Goal: Task Accomplishment & Management: Complete application form

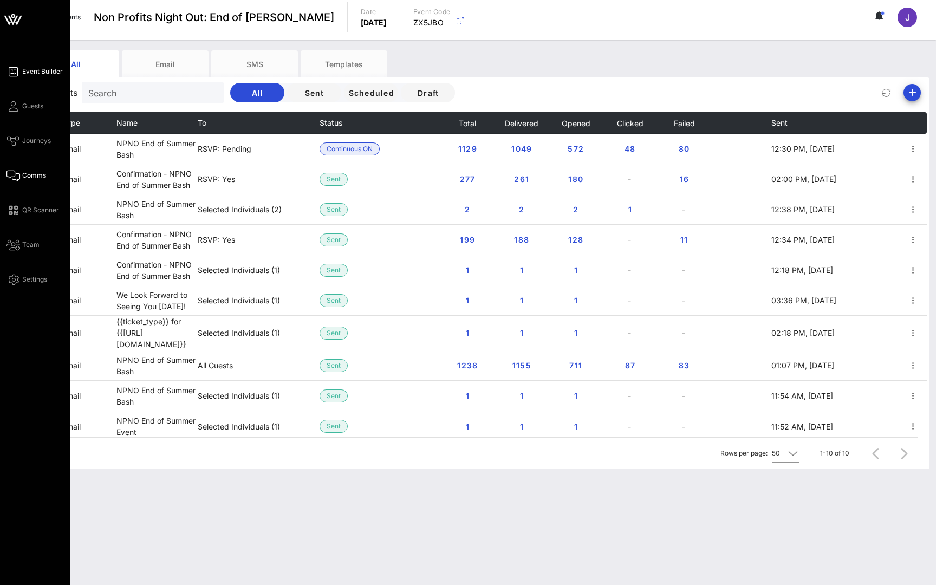
click at [16, 71] on icon at bounding box center [13, 72] width 14 height 2
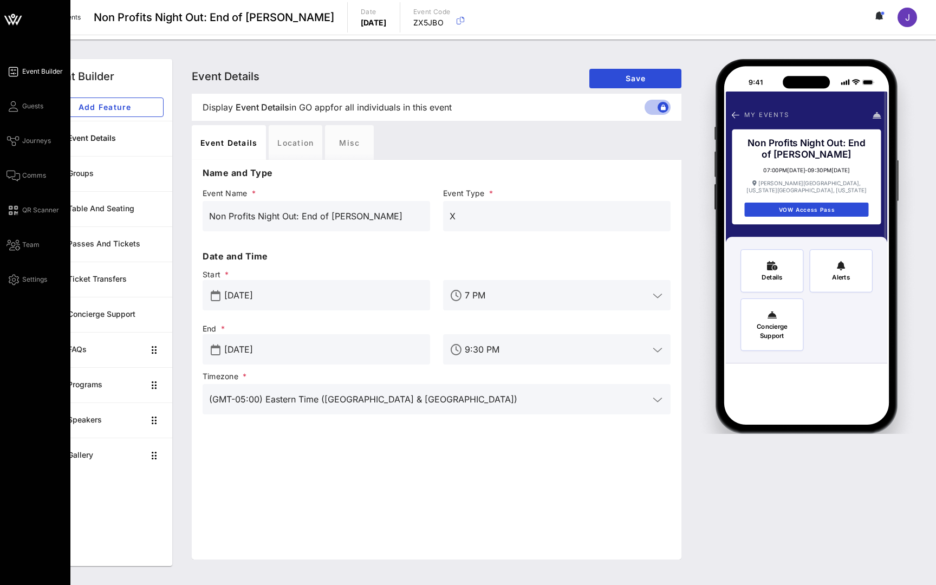
click at [17, 71] on icon at bounding box center [13, 72] width 14 height 2
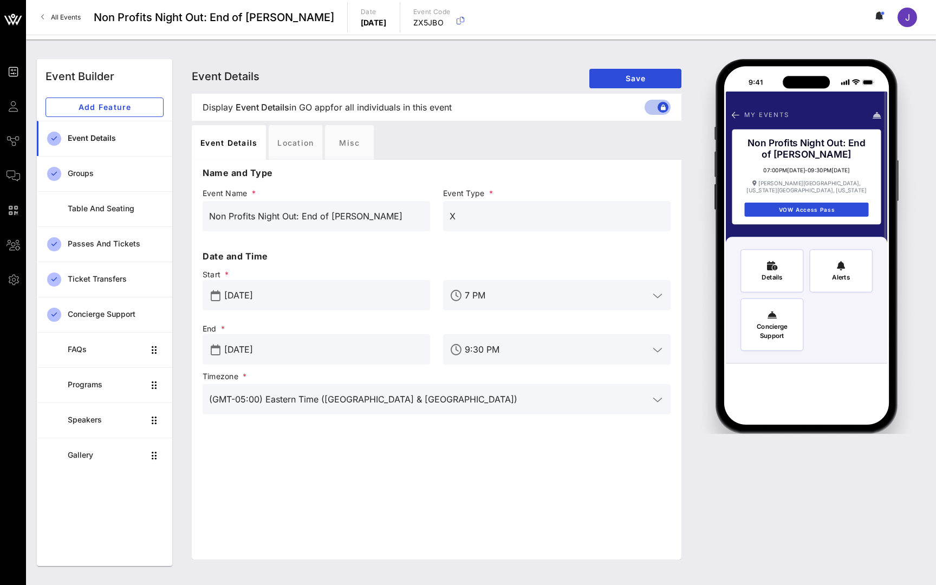
click at [60, 12] on link "All Events" at bounding box center [61, 17] width 53 height 17
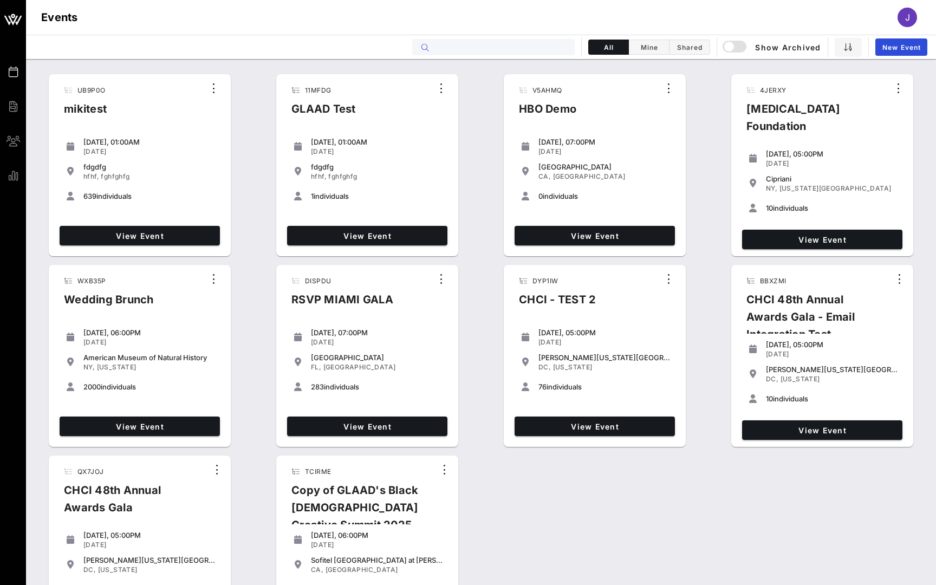
click at [491, 46] on input "text" at bounding box center [501, 47] width 134 height 14
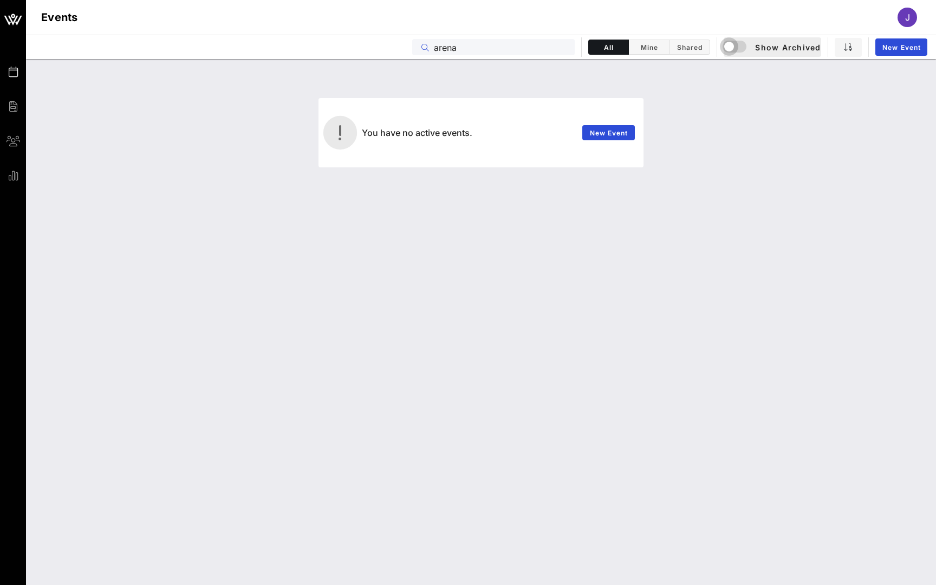
type input "arena"
click at [736, 47] on div "button" at bounding box center [728, 46] width 15 height 15
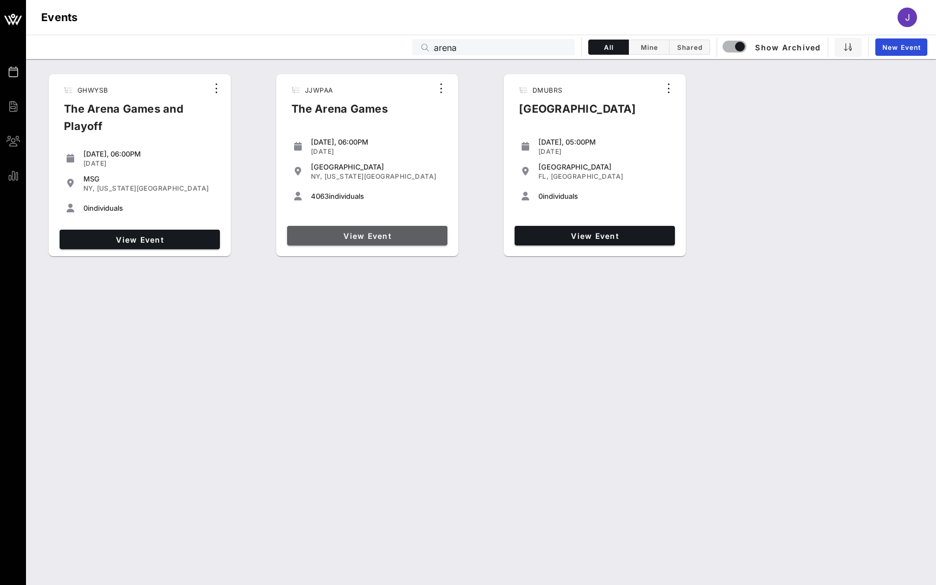
click at [376, 234] on span "View Event" at bounding box center [367, 235] width 152 height 9
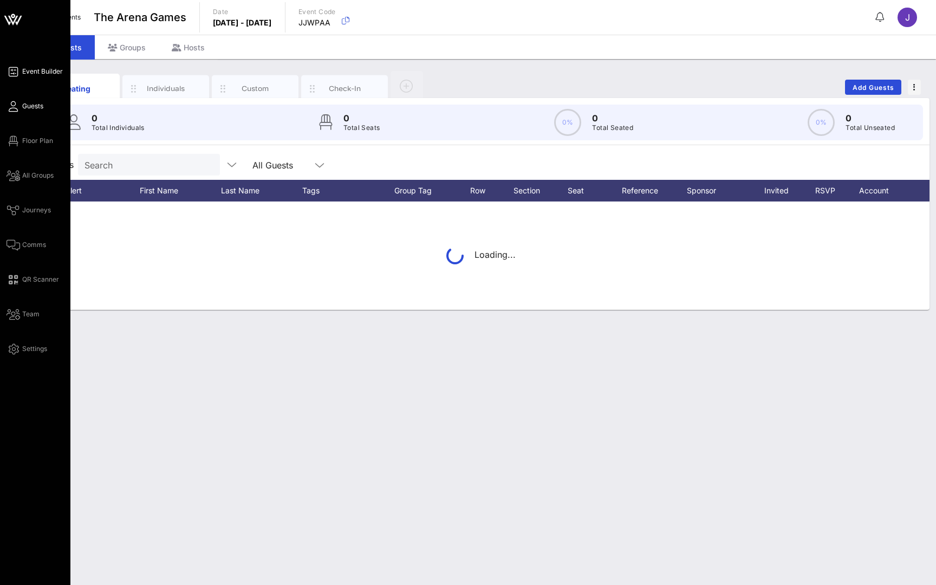
click at [16, 71] on icon at bounding box center [13, 72] width 14 height 2
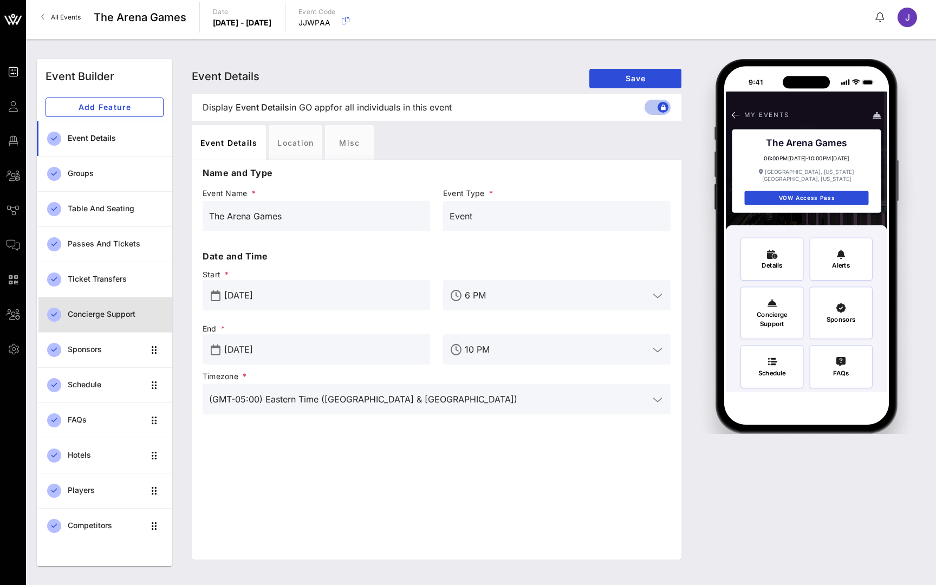
click at [95, 315] on div "Concierge Support" at bounding box center [116, 314] width 96 height 9
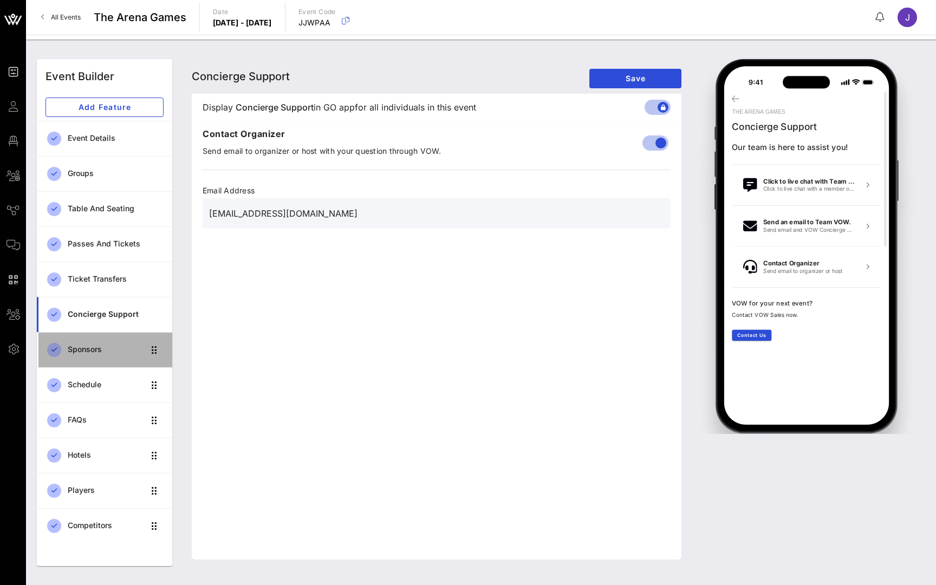
click at [97, 359] on div "Sponsors" at bounding box center [106, 349] width 76 height 22
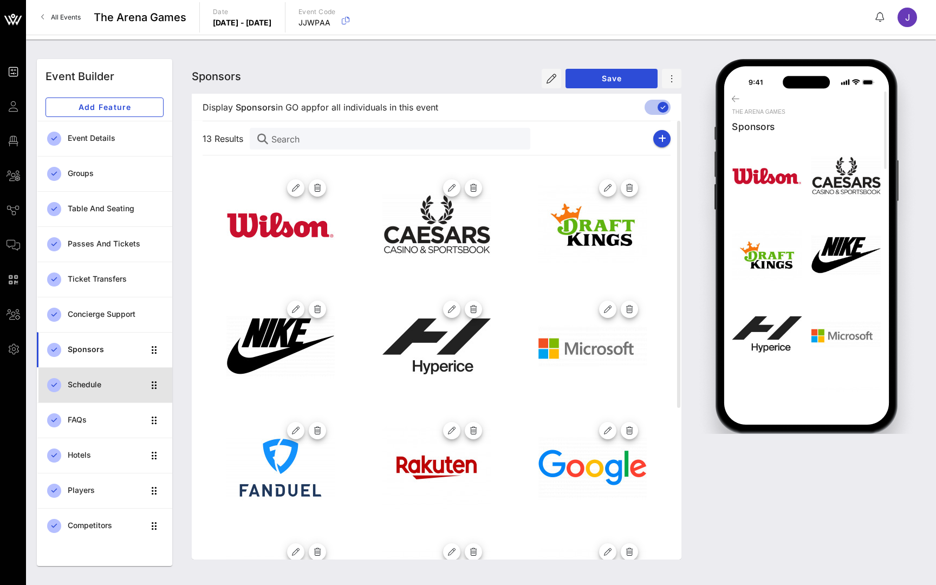
click at [91, 383] on div "Schedule" at bounding box center [106, 384] width 76 height 9
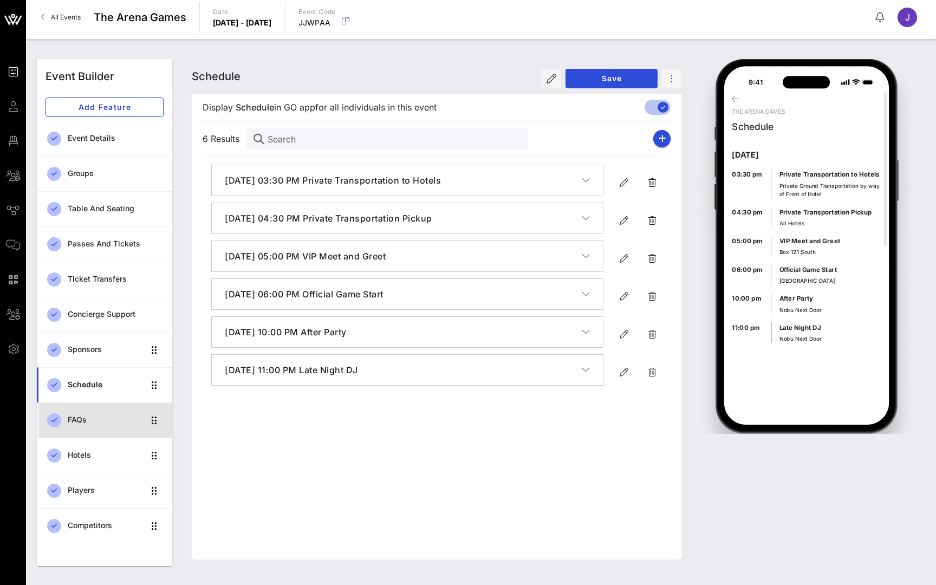
click at [83, 434] on link "FAQs" at bounding box center [104, 419] width 135 height 35
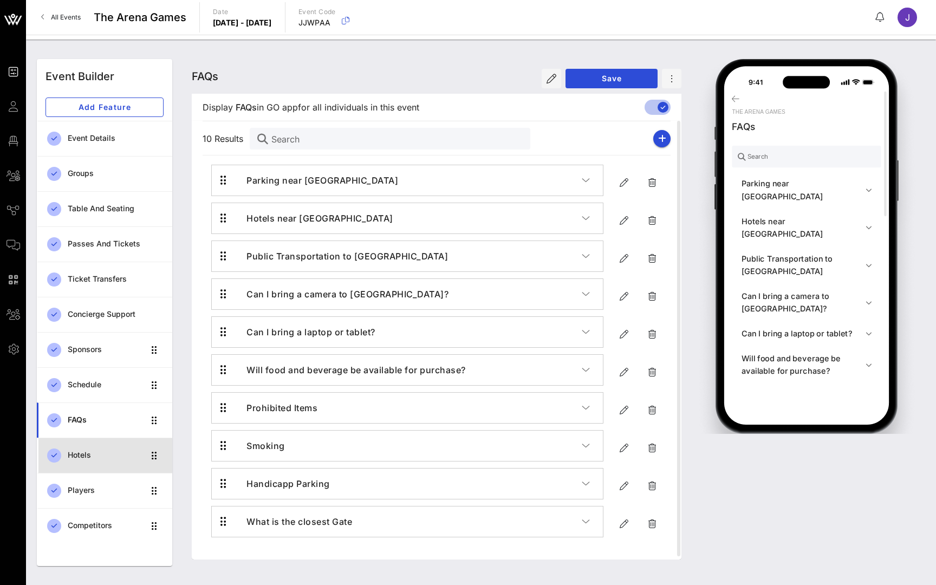
click at [70, 454] on div "Hotels" at bounding box center [106, 454] width 76 height 9
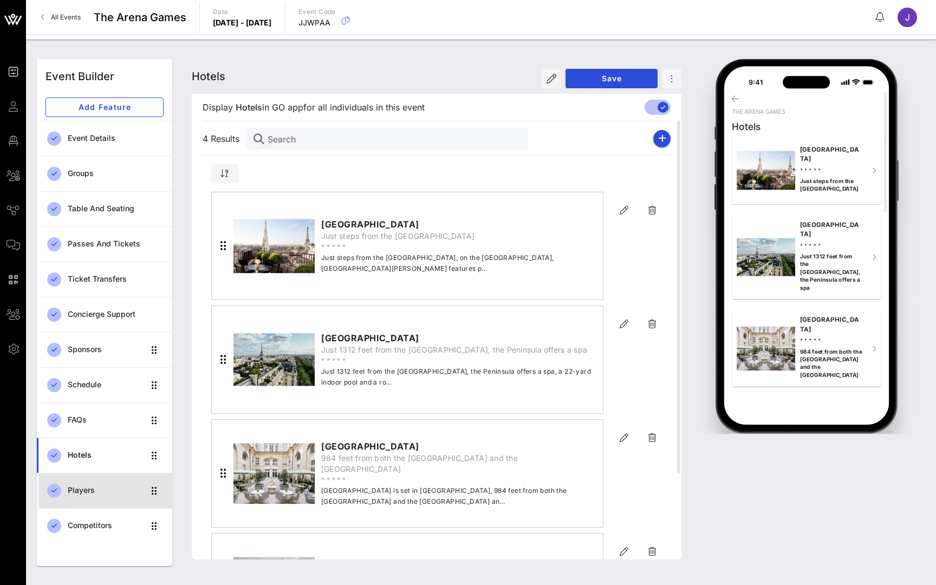
click at [76, 491] on div "Players" at bounding box center [106, 490] width 76 height 9
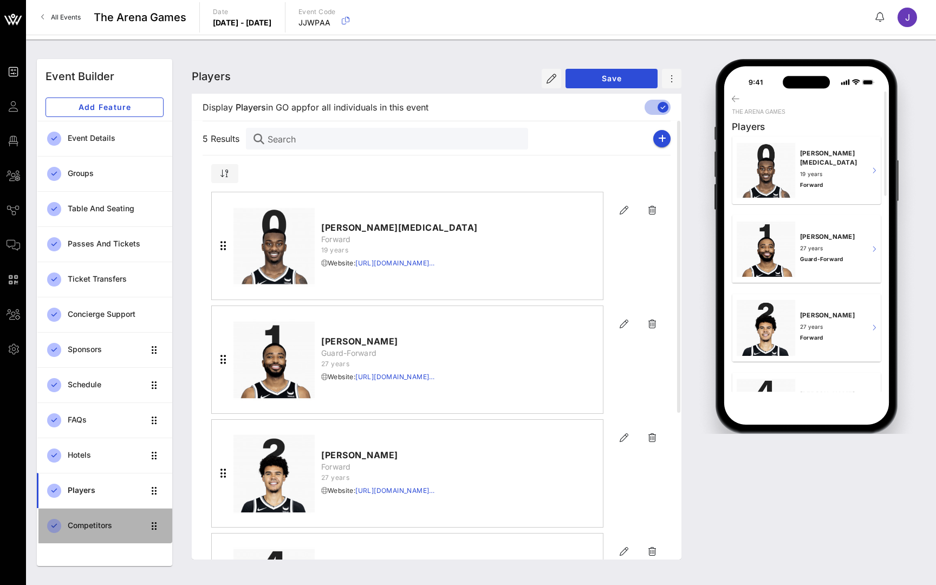
click at [93, 531] on div "Competitors" at bounding box center [106, 525] width 76 height 22
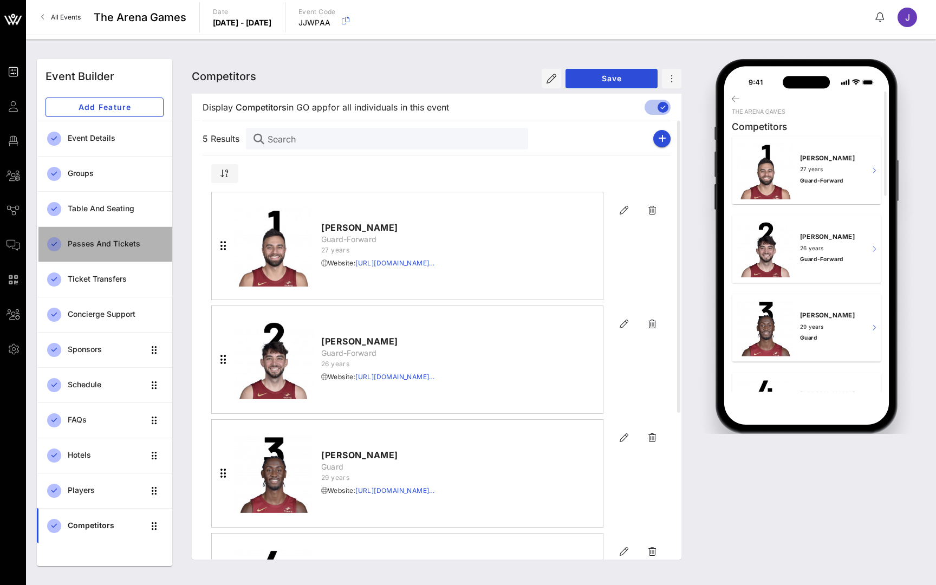
click at [114, 237] on div "Passes and Tickets" at bounding box center [116, 244] width 96 height 22
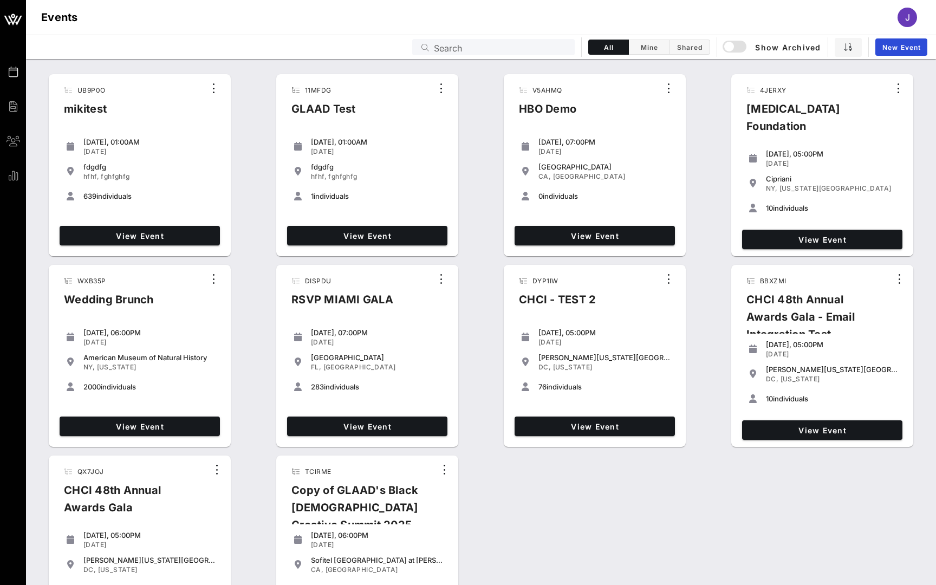
click at [526, 47] on input "Search" at bounding box center [501, 47] width 134 height 14
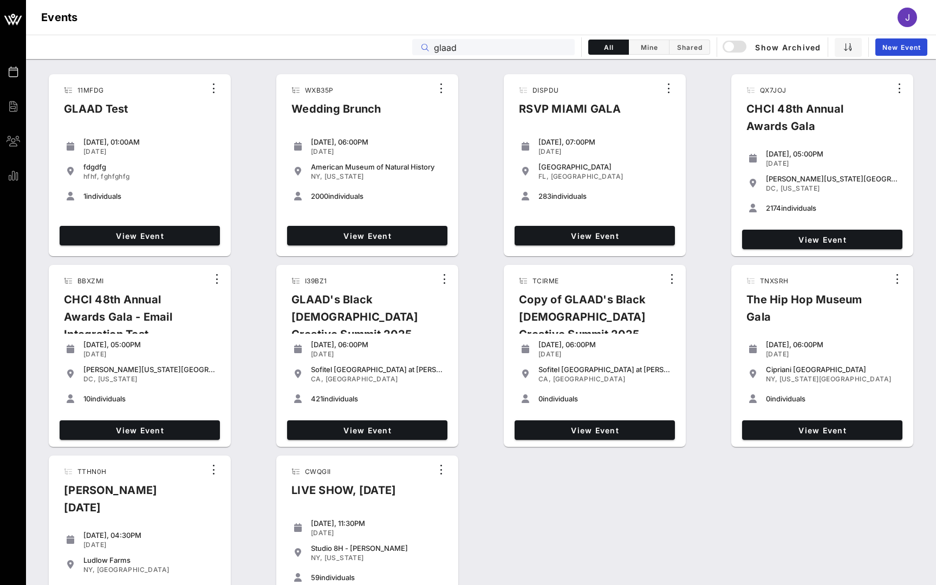
type input "glaad"
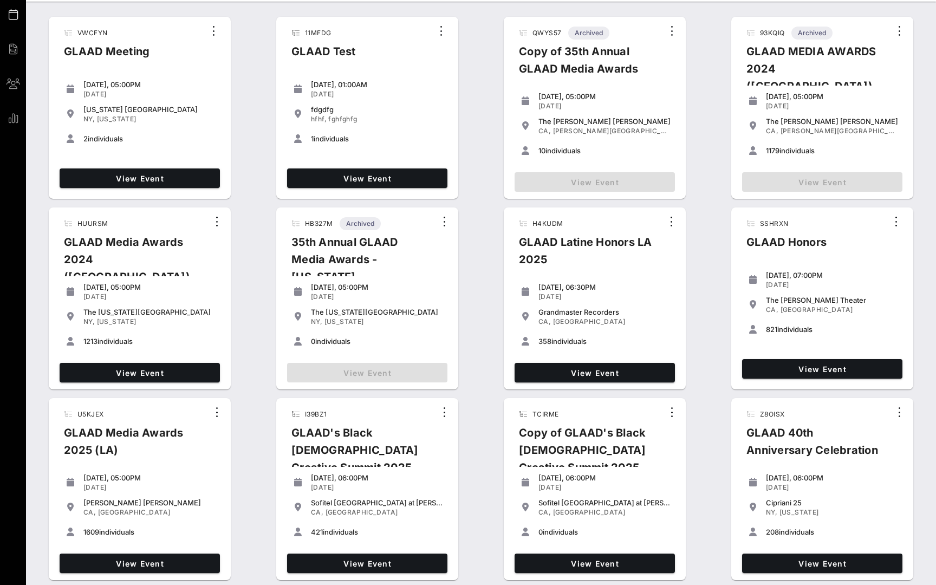
scroll to position [57, 0]
click at [166, 370] on span "View Event" at bounding box center [140, 372] width 152 height 9
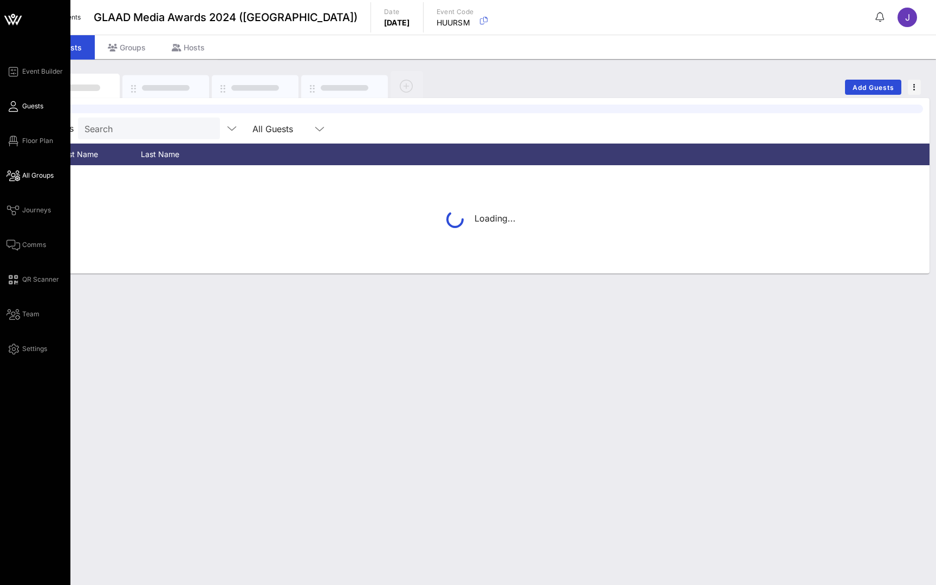
click at [25, 175] on span "All Groups" at bounding box center [37, 176] width 31 height 10
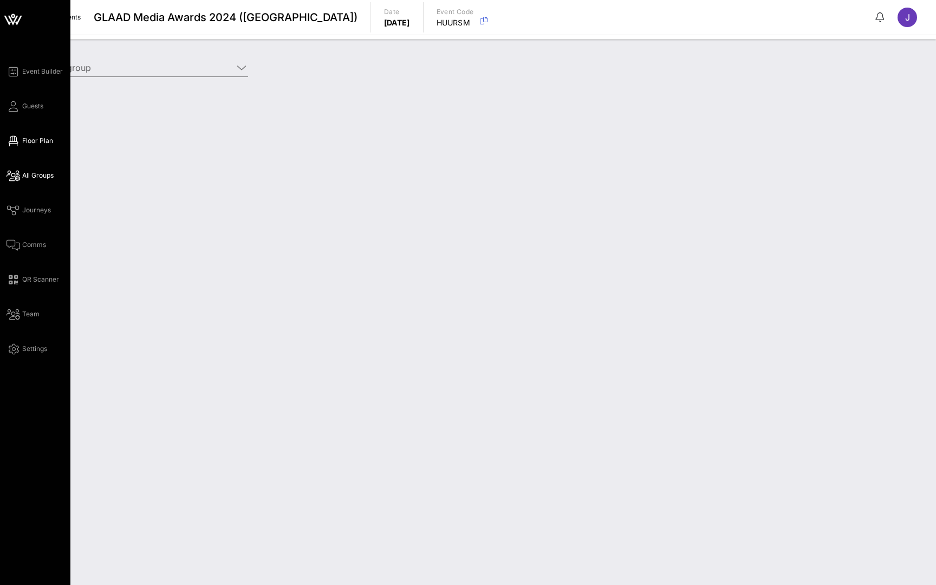
click at [28, 145] on span "Floor Plan" at bounding box center [37, 141] width 31 height 10
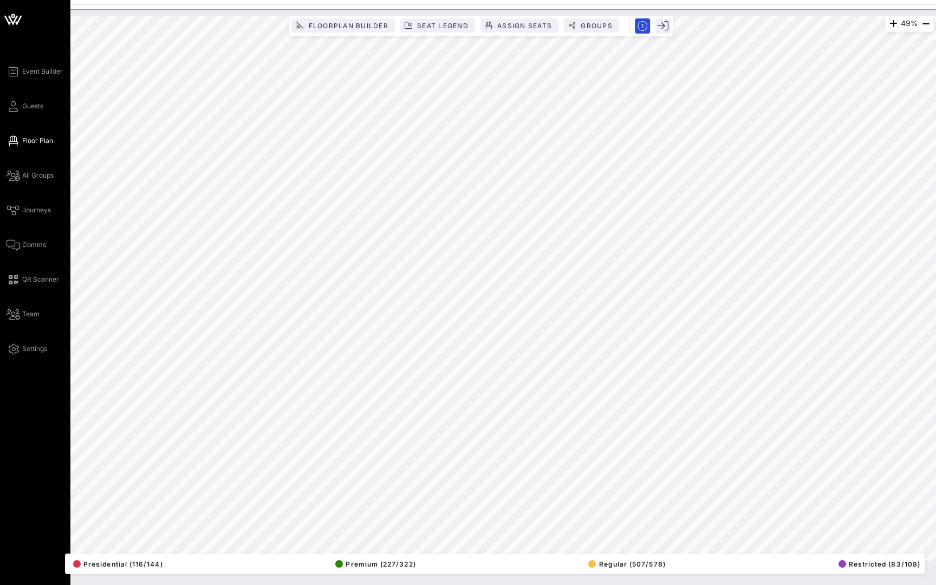
click at [34, 137] on span "Floor Plan" at bounding box center [37, 141] width 31 height 10
click at [9, 106] on icon at bounding box center [13, 107] width 14 height 2
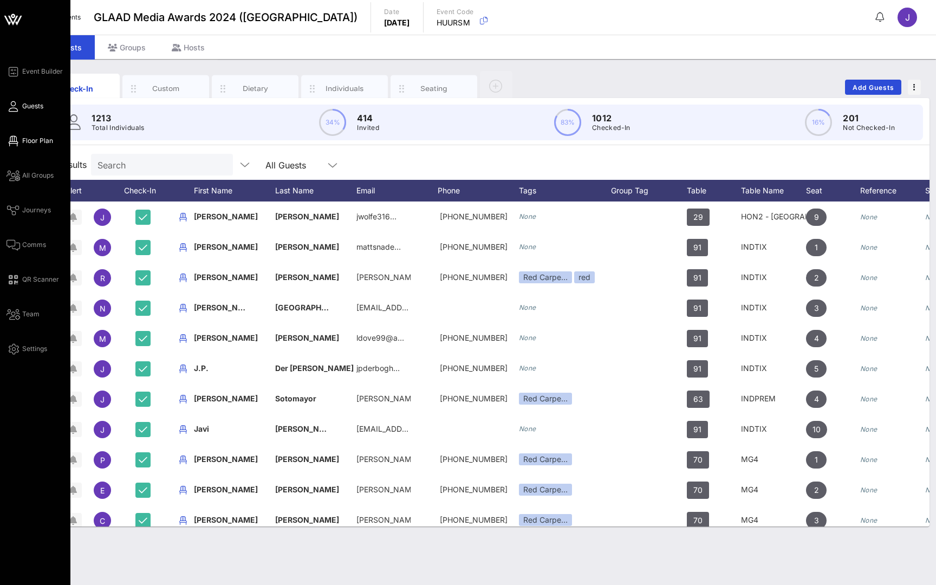
click at [31, 140] on span "Floor Plan" at bounding box center [37, 141] width 31 height 10
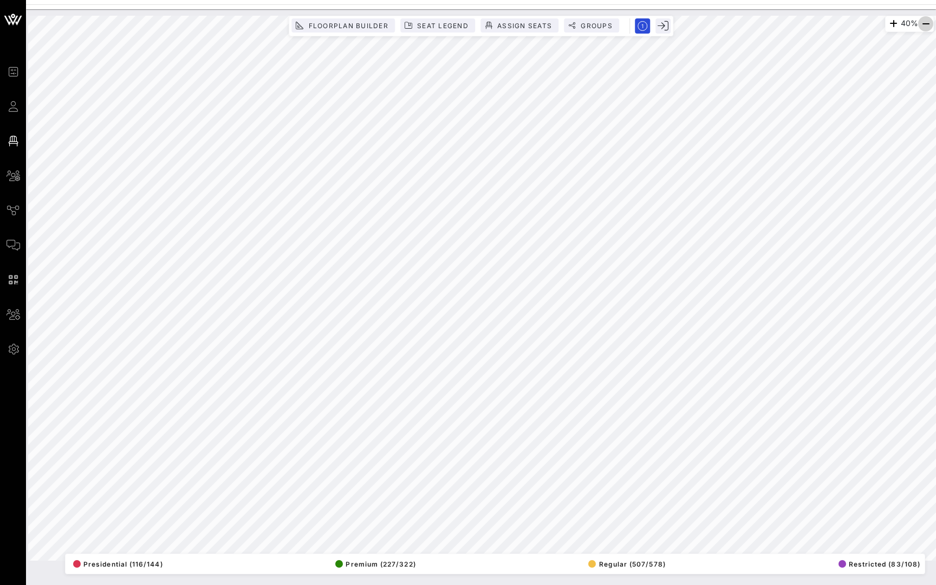
click at [922, 29] on icon "button" at bounding box center [925, 23] width 13 height 13
click at [886, 22] on icon "button" at bounding box center [892, 23] width 13 height 13
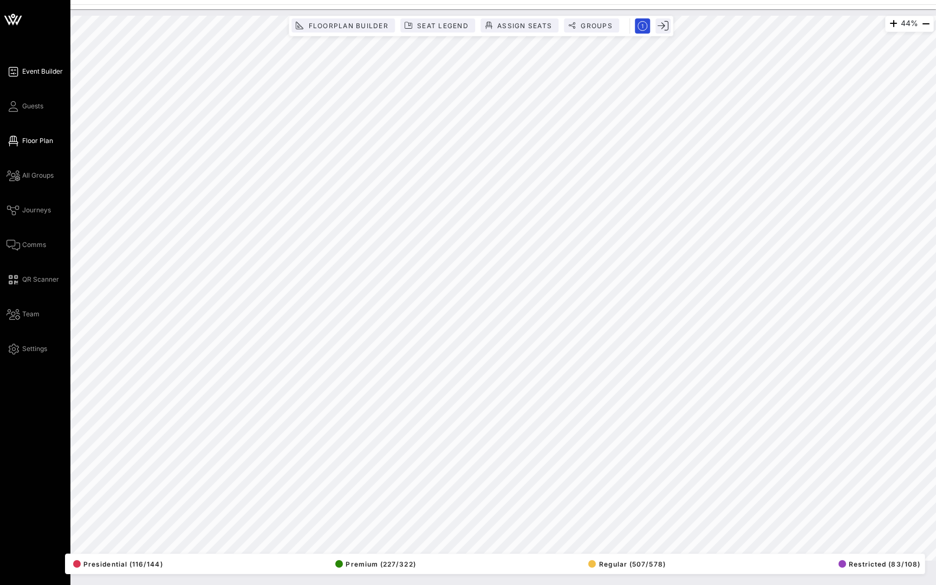
click at [17, 71] on icon at bounding box center [13, 72] width 14 height 2
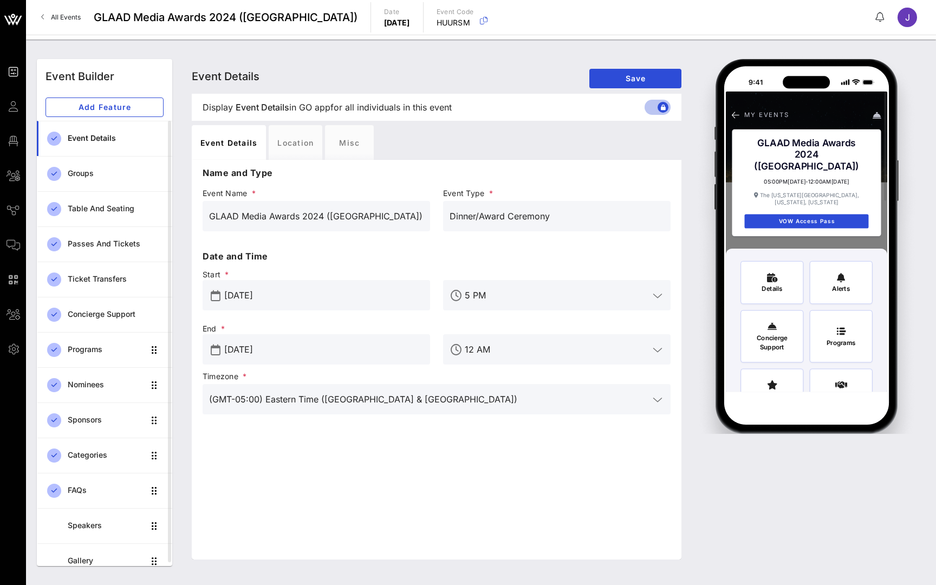
click at [49, 15] on link "All Events" at bounding box center [61, 17] width 53 height 17
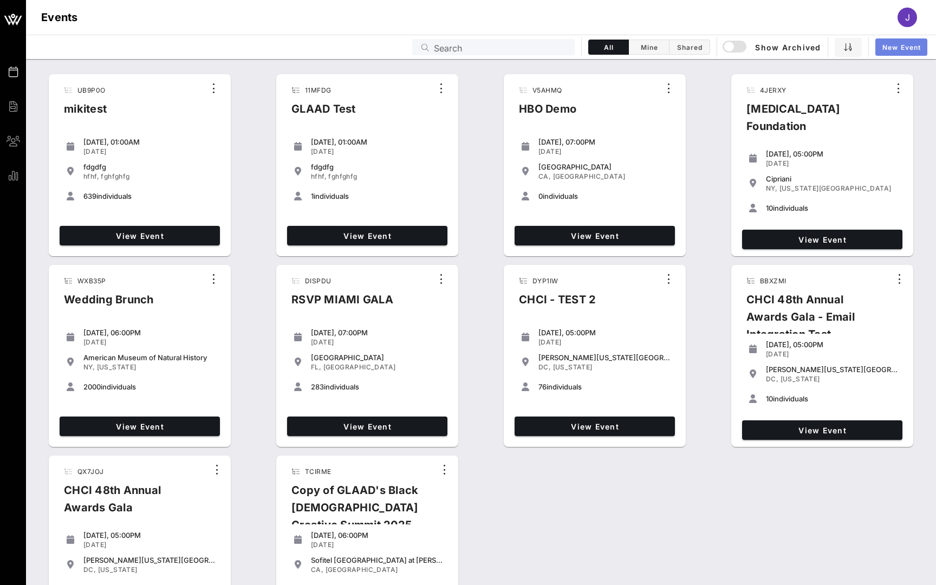
click at [899, 47] on span "New Event" at bounding box center [900, 47] width 39 height 8
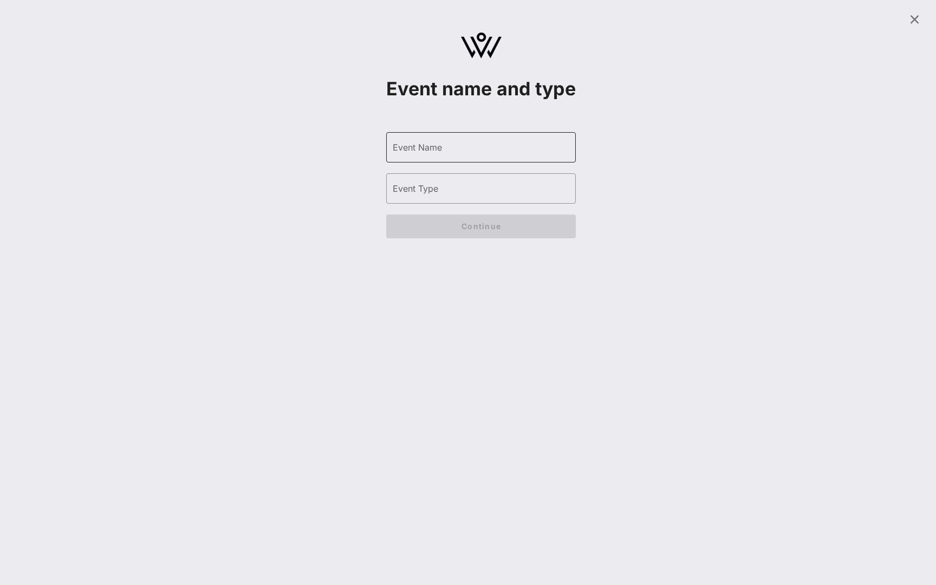
click at [498, 162] on div "Event Name" at bounding box center [481, 147] width 177 height 30
type input "Branded Agency Future of PR Summit"
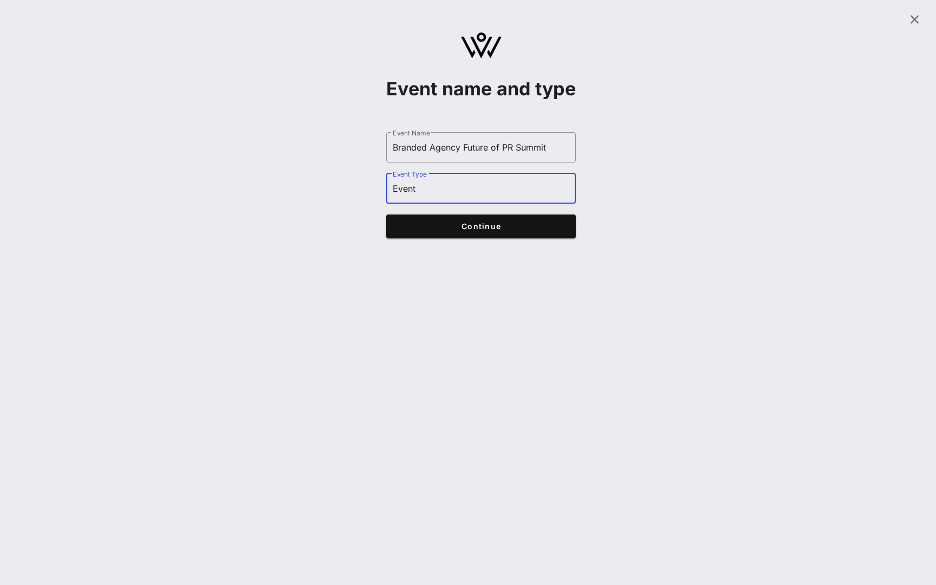
type input "Event"
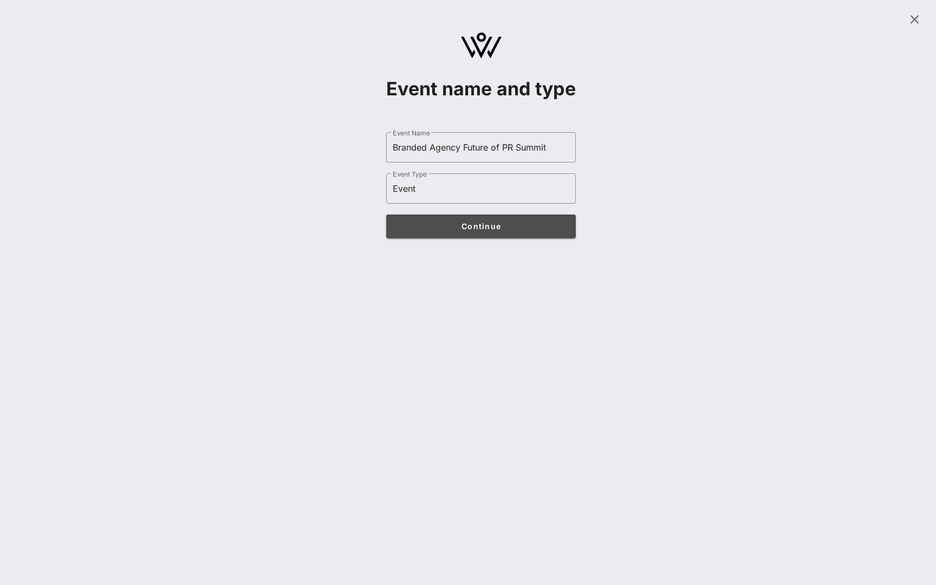
click at [513, 238] on button "Continue" at bounding box center [481, 226] width 190 height 24
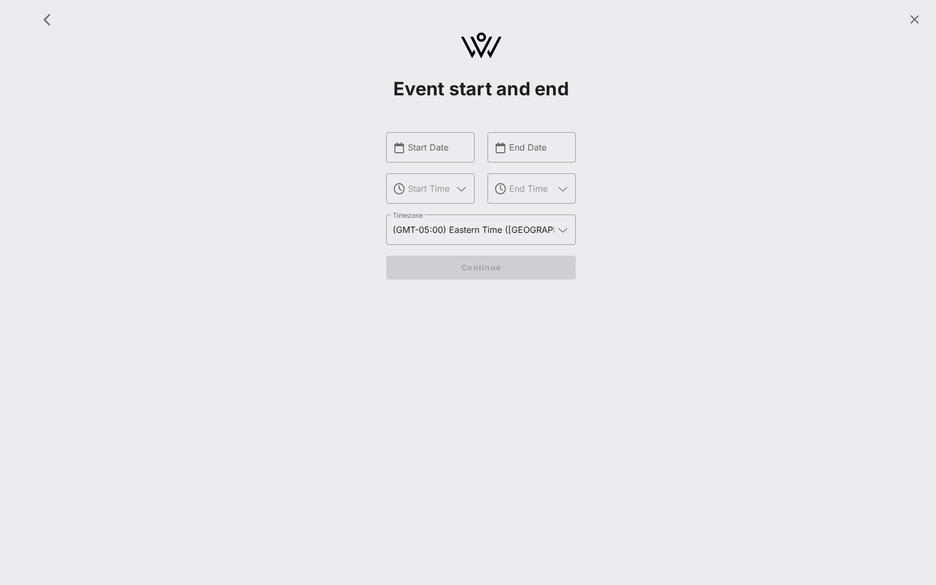
click at [437, 164] on div "​ Start Date ​" at bounding box center [430, 173] width 101 height 95
click at [437, 150] on input "text" at bounding box center [438, 147] width 60 height 17
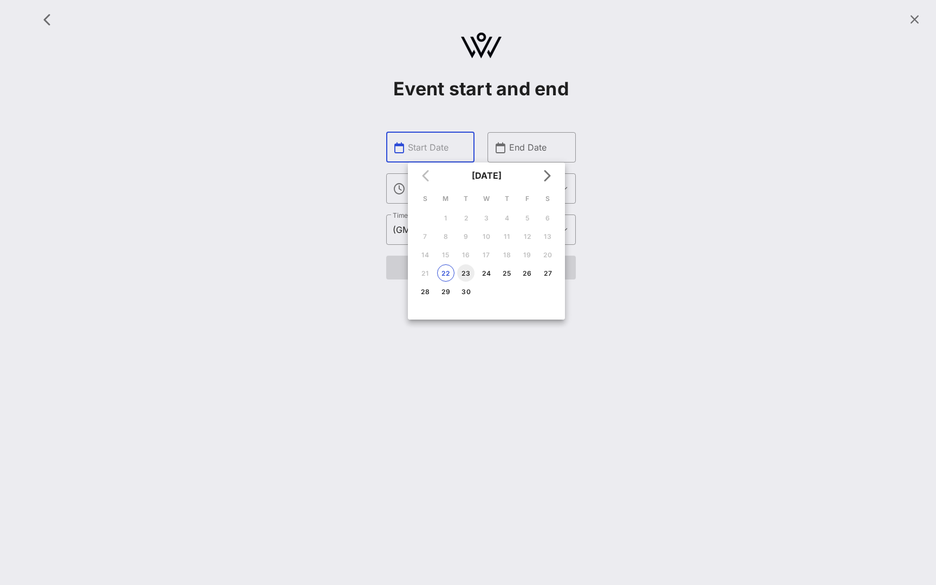
click at [464, 274] on div "23" at bounding box center [465, 273] width 17 height 8
type input "[DATE]"
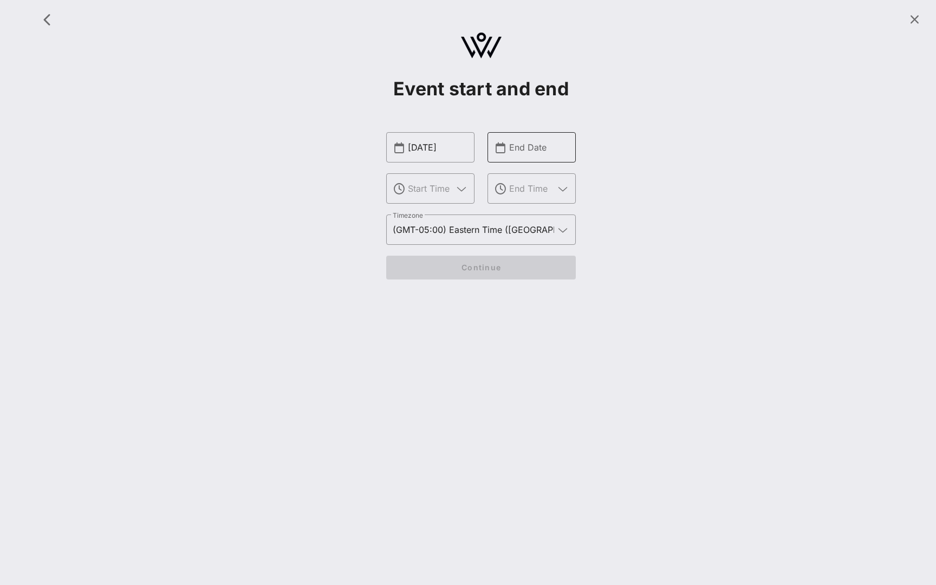
click at [534, 140] on input "End Date" at bounding box center [539, 147] width 60 height 17
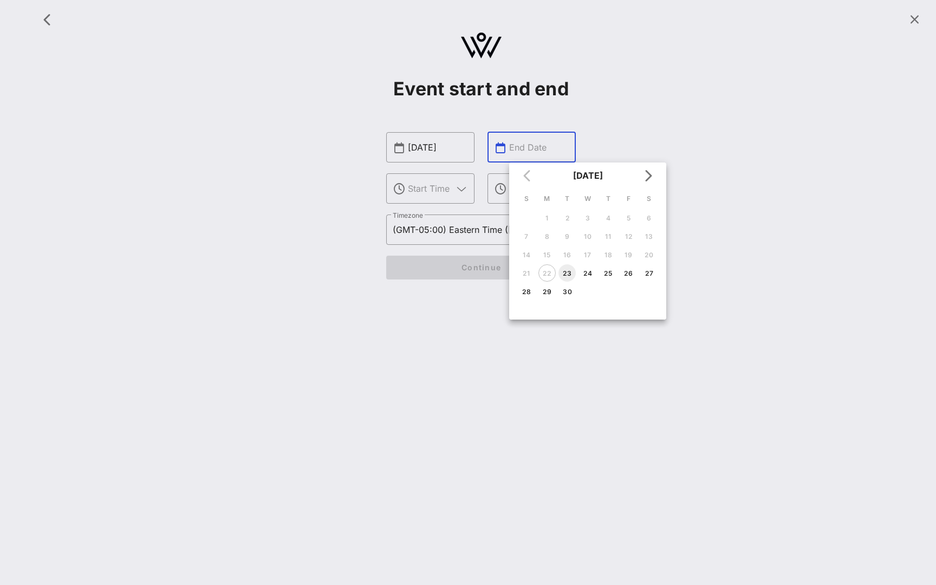
click at [569, 276] on div "23" at bounding box center [566, 273] width 17 height 8
type input "[DATE]"
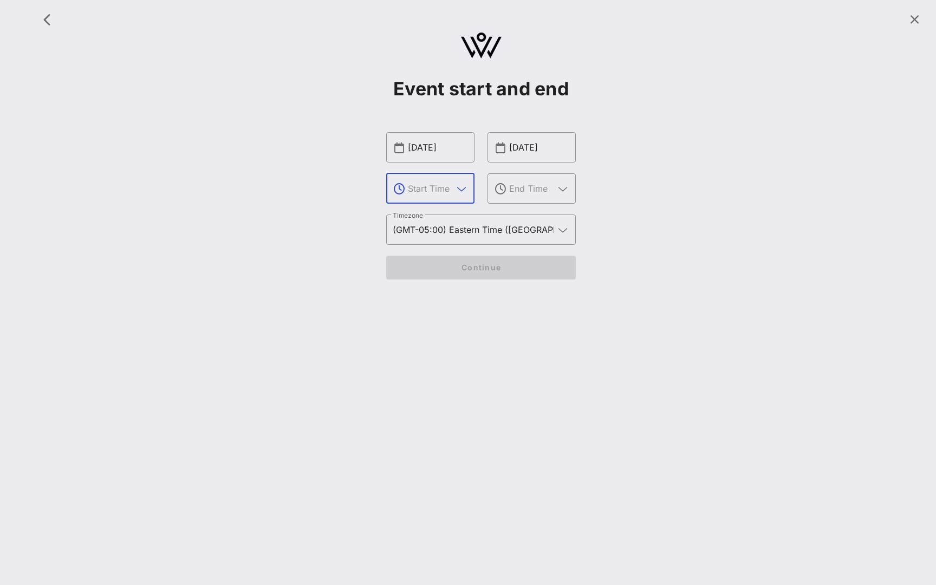
click at [435, 187] on input "text" at bounding box center [430, 188] width 45 height 17
click at [423, 219] on div "9 AM" at bounding box center [430, 221] width 71 height 10
type input "9 AM"
click at [536, 187] on input "text" at bounding box center [531, 188] width 45 height 17
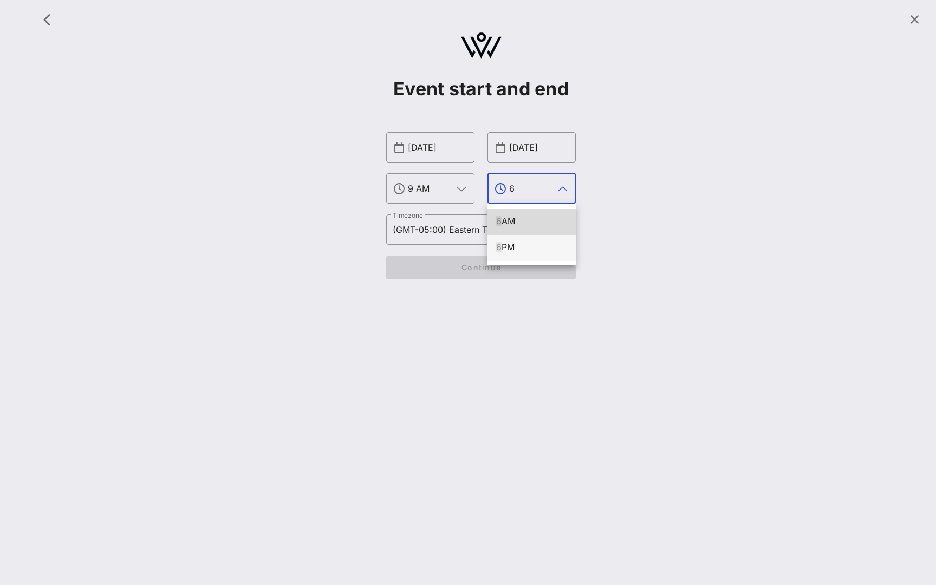
click at [523, 246] on div "6 PM" at bounding box center [531, 247] width 71 height 10
type input "6 PM"
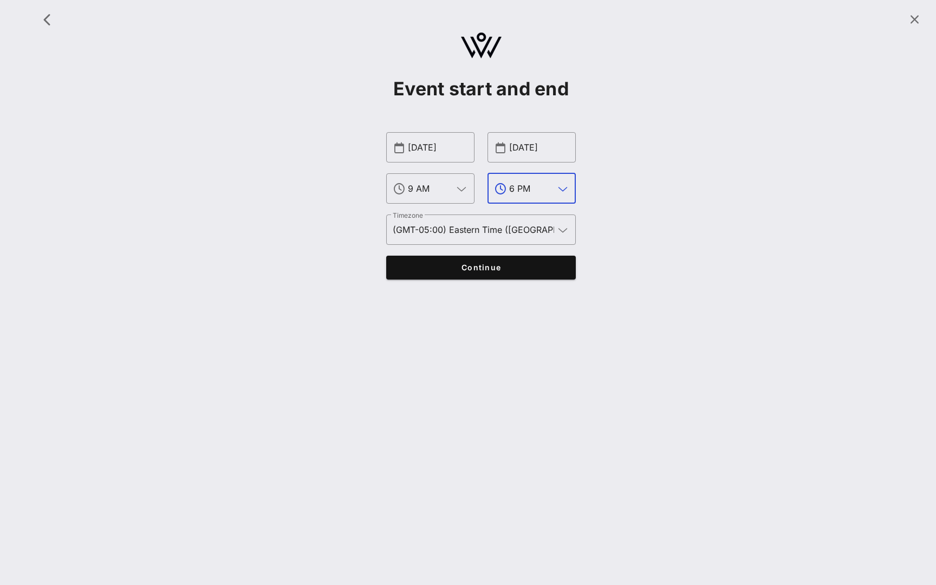
click at [484, 265] on span "Continue" at bounding box center [481, 267] width 168 height 9
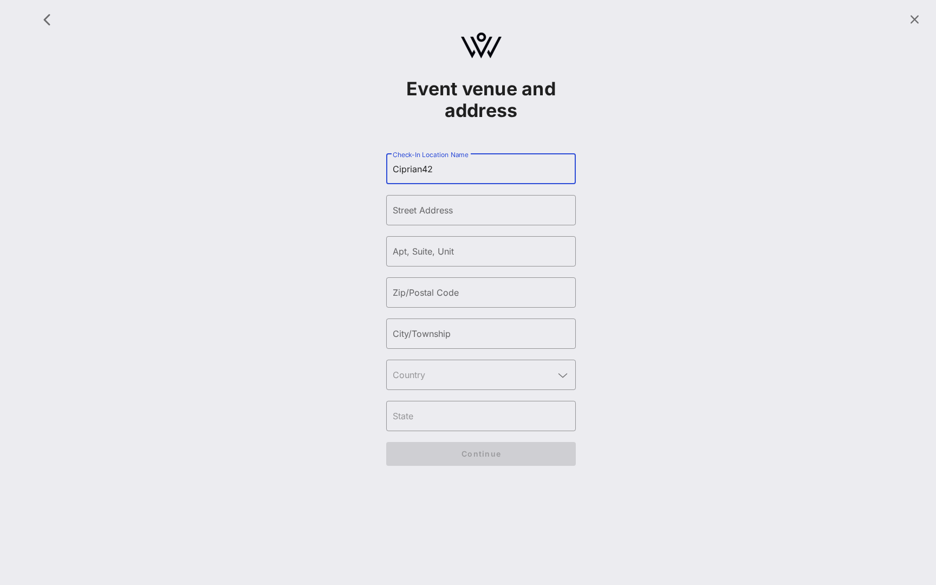
type input "Ciprian42"
type input "110 East 42"
type input "10011"
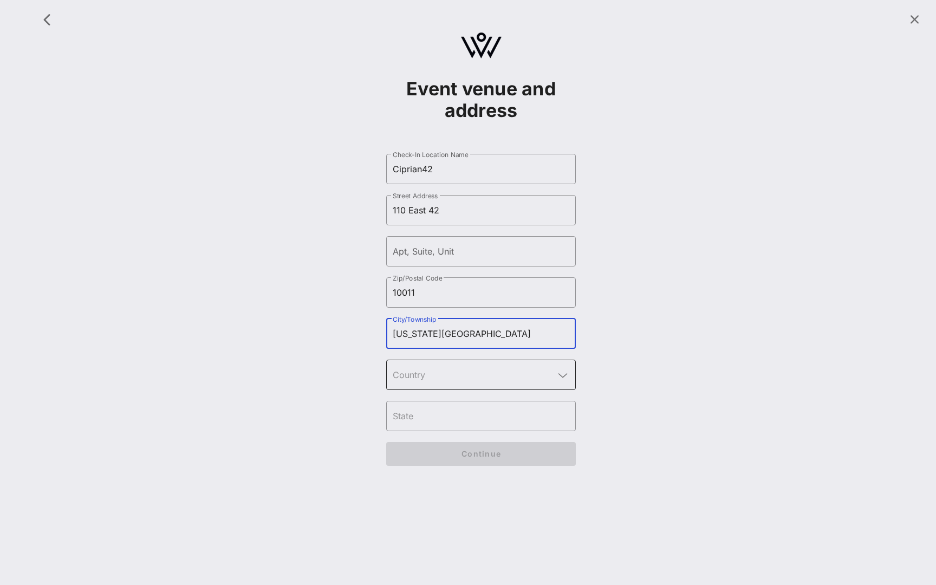
type input "[US_STATE][GEOGRAPHIC_DATA]"
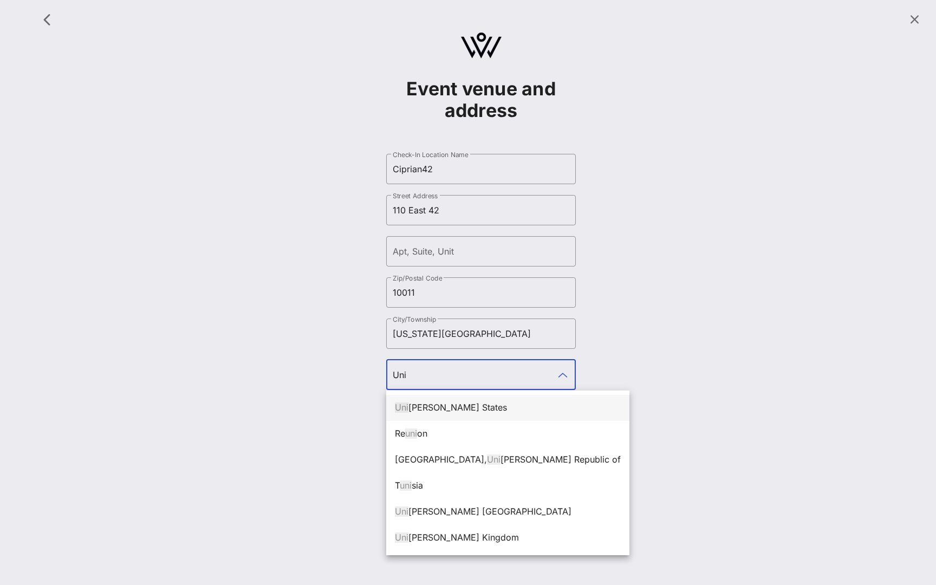
click at [451, 403] on div "Uni ted States" at bounding box center [508, 407] width 226 height 10
type input "[GEOGRAPHIC_DATA]"
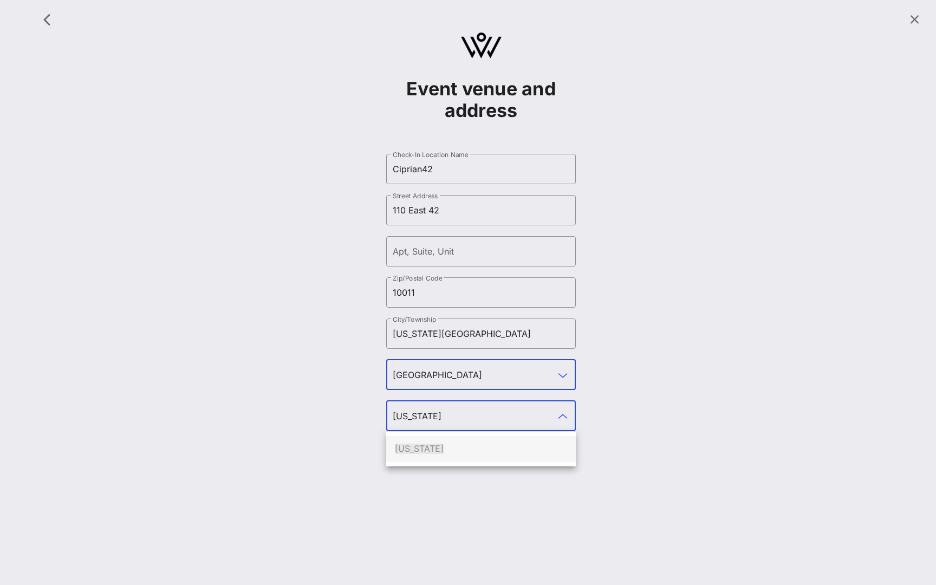
click at [455, 453] on div "[US_STATE]" at bounding box center [481, 448] width 172 height 10
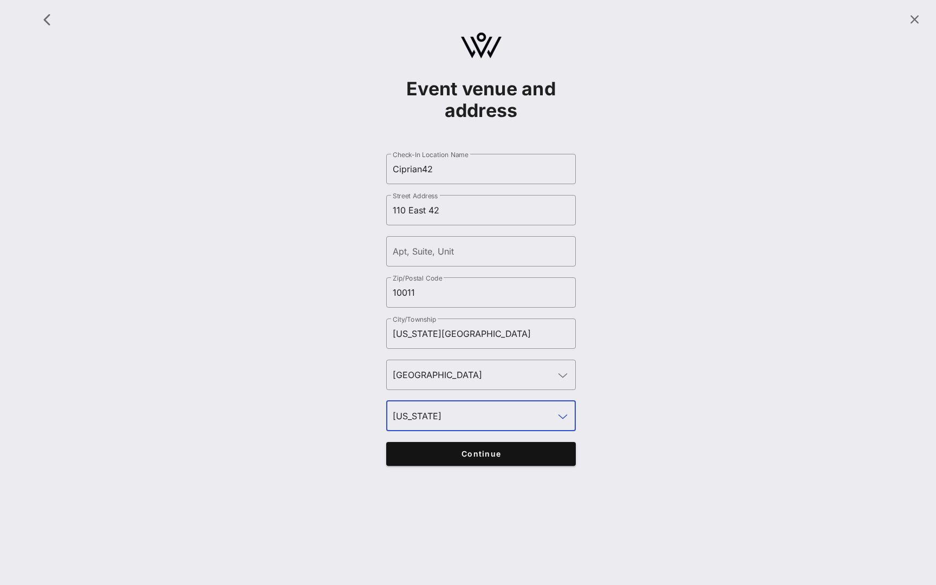
type input "[US_STATE]"
click at [464, 460] on button "Continue" at bounding box center [481, 454] width 190 height 24
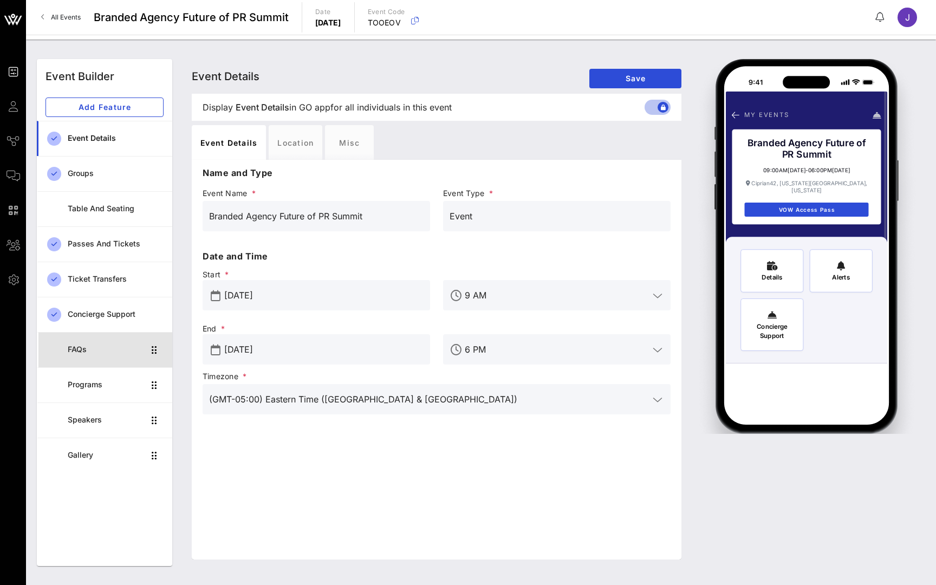
click at [78, 342] on div "FAQs" at bounding box center [106, 349] width 76 height 22
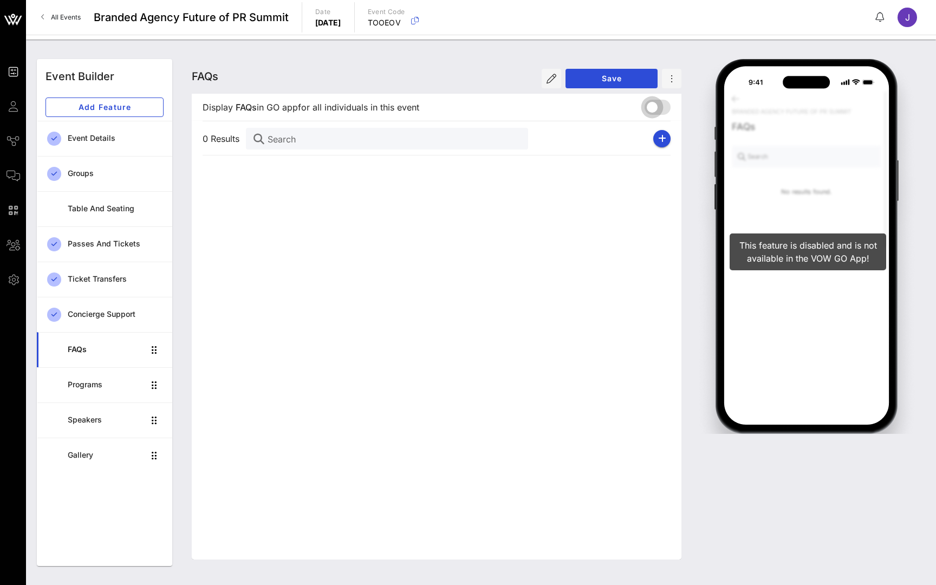
click at [654, 110] on div at bounding box center [652, 107] width 18 height 18
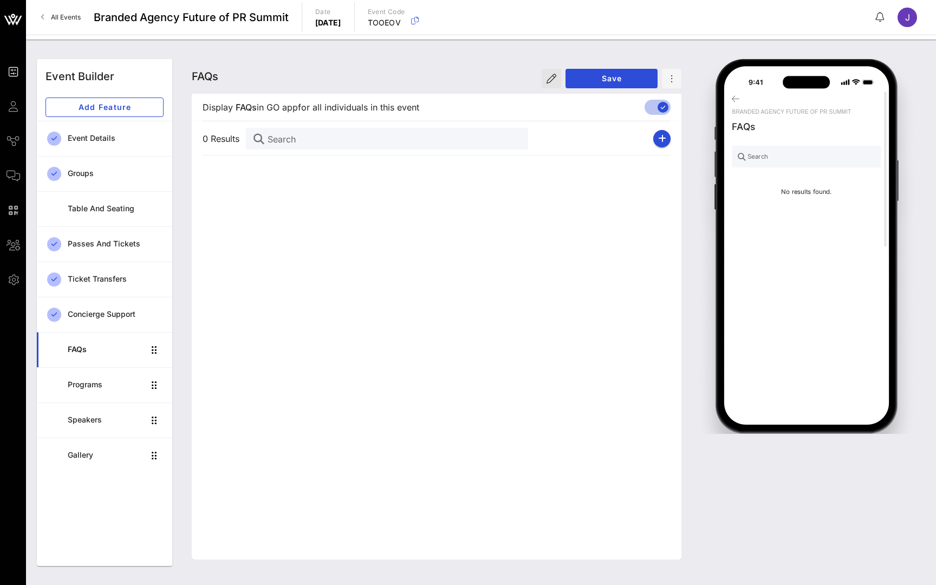
click at [547, 79] on icon "button" at bounding box center [551, 79] width 10 height 10
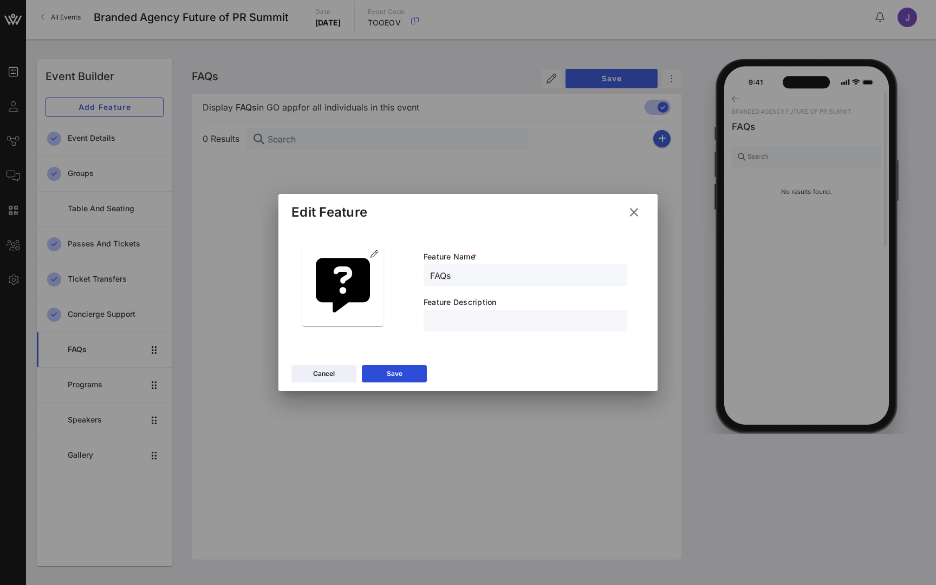
click at [454, 318] on input "text" at bounding box center [525, 321] width 191 height 14
type input "FAQ"
click at [413, 374] on button "Save" at bounding box center [394, 373] width 65 height 17
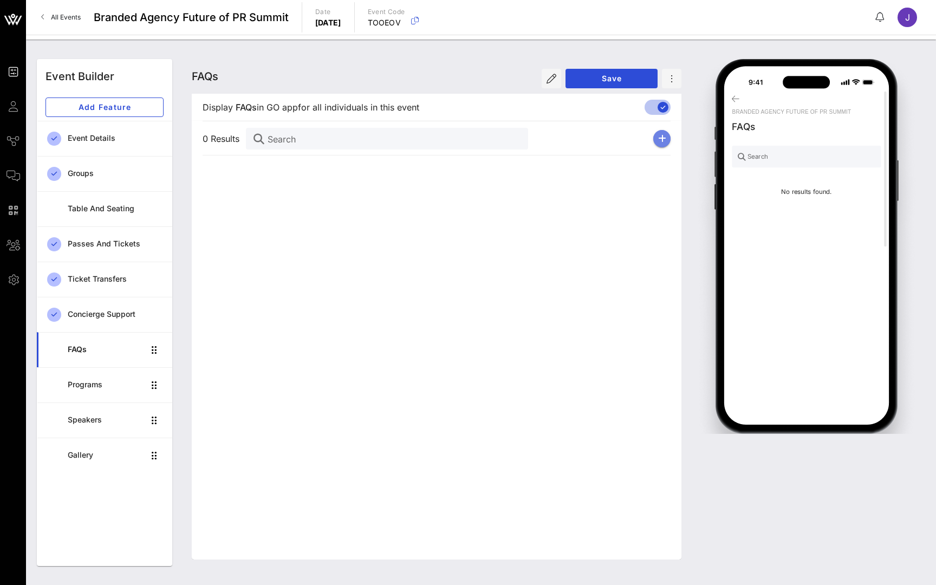
click at [661, 141] on icon "button" at bounding box center [662, 138] width 8 height 9
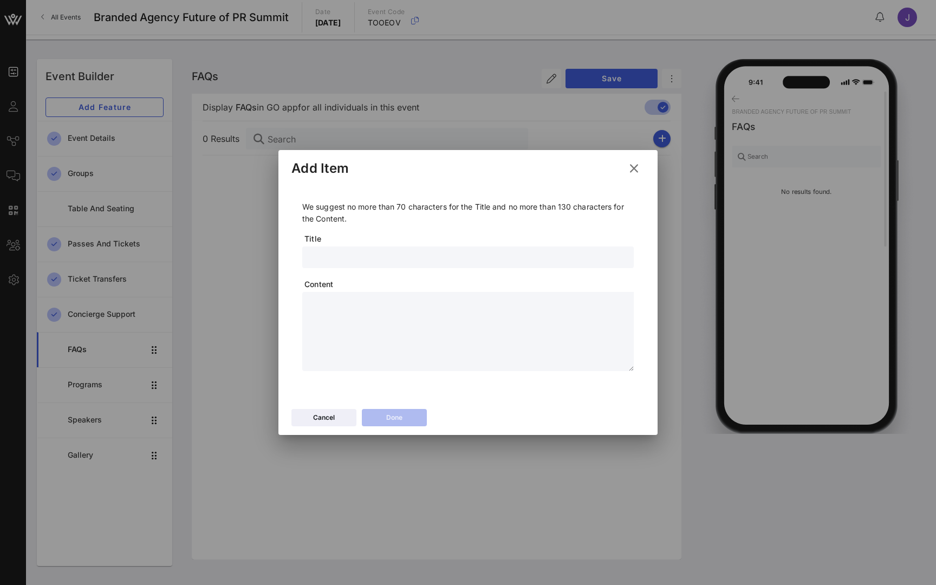
click at [366, 253] on input "text" at bounding box center [468, 257] width 318 height 14
type input "Where should I park"
type textarea "**********"
click at [403, 412] on button "Done" at bounding box center [394, 417] width 65 height 17
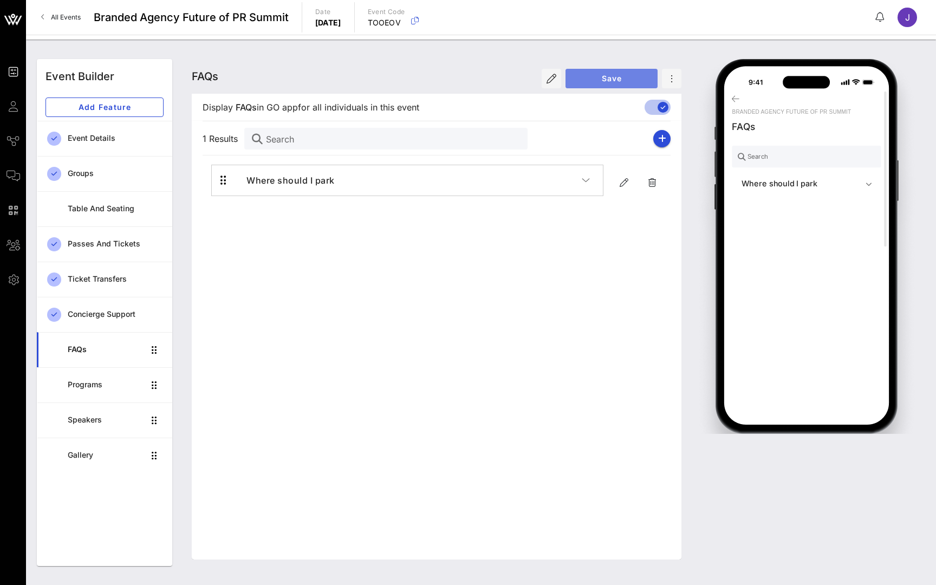
click at [601, 75] on span "Save" at bounding box center [611, 78] width 75 height 9
click at [662, 110] on div at bounding box center [663, 107] width 18 height 18
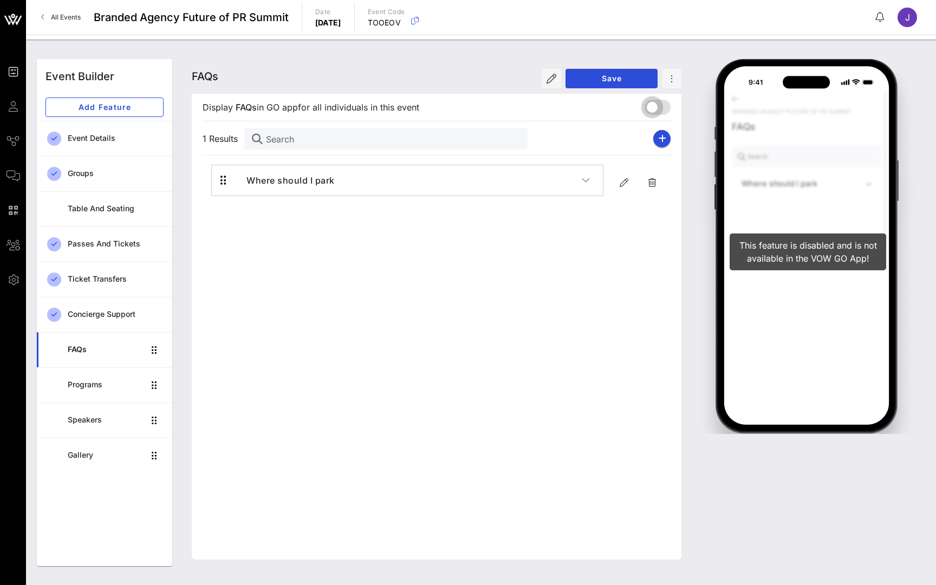
click at [662, 113] on div at bounding box center [659, 107] width 26 height 13
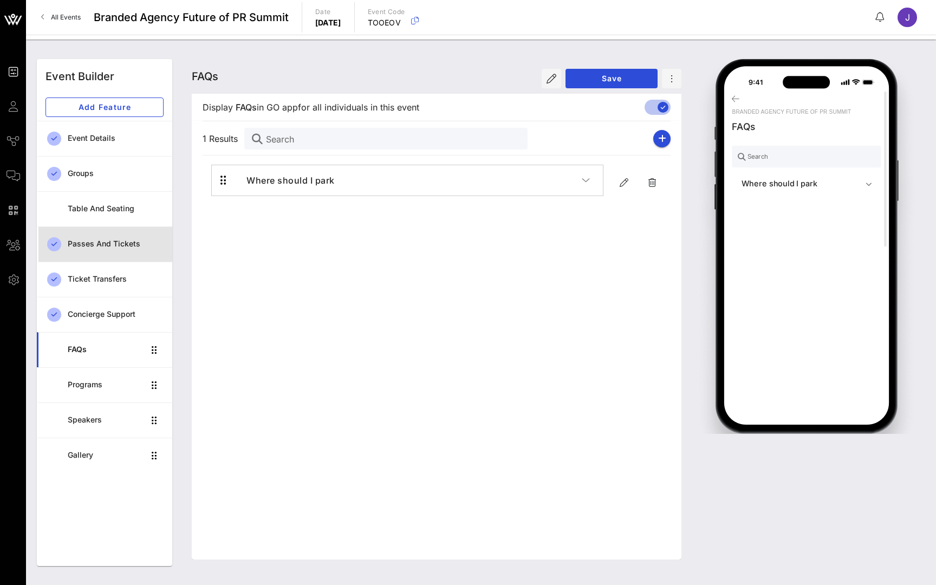
click at [115, 244] on div "Passes and Tickets" at bounding box center [116, 243] width 96 height 9
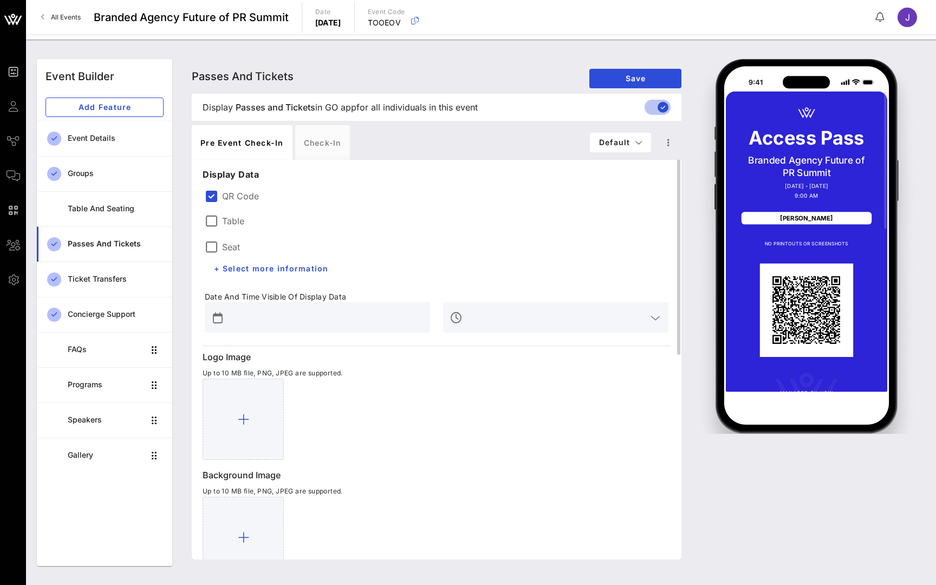
scroll to position [130, 0]
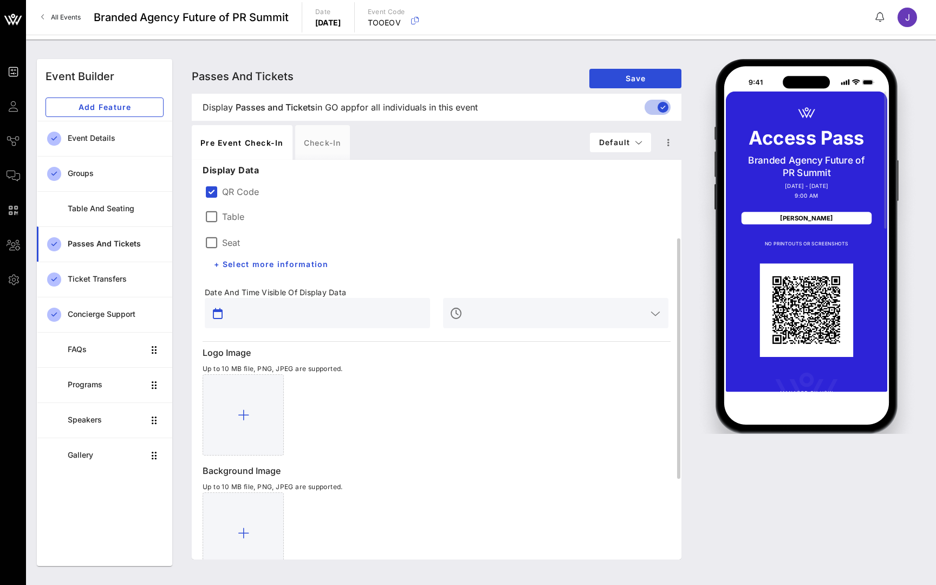
click at [325, 321] on input "text" at bounding box center [324, 312] width 197 height 17
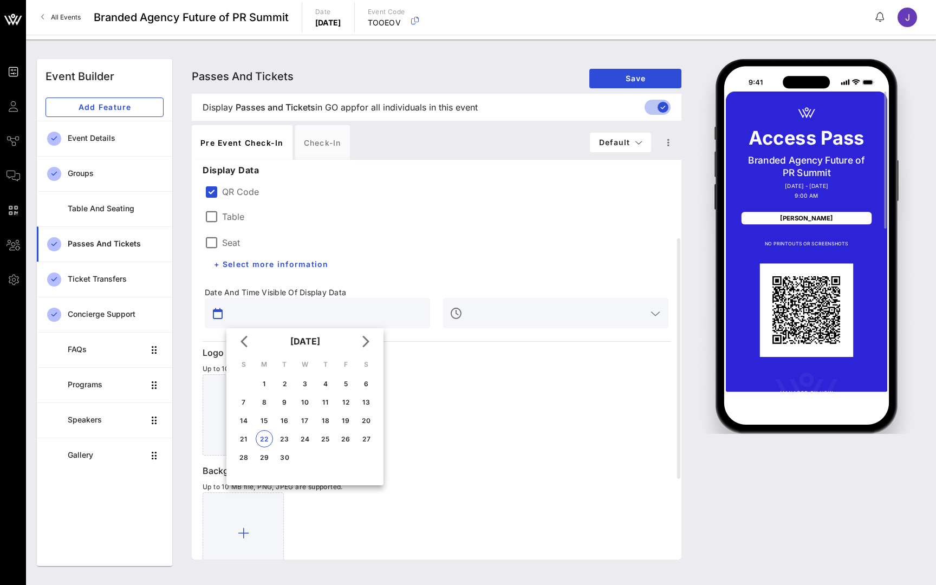
click at [778, 230] on div "Access Pass Branded Agency Future of PR Summit Sep 23 - Sep 23, 2025 9:00 AM Am…" at bounding box center [806, 260] width 161 height 339
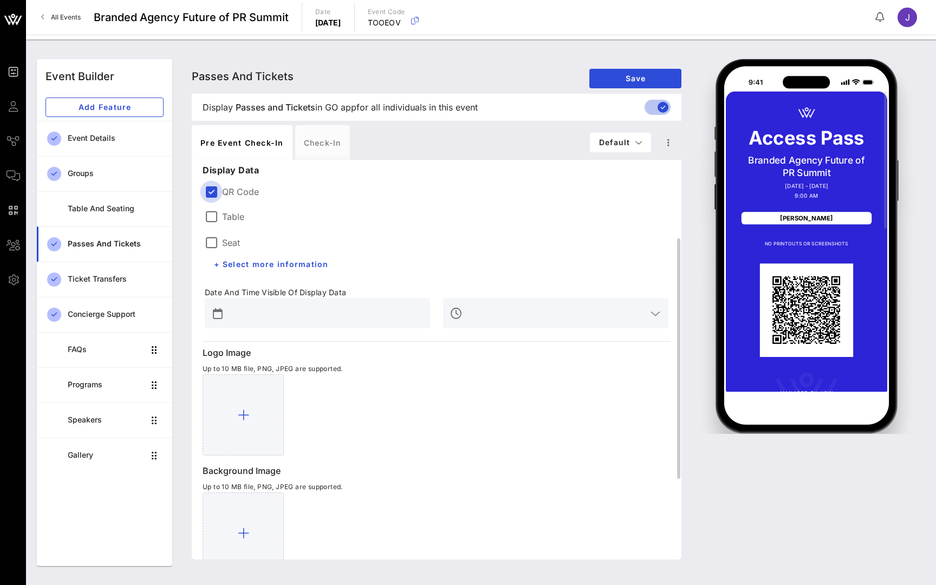
click at [215, 194] on div at bounding box center [211, 191] width 18 height 18
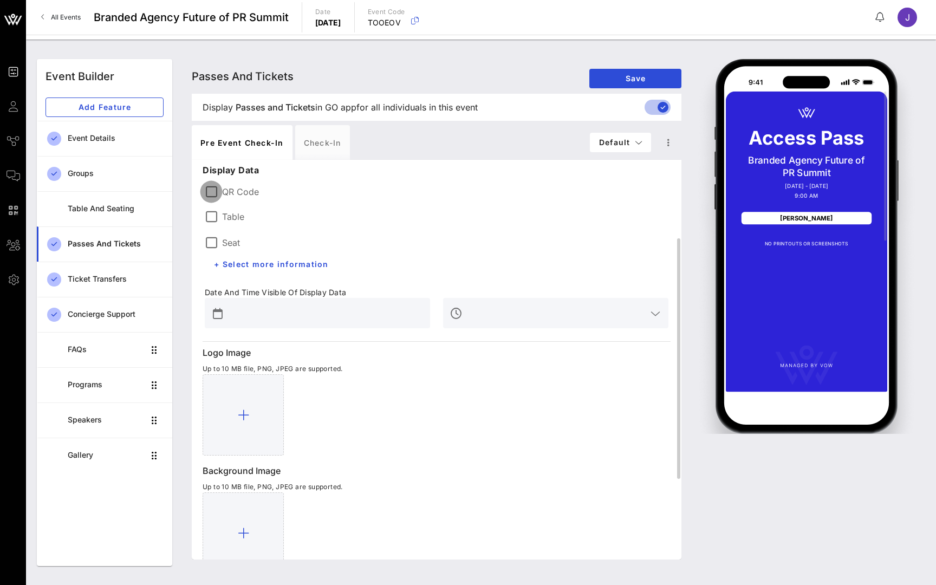
click at [205, 191] on div at bounding box center [211, 191] width 18 height 18
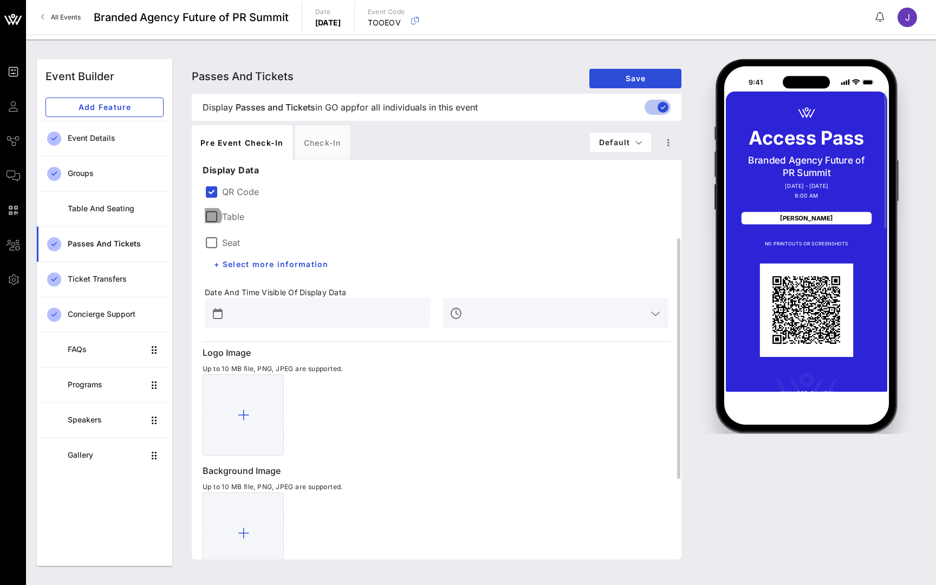
click at [216, 220] on div at bounding box center [211, 216] width 18 height 18
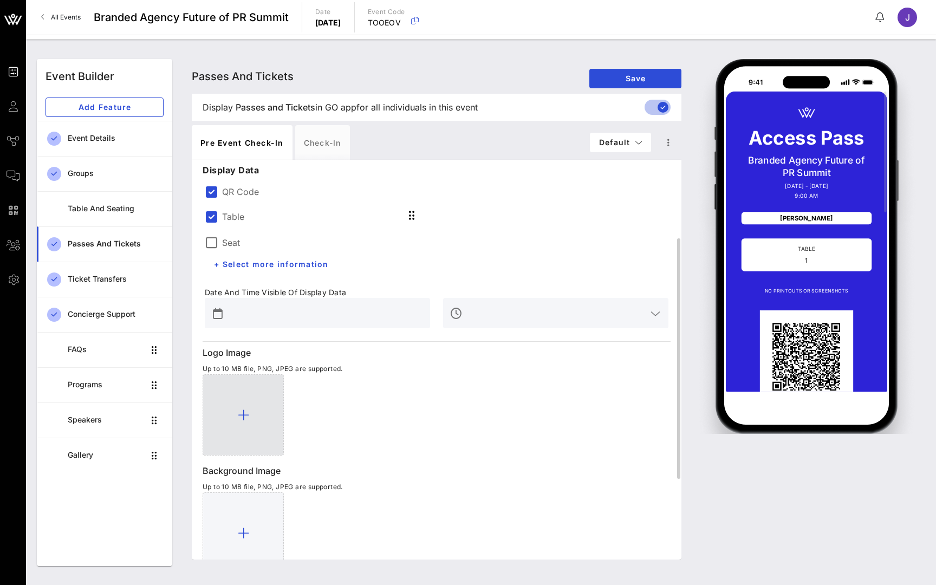
click at [245, 415] on icon at bounding box center [243, 414] width 11 height 13
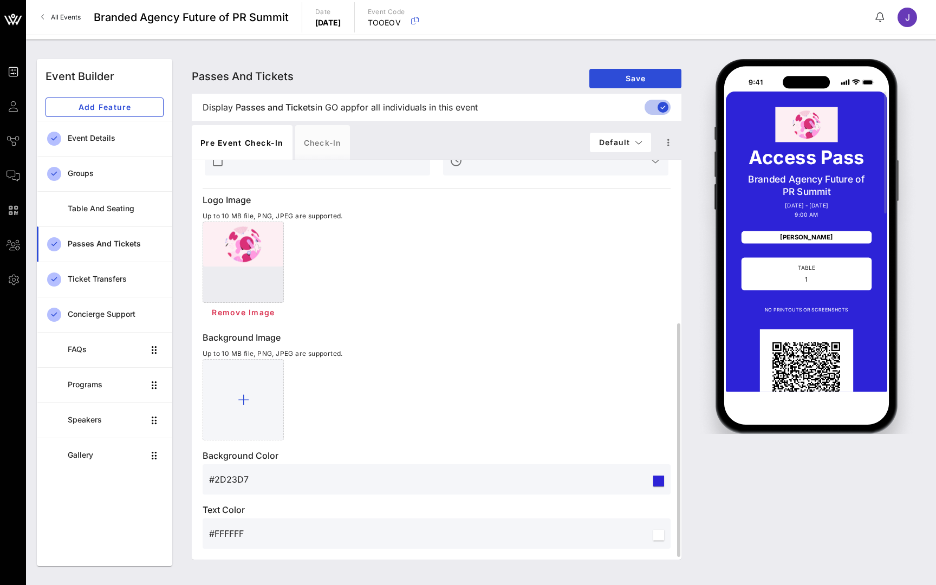
scroll to position [282, 0]
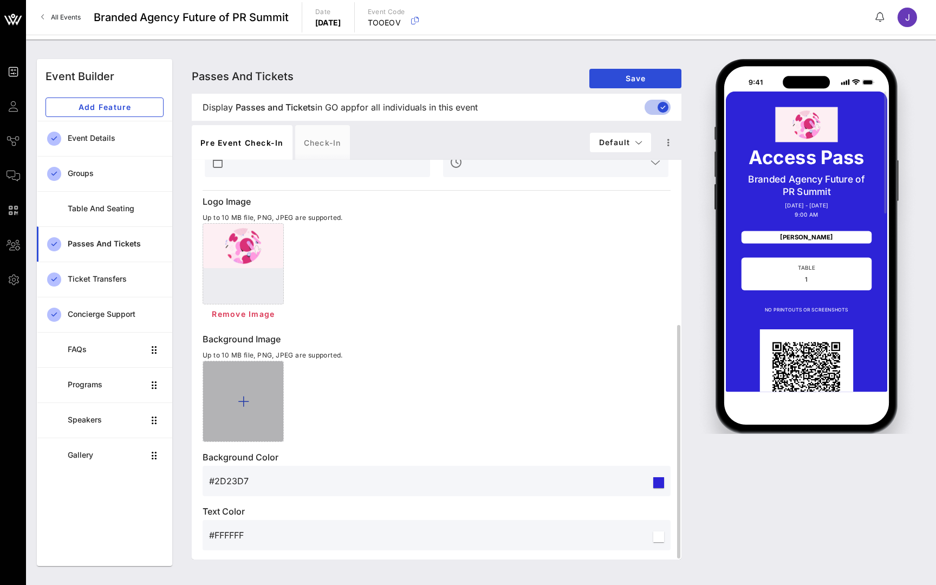
click at [221, 396] on div at bounding box center [243, 401] width 81 height 81
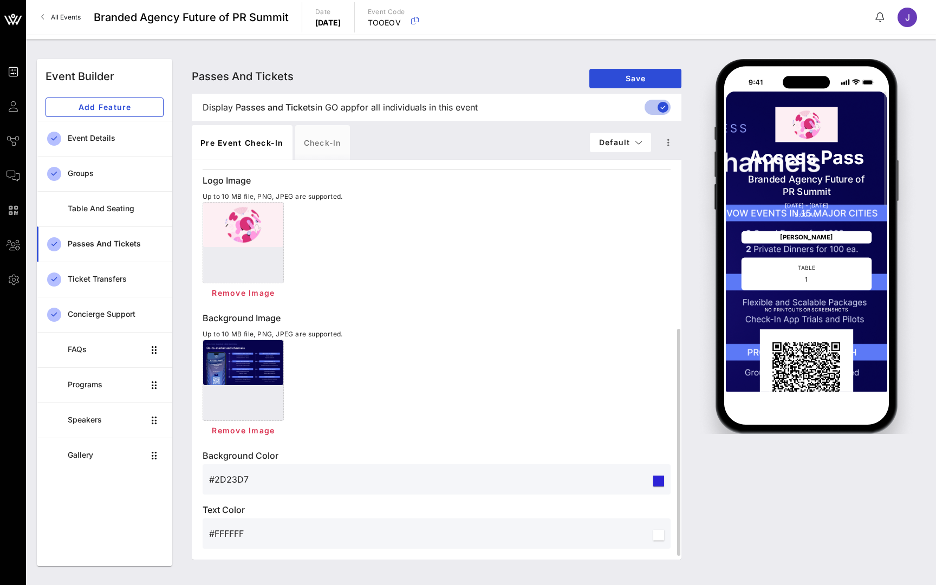
scroll to position [0, 0]
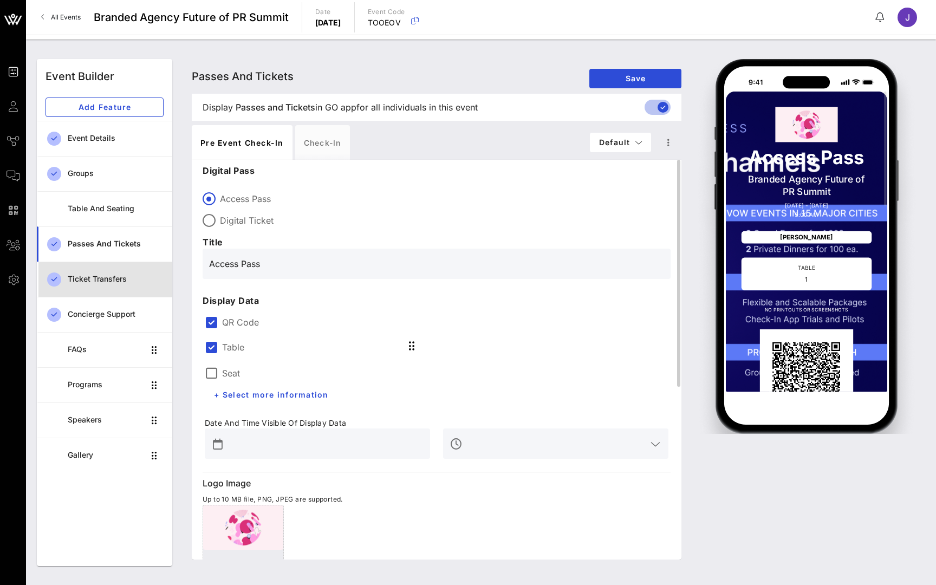
click at [115, 278] on div "Ticket Transfers" at bounding box center [116, 279] width 96 height 9
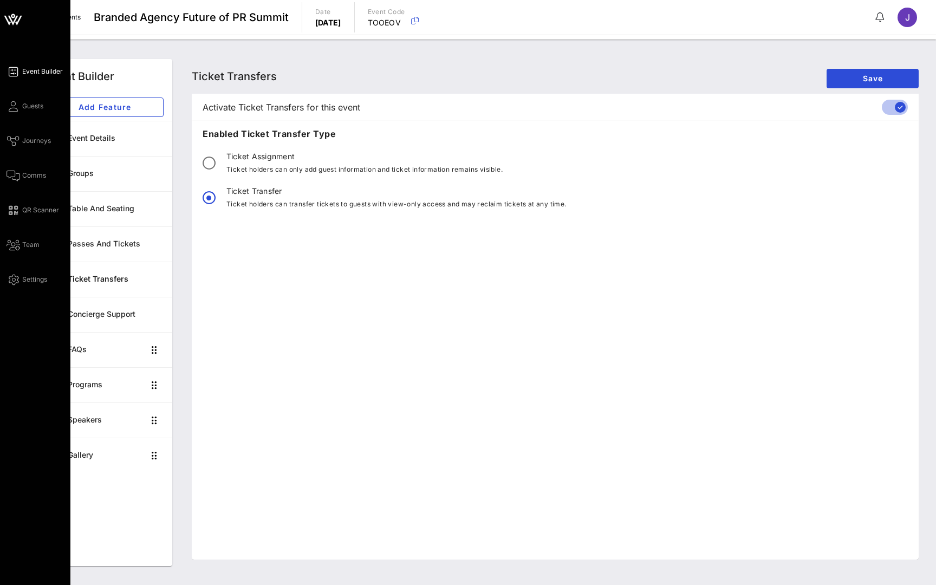
click at [16, 71] on icon at bounding box center [13, 72] width 14 height 2
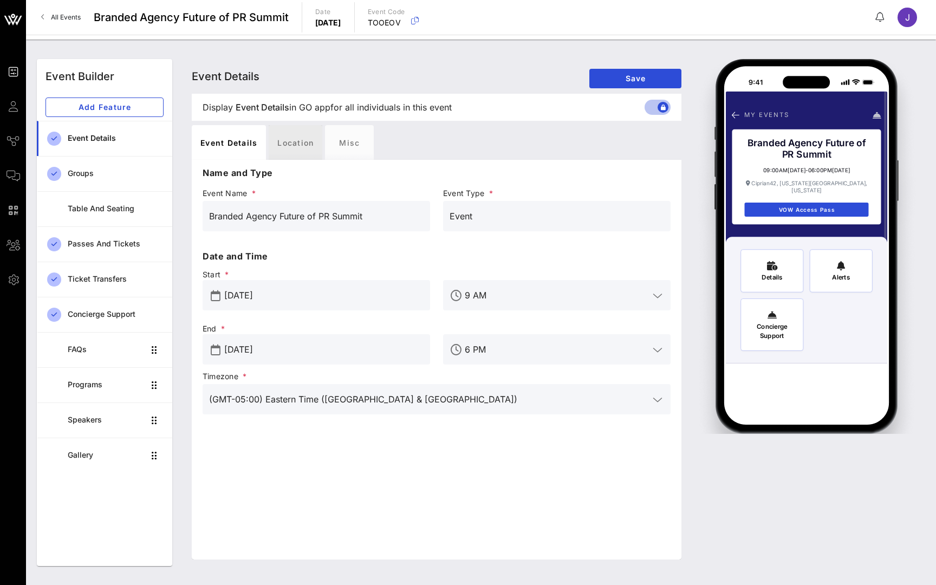
click at [298, 142] on div "Location" at bounding box center [296, 142] width 54 height 35
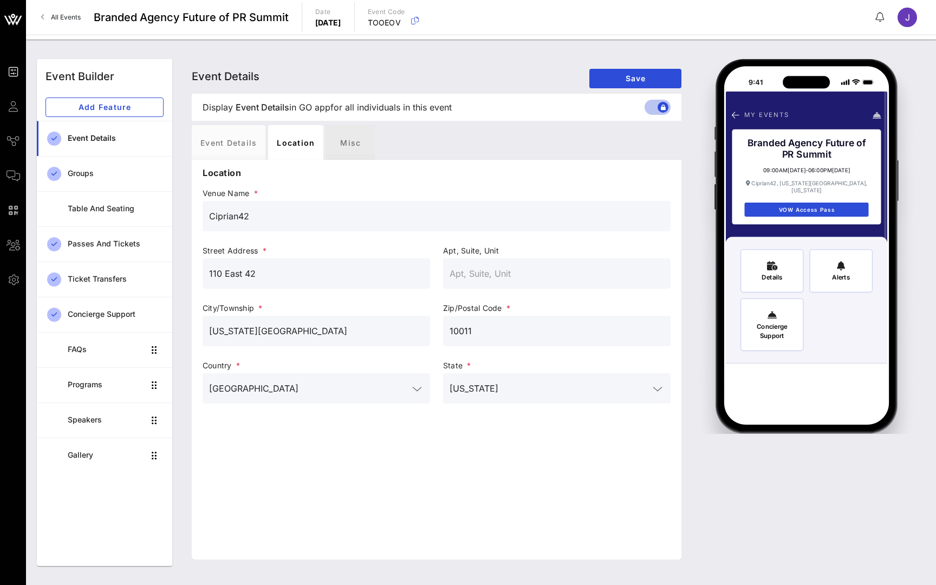
click at [348, 141] on div "Misc" at bounding box center [350, 142] width 49 height 35
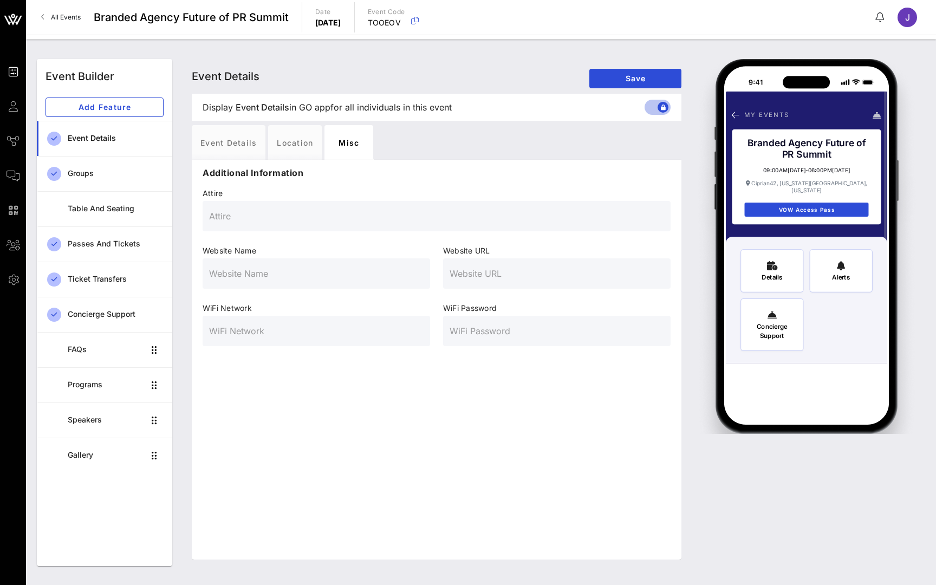
click at [268, 217] on input "text" at bounding box center [436, 215] width 455 height 17
type input "Cocktail Attire"
click at [606, 75] on span "Save" at bounding box center [635, 78] width 75 height 9
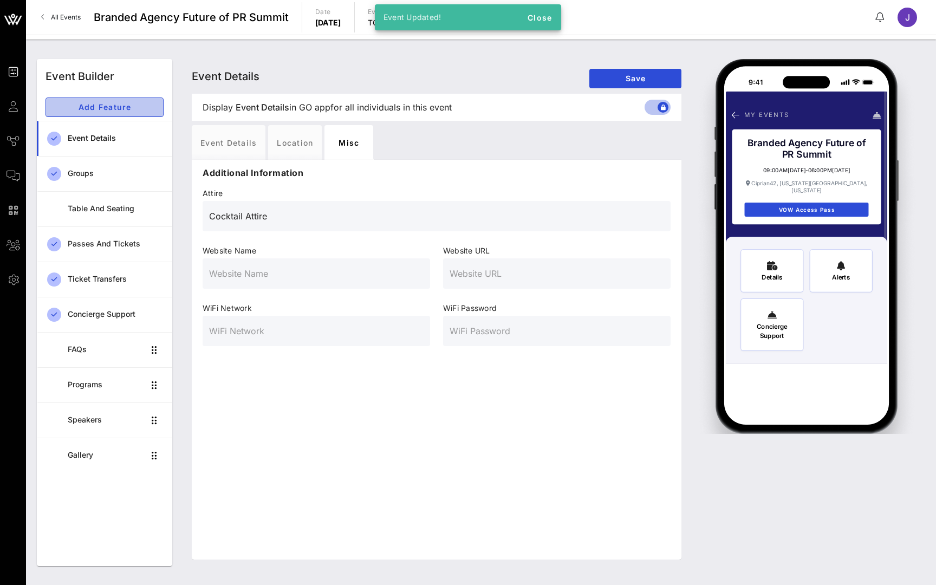
click at [139, 103] on span "Add Feature" at bounding box center [105, 106] width 100 height 9
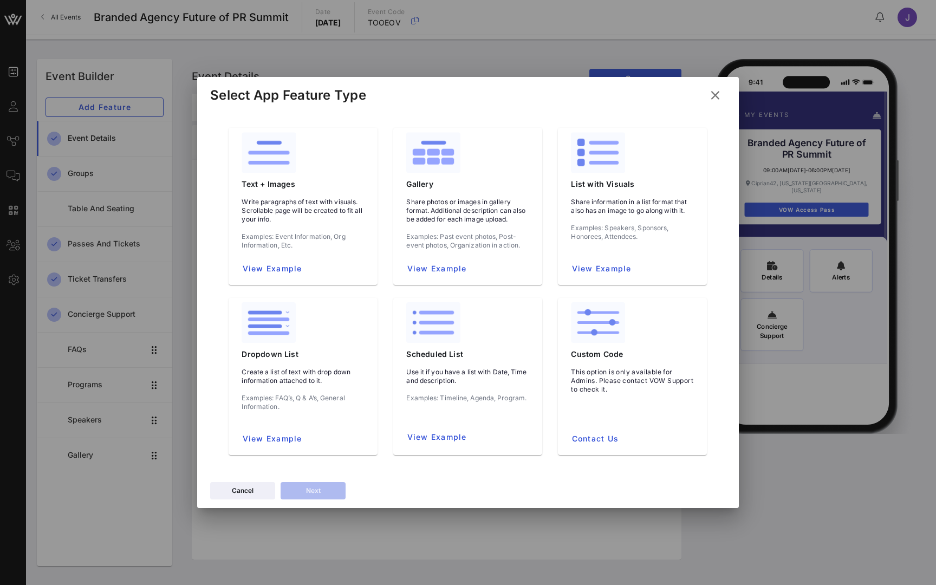
click at [716, 95] on icon at bounding box center [715, 96] width 18 height 18
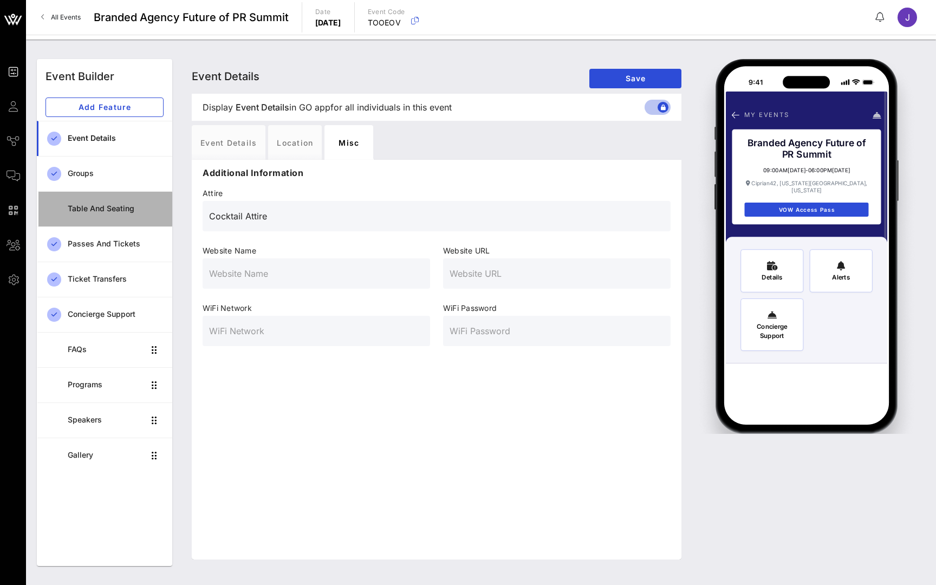
click at [110, 213] on div "Table and Seating" at bounding box center [116, 208] width 96 height 9
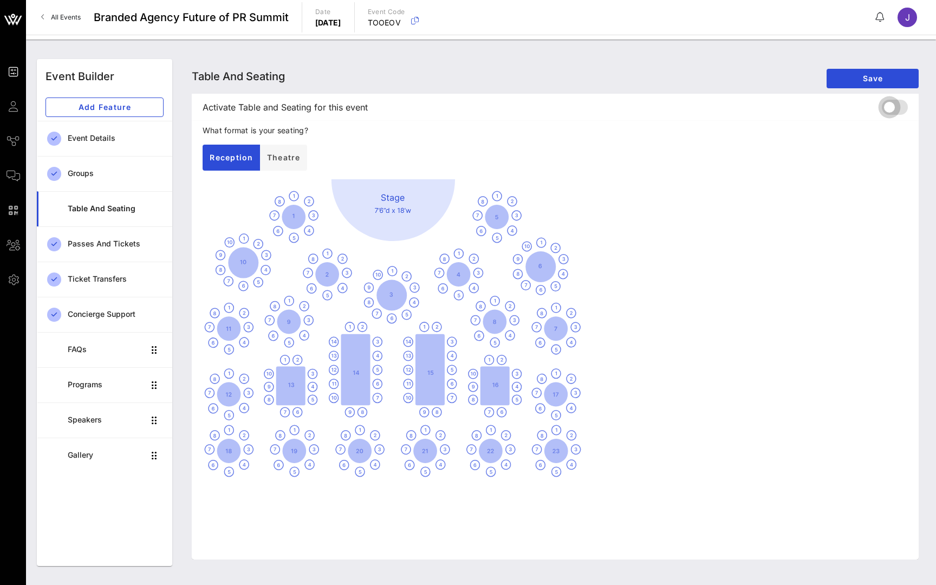
click at [893, 109] on div at bounding box center [889, 107] width 18 height 18
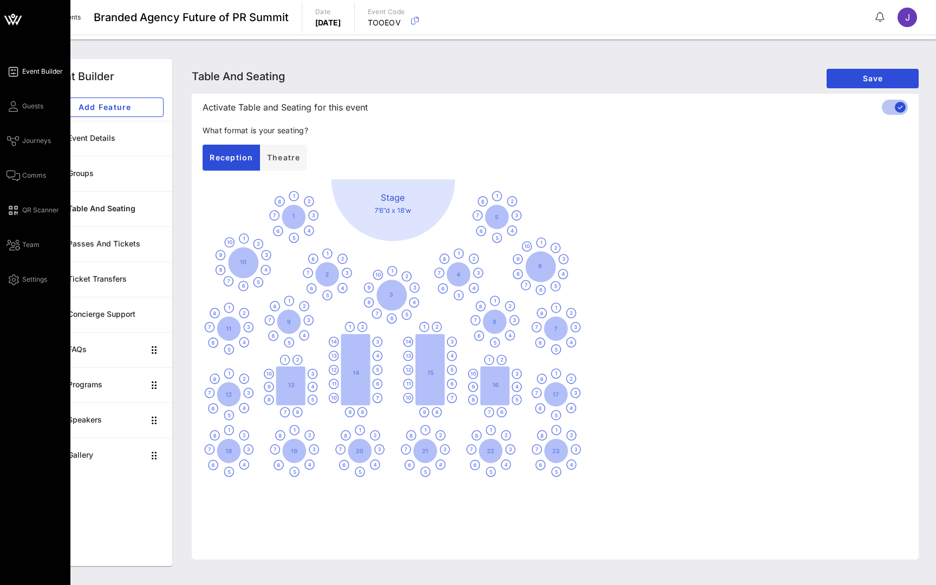
click at [34, 72] on span "Event Builder" at bounding box center [42, 72] width 41 height 10
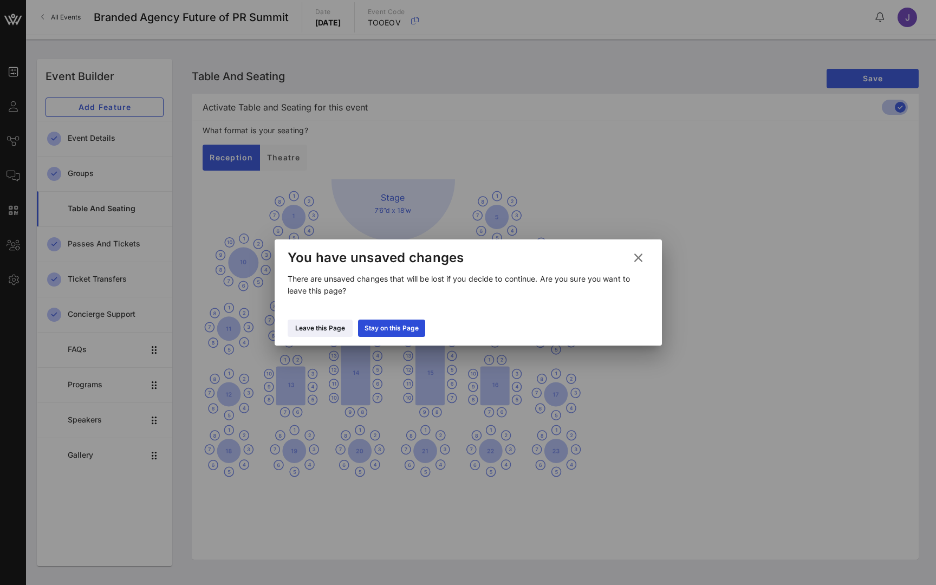
click at [742, 181] on div at bounding box center [468, 292] width 936 height 585
click at [637, 257] on icon at bounding box center [637, 258] width 15 height 14
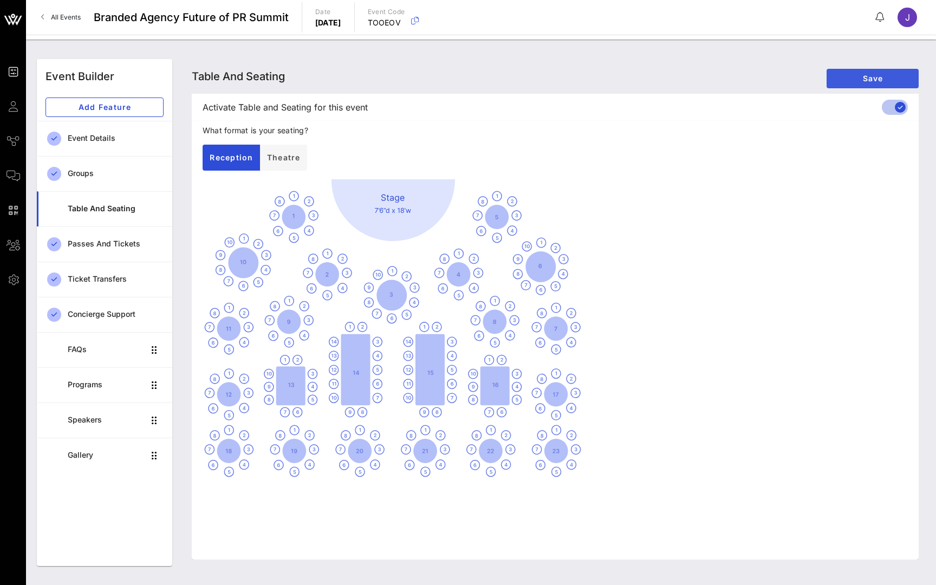
click at [891, 76] on span "Save" at bounding box center [872, 78] width 75 height 9
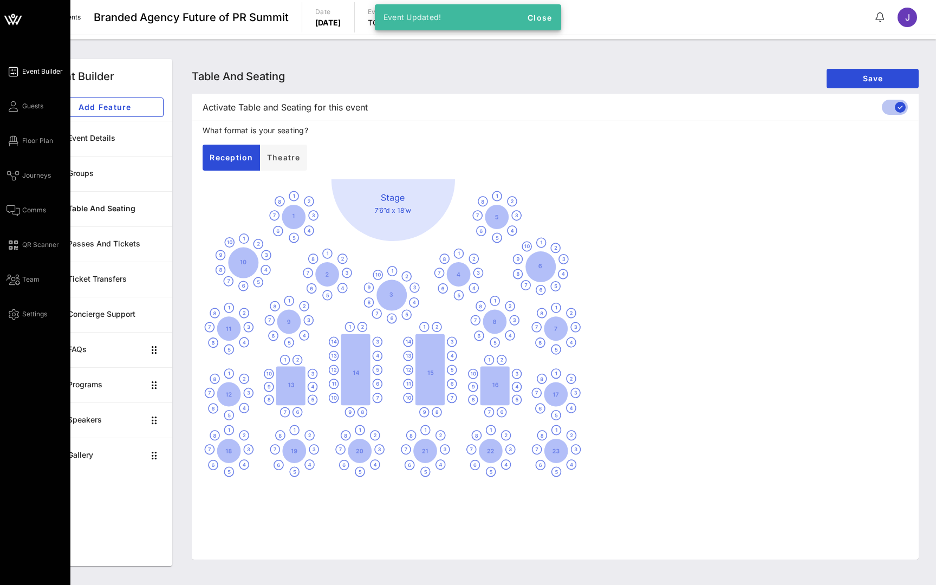
click at [23, 97] on div "Event Builder Guests Floor Plan Journeys Comms QR Scanner Team Settings" at bounding box center [38, 193] width 64 height 256
click at [23, 101] on span "Guests" at bounding box center [32, 106] width 21 height 10
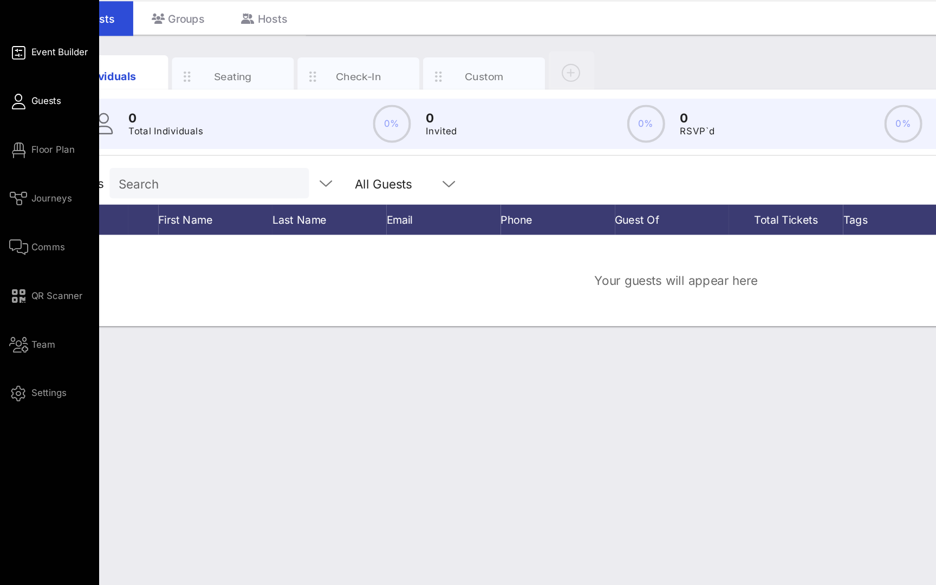
click at [50, 67] on span "Event Builder" at bounding box center [42, 72] width 41 height 10
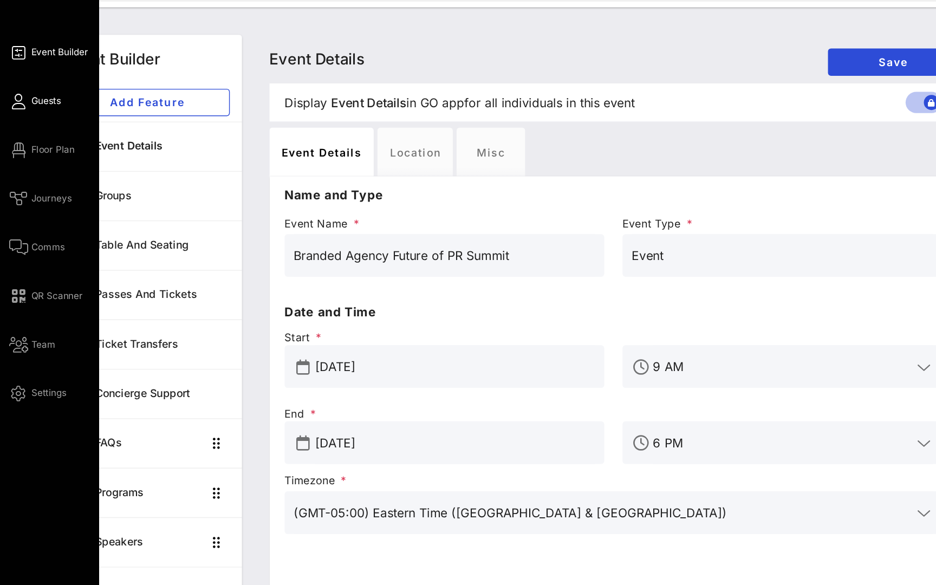
click at [24, 101] on span "Guests" at bounding box center [32, 106] width 21 height 10
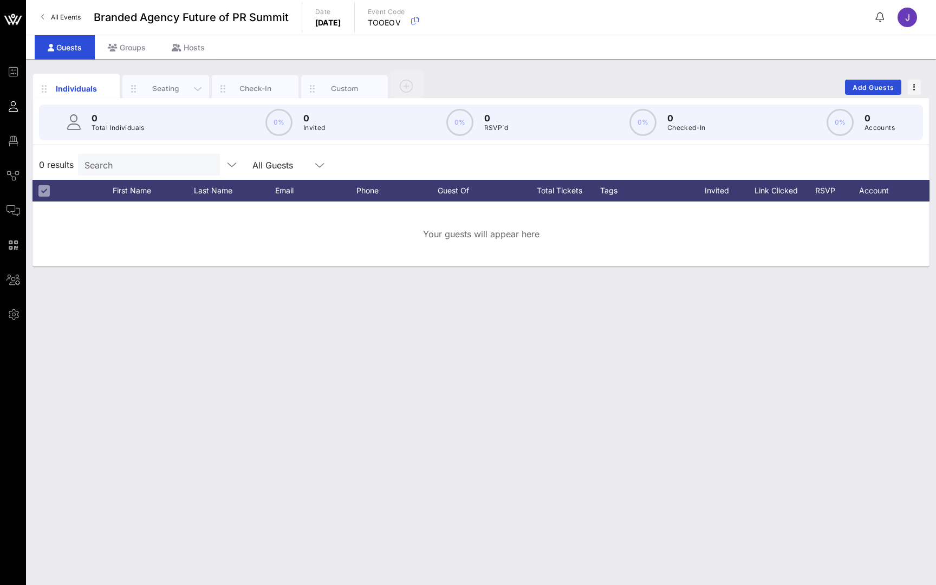
click at [172, 84] on div "Seating" at bounding box center [166, 88] width 48 height 10
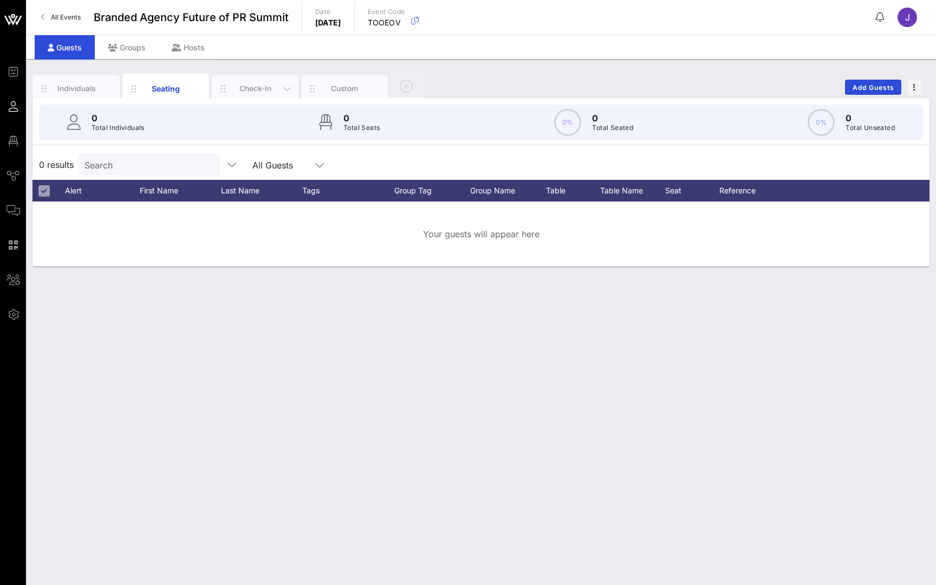
click at [259, 93] on div "Check-In" at bounding box center [255, 88] width 48 height 10
click at [343, 89] on div "Custom" at bounding box center [345, 88] width 48 height 10
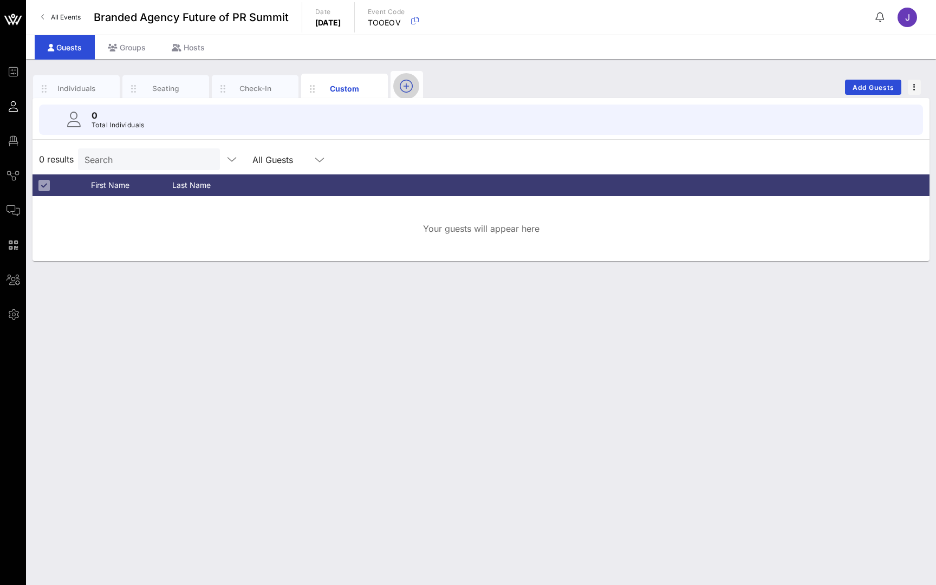
click at [408, 87] on icon "button" at bounding box center [406, 86] width 13 height 13
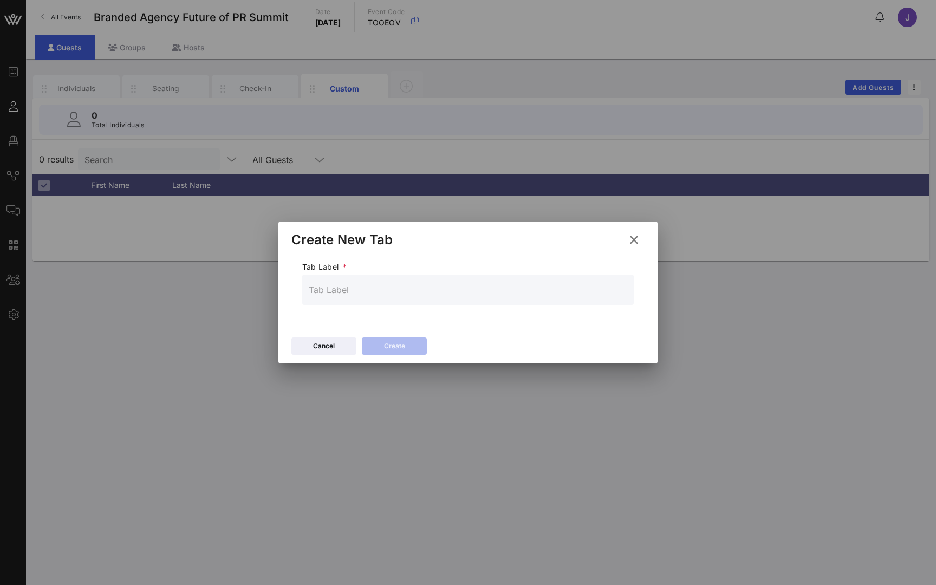
click at [373, 291] on input "text" at bounding box center [468, 289] width 318 height 17
type input "Travel"
click at [399, 347] on div "Create" at bounding box center [394, 346] width 21 height 11
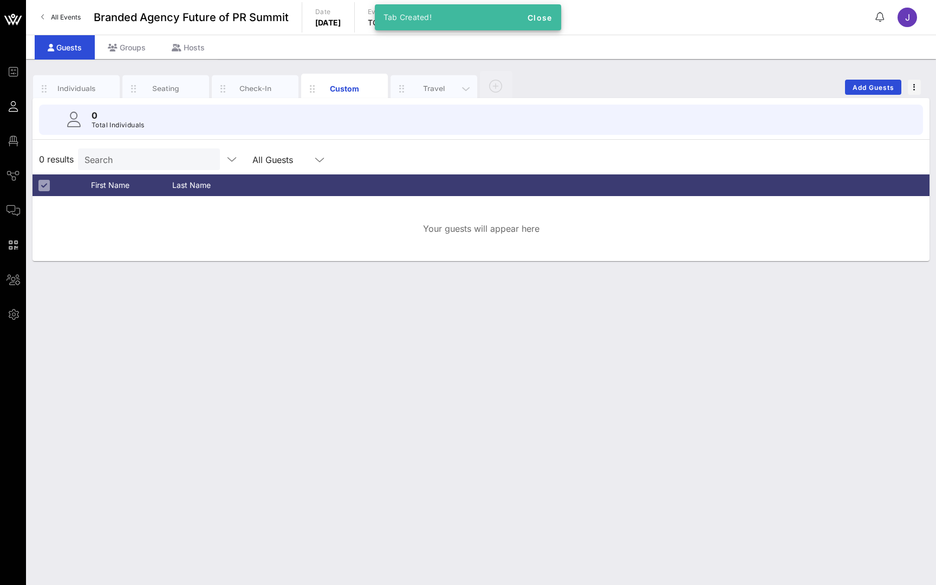
click at [428, 87] on div "Travel" at bounding box center [434, 88] width 48 height 10
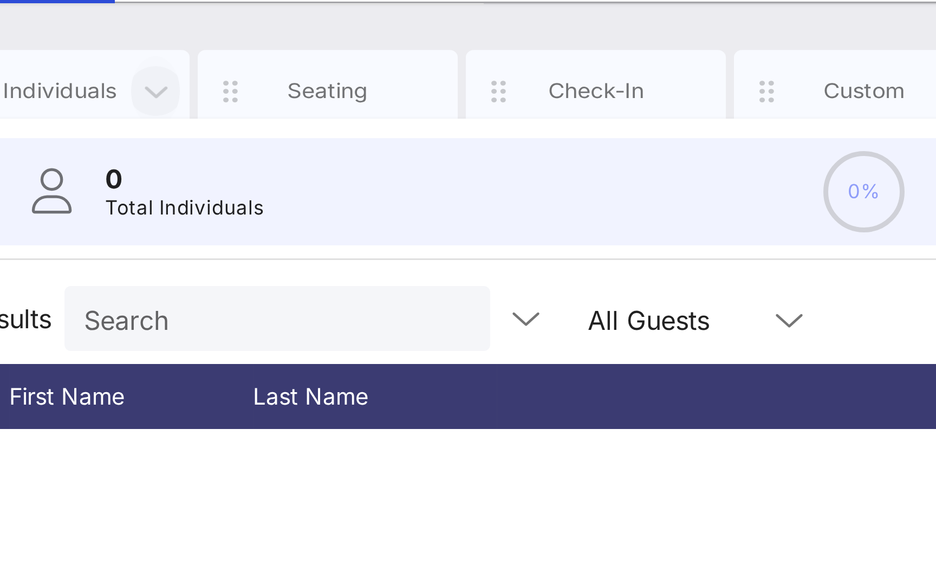
click at [102, 83] on icon "button" at bounding box center [108, 89] width 13 height 12
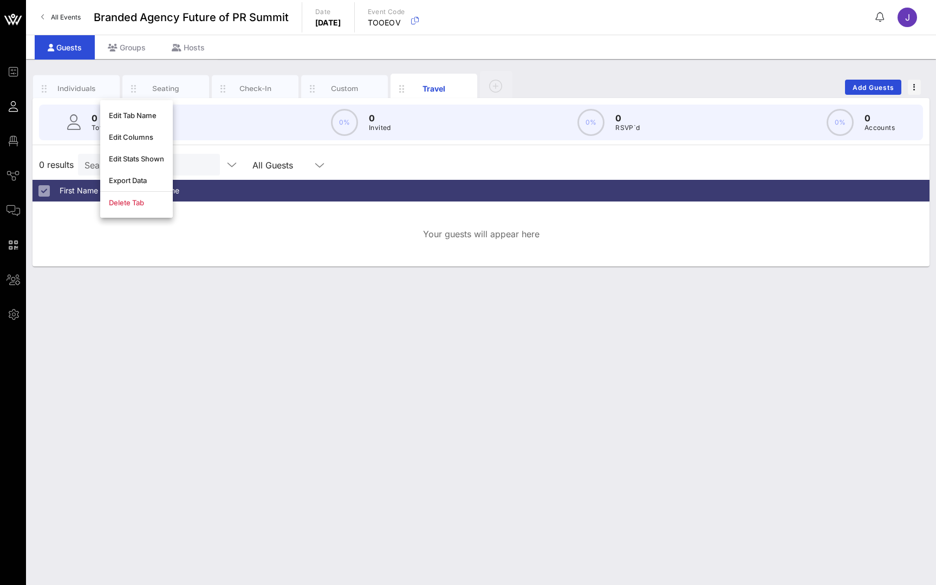
click at [240, 57] on div "Guests Groups Hosts" at bounding box center [481, 47] width 910 height 24
click at [123, 45] on div "Groups" at bounding box center [127, 47] width 64 height 24
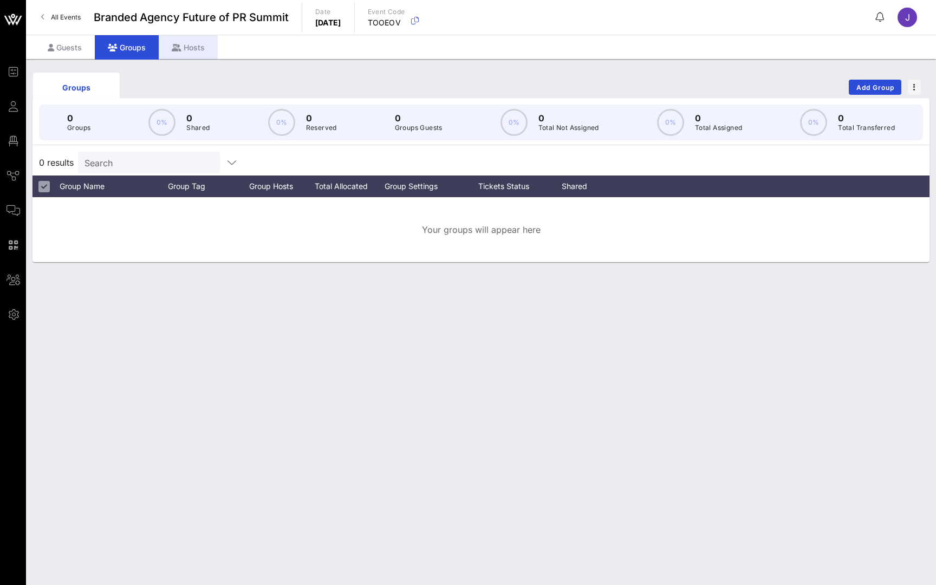
click at [194, 47] on div "Hosts" at bounding box center [188, 47] width 59 height 24
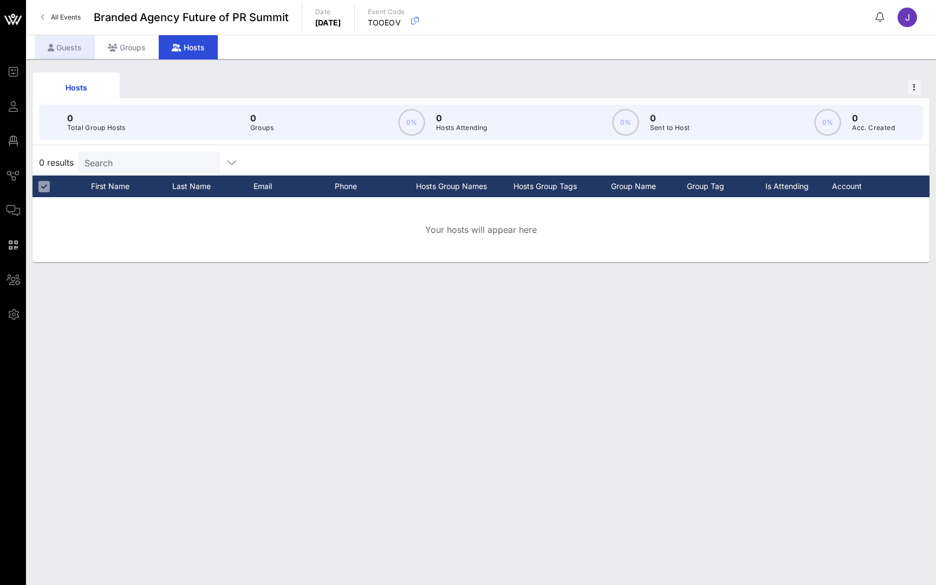
click at [71, 49] on div "Guests" at bounding box center [65, 47] width 60 height 24
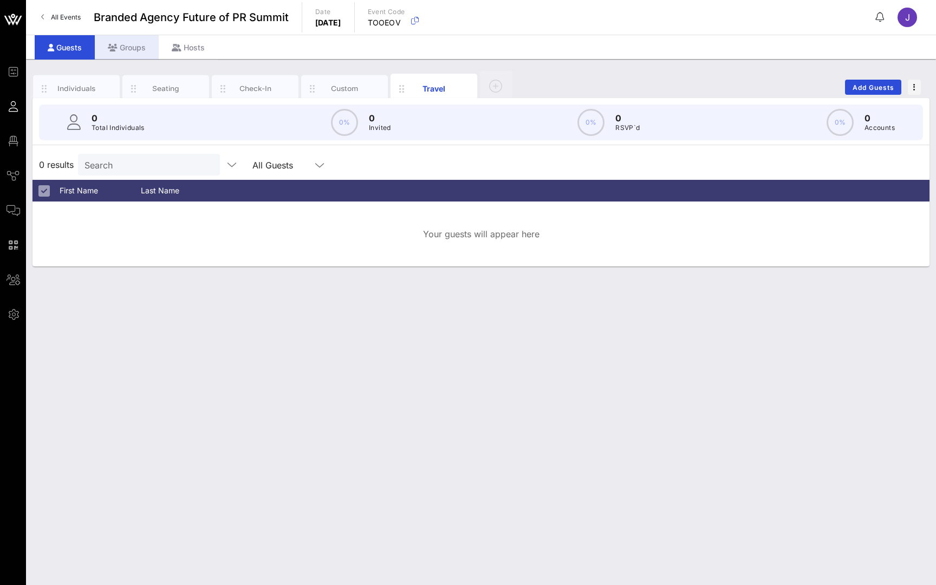
click at [140, 47] on div "Groups" at bounding box center [127, 47] width 64 height 24
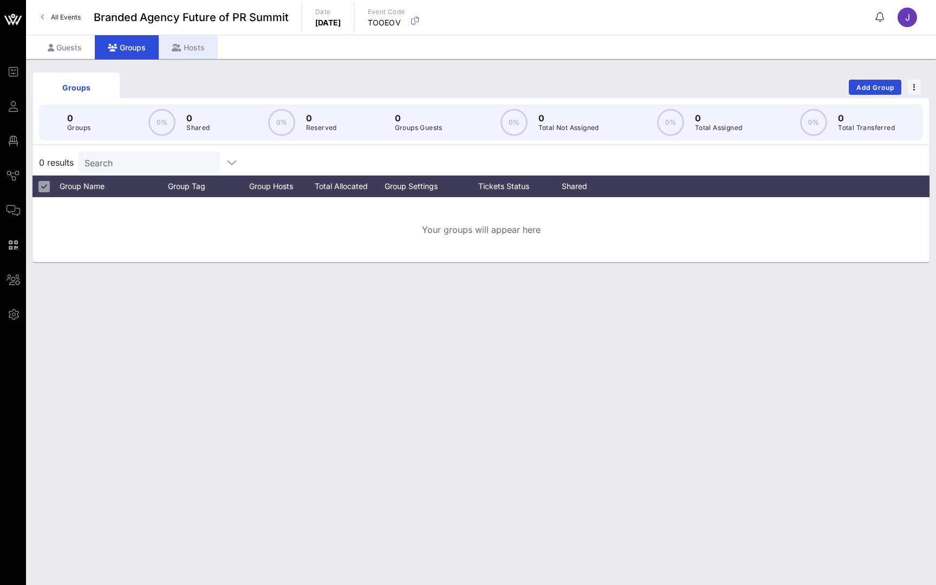
click at [177, 47] on icon at bounding box center [177, 48] width 10 height 8
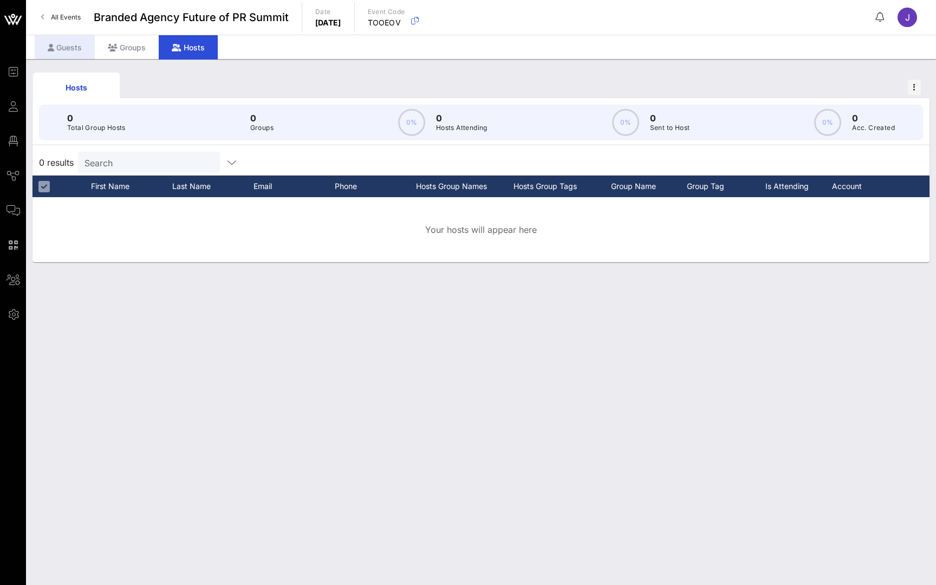
click at [62, 44] on div "Guests" at bounding box center [65, 47] width 60 height 24
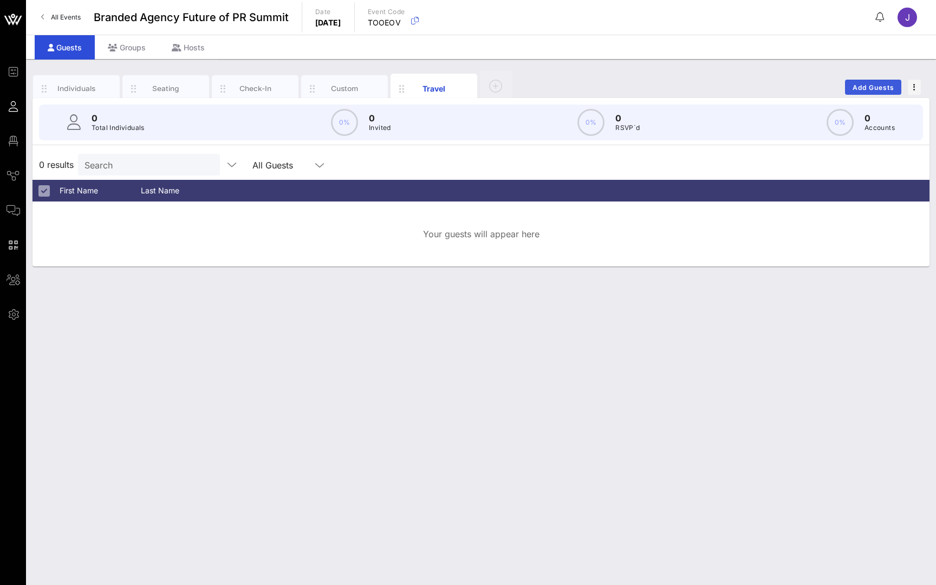
click at [875, 85] on span "Add Guests" at bounding box center [873, 87] width 43 height 8
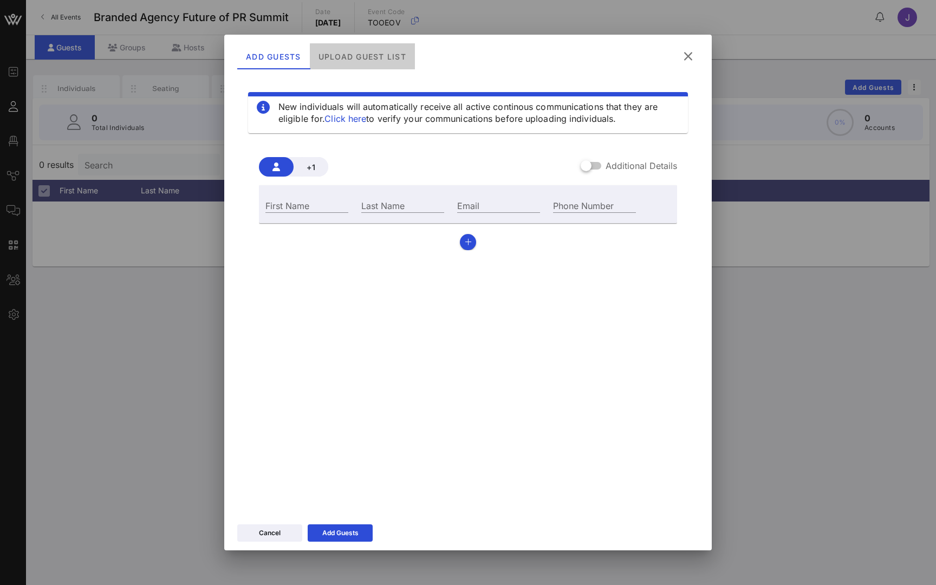
click at [370, 53] on div "Upload Guest List" at bounding box center [362, 56] width 105 height 26
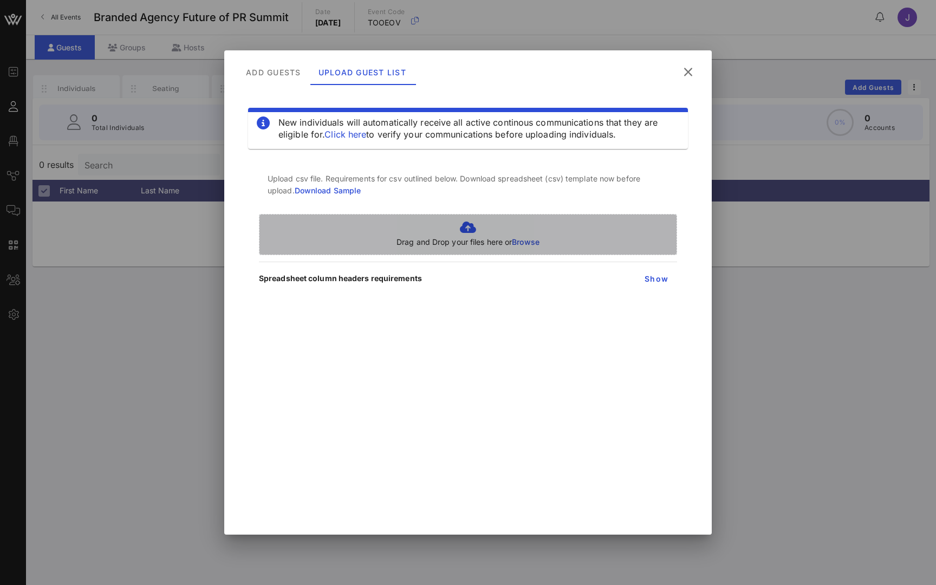
click at [448, 225] on icon at bounding box center [467, 227] width 143 height 13
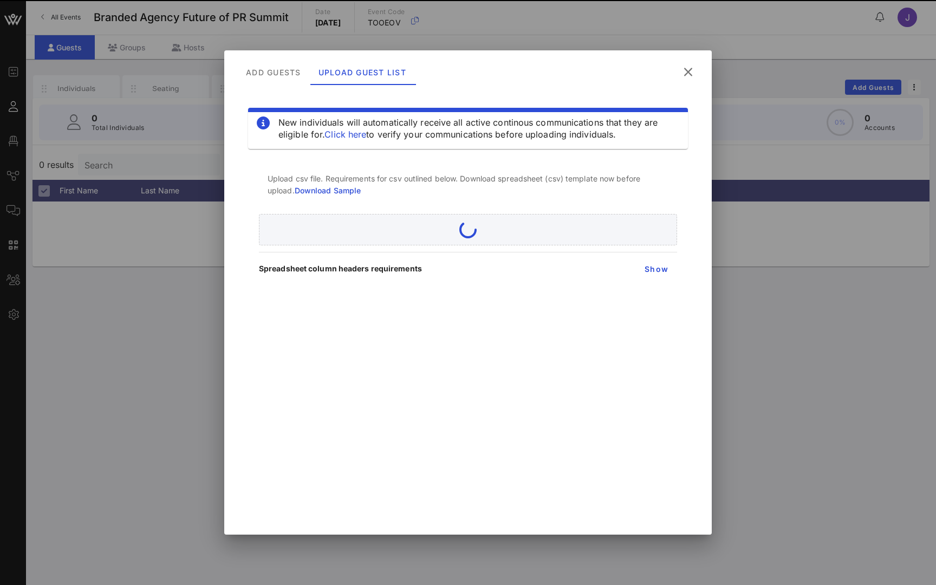
click at [690, 72] on icon at bounding box center [688, 72] width 15 height 13
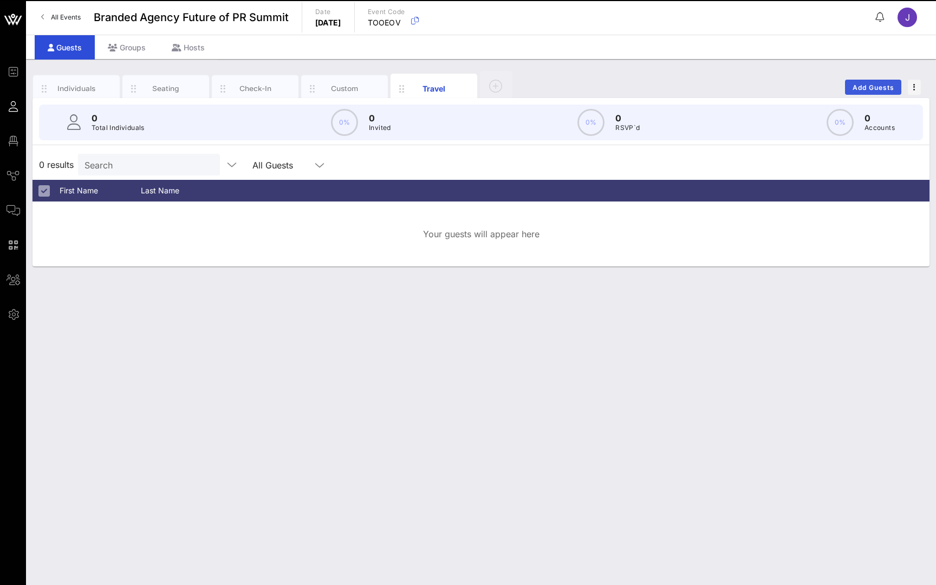
click at [873, 90] on span "Add Guests" at bounding box center [873, 87] width 43 height 8
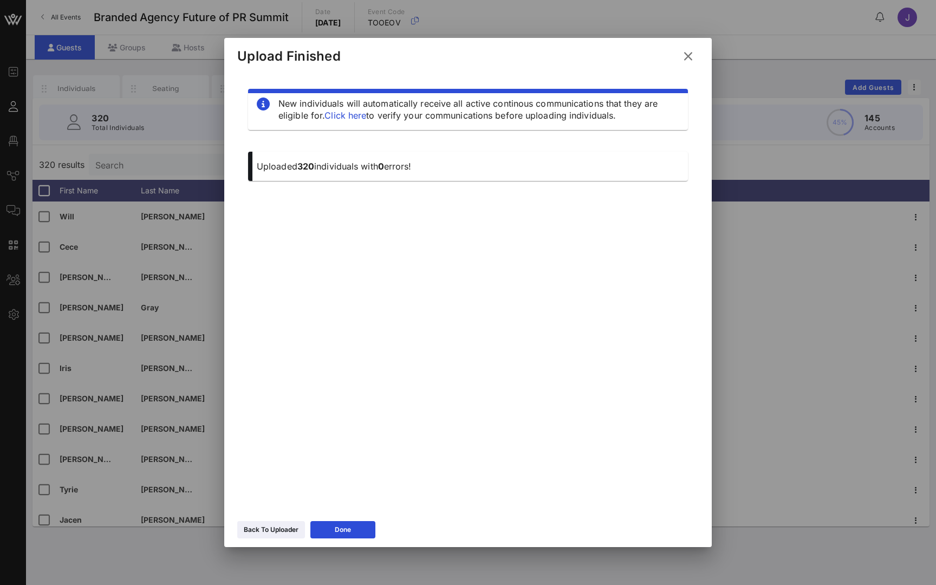
click at [692, 45] on div "Upload Finished" at bounding box center [467, 55] width 487 height 34
click at [688, 54] on icon at bounding box center [687, 56] width 15 height 14
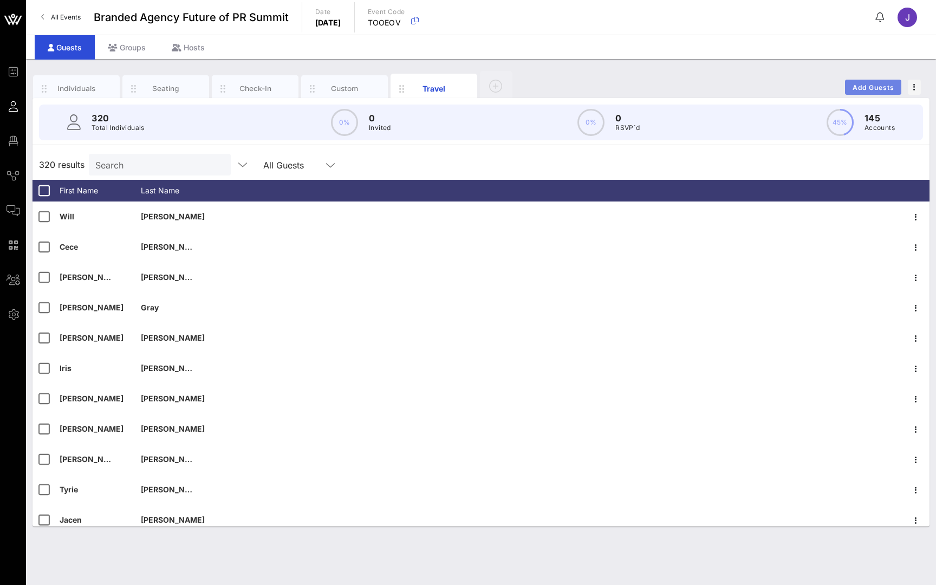
click at [870, 84] on span "Add Guests" at bounding box center [873, 87] width 43 height 8
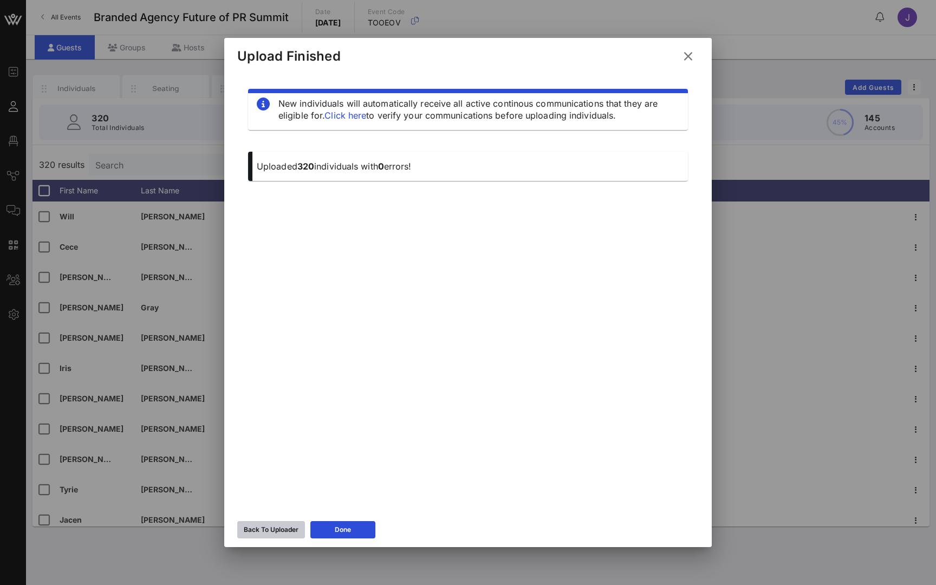
click at [284, 530] on div "Back To Uploader" at bounding box center [271, 529] width 55 height 11
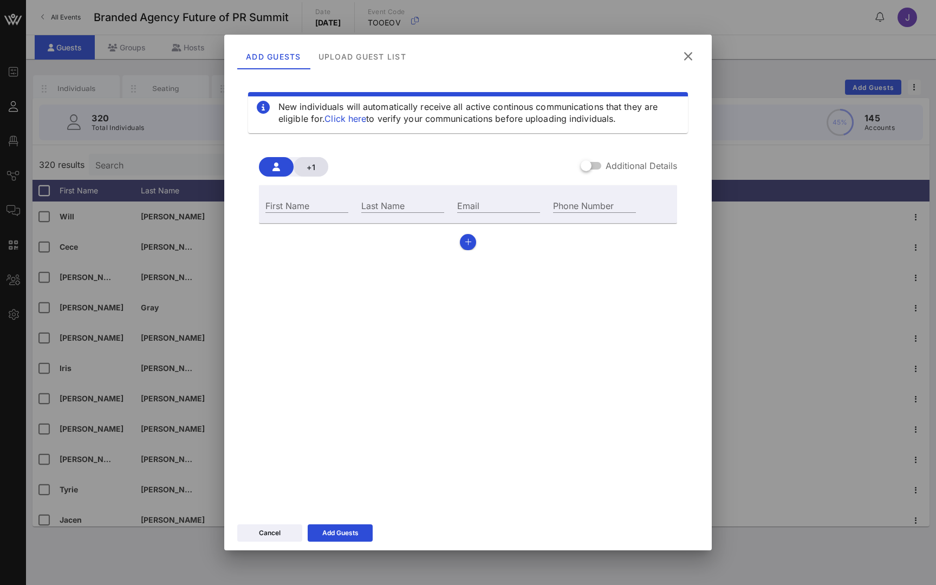
click at [319, 162] on button "+1" at bounding box center [310, 166] width 35 height 19
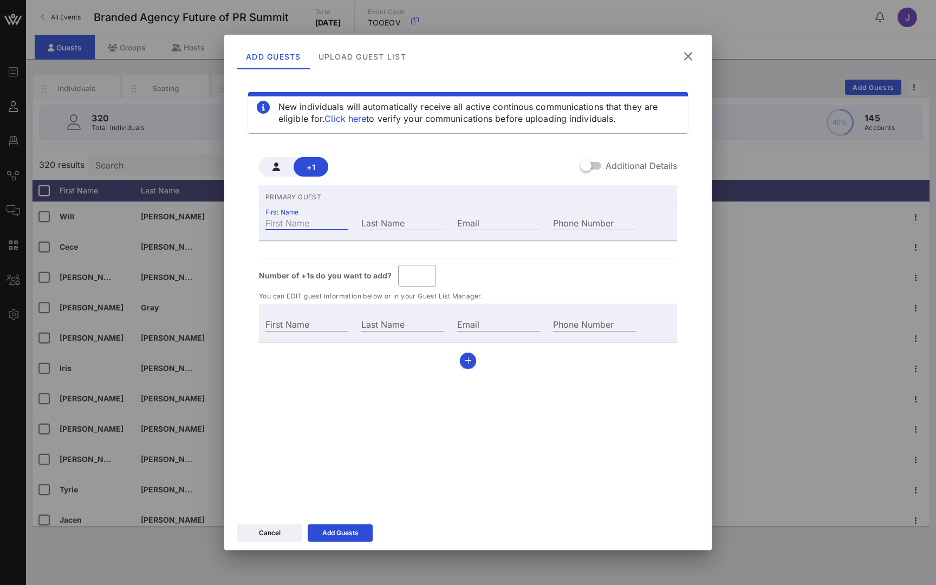
type input "Guest Of"
type input "M"
type input "Mi"
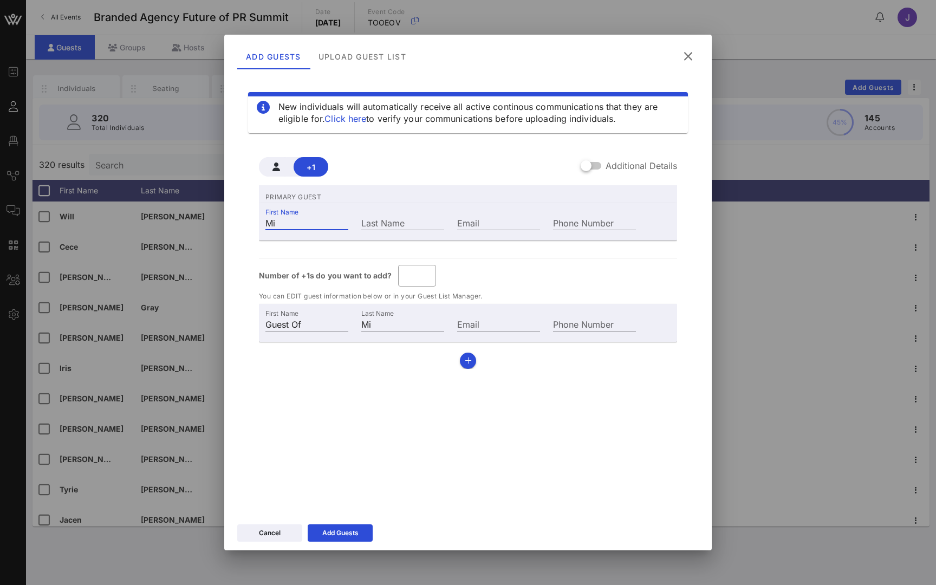
type input "Mik"
type input "Mike"
type input "Mike B"
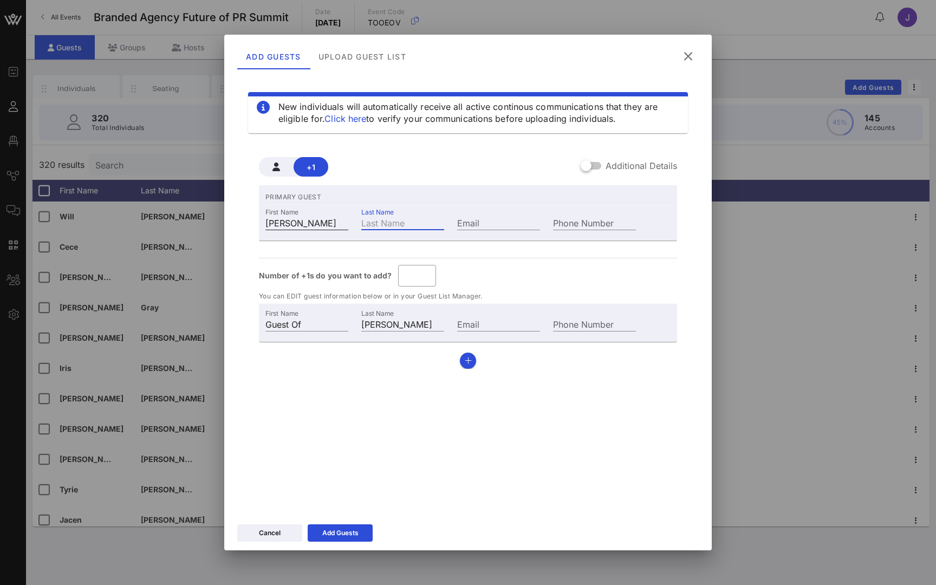
type input "B"
type input "Mike Bl"
type input "Bl"
type input "Mike Blo"
type input "Blo"
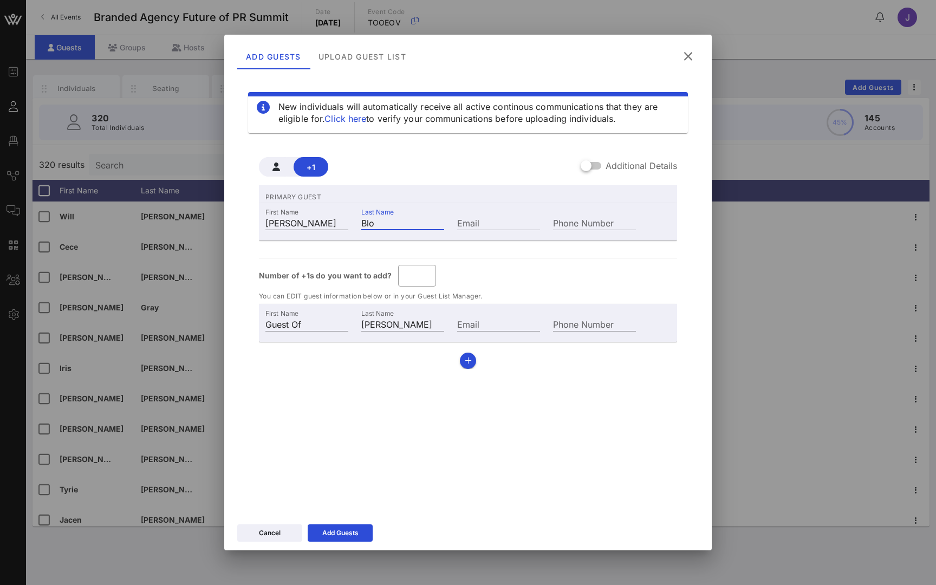
type input "Mike Bloo"
type input "Bloo"
type input "Mike Bloom"
type input "Bloom"
type input "Mike Bloomb"
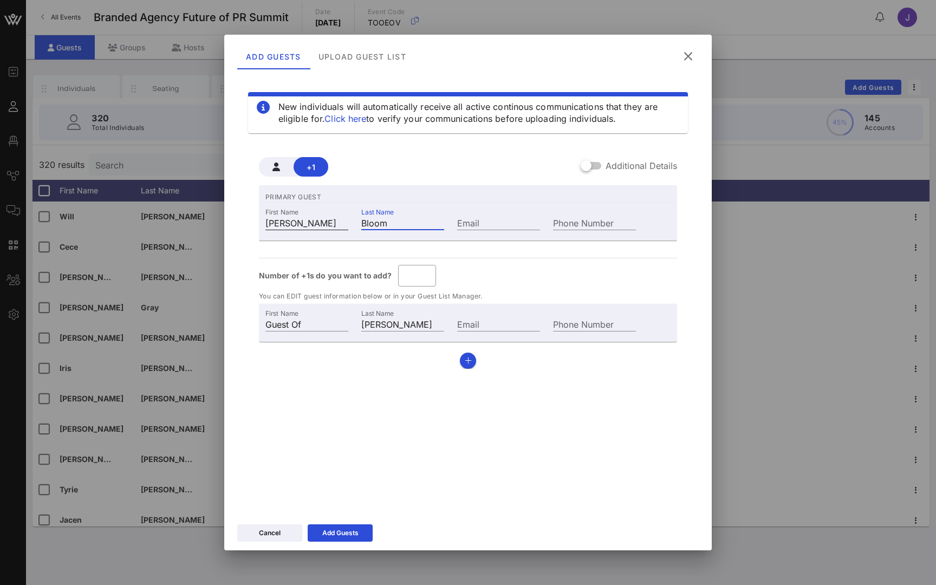
type input "Bloomb"
type input "Mike Bloombe"
type input "Bloombe"
type input "Mike Bloomber"
type input "Bloomber"
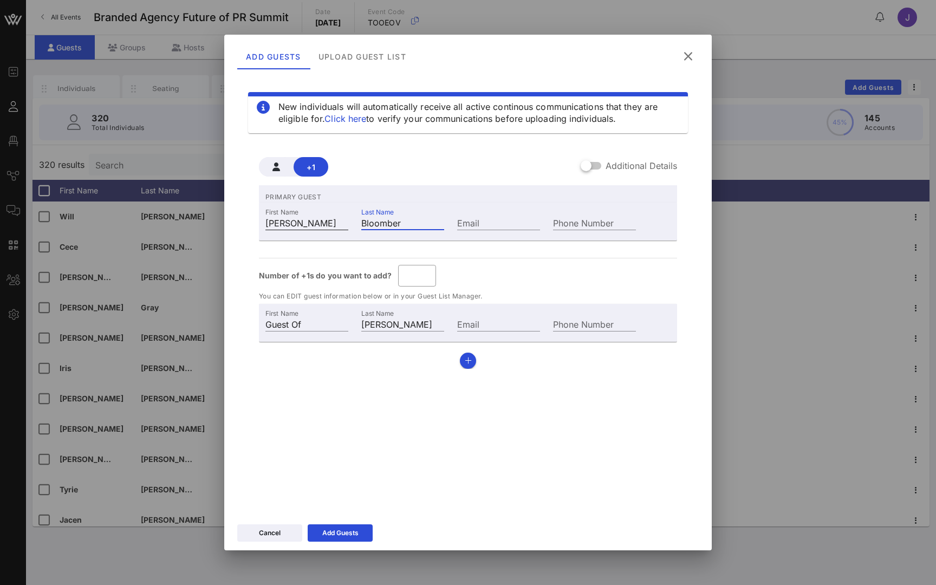
type input "Mike Bloomberg"
type input "Bloomberg"
type input "i"
type input "mik@bloomberg.com"
drag, startPoint x: 413, startPoint y: 276, endPoint x: 375, endPoint y: 276, distance: 37.9
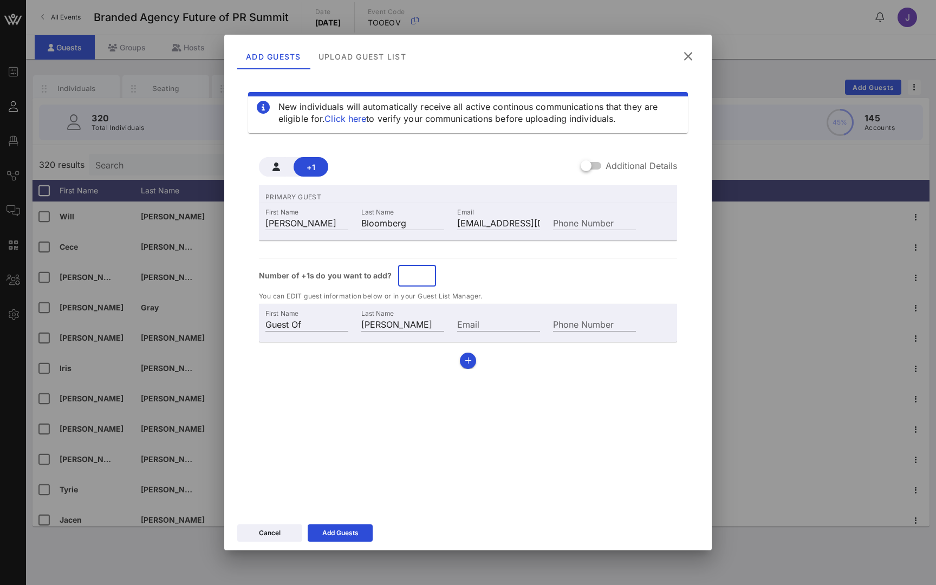
click at [375, 276] on div "Number of +1s do you want to add? ​ *" at bounding box center [468, 276] width 418 height 22
type input "*"
click at [555, 271] on div "Number of +1s do you want to add? ​ *" at bounding box center [468, 276] width 418 height 22
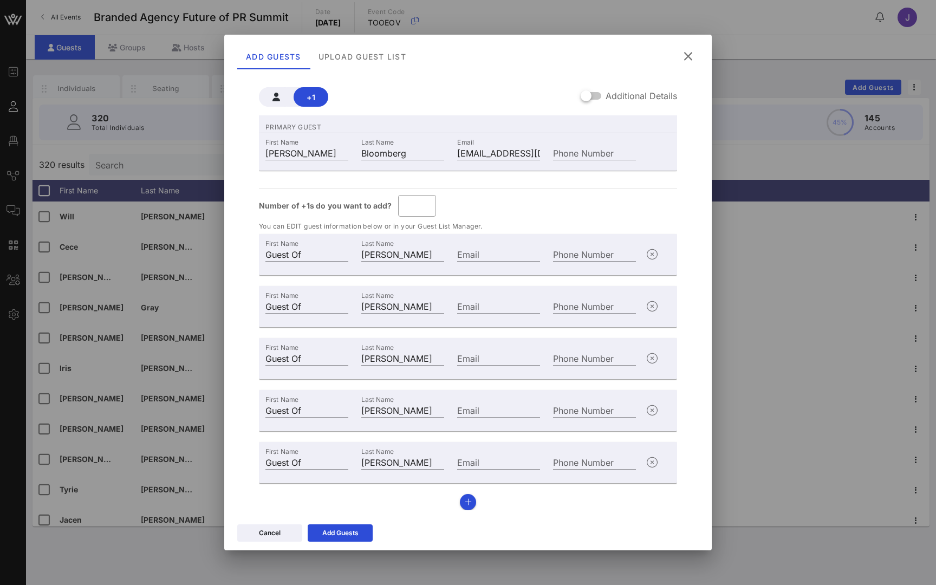
scroll to position [70, 0]
click at [687, 61] on icon at bounding box center [688, 56] width 15 height 13
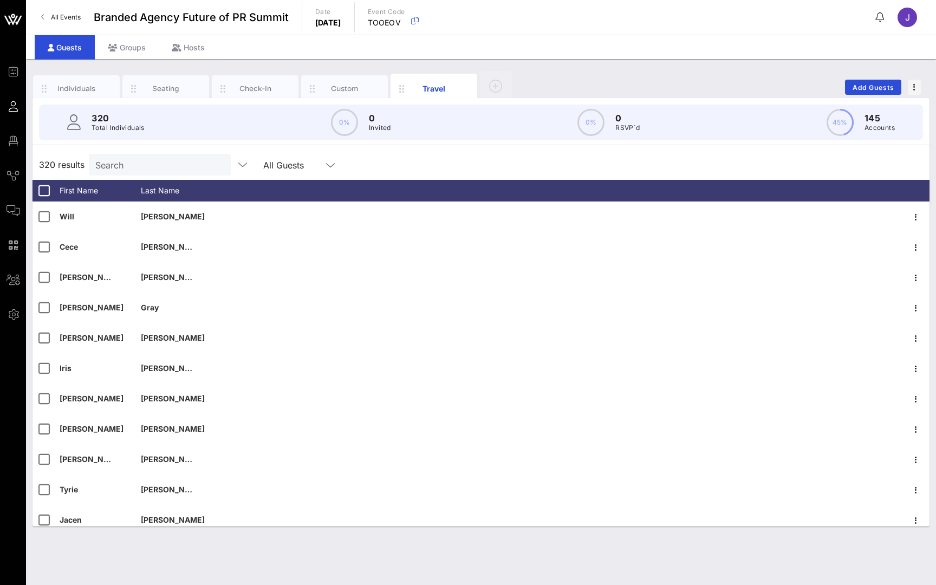
scroll to position [0, 0]
click at [124, 44] on div "Groups" at bounding box center [127, 47] width 64 height 24
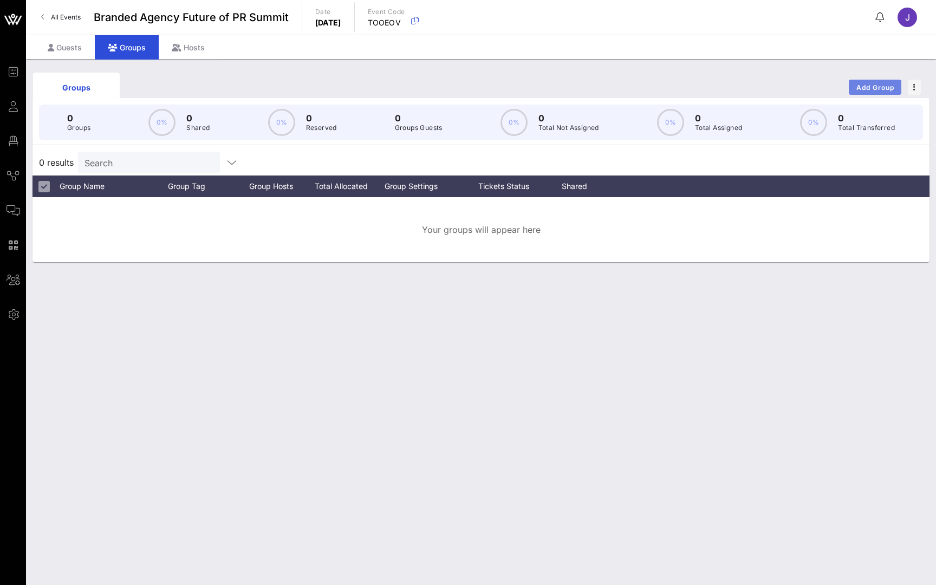
click at [868, 87] on span "Add Group" at bounding box center [875, 87] width 39 height 8
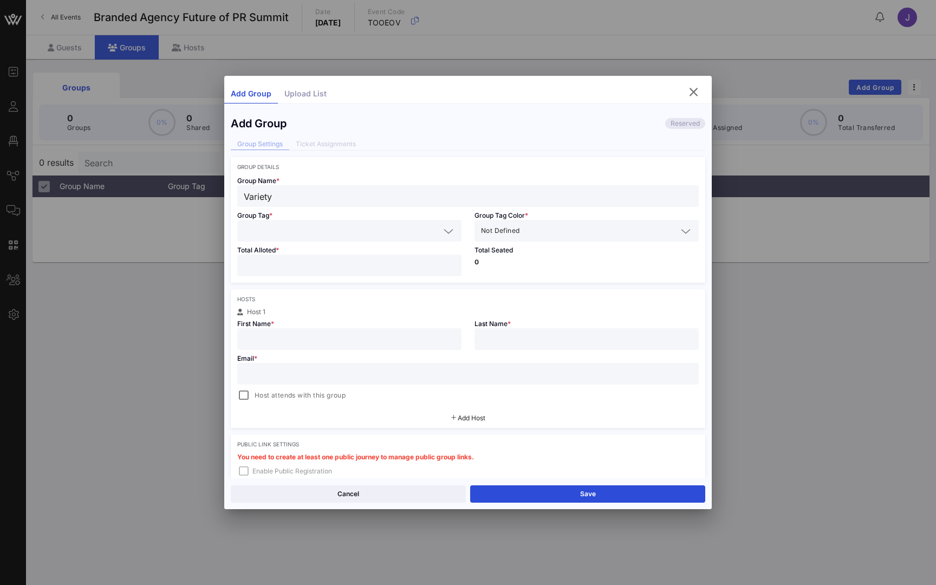
type input "Variety"
click at [304, 278] on div "Total Alloted *" at bounding box center [349, 261] width 237 height 41
click at [309, 264] on input "number" at bounding box center [349, 265] width 211 height 14
type input "**"
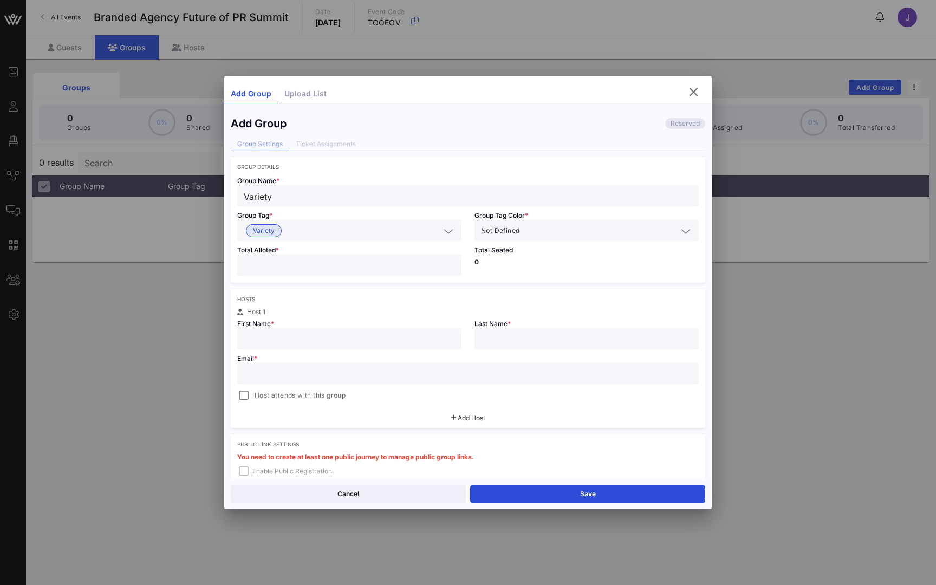
click at [374, 310] on div "Host 1" at bounding box center [467, 312] width 461 height 6
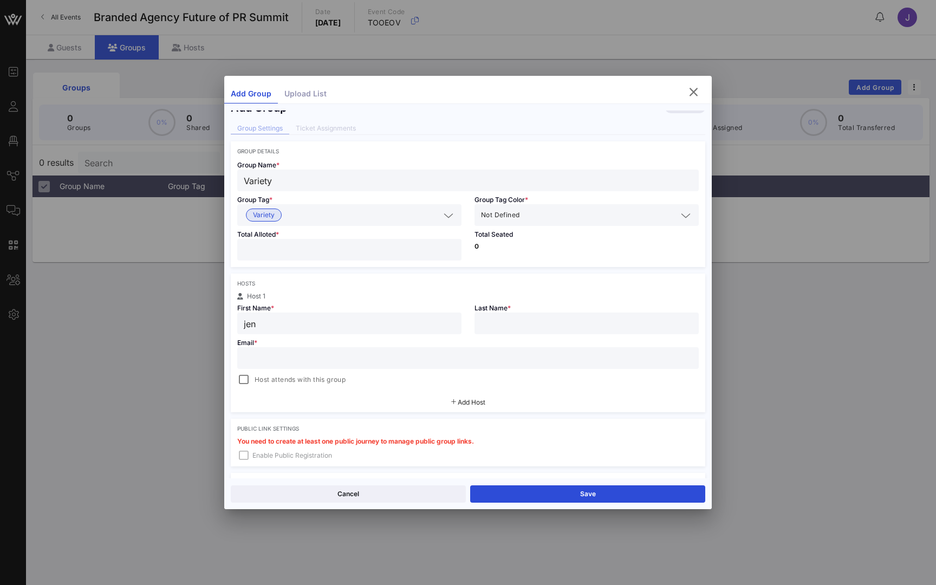
type input "jen"
type input "brisman"
type input "jb@variety.com"
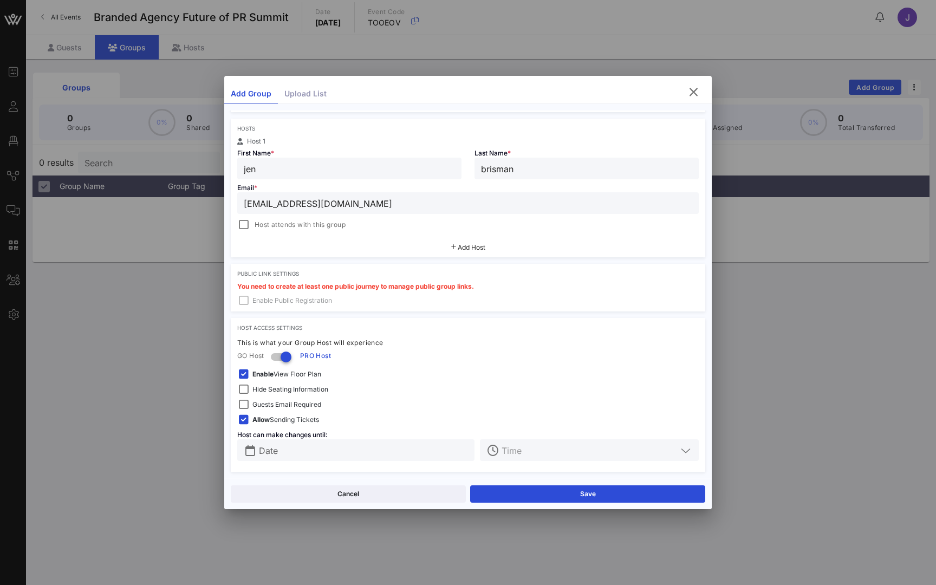
scroll to position [171, 0]
click at [245, 222] on div at bounding box center [243, 224] width 15 height 15
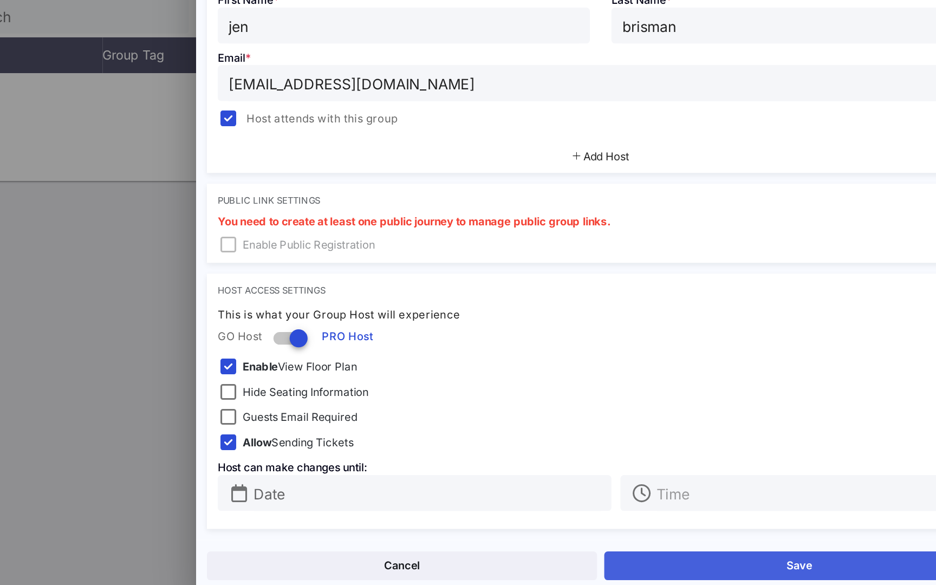
click at [480, 485] on button "Save" at bounding box center [587, 493] width 235 height 17
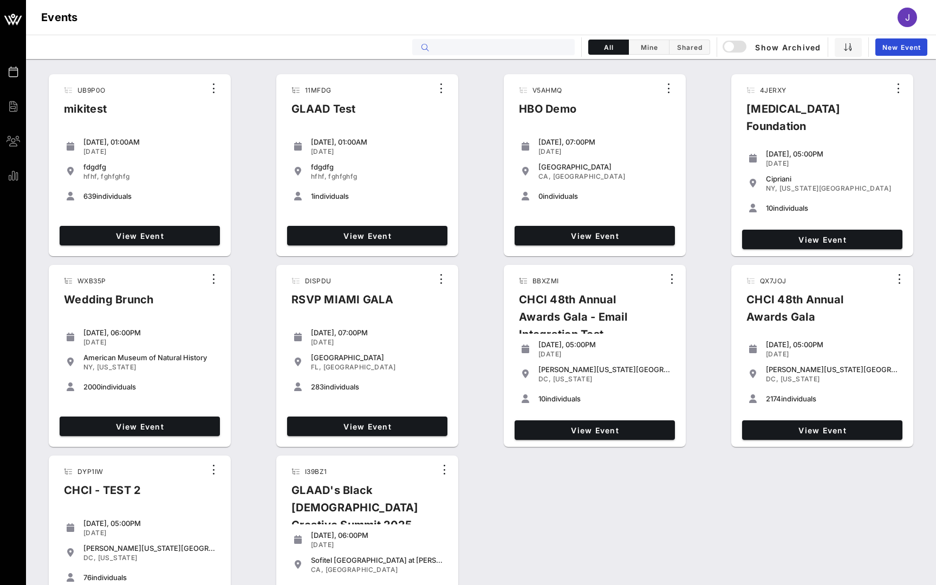
click at [500, 45] on input "text" at bounding box center [501, 47] width 134 height 14
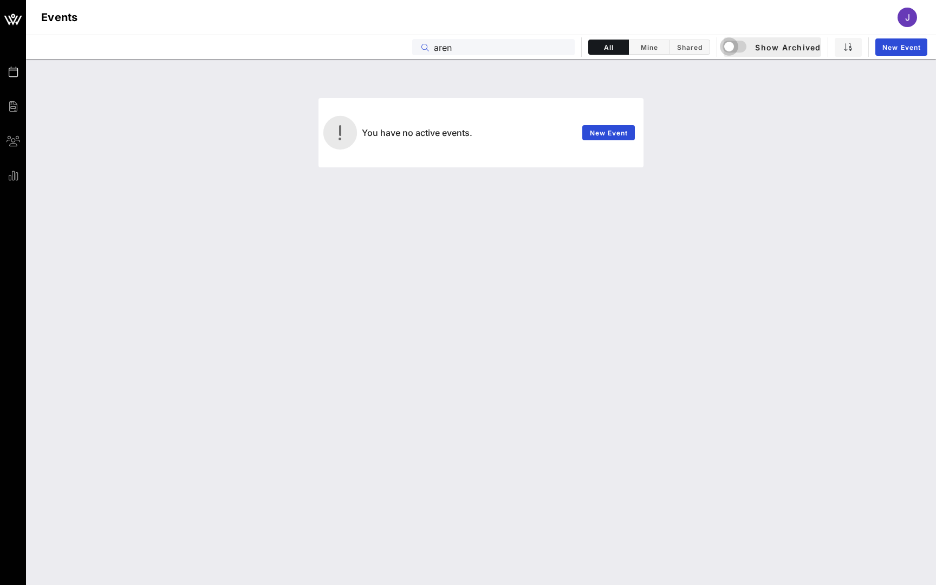
type input "aren"
click at [736, 47] on div "button" at bounding box center [728, 46] width 15 height 15
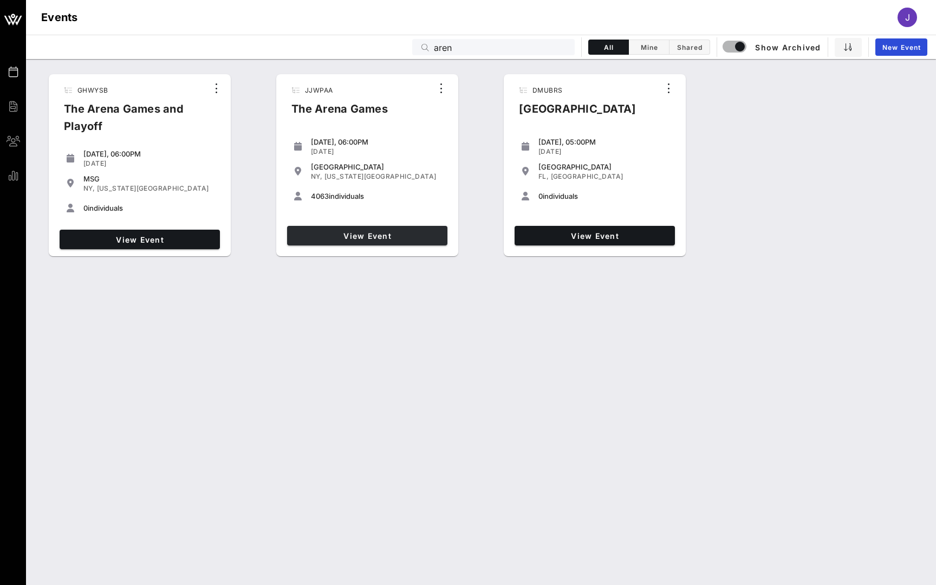
click at [364, 232] on span "View Event" at bounding box center [367, 235] width 152 height 9
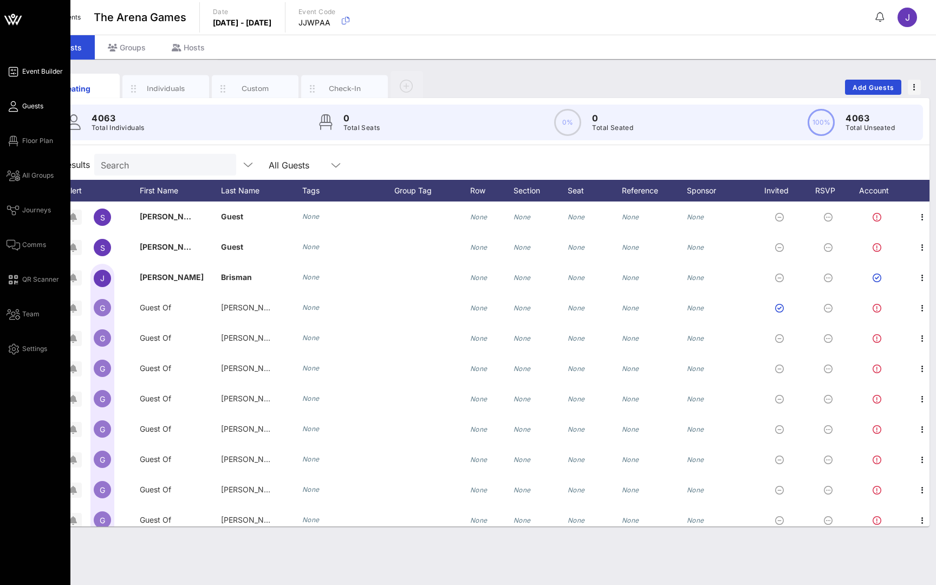
click at [21, 71] on link "Event Builder" at bounding box center [34, 71] width 56 height 13
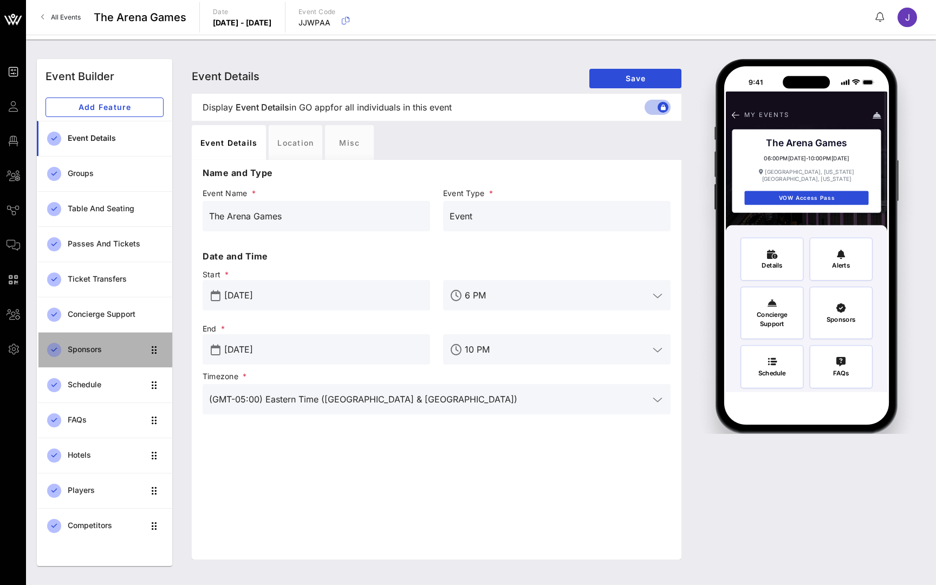
click at [109, 349] on div "Sponsors" at bounding box center [106, 349] width 76 height 9
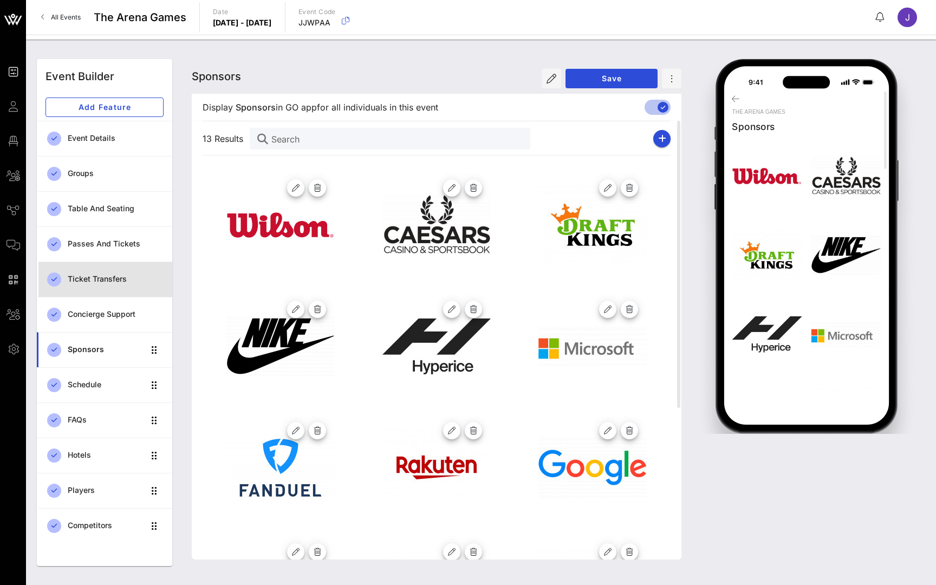
click at [108, 280] on div "Ticket Transfers" at bounding box center [116, 279] width 96 height 9
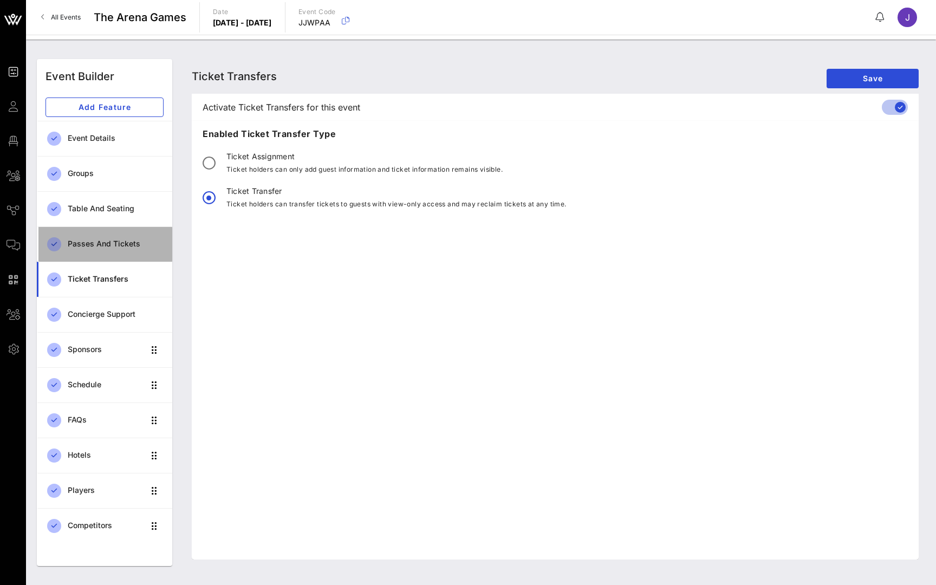
click at [112, 239] on div "Passes and Tickets" at bounding box center [116, 243] width 96 height 9
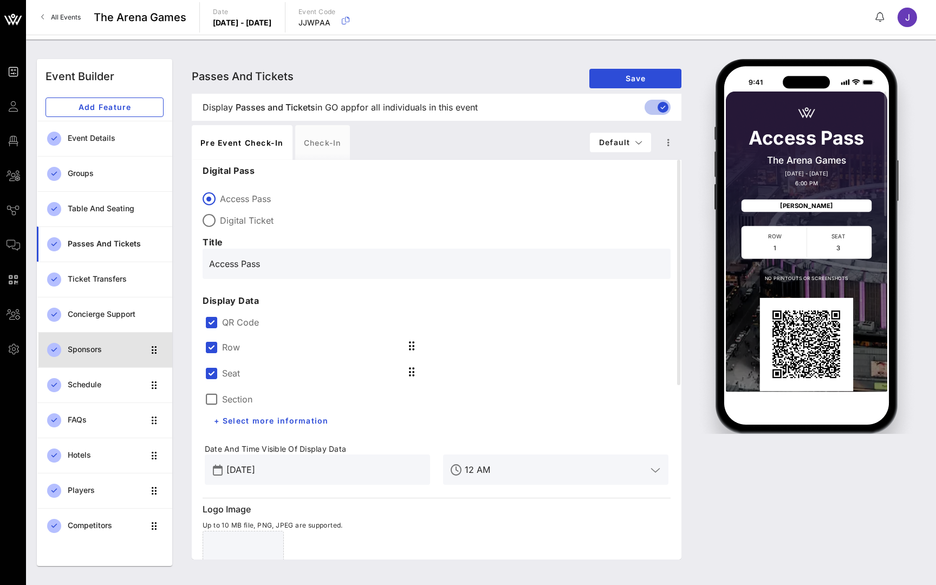
click at [93, 350] on div "Sponsors" at bounding box center [106, 349] width 76 height 9
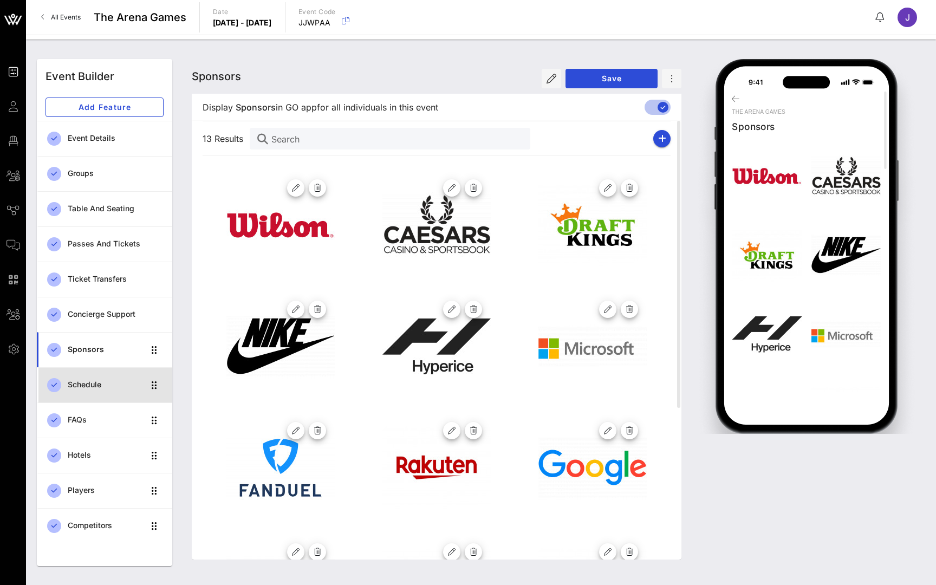
click at [85, 393] on div "Schedule" at bounding box center [106, 385] width 76 height 22
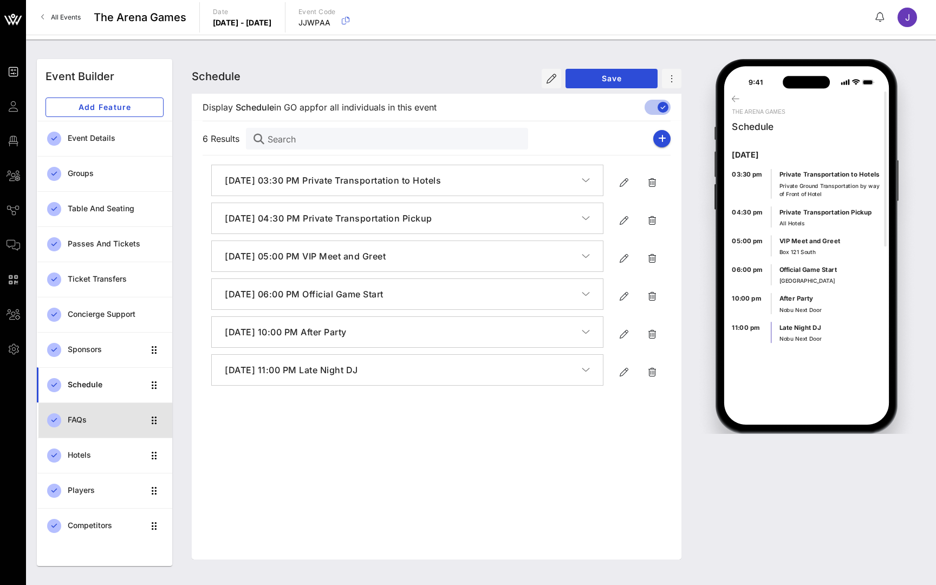
click at [77, 425] on div "FAQs" at bounding box center [106, 420] width 76 height 22
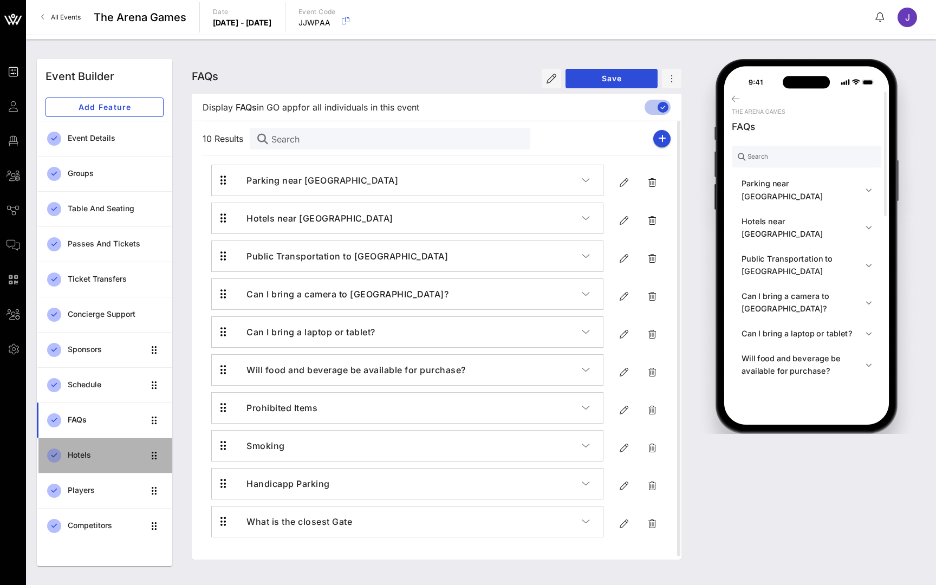
click at [73, 459] on div "Hotels" at bounding box center [106, 454] width 76 height 9
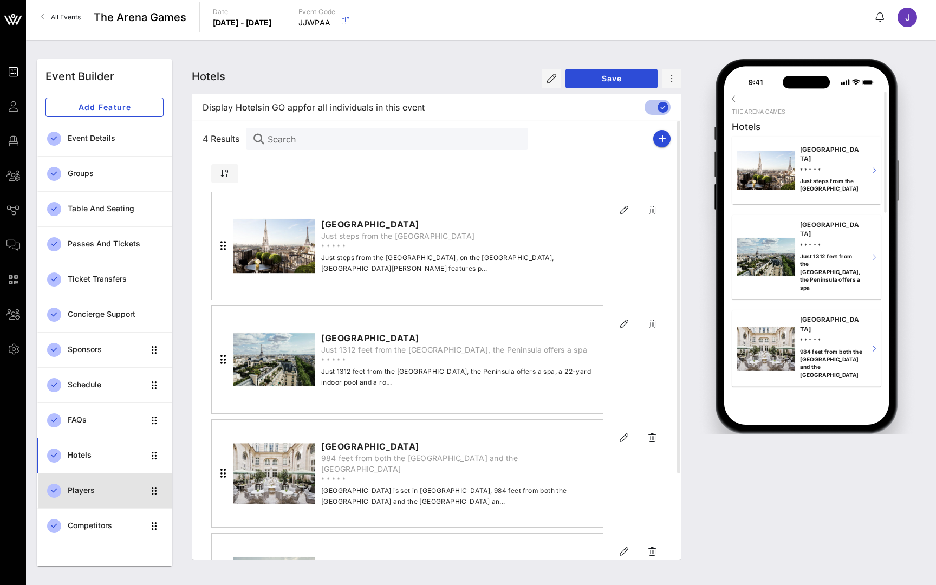
click at [79, 478] on link "Players" at bounding box center [104, 490] width 135 height 35
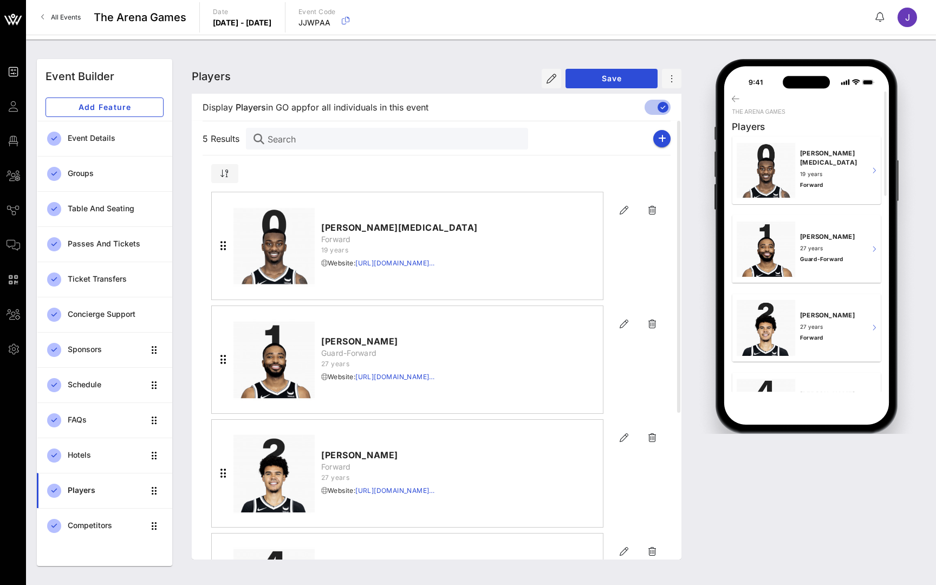
click at [70, 18] on span "All Events" at bounding box center [66, 17] width 30 height 8
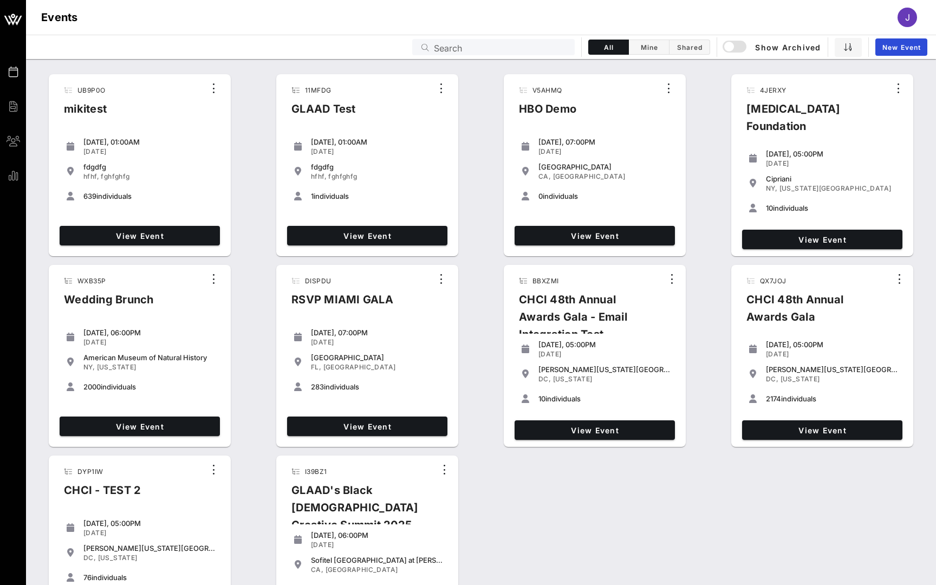
click at [458, 52] on input "Search" at bounding box center [501, 47] width 134 height 14
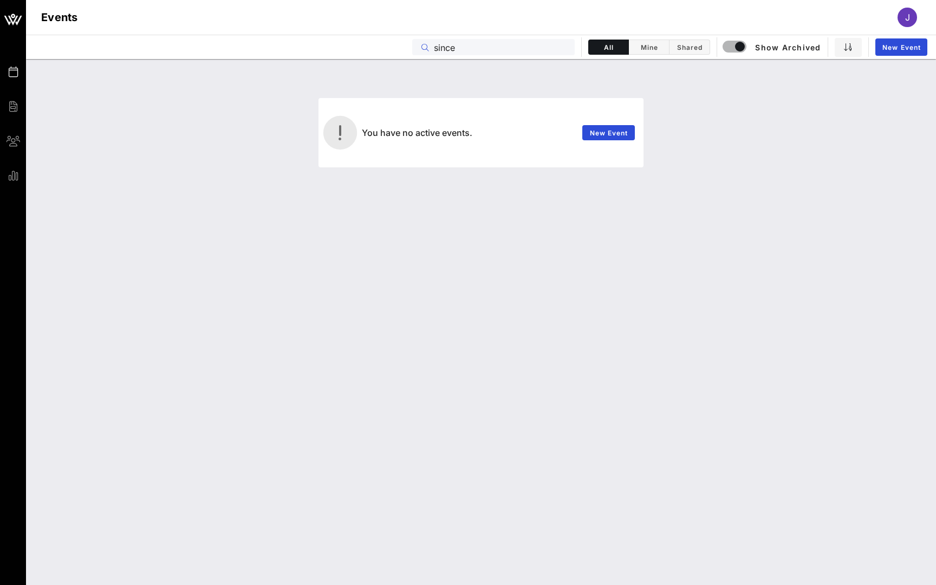
click at [468, 47] on input "since" at bounding box center [501, 47] width 134 height 14
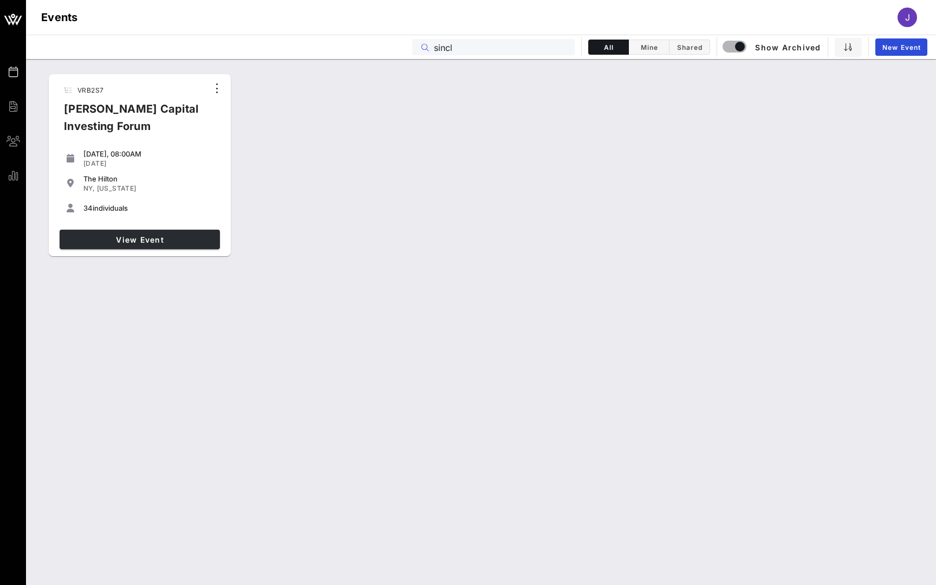
type input "sincl"
click at [170, 238] on span "View Event" at bounding box center [140, 239] width 152 height 9
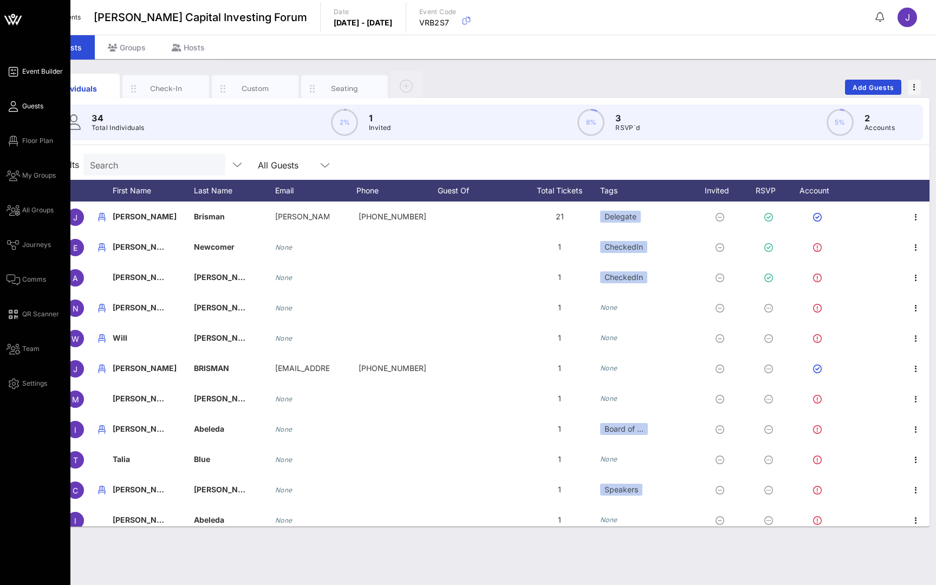
click at [30, 70] on span "Event Builder" at bounding box center [42, 72] width 41 height 10
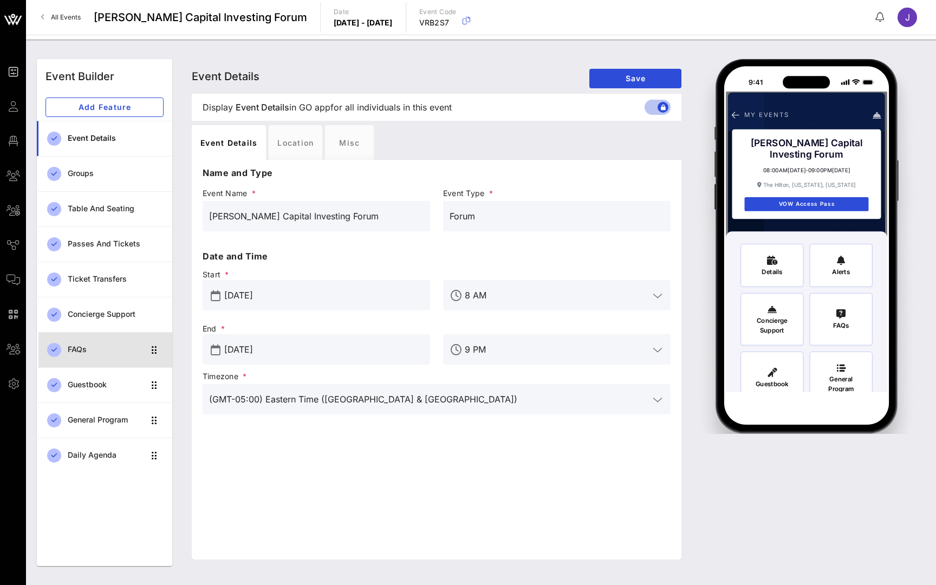
click at [110, 342] on div "FAQs" at bounding box center [106, 349] width 76 height 22
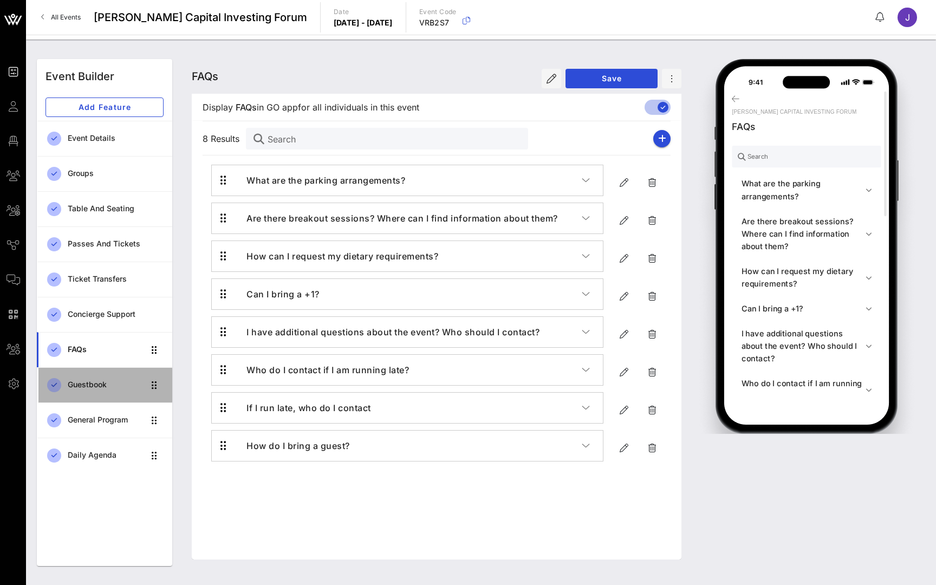
click at [98, 383] on div "Guestbook" at bounding box center [106, 384] width 76 height 9
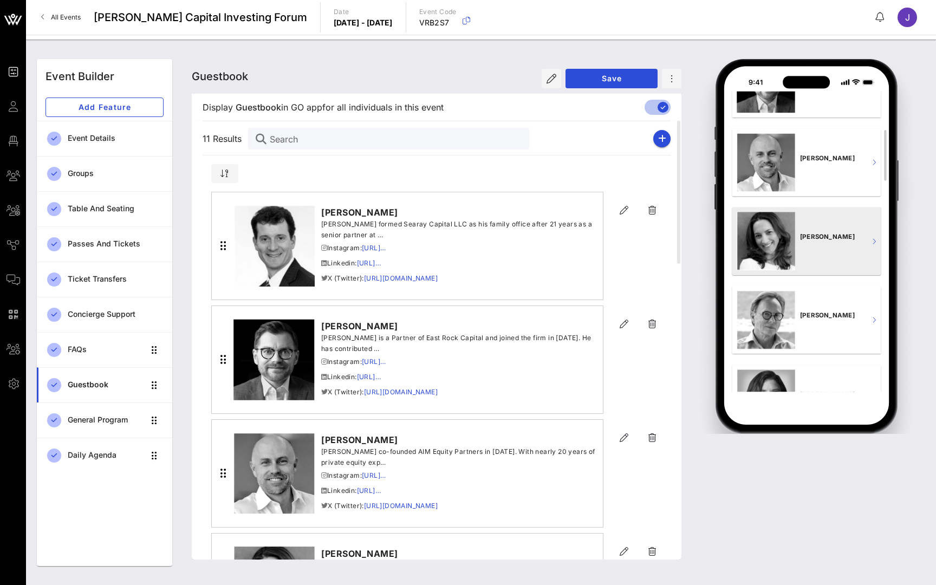
click at [815, 241] on p "Kara Medoff Barnett" at bounding box center [831, 236] width 62 height 9
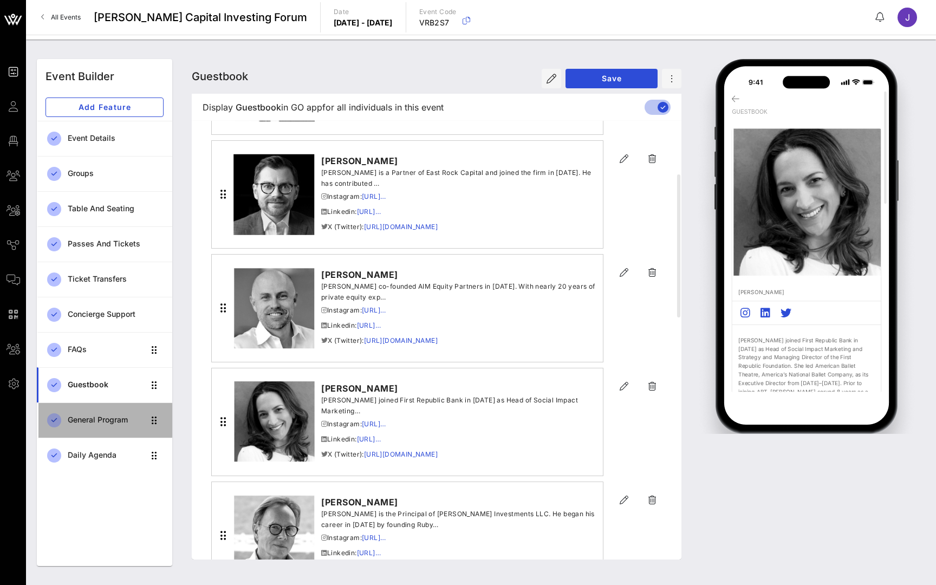
click at [92, 421] on div "General Program" at bounding box center [106, 419] width 76 height 9
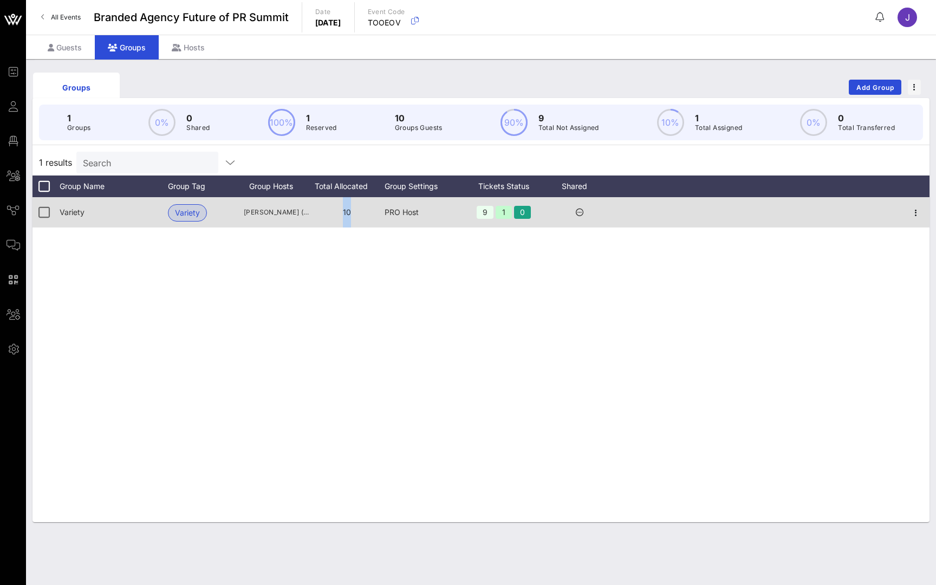
drag, startPoint x: 352, startPoint y: 211, endPoint x: 337, endPoint y: 211, distance: 15.7
click at [337, 211] on div "10" at bounding box center [347, 212] width 76 height 30
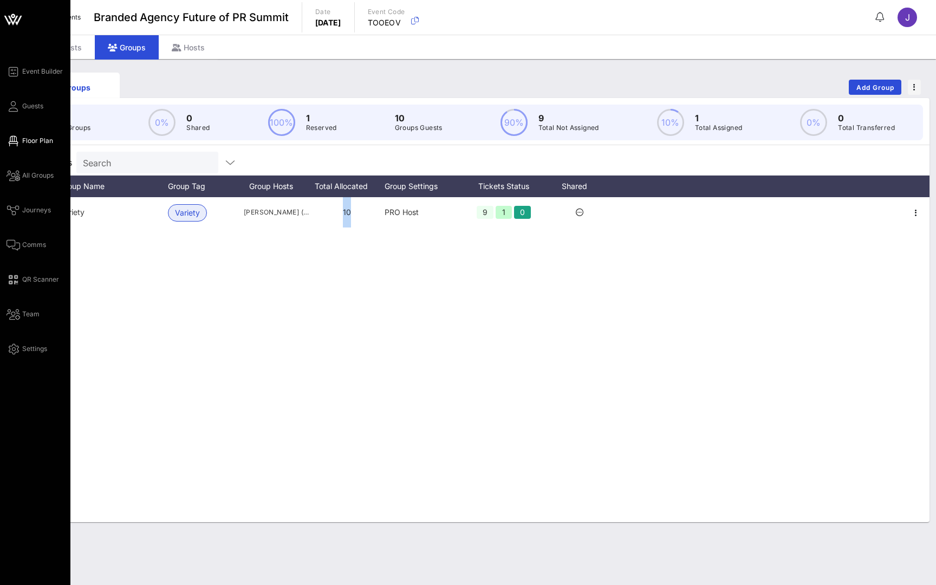
click at [18, 140] on icon at bounding box center [13, 141] width 14 height 2
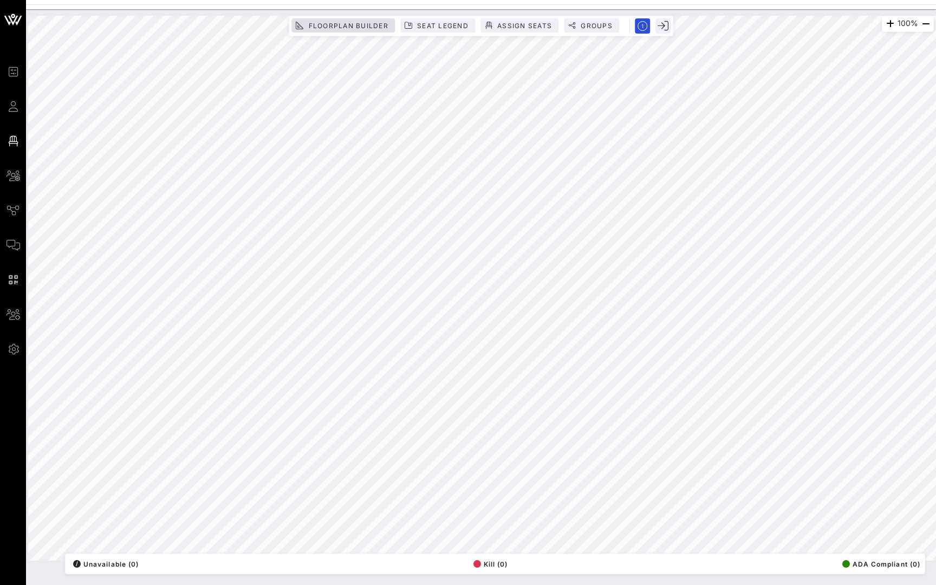
click at [363, 27] on span "Floorplan Builder" at bounding box center [348, 26] width 81 height 8
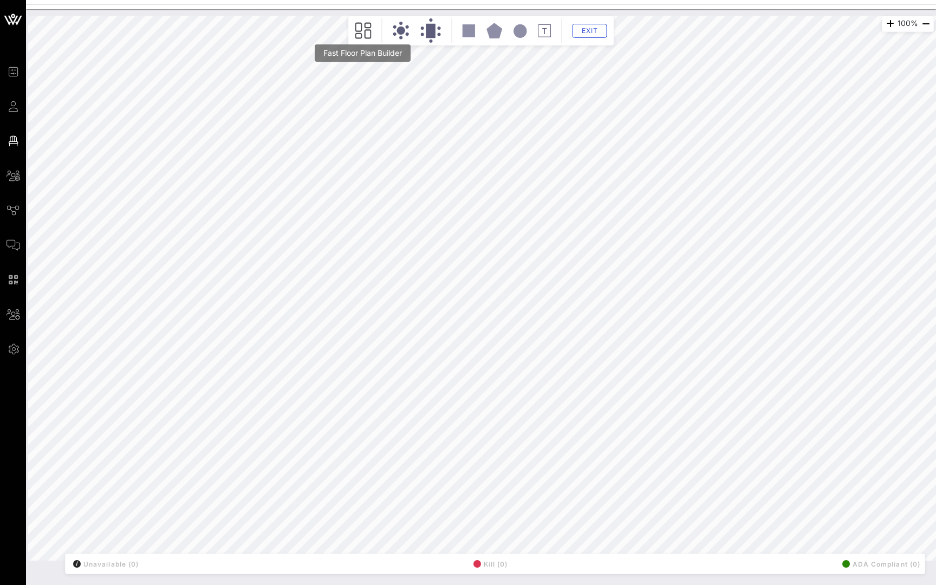
click at [362, 30] on icon at bounding box center [363, 31] width 16 height 16
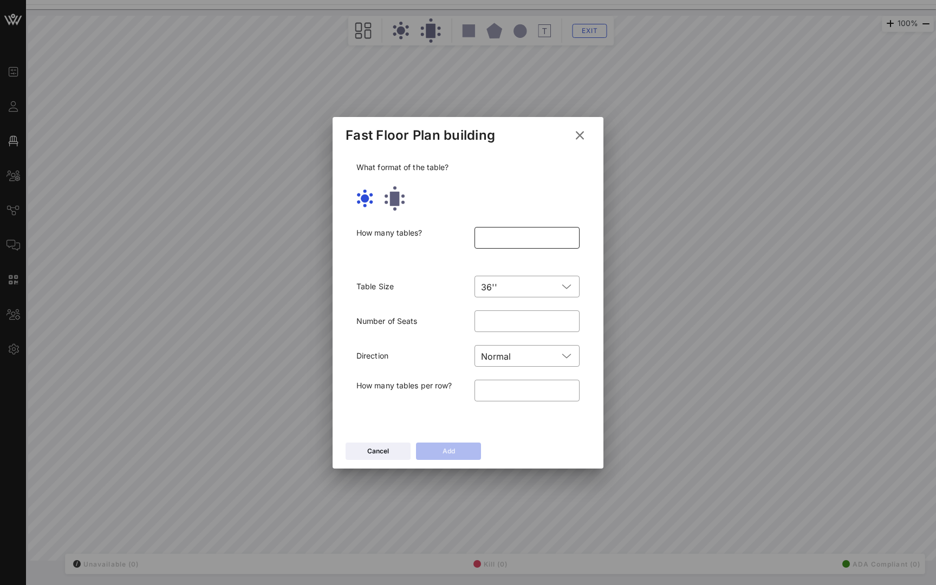
click at [504, 231] on input "number" at bounding box center [527, 237] width 92 height 17
type input "**"
click at [512, 289] on input "text" at bounding box center [529, 286] width 56 height 17
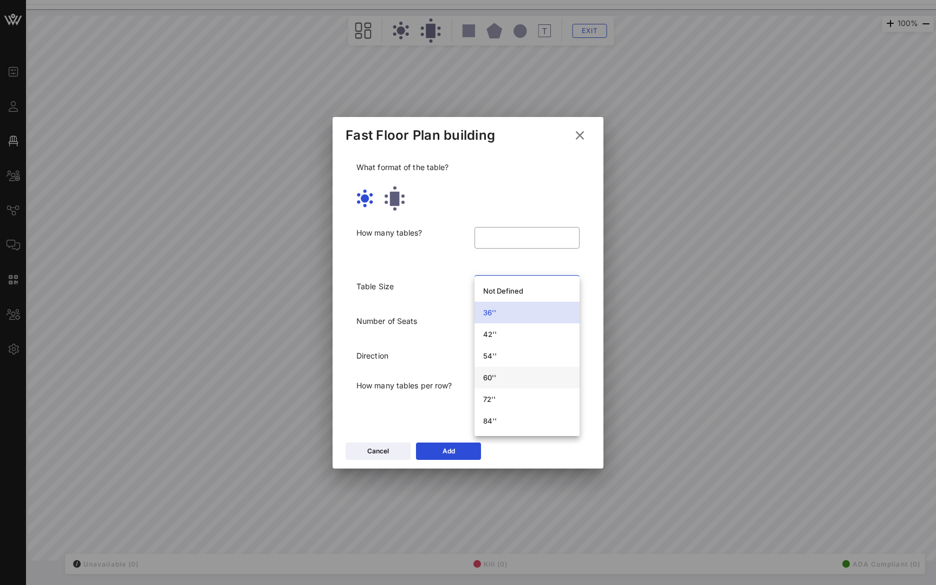
click at [502, 376] on div "60''" at bounding box center [527, 377] width 88 height 9
type input "**"
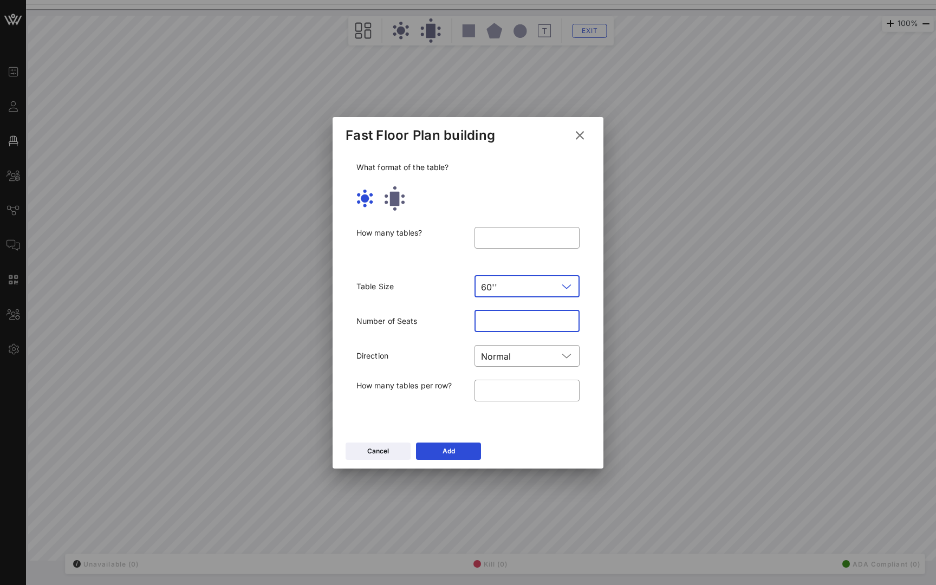
drag, startPoint x: 507, startPoint y: 329, endPoint x: 425, endPoint y: 324, distance: 82.4
click at [425, 324] on div "Number of Seats ​ **" at bounding box center [468, 321] width 236 height 35
drag, startPoint x: 508, startPoint y: 396, endPoint x: 415, endPoint y: 383, distance: 94.1
click at [415, 383] on div "How many tables per row? ​ *" at bounding box center [468, 397] width 236 height 49
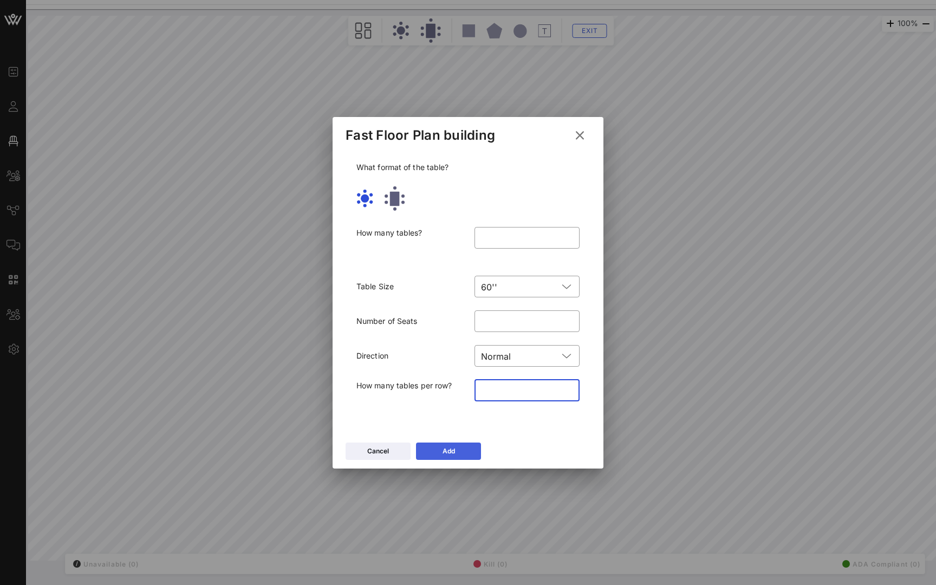
type input "*"
click at [478, 443] on button "Add" at bounding box center [448, 450] width 65 height 17
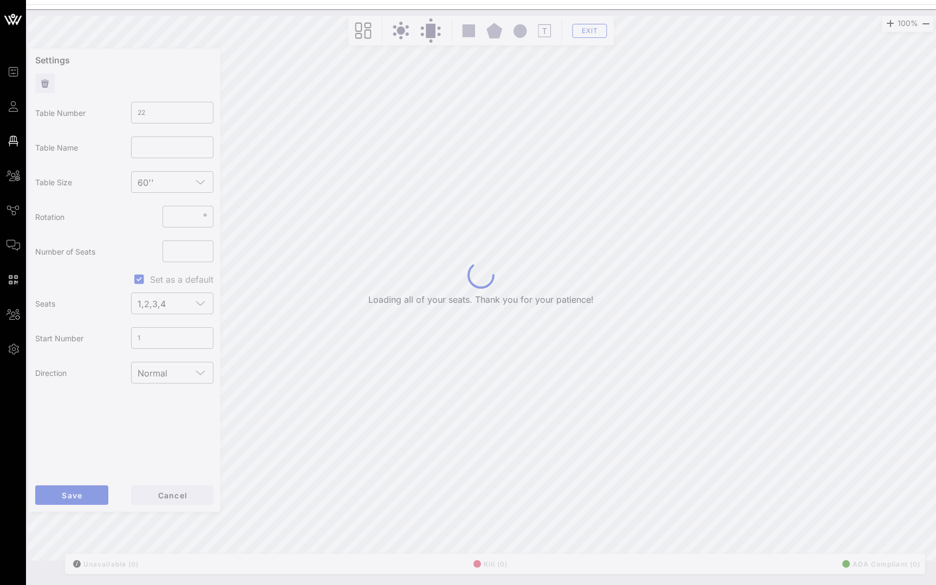
type input "23"
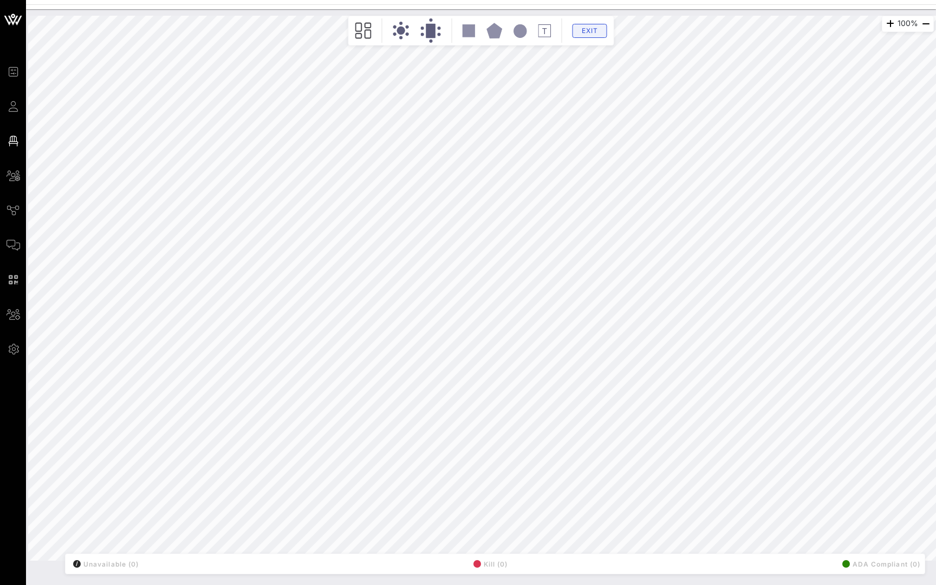
click at [592, 29] on span "Exit" at bounding box center [589, 31] width 21 height 8
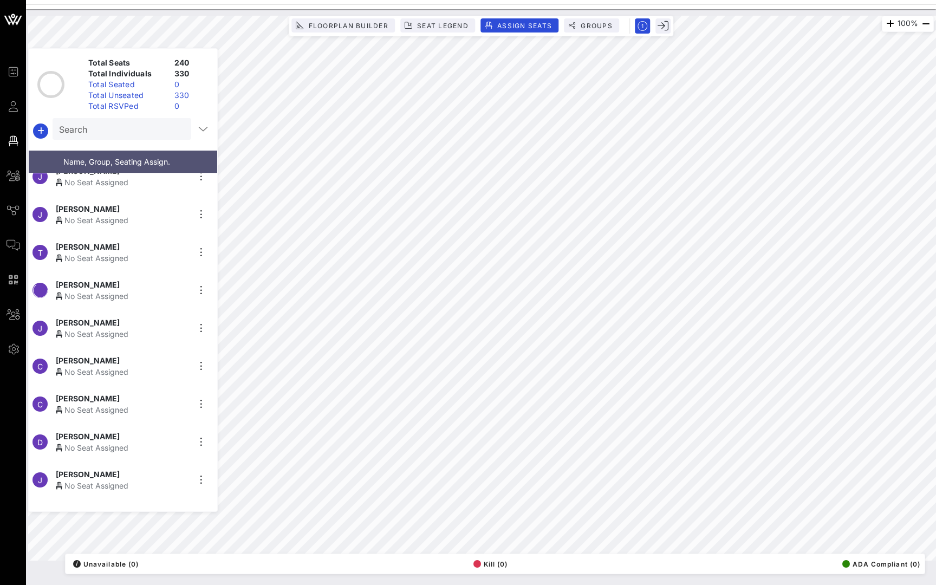
scroll to position [279, 0]
click at [167, 131] on input "text" at bounding box center [120, 129] width 123 height 14
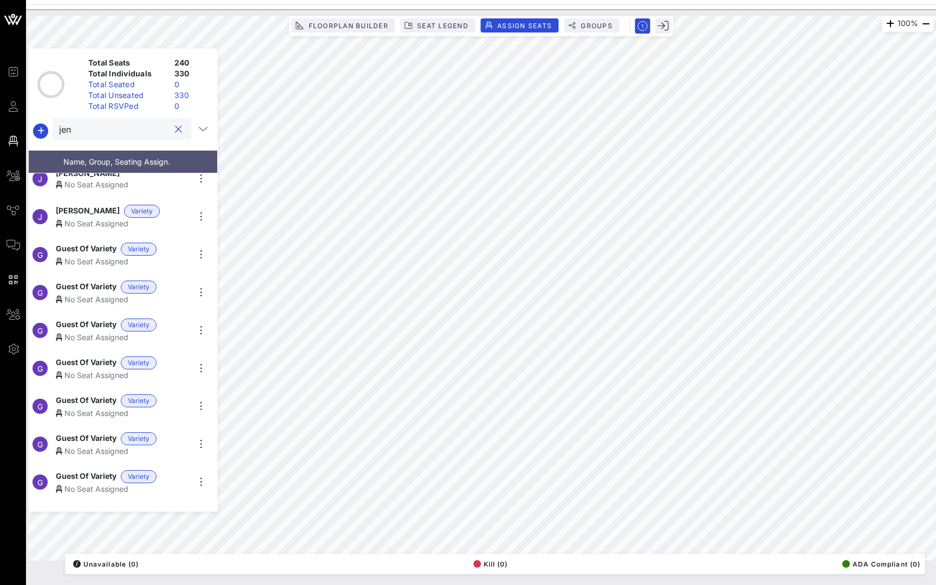
scroll to position [41, 0]
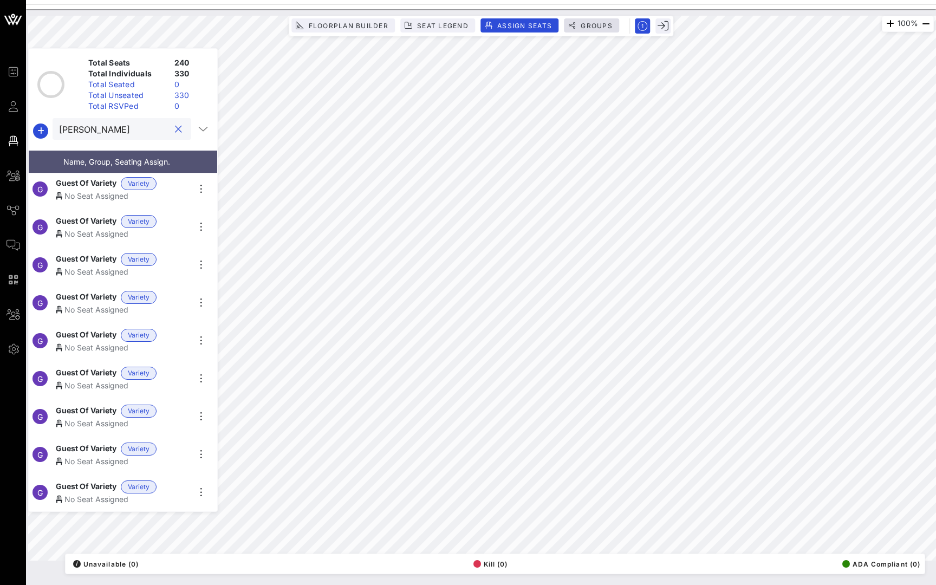
type input "Jen"
click at [597, 26] on span "Groups" at bounding box center [596, 26] width 32 height 8
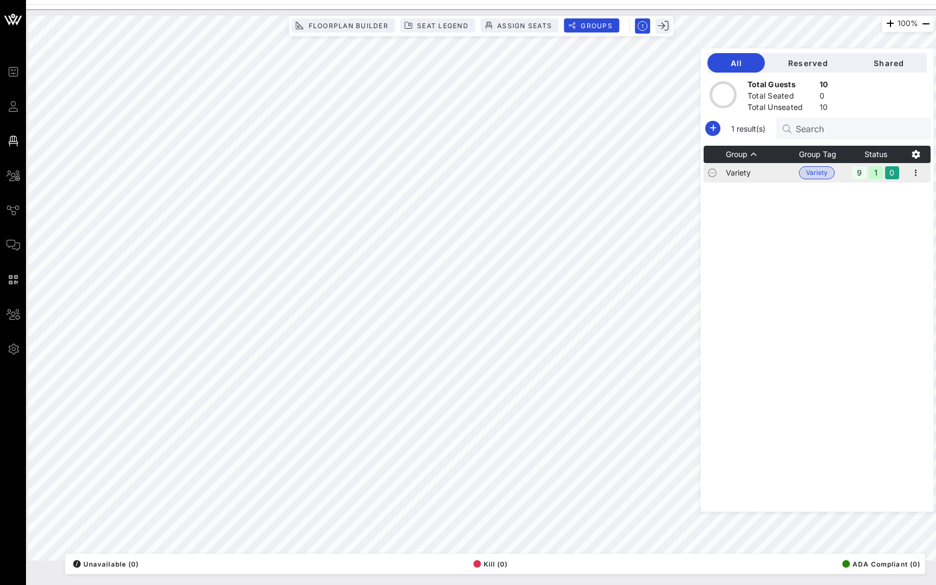
click at [799, 169] on span "Variety" at bounding box center [817, 172] width 36 height 13
click at [750, 182] on td "Variety" at bounding box center [762, 172] width 73 height 19
click at [916, 171] on icon "button" at bounding box center [915, 172] width 13 height 13
click at [907, 194] on div "Edit" at bounding box center [901, 191] width 34 height 9
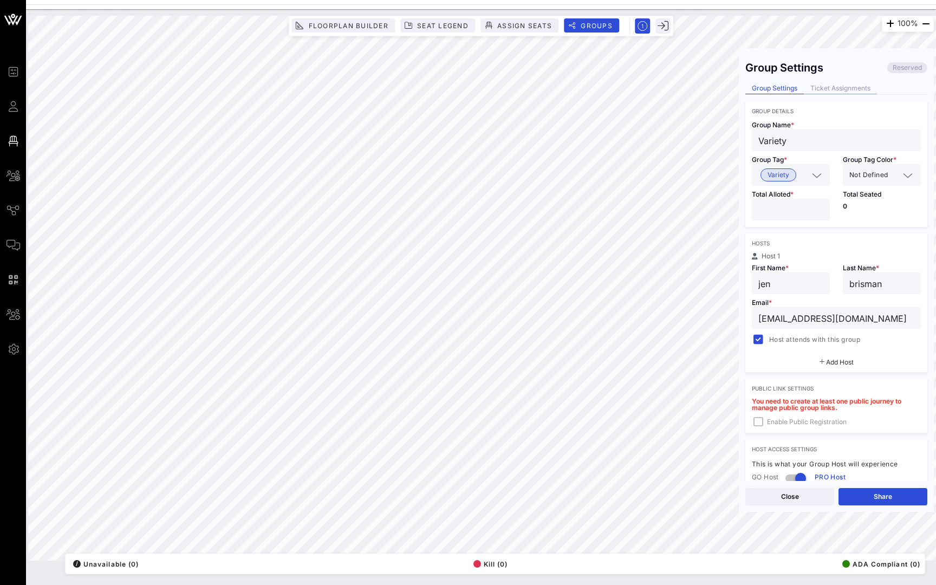
click at [852, 84] on div "Ticket Assignments" at bounding box center [840, 88] width 73 height 11
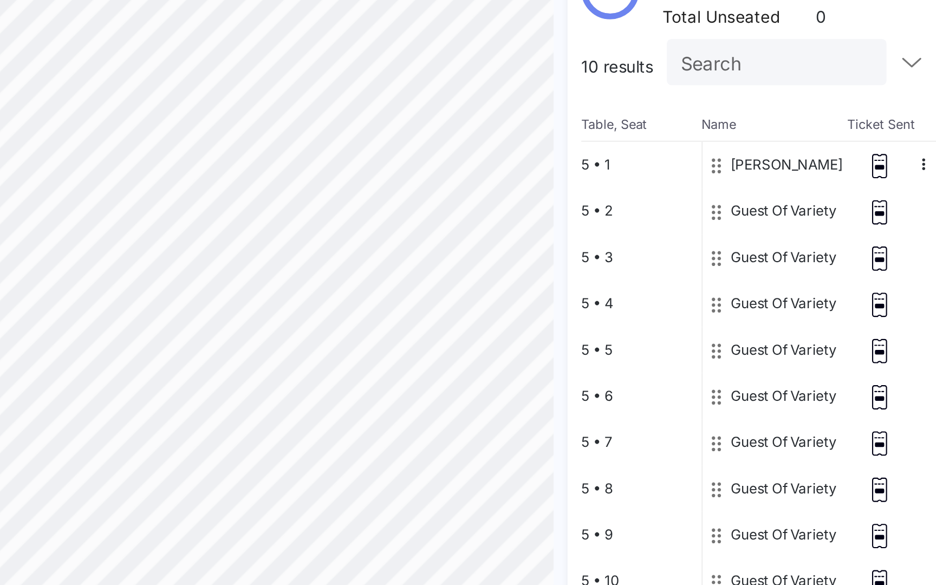
scroll to position [0, 10]
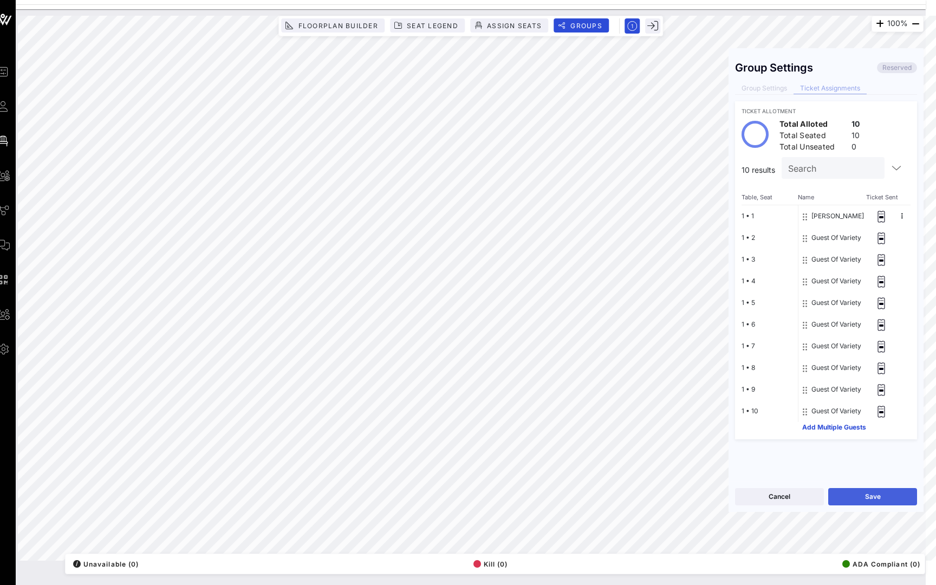
click at [887, 494] on button "Save" at bounding box center [872, 496] width 89 height 17
click at [804, 498] on button "Close" at bounding box center [779, 496] width 89 height 17
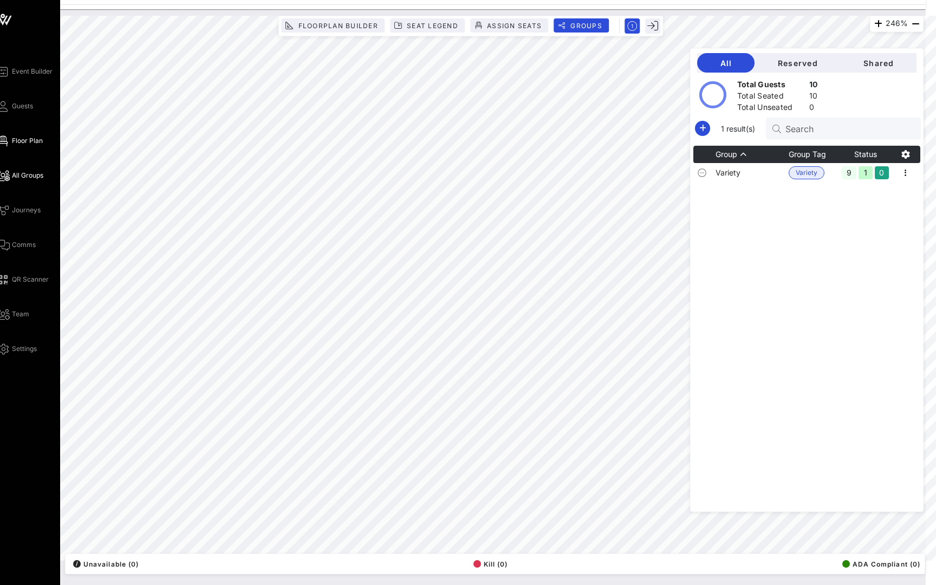
click at [12, 175] on span "All Groups" at bounding box center [27, 176] width 31 height 10
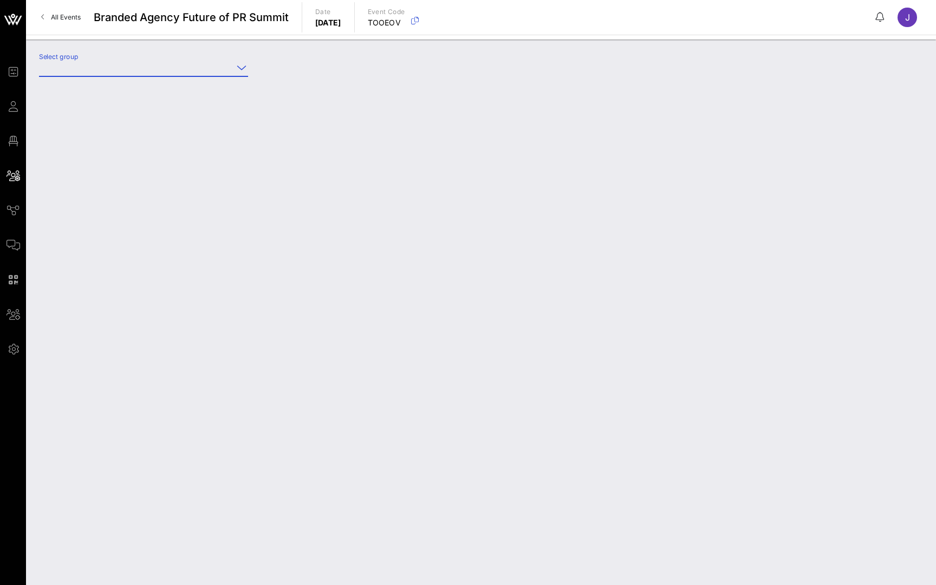
click at [200, 70] on input "Select group" at bounding box center [136, 67] width 194 height 17
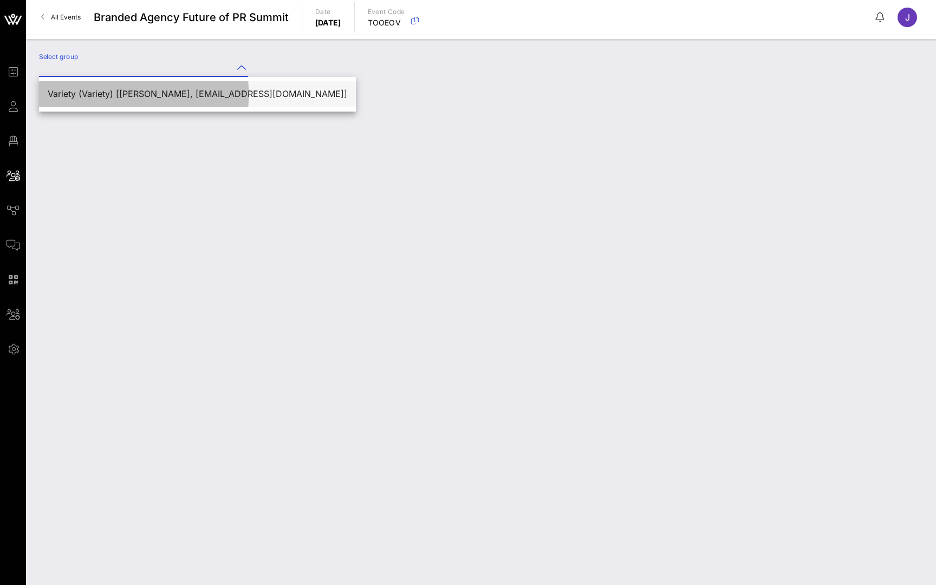
click at [192, 88] on div "Variety (Variety) [jen brisman, jb@variety.com]" at bounding box center [197, 93] width 299 height 23
type input "Variety (Variety) [jen brisman, jb@variety.com]"
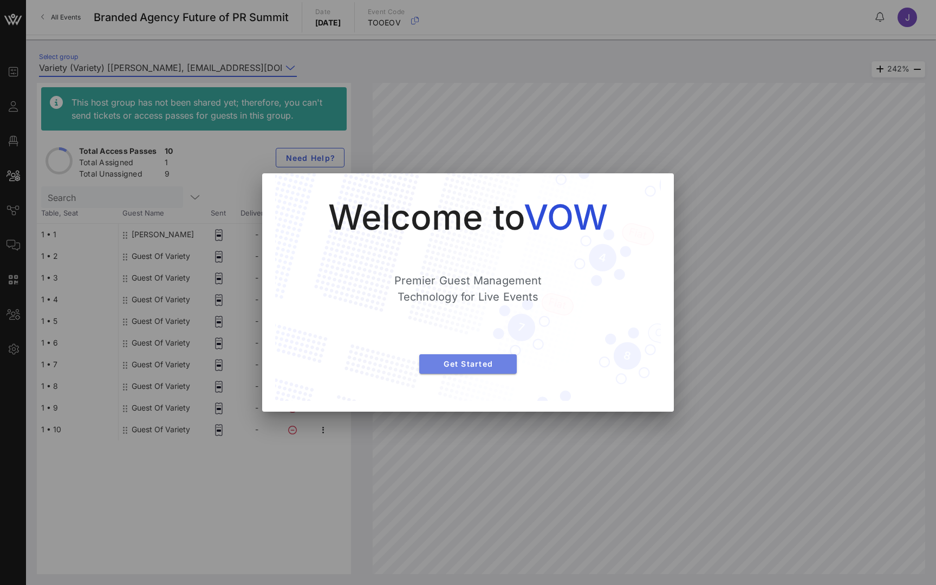
click at [487, 361] on span "Get Started" at bounding box center [468, 363] width 80 height 9
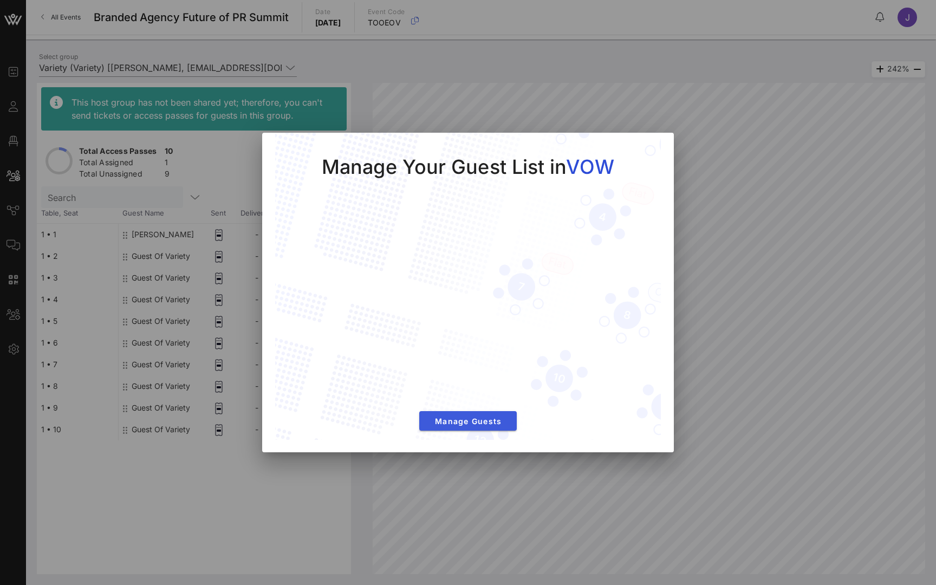
click at [478, 419] on span "Manage Guests" at bounding box center [468, 420] width 80 height 9
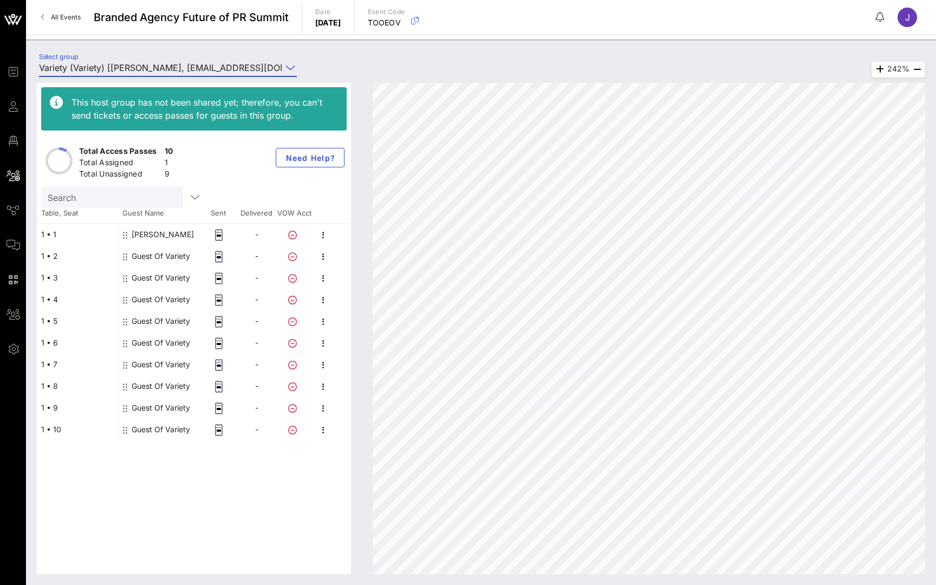
click at [159, 254] on div "Guest Of Variety" at bounding box center [161, 256] width 58 height 22
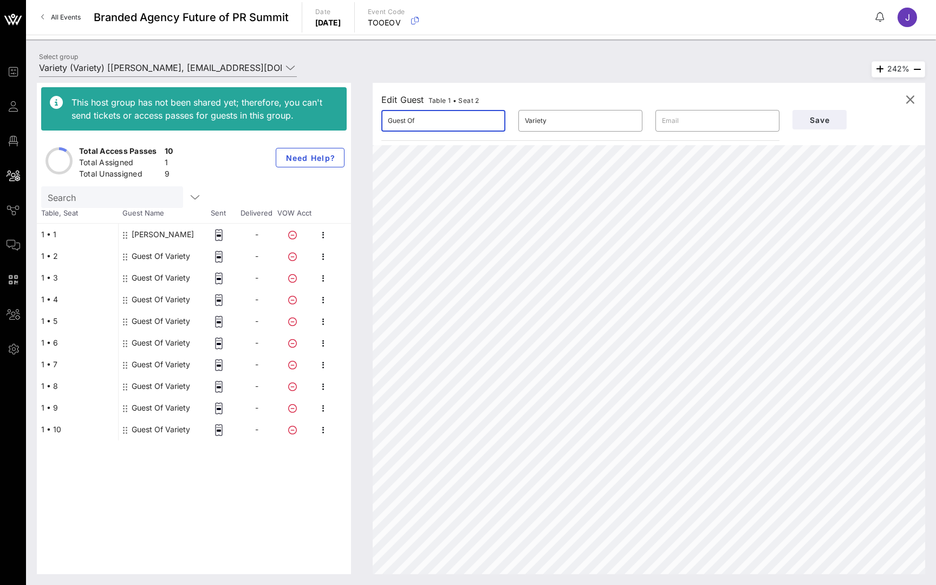
drag, startPoint x: 447, startPoint y: 122, endPoint x: 317, endPoint y: 116, distance: 130.1
type input "Jessica"
type input "Chastain"
click at [824, 110] on button "Save" at bounding box center [819, 119] width 54 height 19
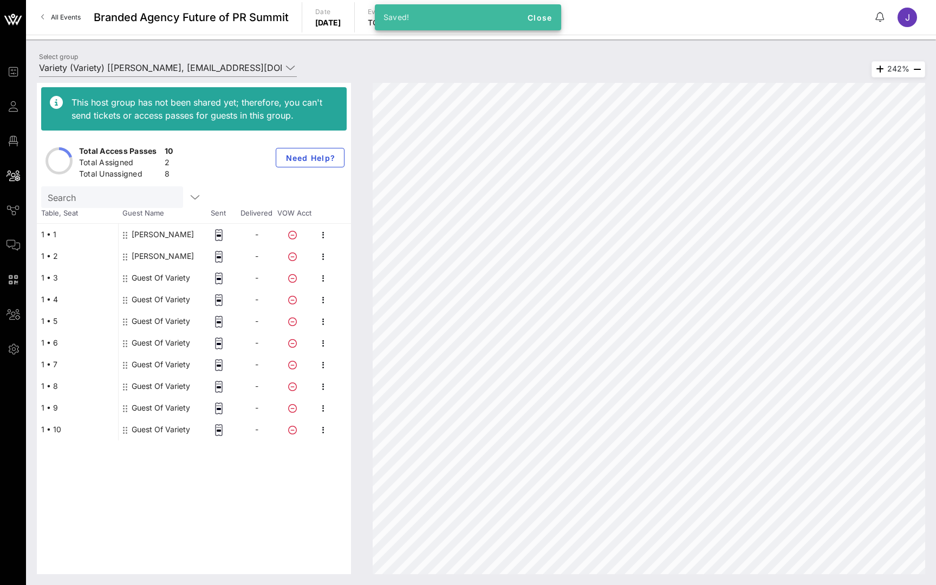
click at [151, 260] on div "Jessica Chastain" at bounding box center [163, 256] width 62 height 22
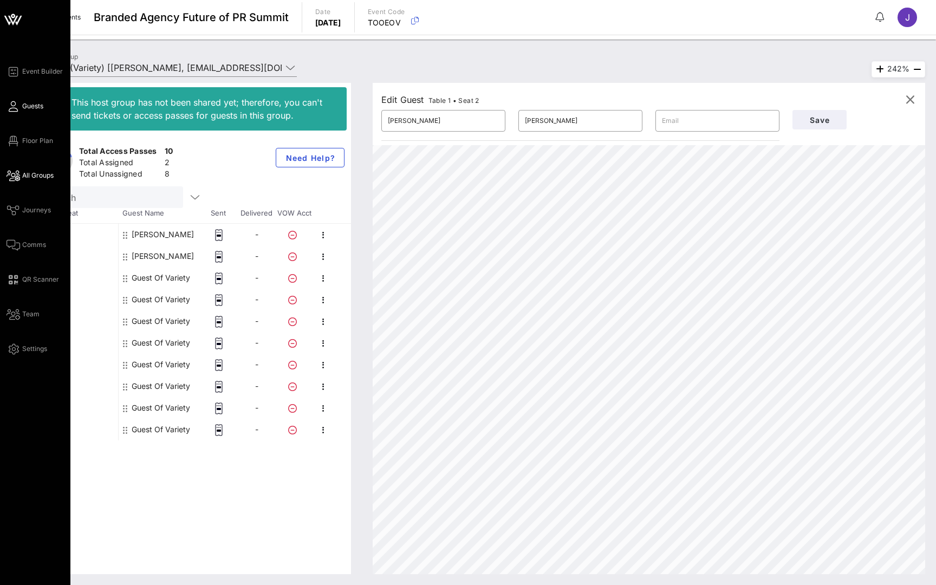
click at [16, 106] on icon at bounding box center [13, 107] width 14 height 2
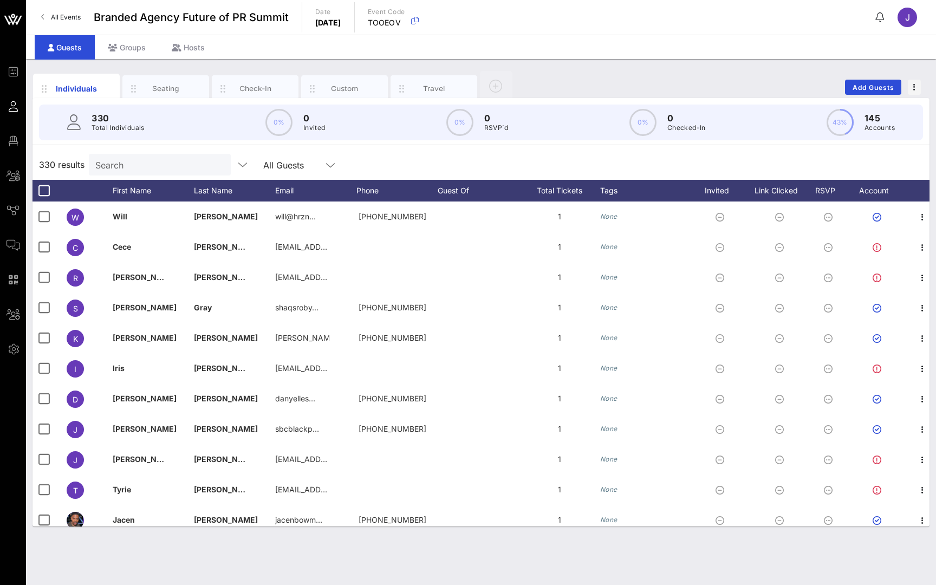
click at [166, 172] on div "Search" at bounding box center [158, 165] width 127 height 22
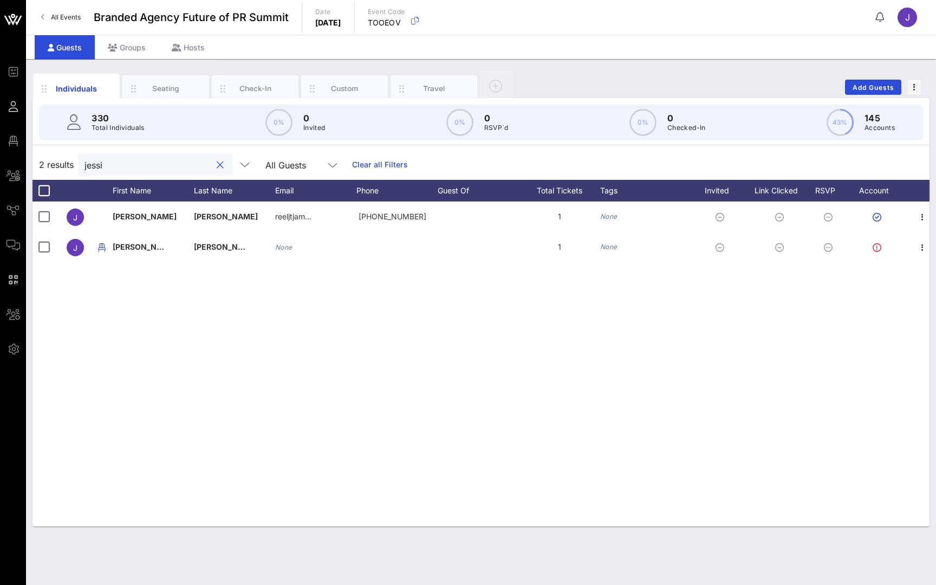
type input "Jessi"
drag, startPoint x: 166, startPoint y: 172, endPoint x: 138, endPoint y: 300, distance: 131.4
click at [138, 300] on div "J Jessica James reeljtjam… +18327244891 1 None J Jessica Chastain None 1 None" at bounding box center [480, 363] width 897 height 325
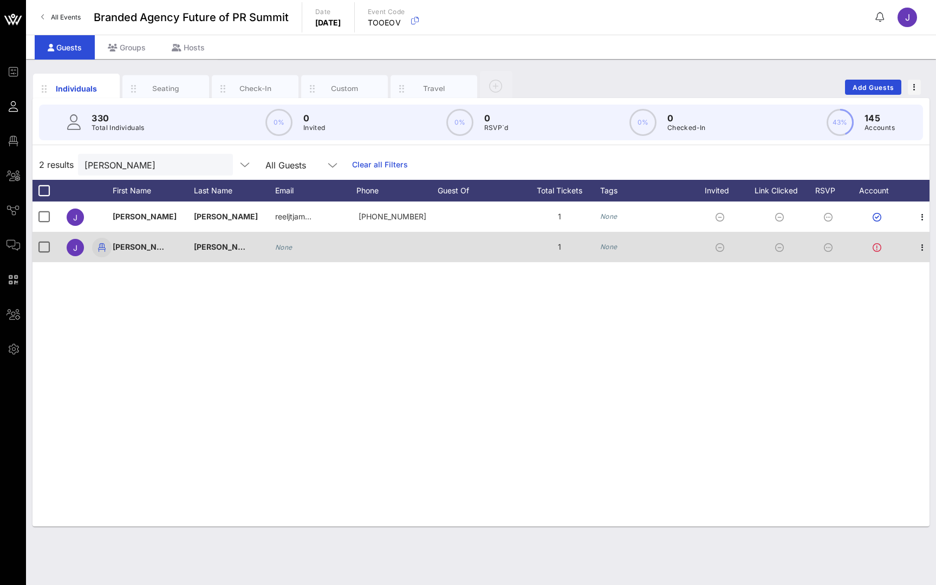
click at [103, 249] on icon "button" at bounding box center [101, 247] width 13 height 13
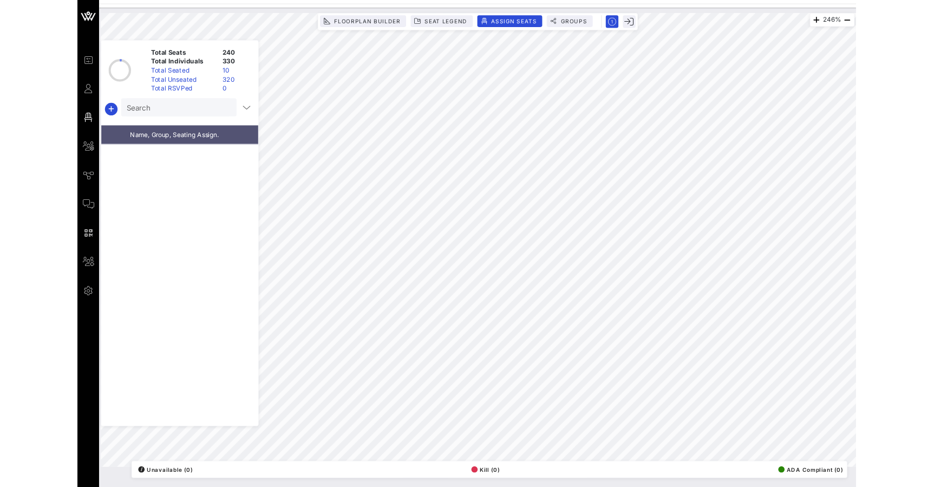
scroll to position [12167, 0]
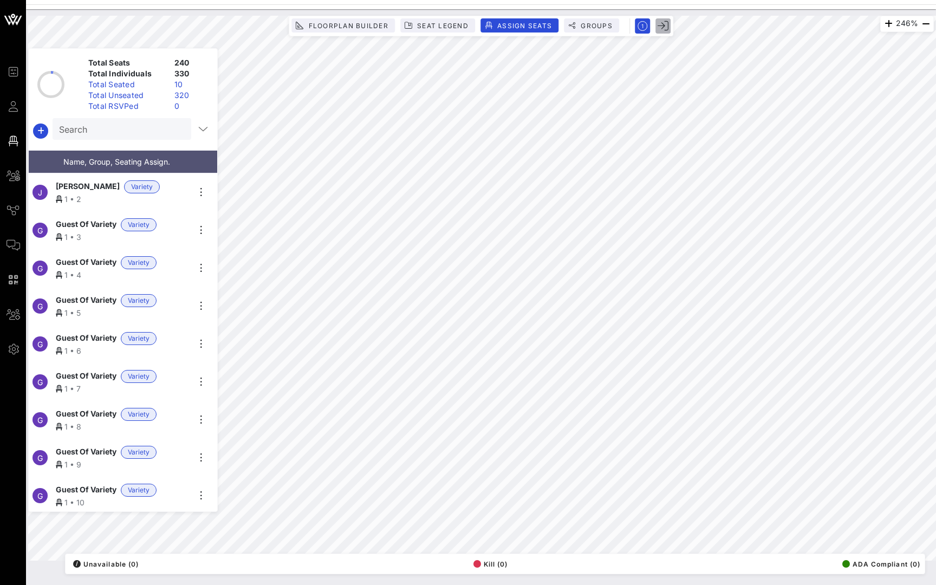
click at [659, 27] on icon "button" at bounding box center [662, 26] width 11 height 11
click at [666, 27] on icon "button" at bounding box center [662, 26] width 11 height 11
click at [927, 26] on icon "button" at bounding box center [925, 23] width 13 height 13
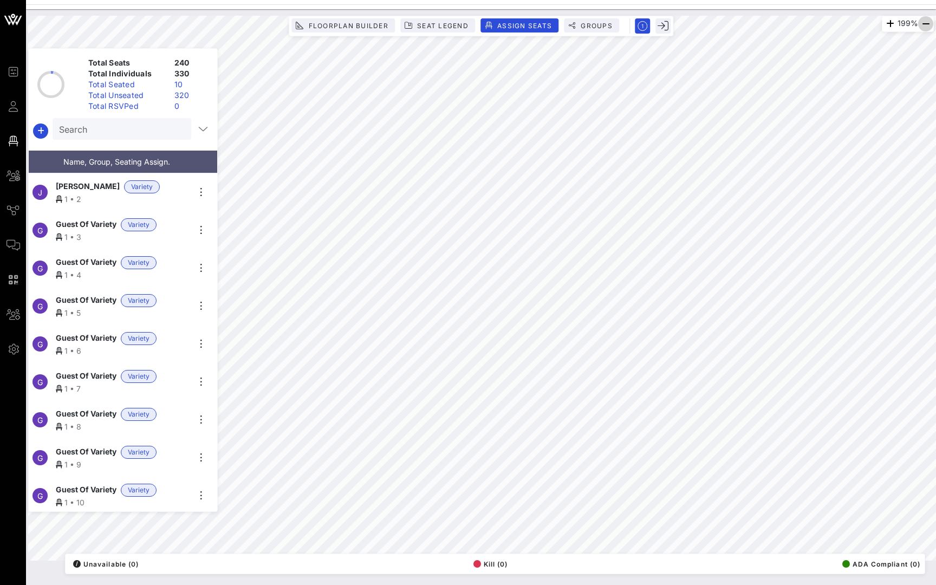
click at [927, 26] on icon "button" at bounding box center [925, 23] width 13 height 13
click at [586, 30] on button "Groups" at bounding box center [591, 25] width 55 height 14
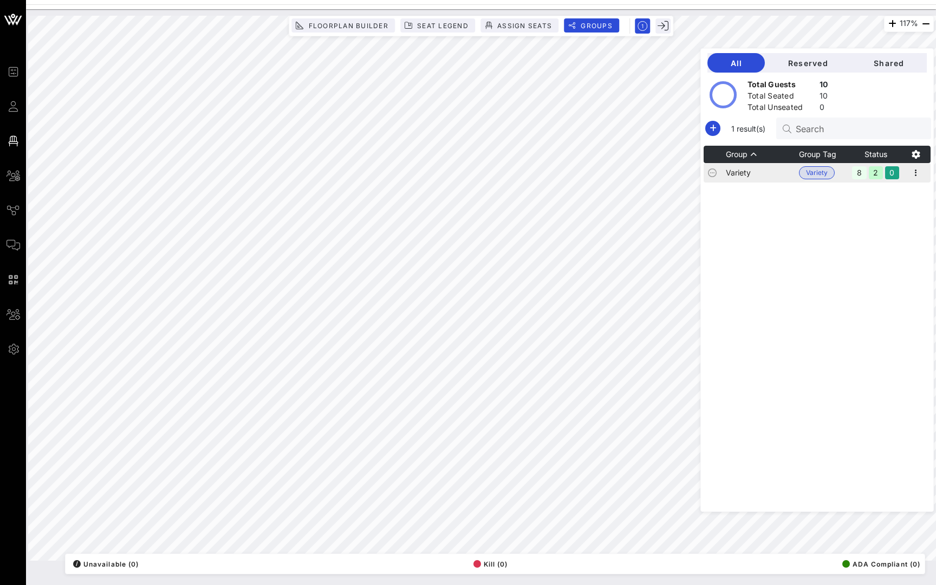
click at [749, 174] on td "Variety" at bounding box center [762, 172] width 73 height 19
click at [269, 0] on html "Event Builder Guests Floor Plan All Groups Journeys Comms QR Scanner Team Setti…" at bounding box center [468, 292] width 936 height 585
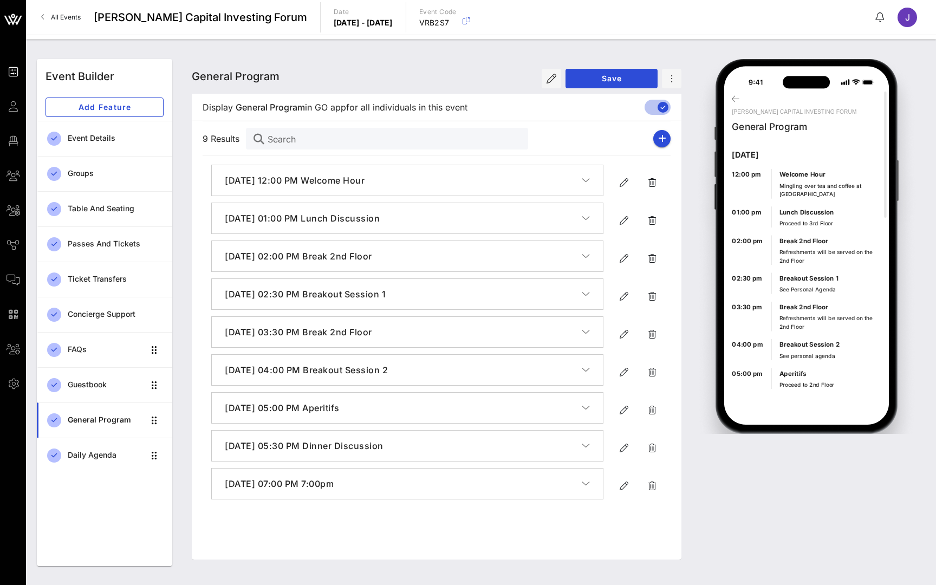
click at [66, 19] on span "All Events" at bounding box center [66, 17] width 30 height 8
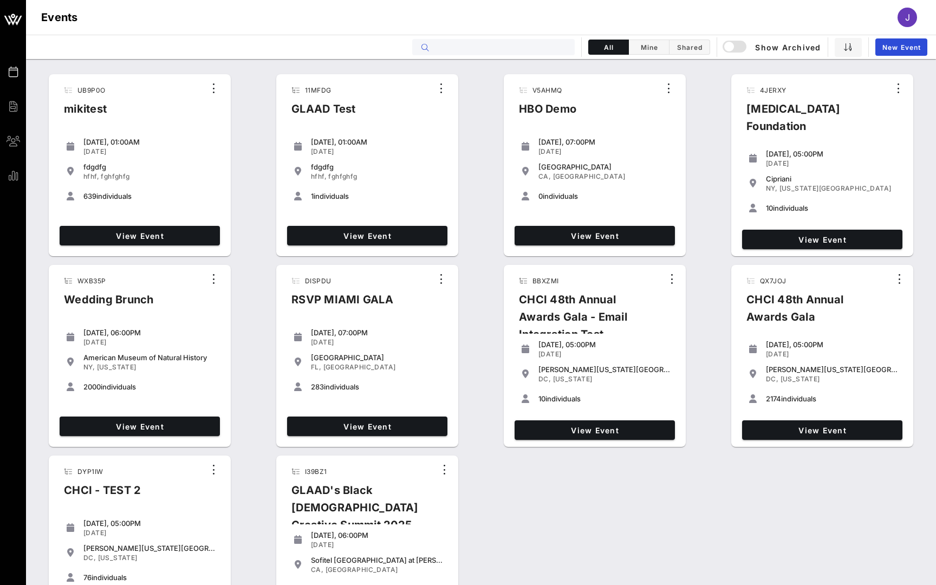
click at [455, 51] on input "text" at bounding box center [501, 47] width 134 height 14
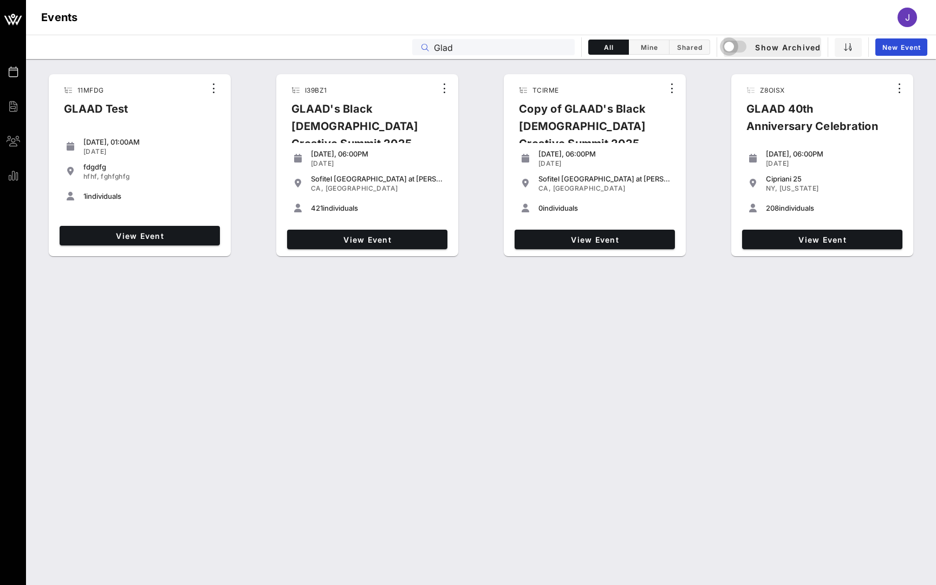
drag, startPoint x: 489, startPoint y: 50, endPoint x: 734, endPoint y: 46, distance: 244.2
click at [734, 46] on div "button" at bounding box center [728, 46] width 15 height 15
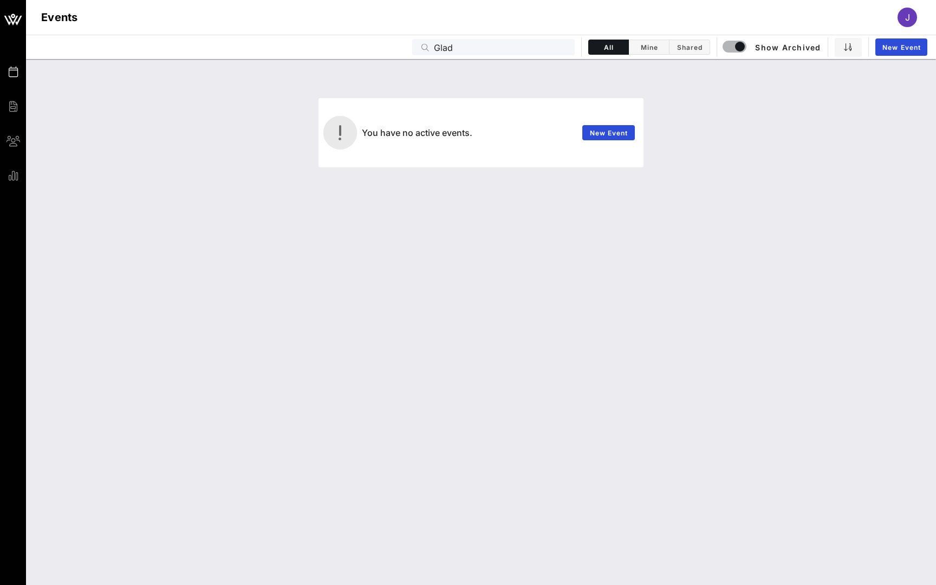
click at [446, 49] on input "Glad" at bounding box center [501, 47] width 134 height 14
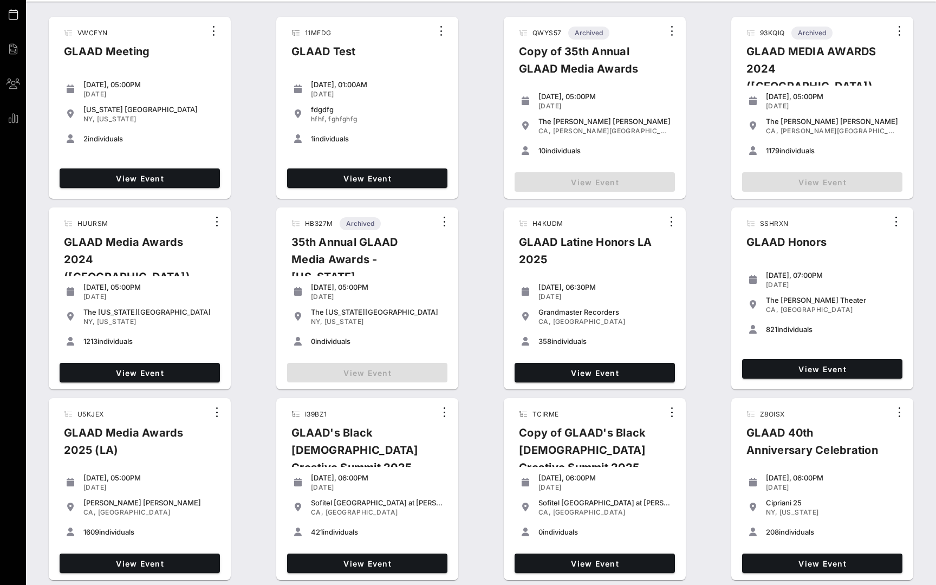
scroll to position [57, 0]
type input "Glaad"
click at [163, 375] on span "View Event" at bounding box center [140, 372] width 152 height 9
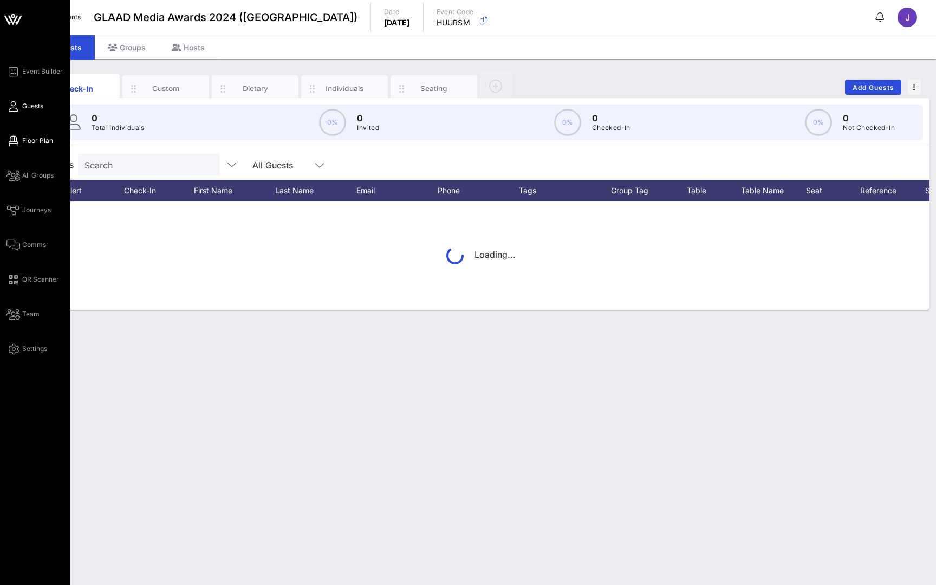
click at [28, 145] on span "Floor Plan" at bounding box center [37, 141] width 31 height 10
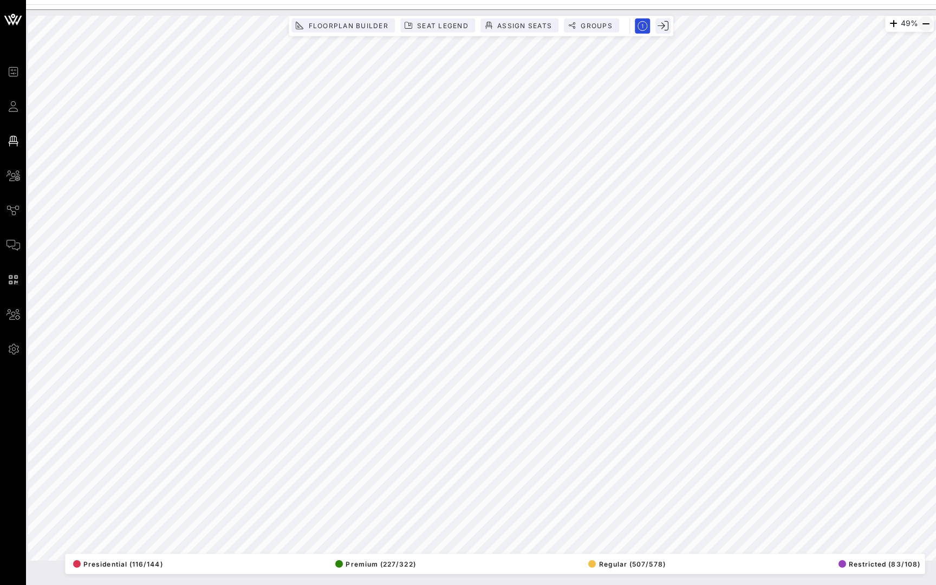
click at [926, 22] on icon "button" at bounding box center [925, 23] width 13 height 13
click at [595, 23] on span "Groups" at bounding box center [596, 26] width 32 height 8
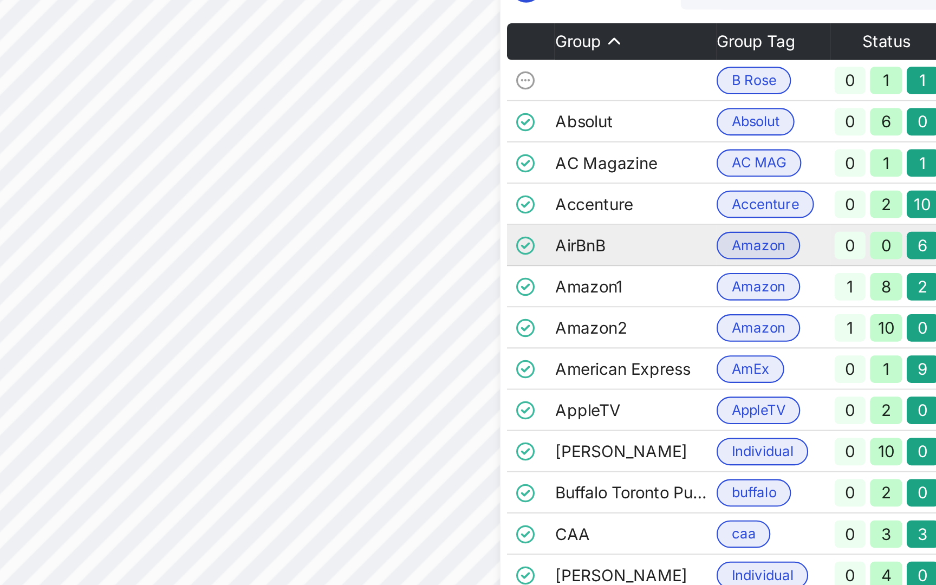
scroll to position [0, 10]
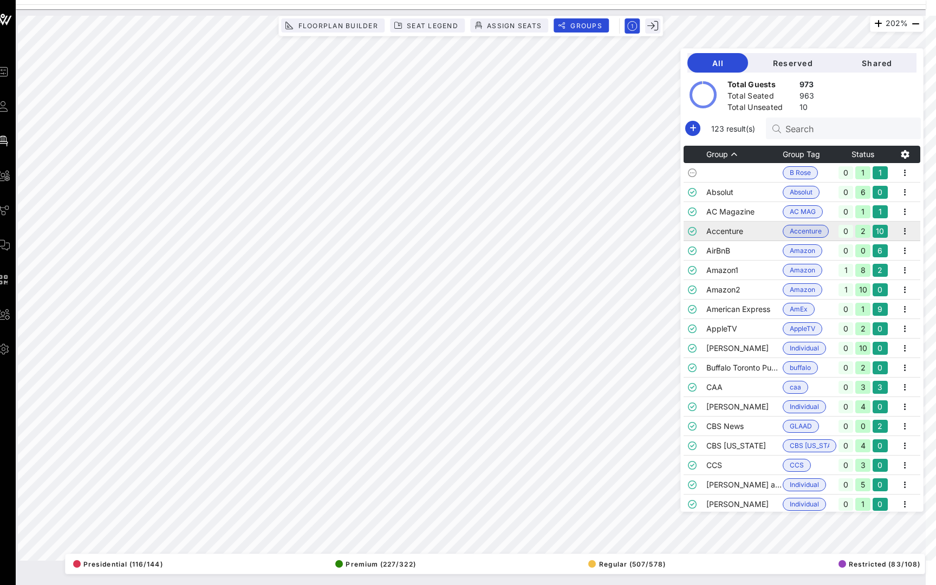
click at [719, 231] on td "Accenture" at bounding box center [744, 230] width 76 height 19
click at [718, 328] on td "AppleTV" at bounding box center [744, 328] width 76 height 19
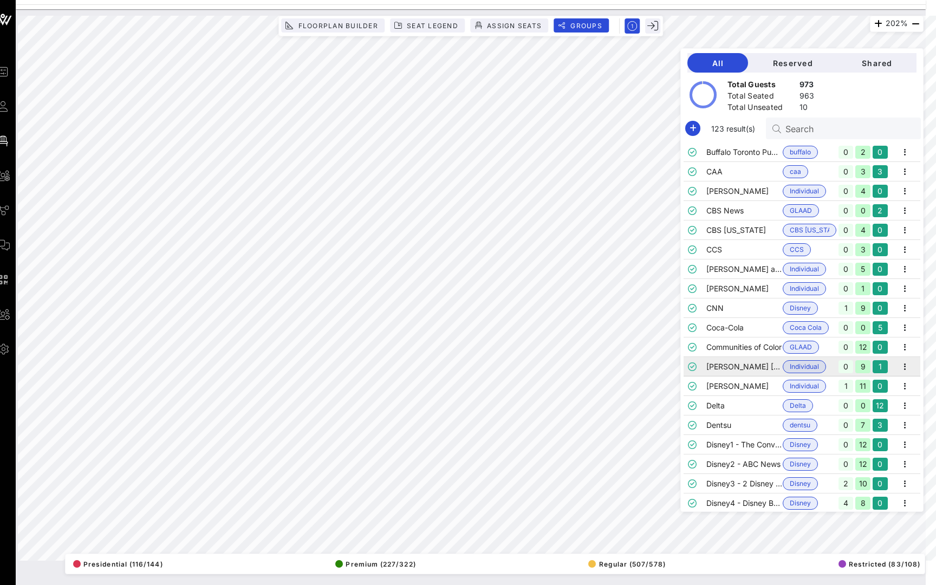
scroll to position [214, 0]
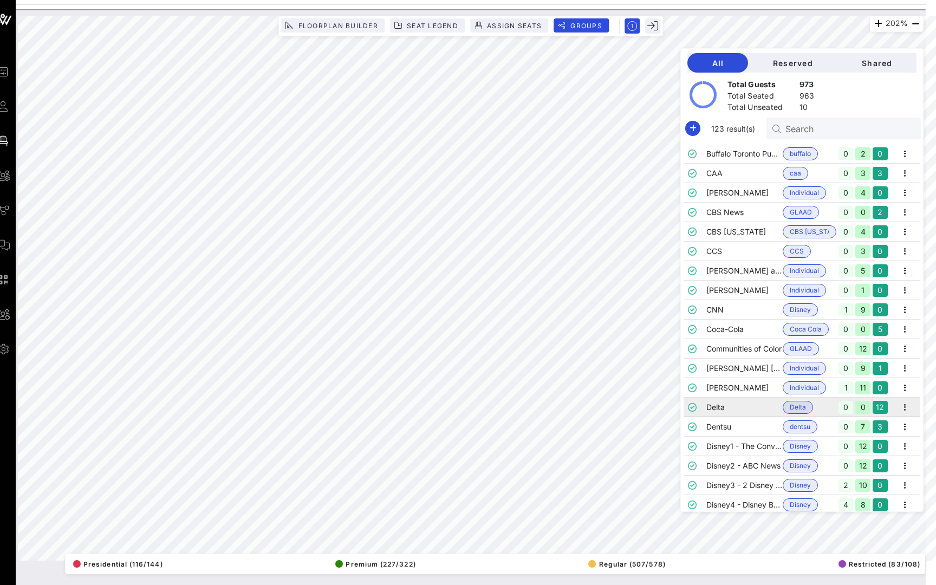
click at [724, 412] on td "Delta" at bounding box center [744, 406] width 76 height 19
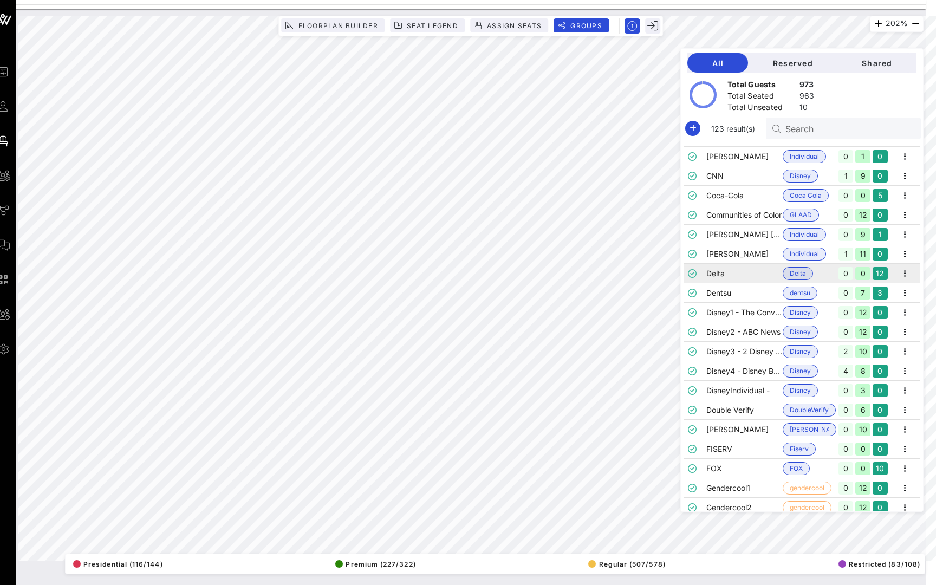
scroll to position [352, 0]
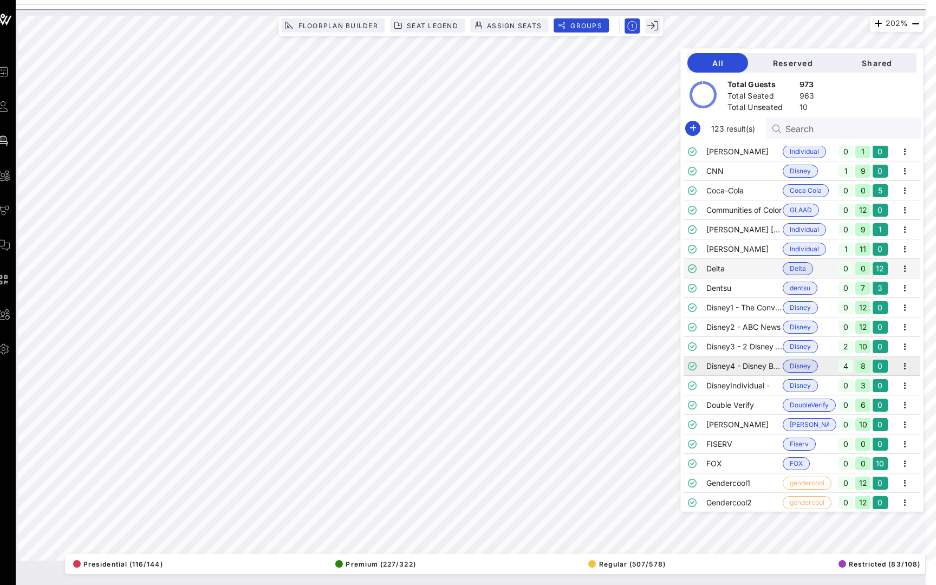
click at [726, 364] on td "Disney4 - Disney Branded Television" at bounding box center [744, 365] width 76 height 19
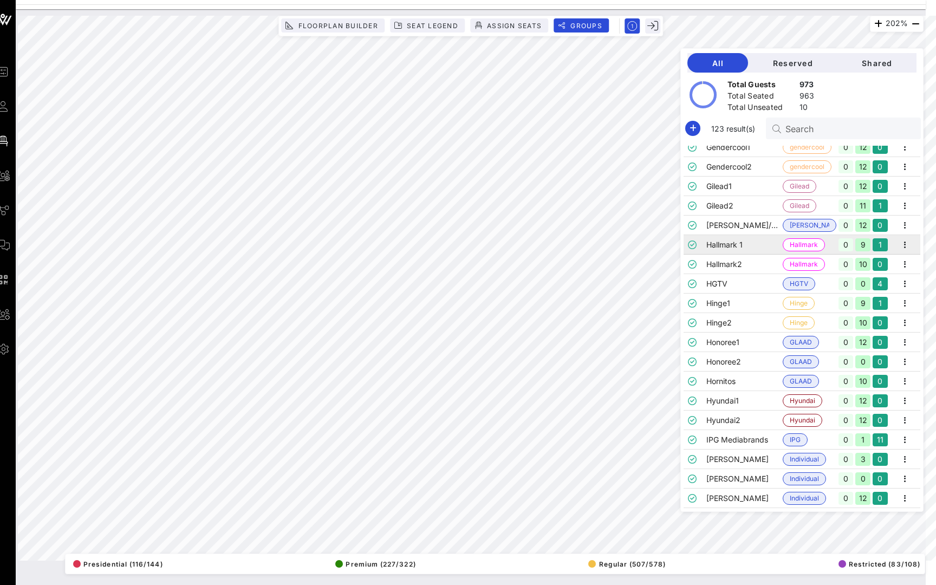
scroll to position [685, 0]
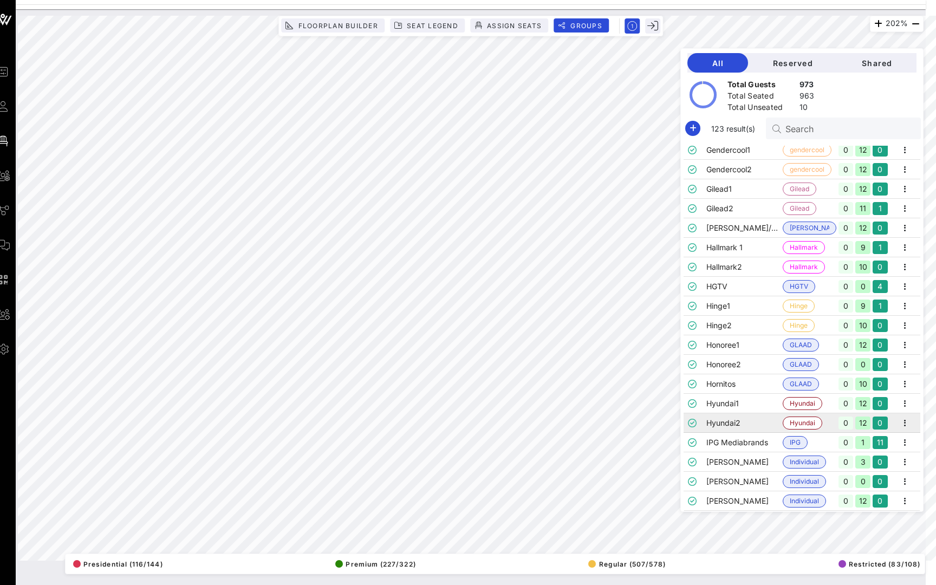
click at [722, 419] on td "Hyundai2" at bounding box center [744, 422] width 76 height 19
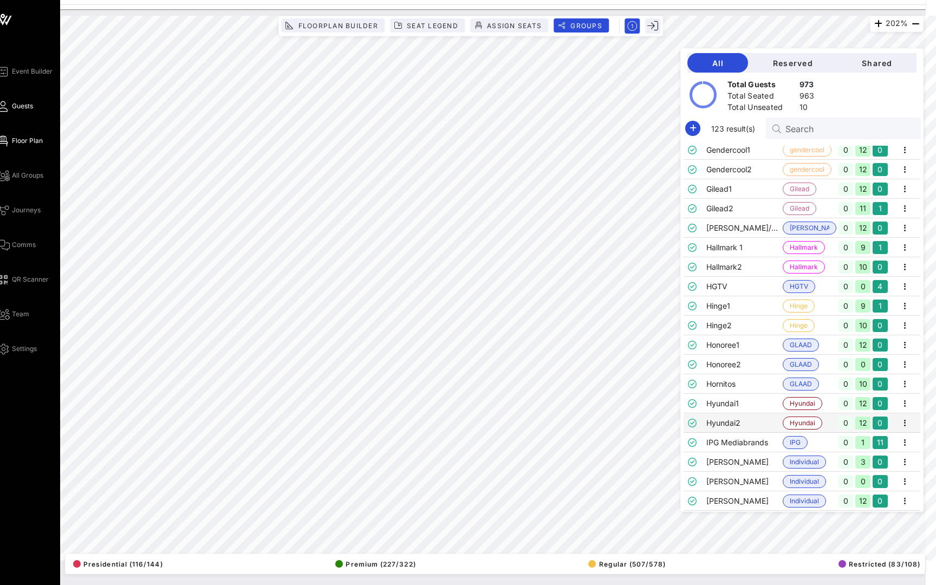
click at [11, 106] on link "Guests" at bounding box center [14, 106] width 37 height 13
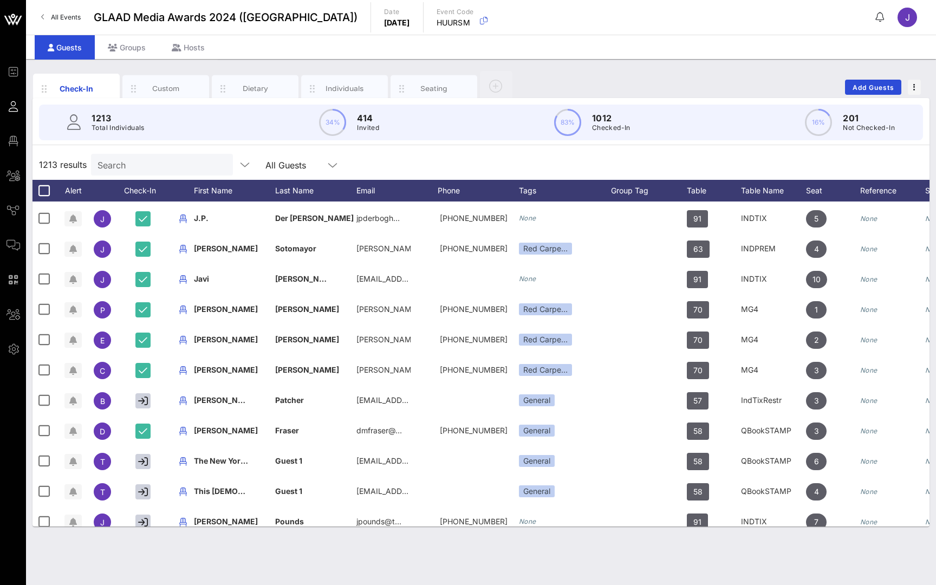
scroll to position [160, 0]
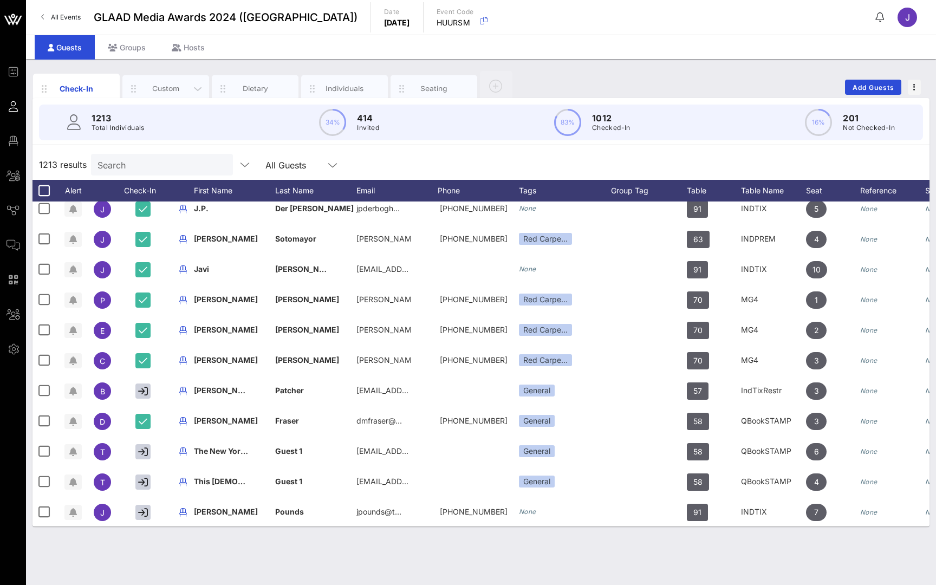
click at [172, 88] on div "Custom" at bounding box center [166, 88] width 48 height 10
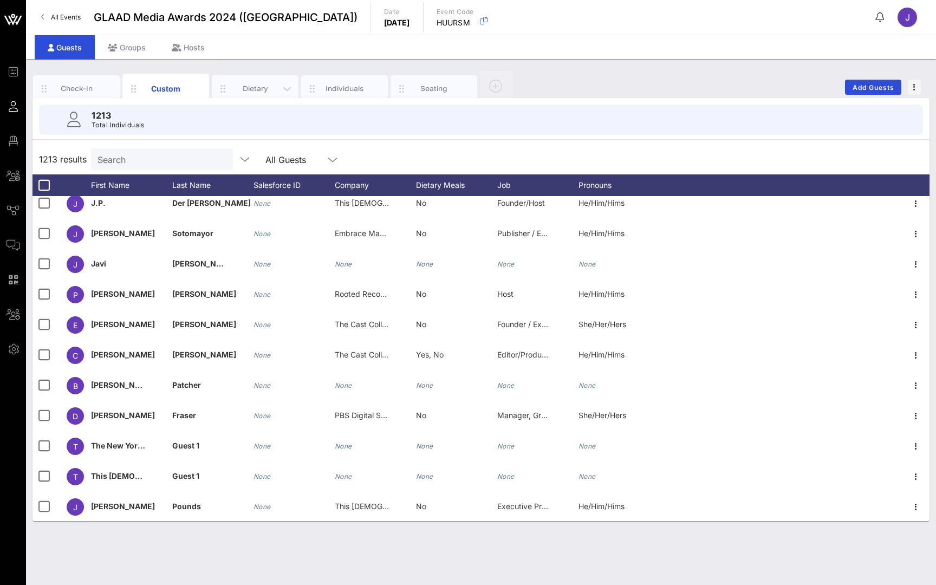
click at [241, 83] on div "Dietary" at bounding box center [255, 88] width 87 height 27
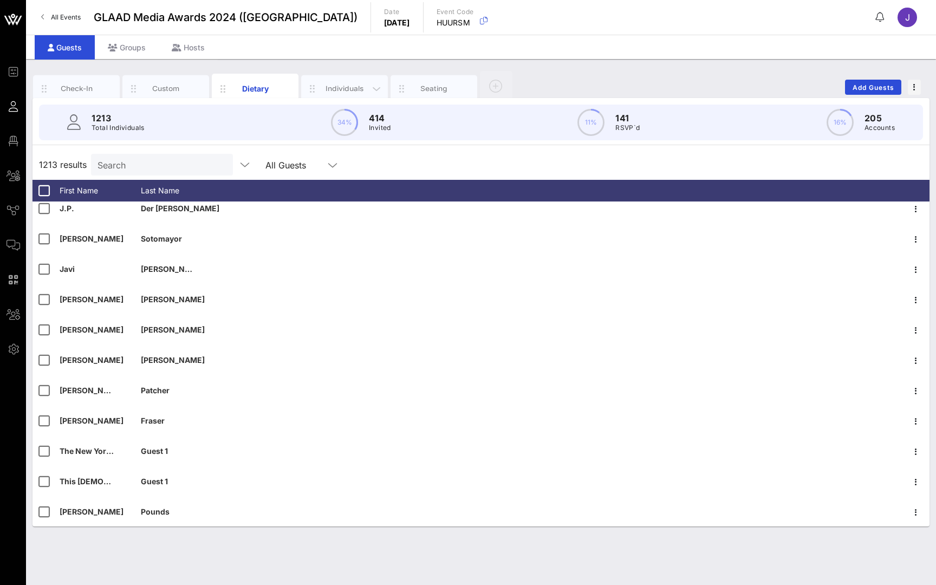
click at [329, 82] on div "Individuals" at bounding box center [344, 88] width 87 height 27
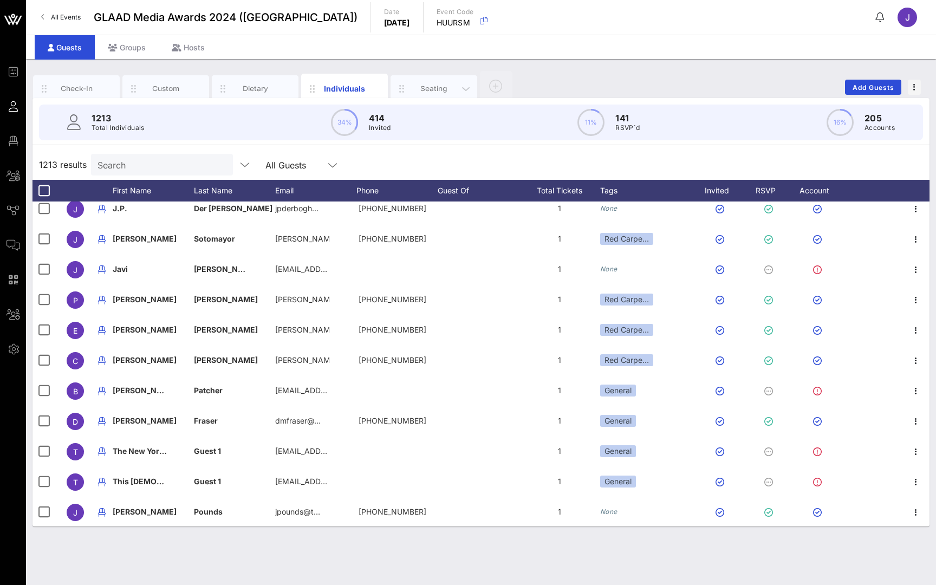
click at [431, 88] on div "Seating" at bounding box center [434, 88] width 48 height 10
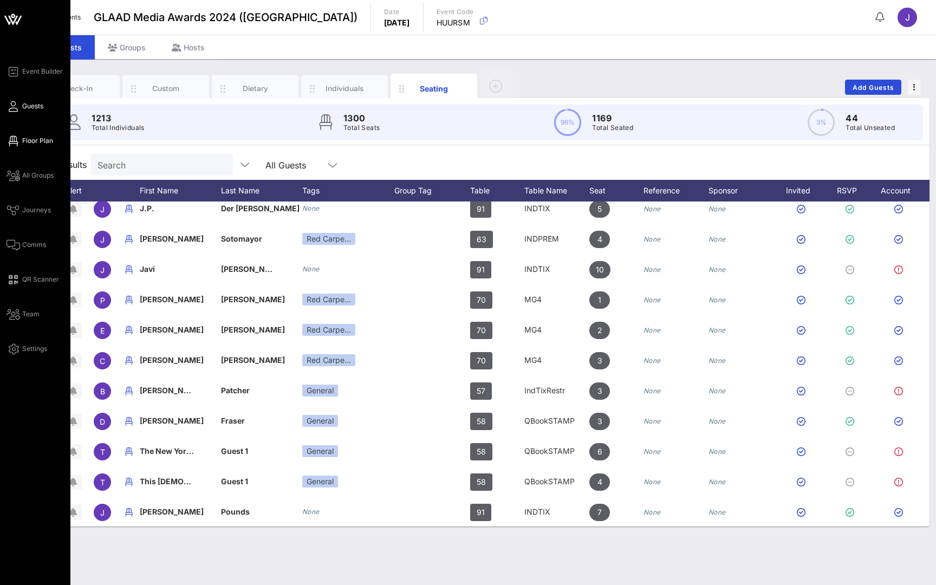
click at [29, 141] on span "Floor Plan" at bounding box center [37, 141] width 31 height 10
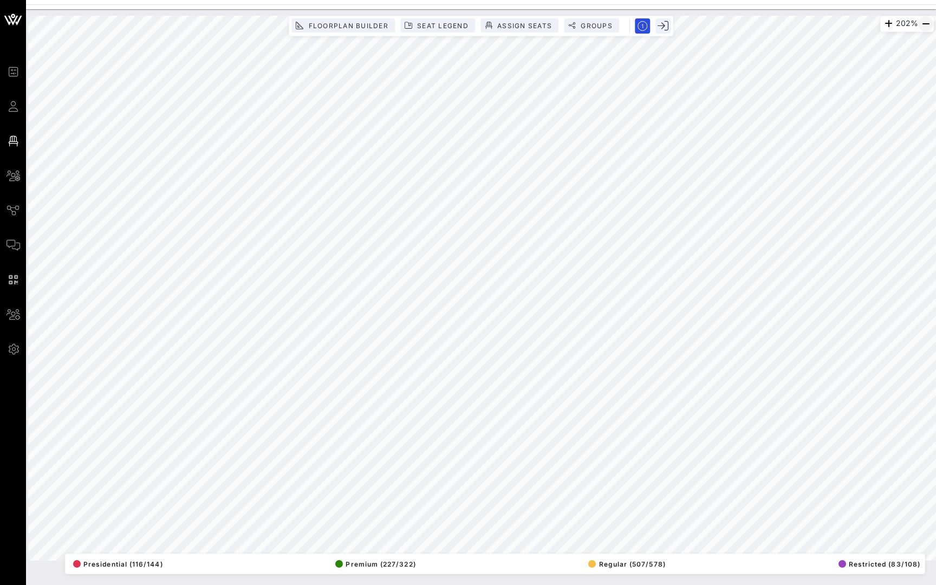
click at [924, 23] on icon "button" at bounding box center [925, 23] width 13 height 13
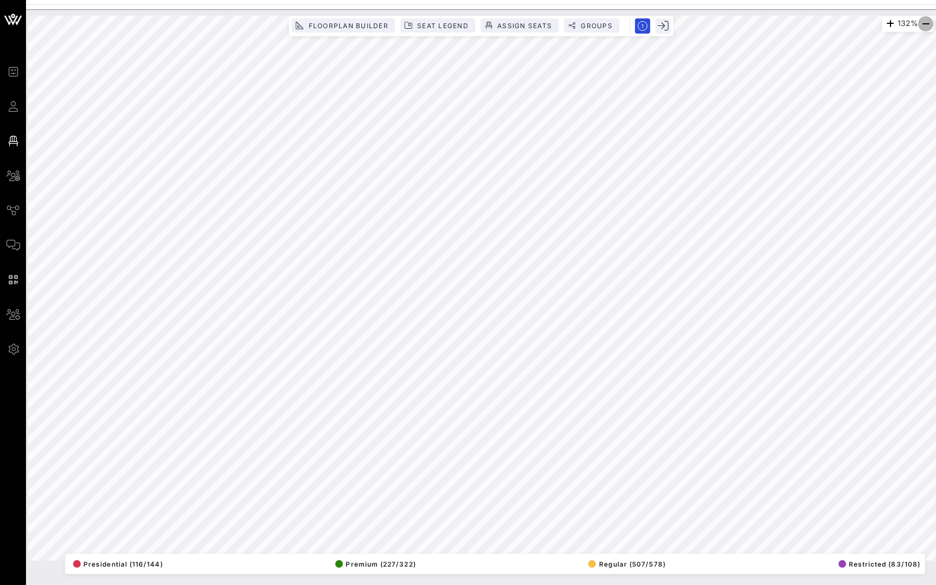
click at [924, 23] on icon "button" at bounding box center [925, 23] width 13 height 13
click at [933, 23] on div "96%" at bounding box center [909, 24] width 49 height 16
click at [928, 23] on icon "button" at bounding box center [925, 23] width 13 height 13
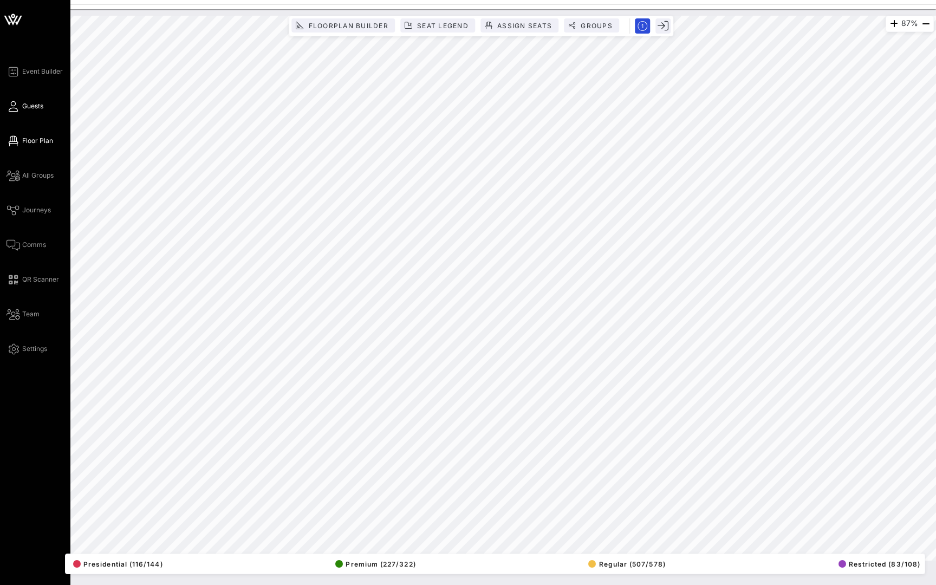
click at [18, 106] on icon at bounding box center [13, 107] width 14 height 2
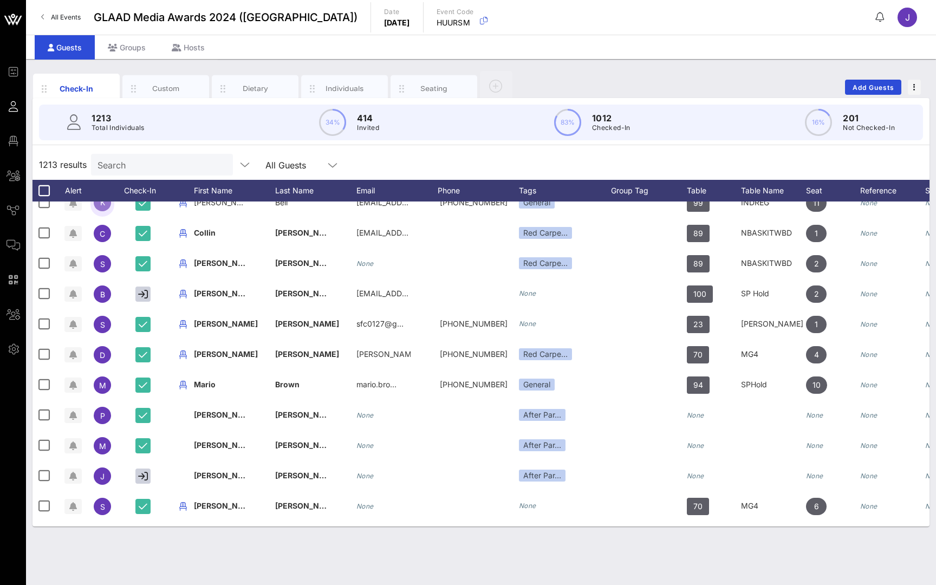
scroll to position [835, 0]
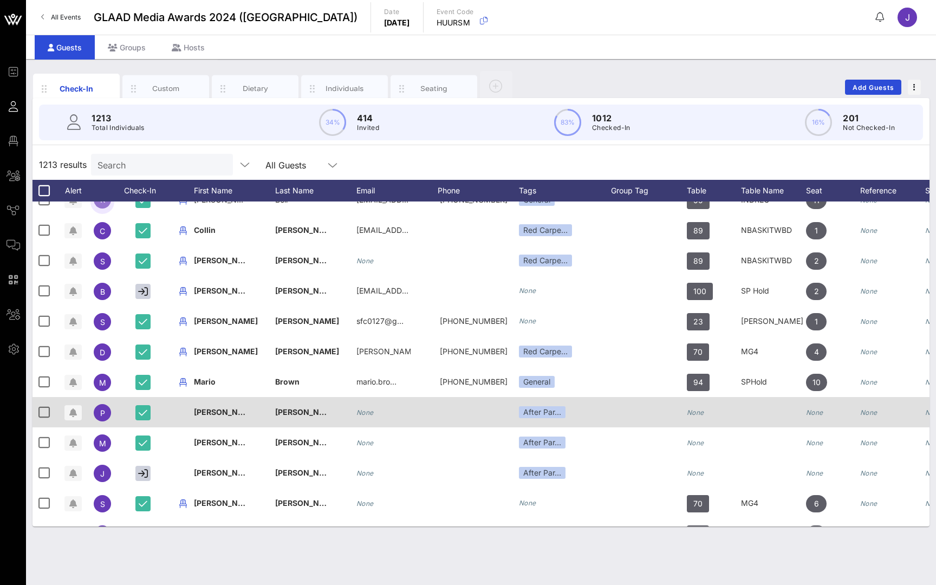
click at [702, 407] on div "None" at bounding box center [695, 412] width 17 height 30
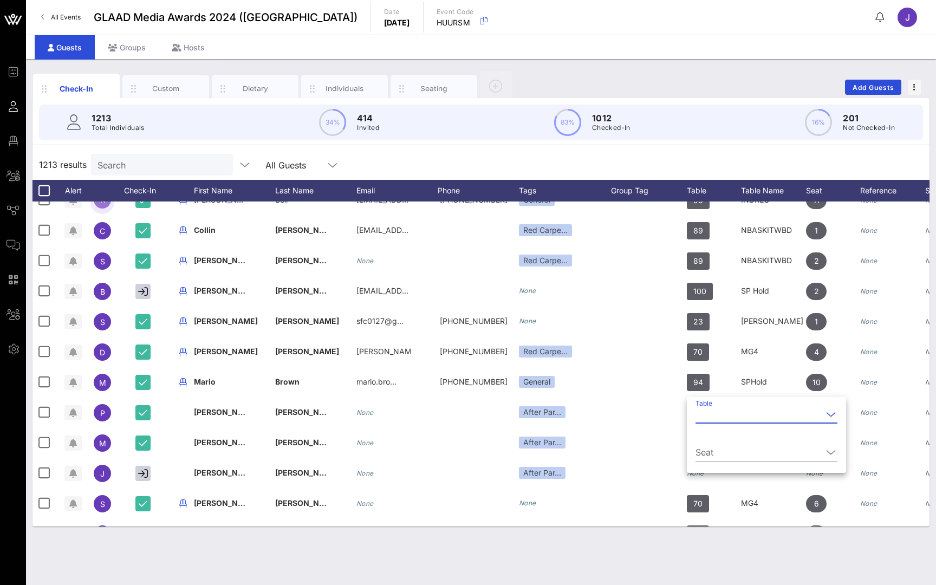
click at [723, 411] on input "Table" at bounding box center [758, 414] width 127 height 17
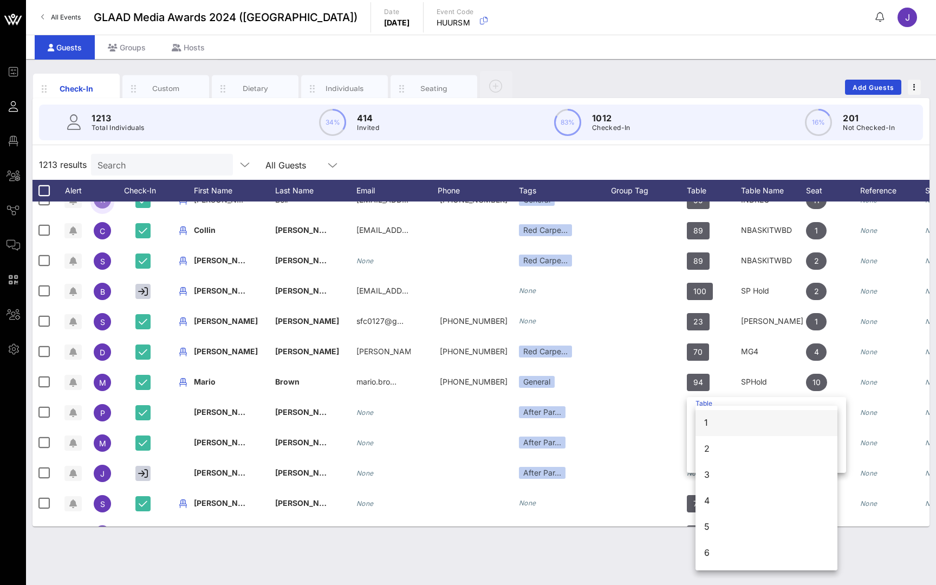
click at [721, 432] on div "1" at bounding box center [766, 422] width 125 height 23
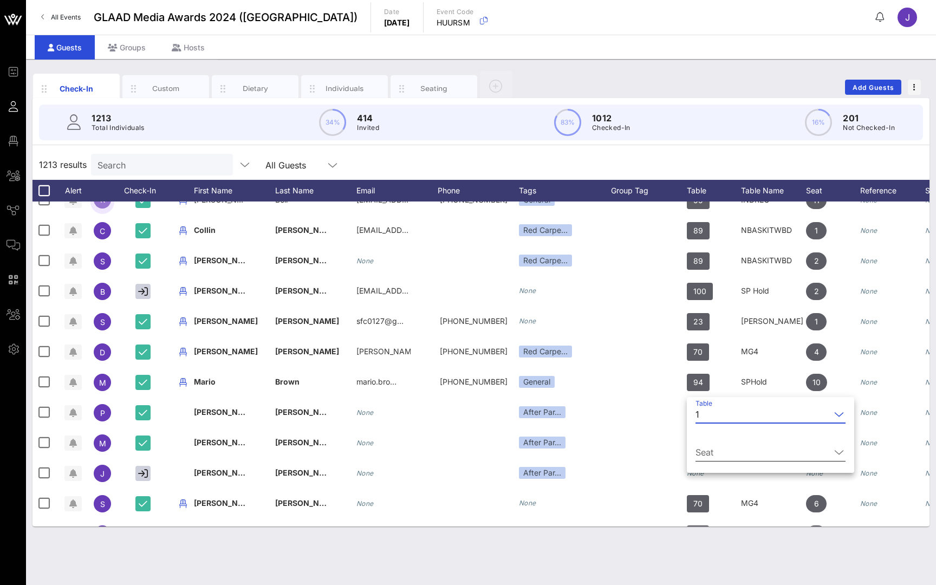
click at [730, 450] on input "Seat" at bounding box center [762, 451] width 135 height 17
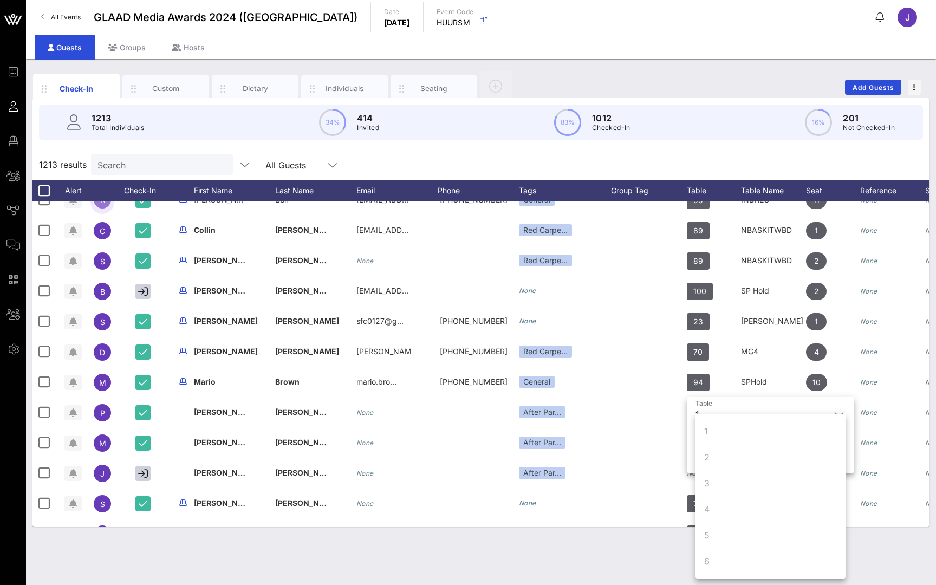
click at [552, 134] on div "1213 Total Individuals 34% 414 Invited 83% 1012 Checked-In 16% 201 Not Checked-…" at bounding box center [481, 123] width 884 height 36
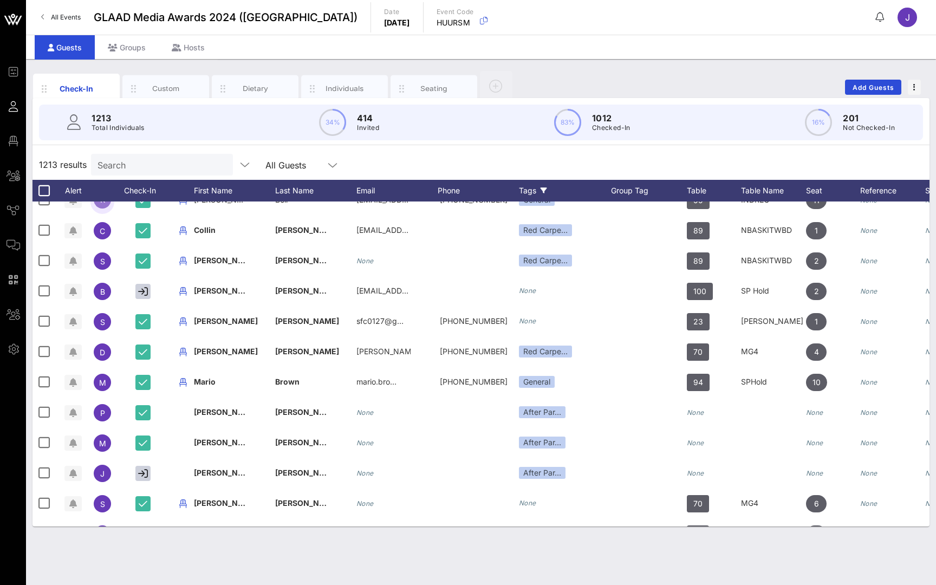
click at [525, 193] on div "Tags" at bounding box center [565, 191] width 92 height 22
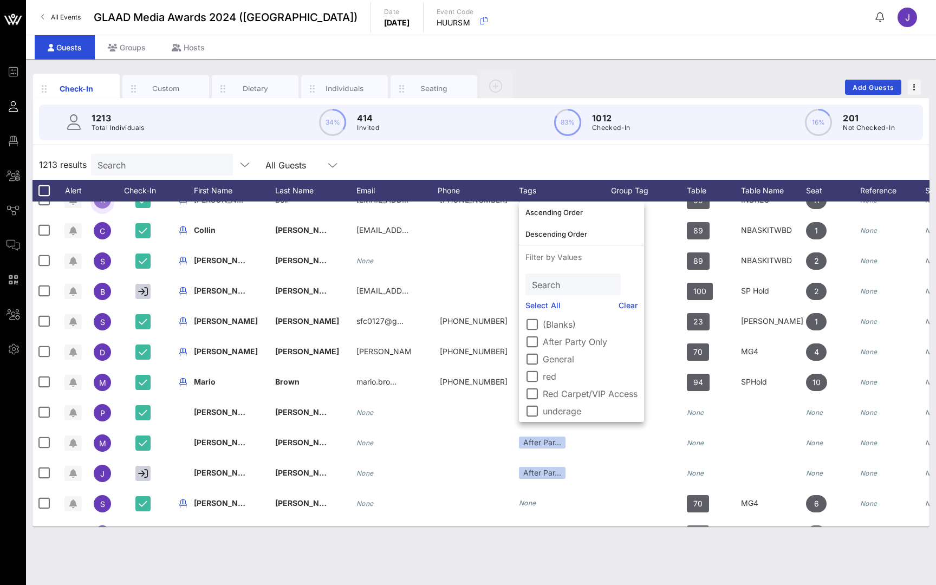
click at [556, 393] on label "Red Carpet/VIP Access" at bounding box center [590, 393] width 95 height 11
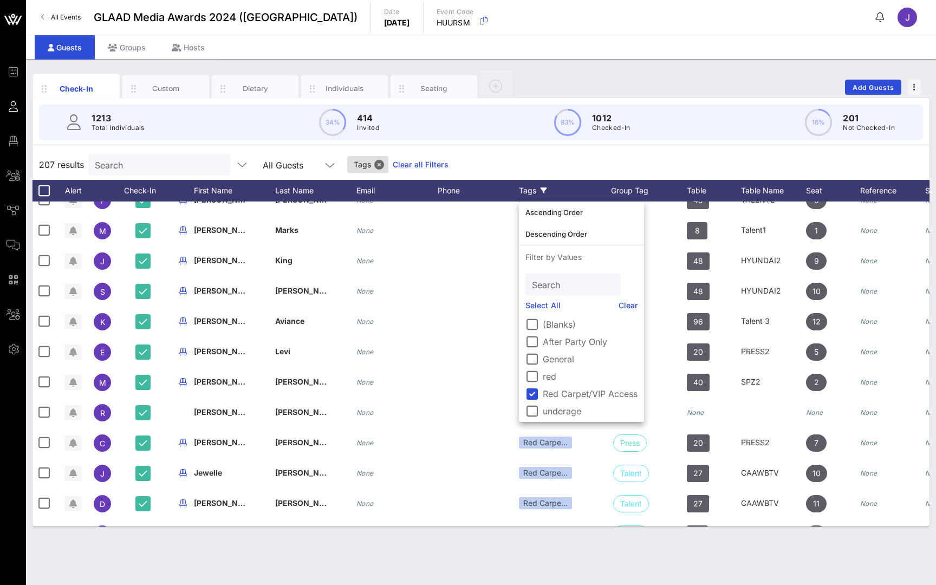
click at [570, 160] on div "207 results Search All Guests Tags Clear all Filters" at bounding box center [480, 164] width 897 height 30
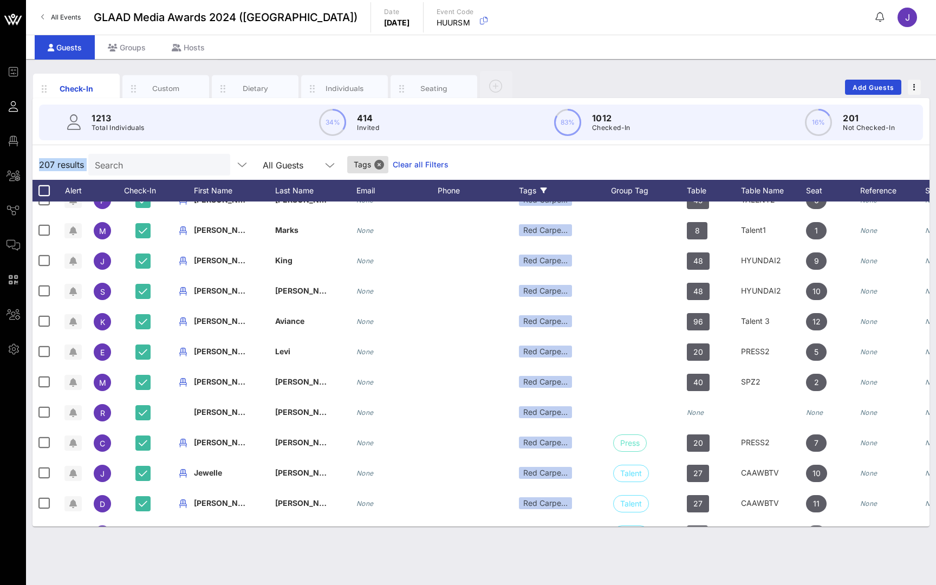
drag, startPoint x: 40, startPoint y: 163, endPoint x: 88, endPoint y: 163, distance: 48.2
click at [88, 163] on div "207 results Search All Guests Tags Clear all Filters" at bounding box center [480, 164] width 897 height 30
click at [45, 191] on div at bounding box center [44, 190] width 18 height 18
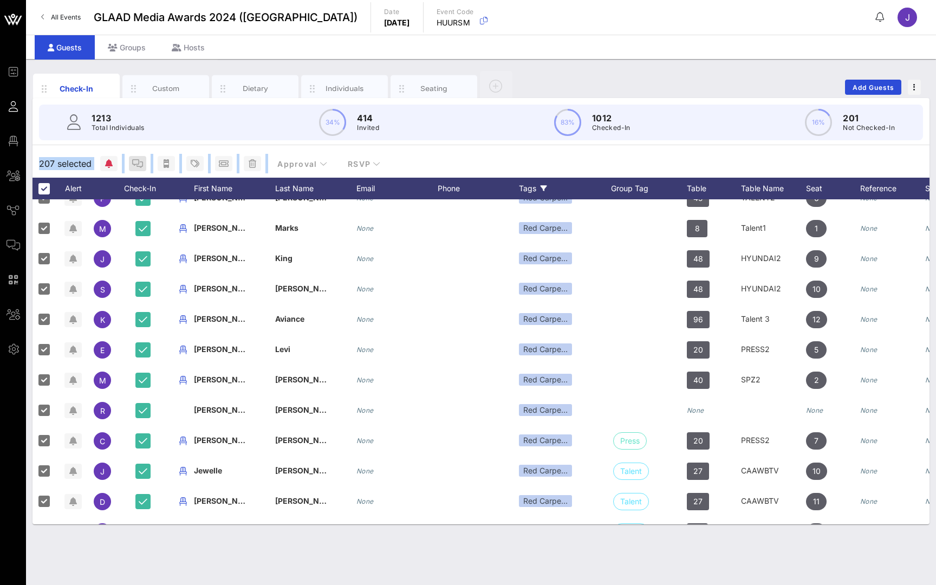
click at [139, 164] on icon "button" at bounding box center [137, 163] width 11 height 9
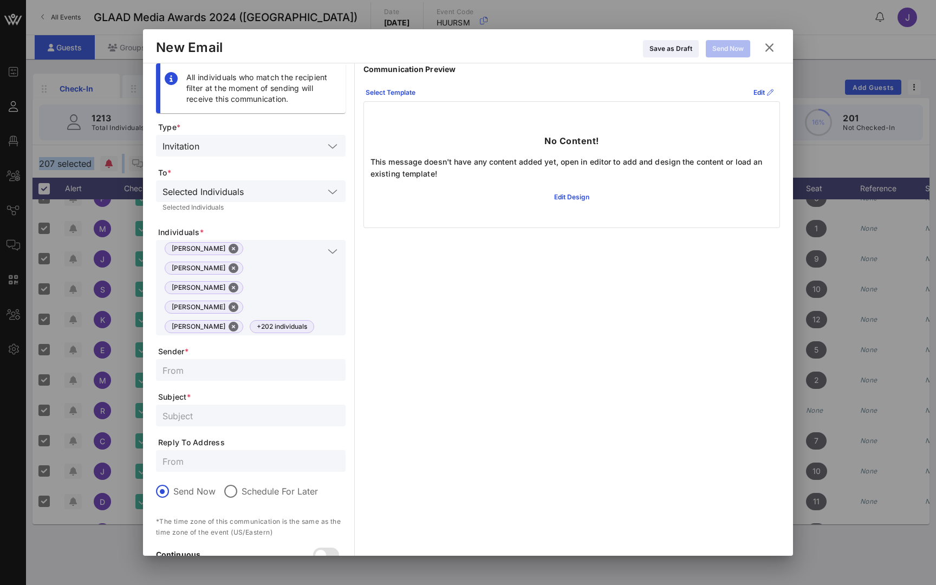
click at [770, 45] on icon at bounding box center [769, 47] width 15 height 13
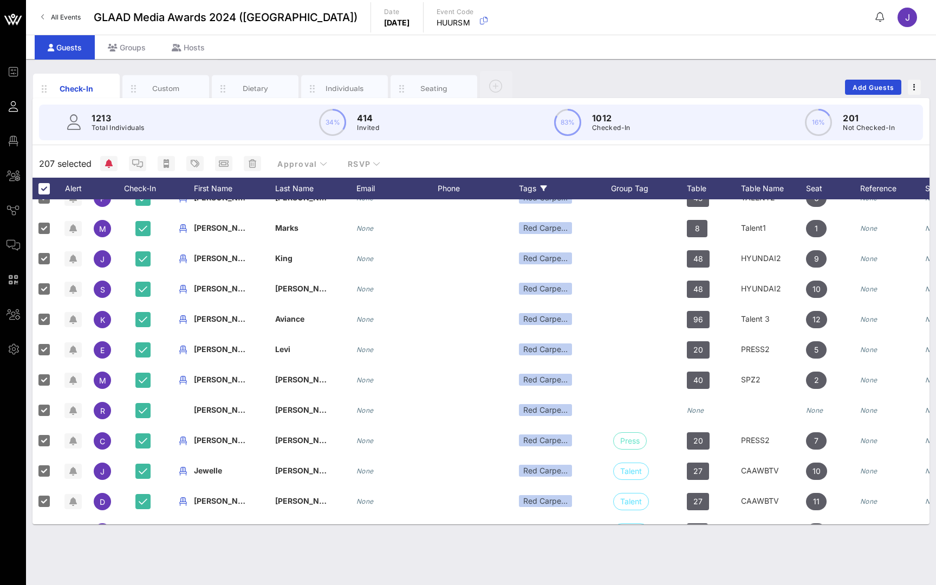
click at [401, 165] on div "207 selected Approval RSVP" at bounding box center [480, 163] width 897 height 28
click at [561, 189] on div "Tags" at bounding box center [565, 189] width 92 height 22
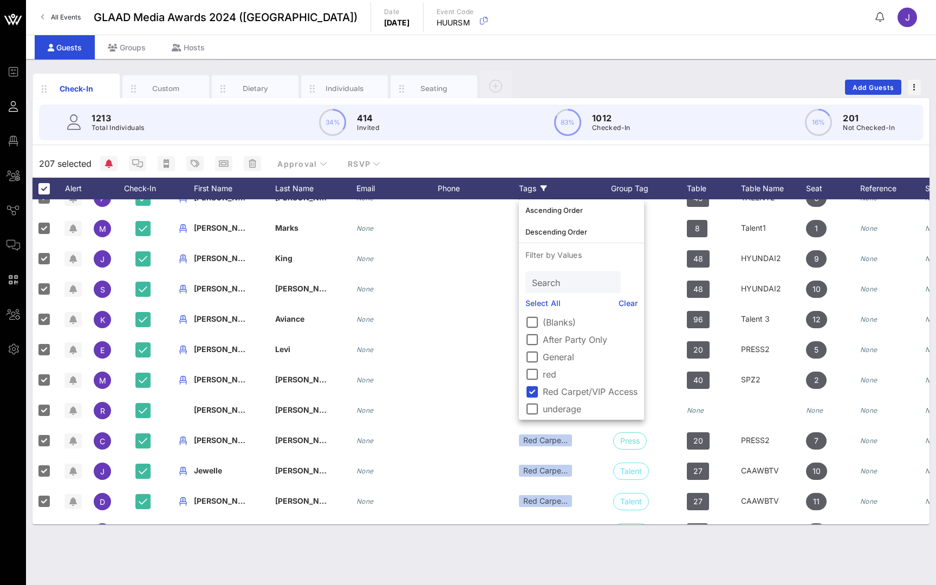
click at [632, 303] on link "Clear" at bounding box center [627, 303] width 19 height 12
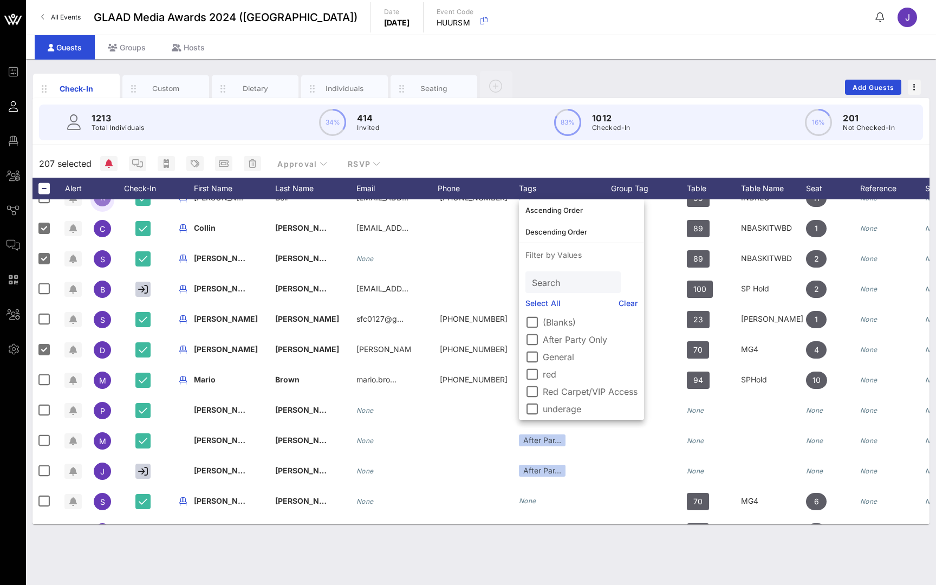
click at [639, 80] on div "Check-In Custom Dietary Individuals Seating Add Guests" at bounding box center [480, 87] width 897 height 35
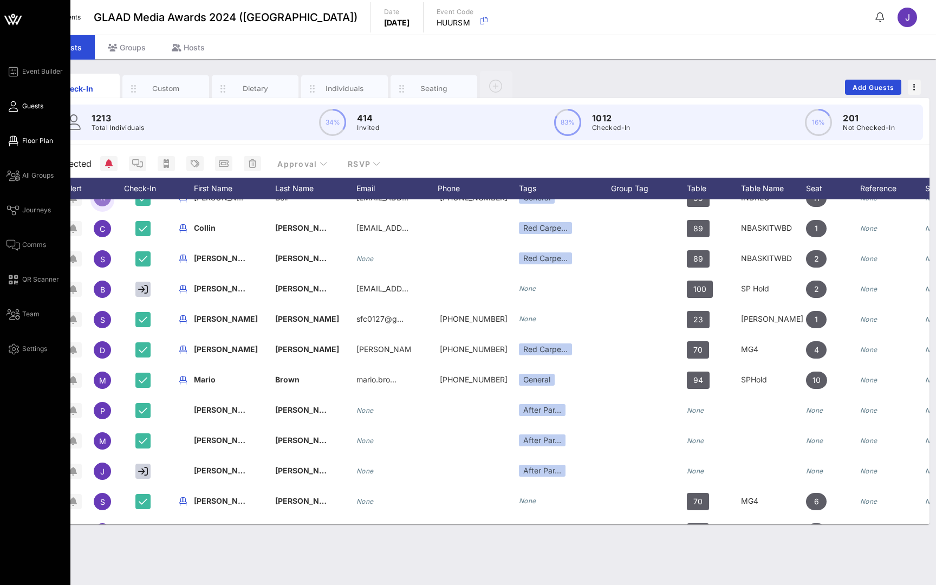
click at [19, 140] on icon at bounding box center [13, 141] width 14 height 2
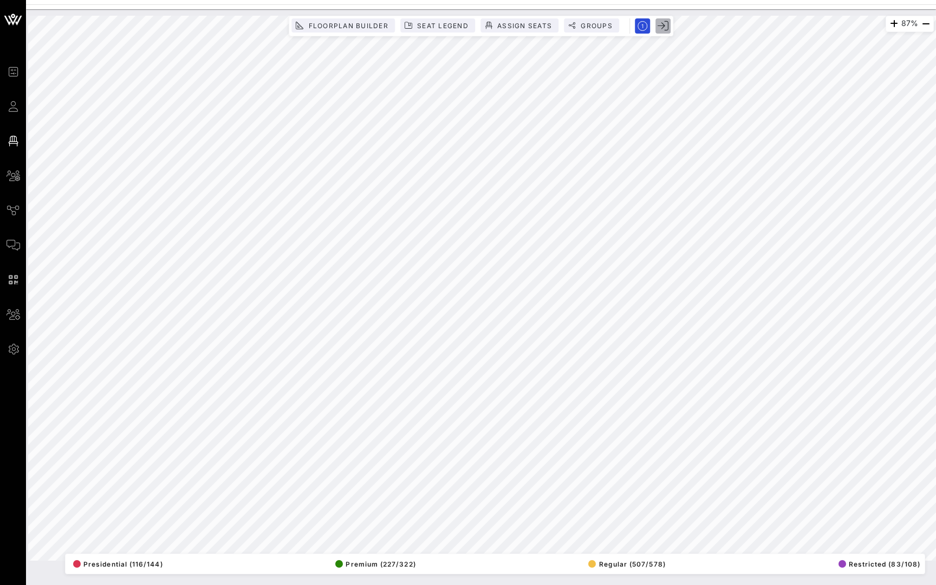
click at [662, 27] on icon "button" at bounding box center [662, 26] width 11 height 11
click at [516, 24] on span "Assign Seats" at bounding box center [524, 26] width 55 height 8
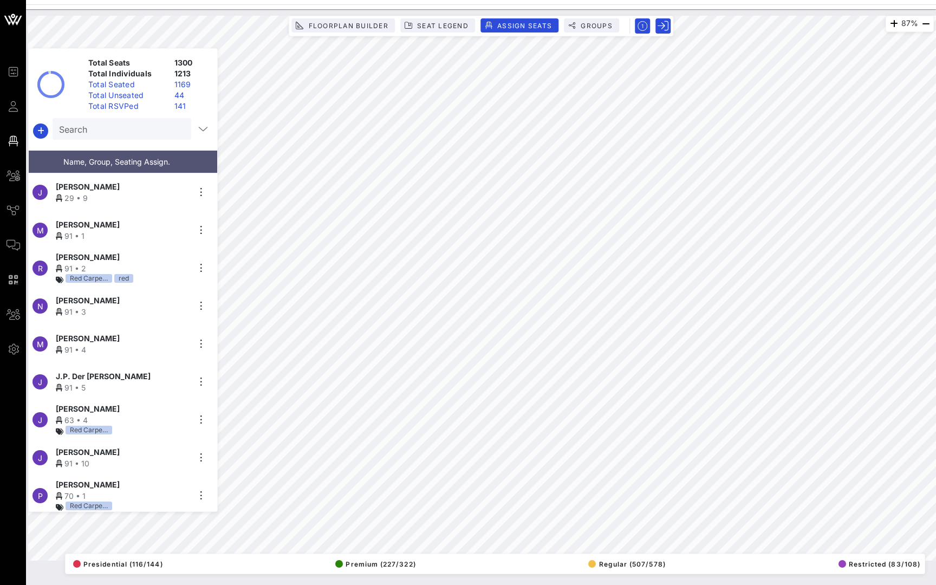
click at [120, 94] on div "Total Unseated" at bounding box center [127, 95] width 86 height 11
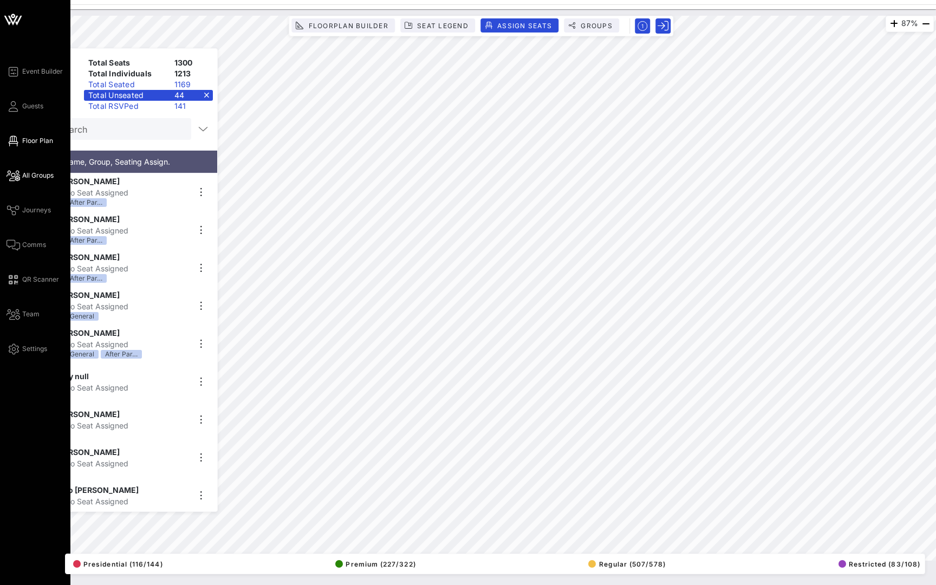
click at [22, 172] on link "All Groups" at bounding box center [29, 175] width 47 height 13
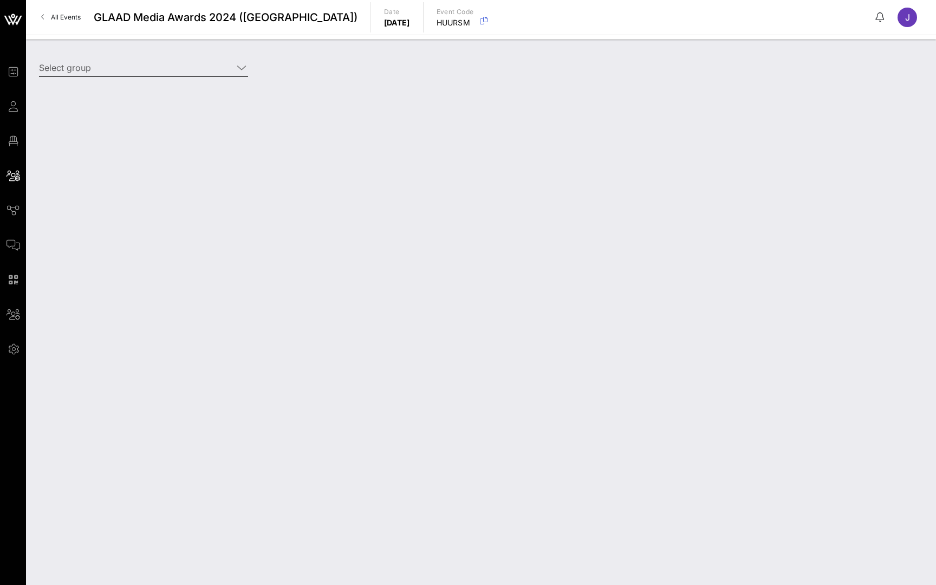
click at [230, 64] on input "Select group" at bounding box center [136, 67] width 194 height 17
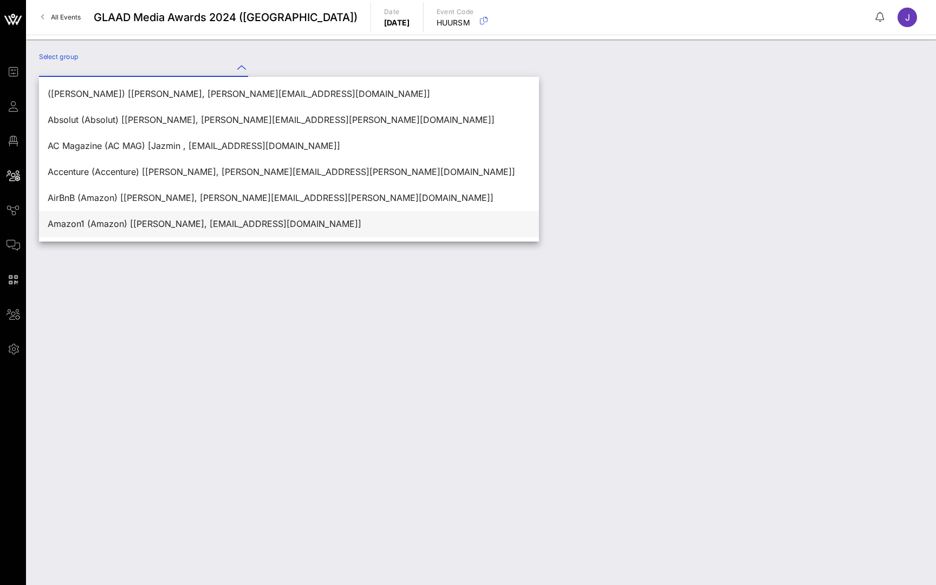
click at [177, 227] on div "Amazon1 (Amazon) [Rikkel Bravo, rikkel@amazon.com]" at bounding box center [289, 224] width 482 height 10
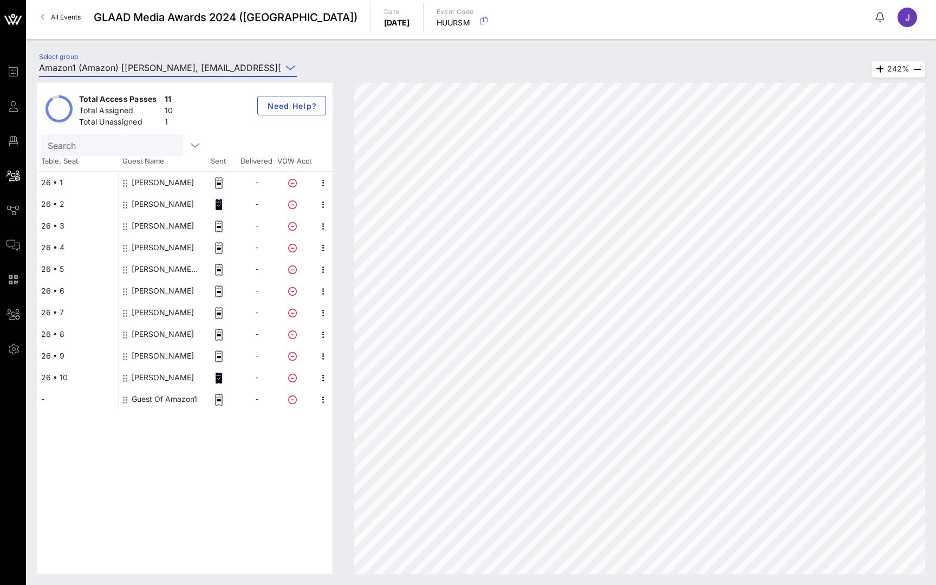
click at [223, 68] on input "Amazon1 (Amazon) [Rikkel Bravo, rikkel@amazon.com]" at bounding box center [160, 67] width 243 height 17
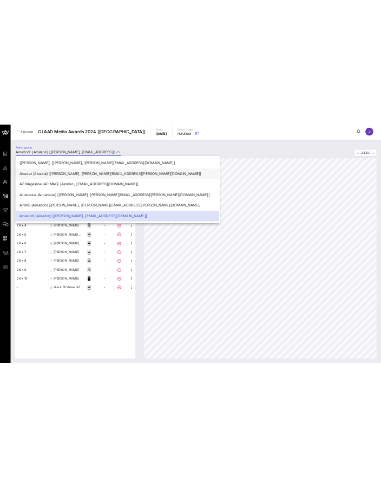
scroll to position [100, 0]
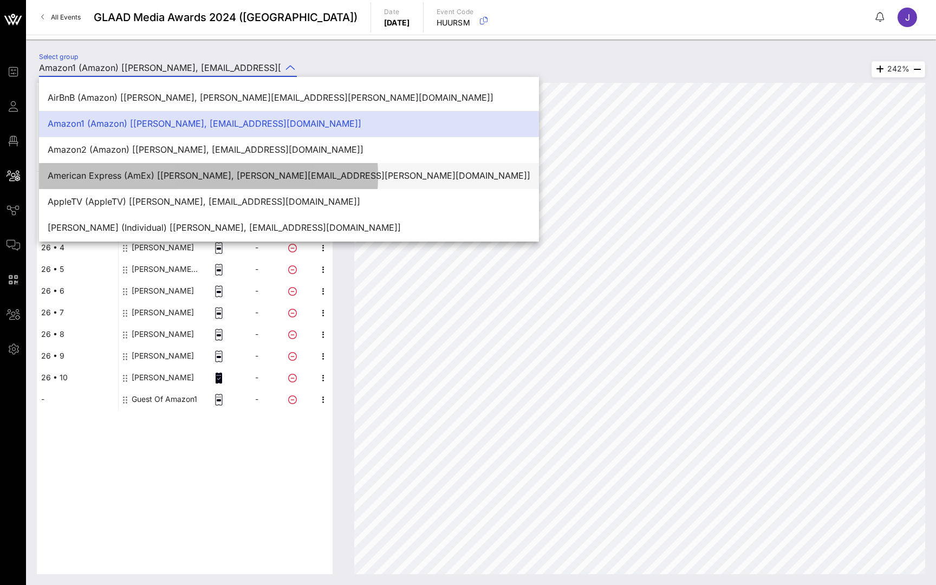
click at [205, 171] on div "American Express (AmEx) [Linda Logan, linda.logan@aexp.com]" at bounding box center [289, 176] width 482 height 10
type input "American Express (AmEx) [Linda Logan, linda.logan@aexp.com]"
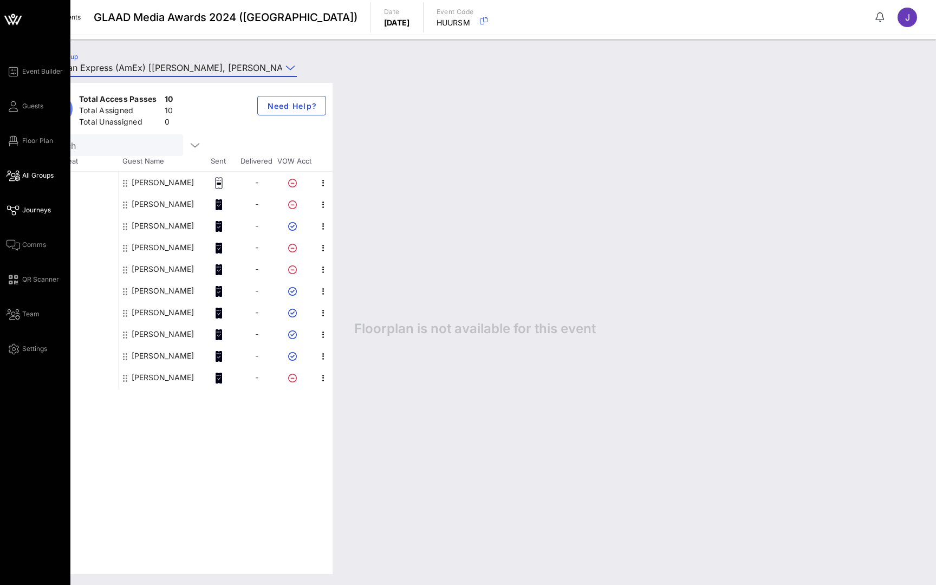
click at [15, 210] on icon at bounding box center [13, 211] width 14 height 2
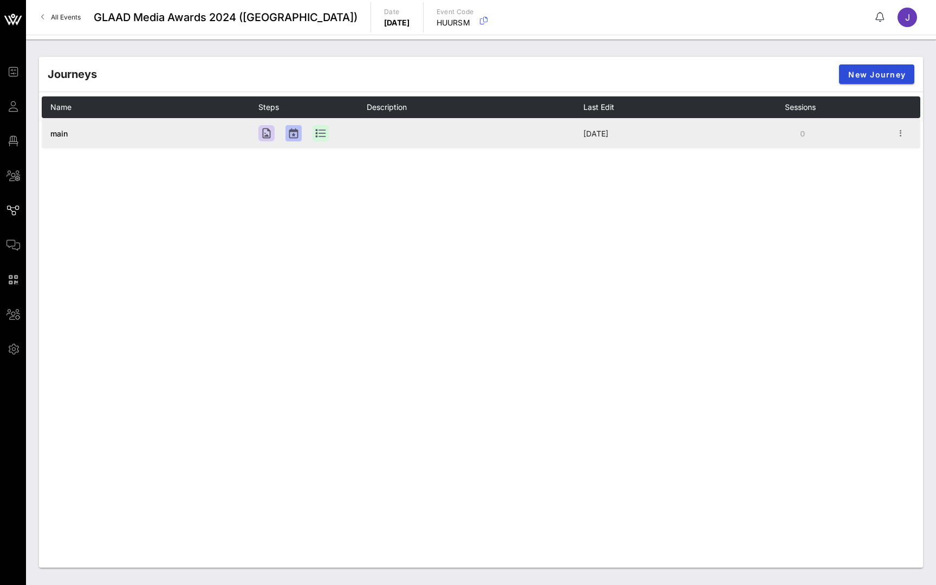
click at [56, 132] on span "main" at bounding box center [58, 133] width 17 height 9
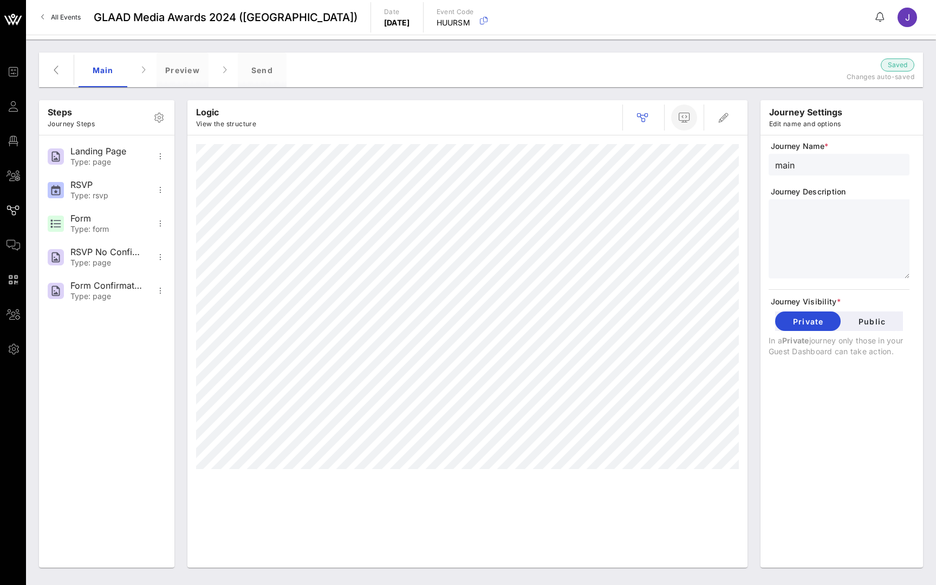
click at [676, 111] on span "button" at bounding box center [684, 117] width 26 height 13
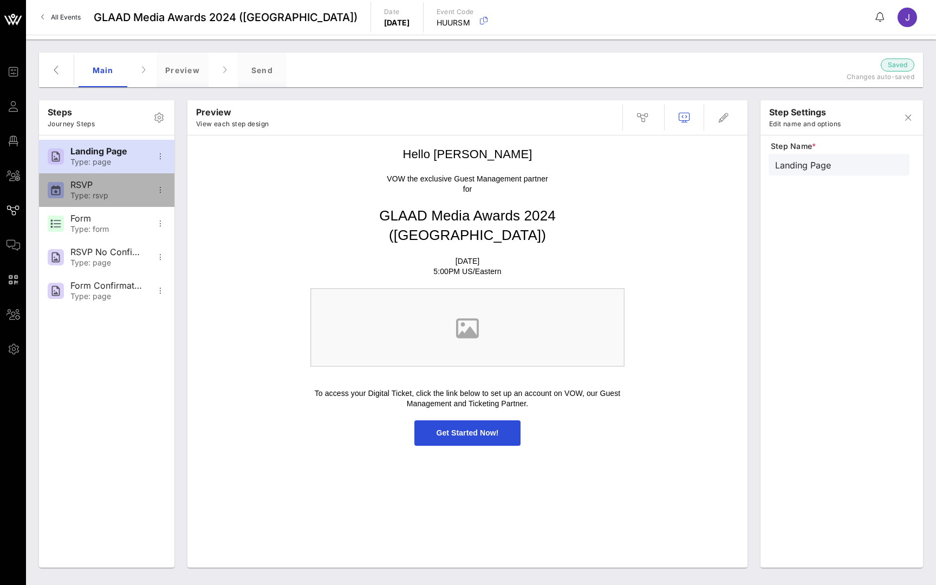
click at [117, 179] on div "RSVP Type: rsvp" at bounding box center [105, 190] width 71 height 34
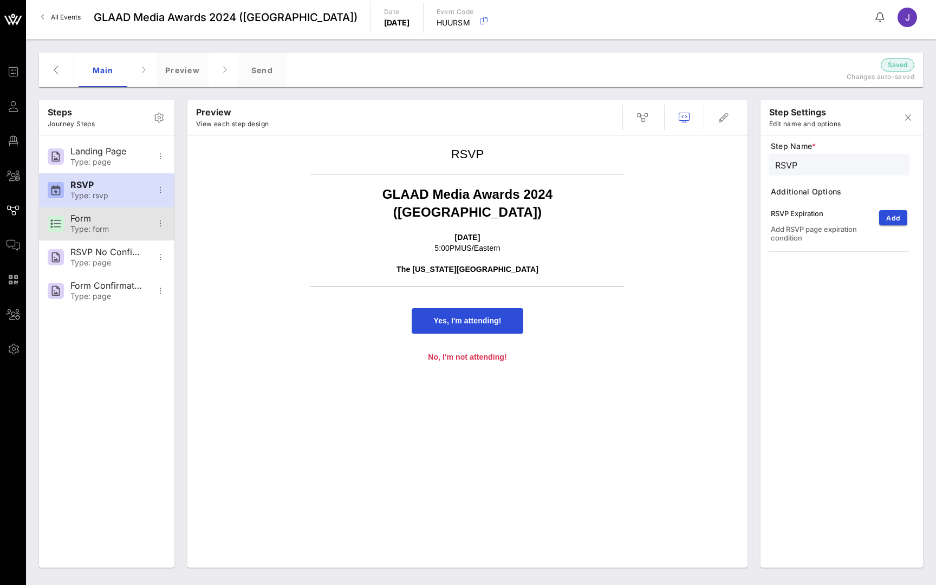
click at [113, 225] on div "Type: form" at bounding box center [105, 229] width 71 height 9
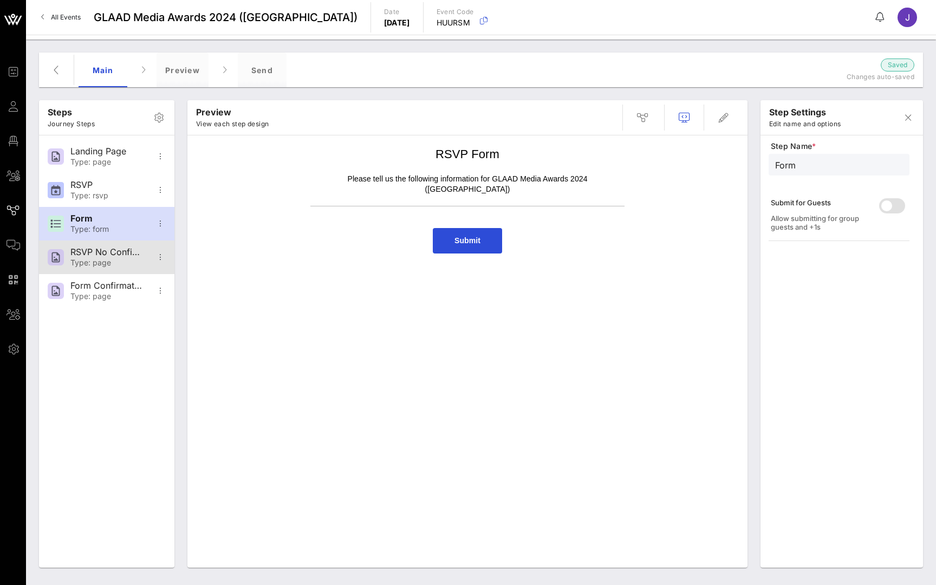
click at [113, 259] on div "Type: page" at bounding box center [105, 262] width 71 height 9
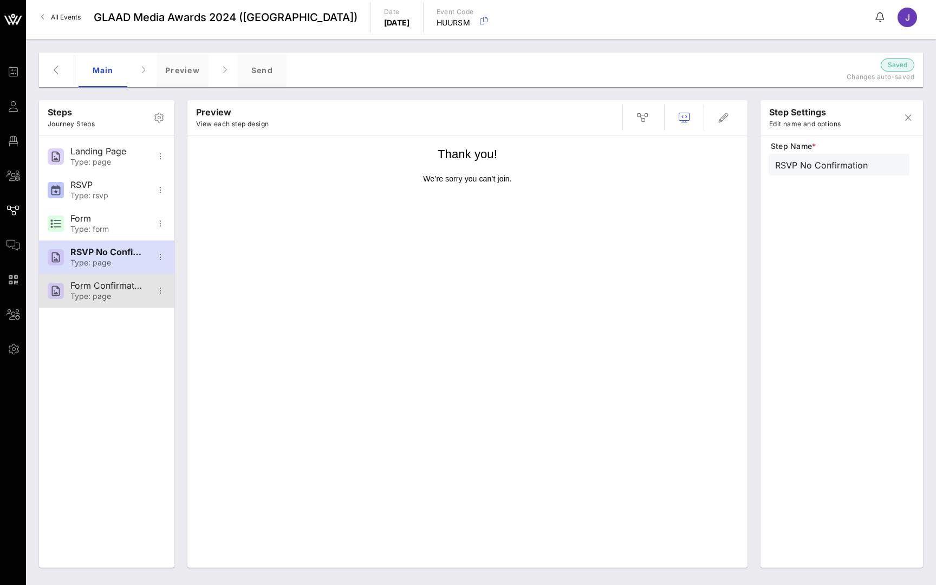
click at [116, 287] on div "Form Confirmation" at bounding box center [105, 285] width 71 height 10
type input "Form Confirmation"
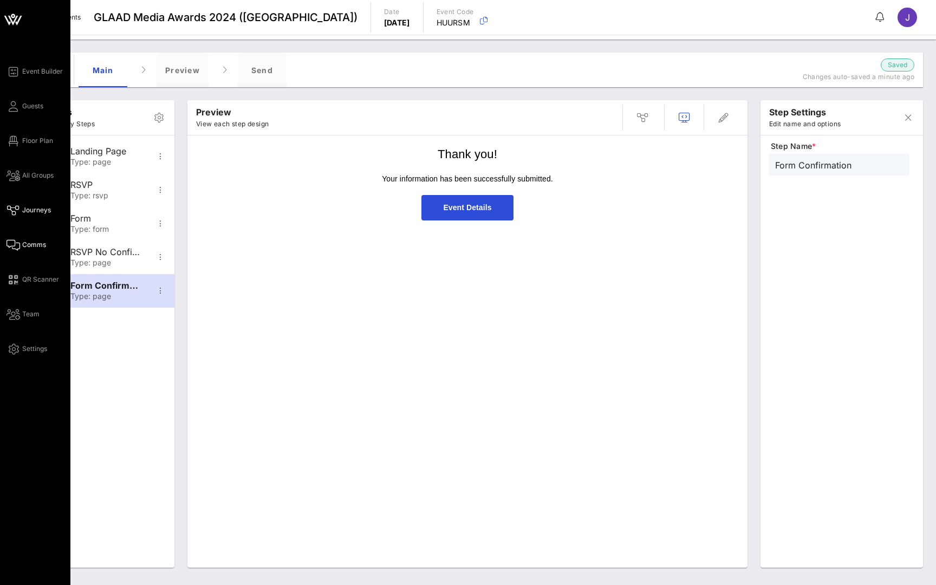
click at [18, 246] on icon at bounding box center [13, 245] width 14 height 2
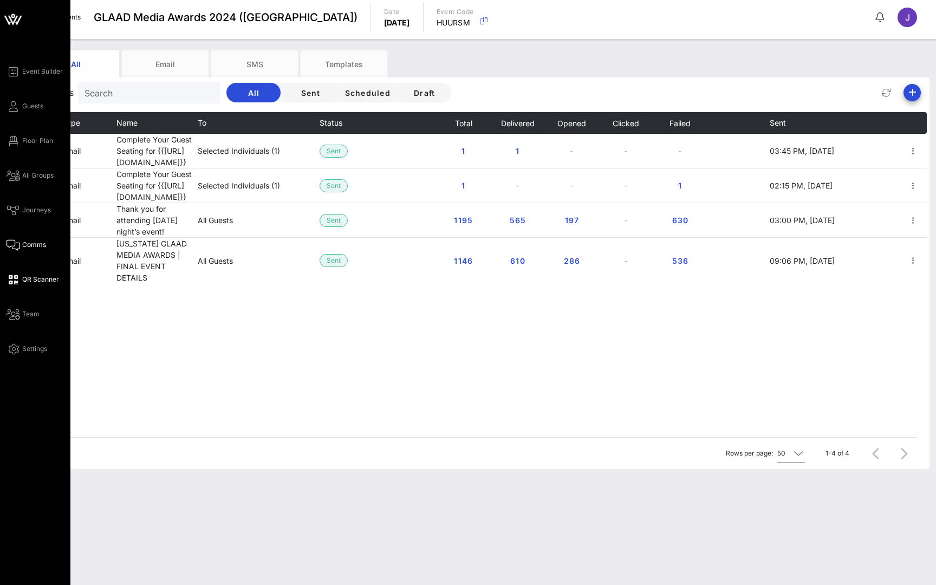
click at [16, 279] on icon at bounding box center [13, 280] width 14 height 2
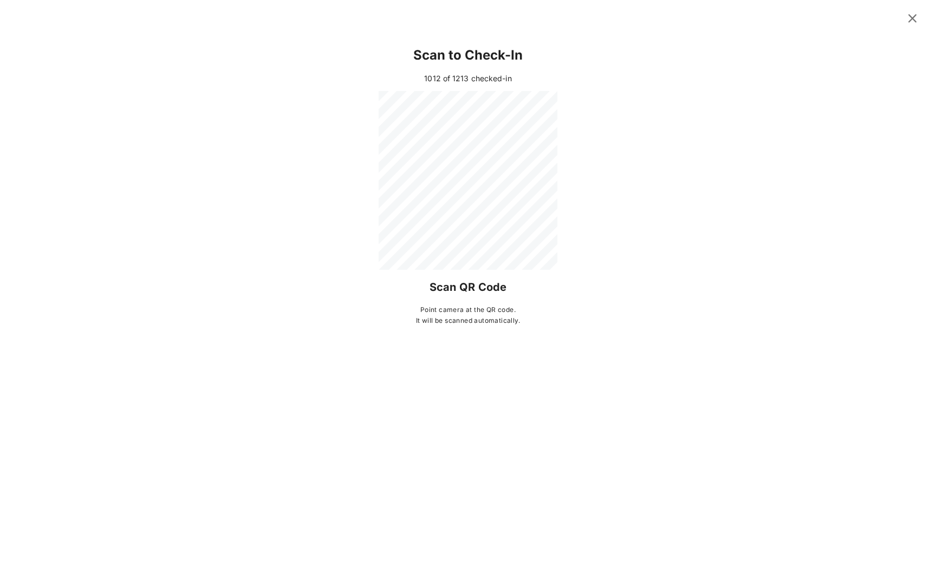
click at [912, 19] on icon at bounding box center [912, 18] width 15 height 13
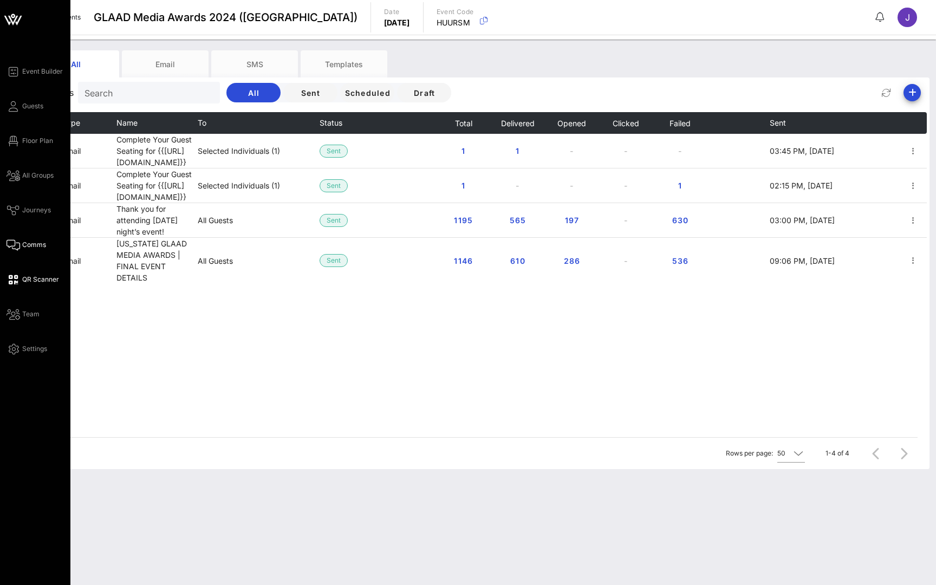
click at [29, 96] on div "Event Builder Guests Floor Plan All Groups Journeys Comms QR Scanner Team Setti…" at bounding box center [38, 210] width 64 height 290
click at [30, 105] on span "Guests" at bounding box center [32, 106] width 21 height 10
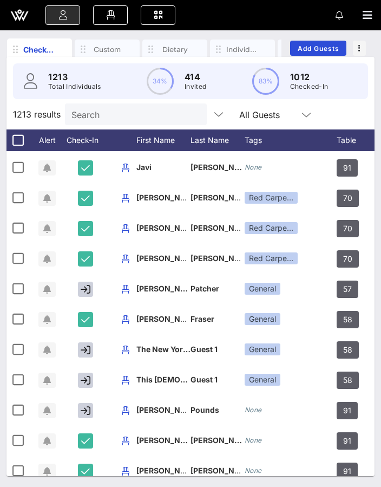
scroll to position [264, 0]
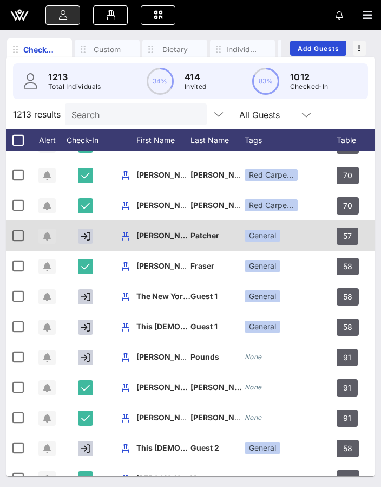
click at [45, 239] on icon "button" at bounding box center [47, 236] width 8 height 9
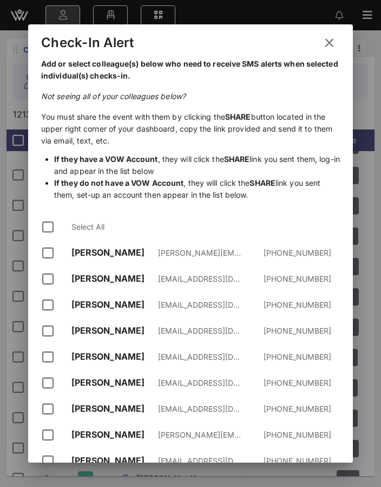
click at [42, 265] on div "Clarisa Tanedo clarisa@vow.app +639055402900" at bounding box center [190, 253] width 299 height 26
click at [48, 256] on div at bounding box center [47, 253] width 18 height 18
click at [48, 282] on div at bounding box center [47, 279] width 18 height 18
click at [48, 305] on div at bounding box center [47, 305] width 18 height 18
click at [48, 328] on div at bounding box center [47, 331] width 18 height 18
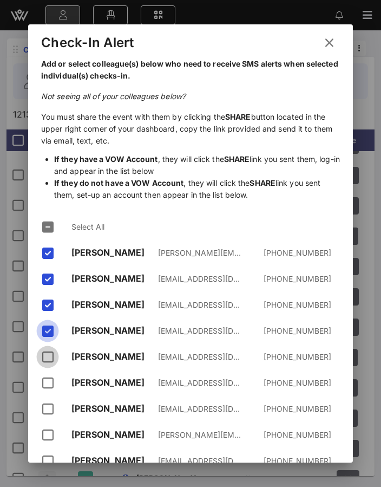
click at [48, 352] on div at bounding box center [47, 357] width 18 height 18
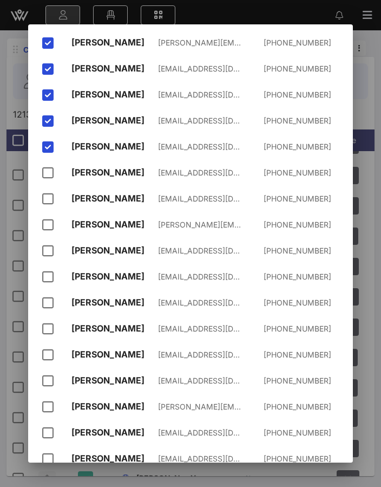
scroll to position [213, 0]
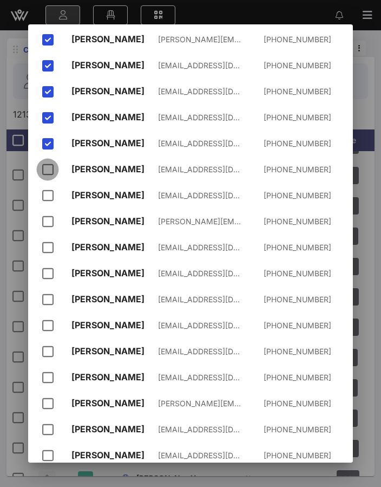
click at [50, 175] on div at bounding box center [47, 169] width 18 height 18
click at [50, 186] on div "Elijah Segarra esegarra@glaad.org +14042189174" at bounding box center [190, 195] width 299 height 26
click at [50, 195] on div at bounding box center [47, 195] width 18 height 18
click at [49, 225] on div at bounding box center [47, 221] width 18 height 18
click at [51, 245] on div at bounding box center [47, 247] width 18 height 18
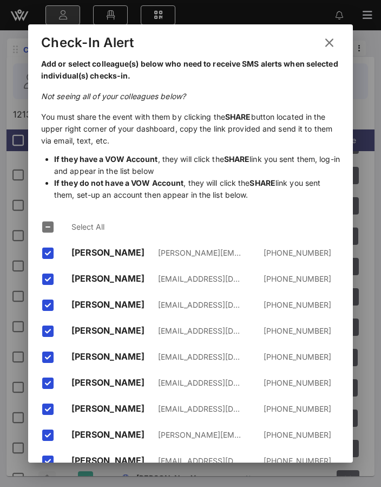
scroll to position [0, 0]
click at [332, 44] on icon at bounding box center [329, 42] width 15 height 13
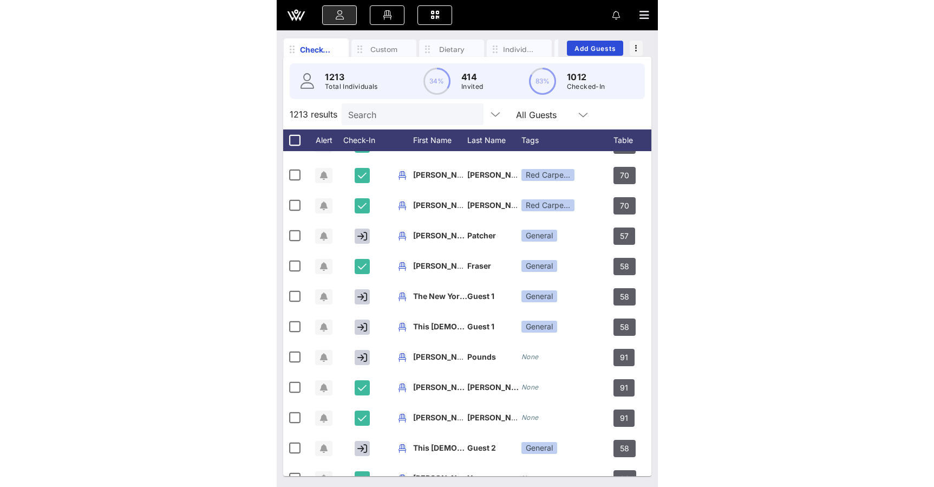
scroll to position [37, 0]
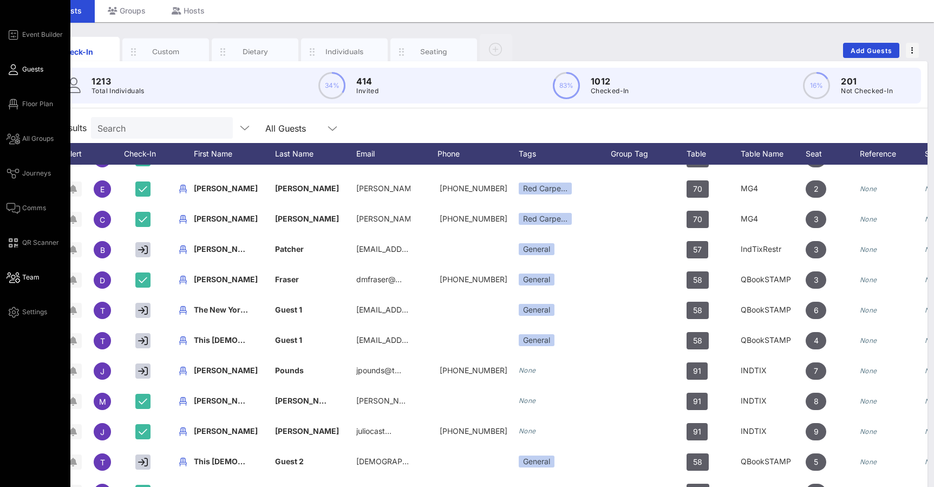
click at [13, 278] on icon at bounding box center [13, 278] width 14 height 2
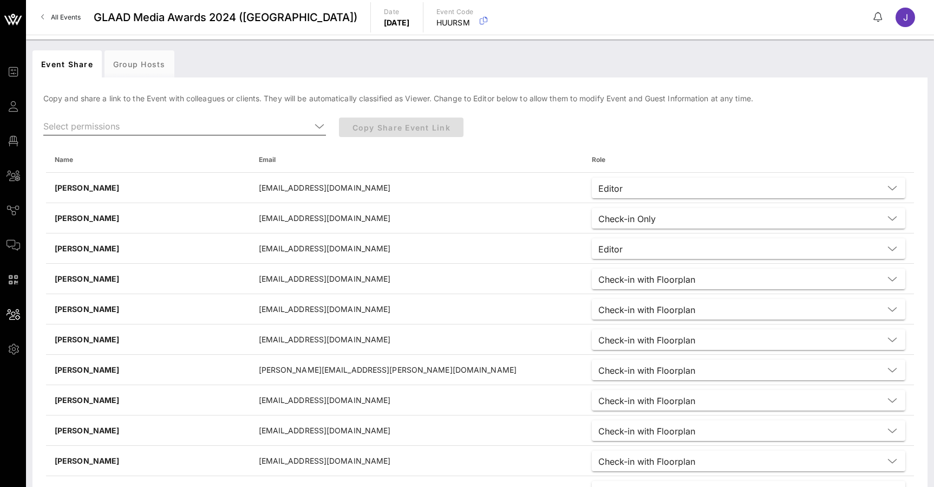
click at [215, 132] on input "text" at bounding box center [176, 125] width 267 height 17
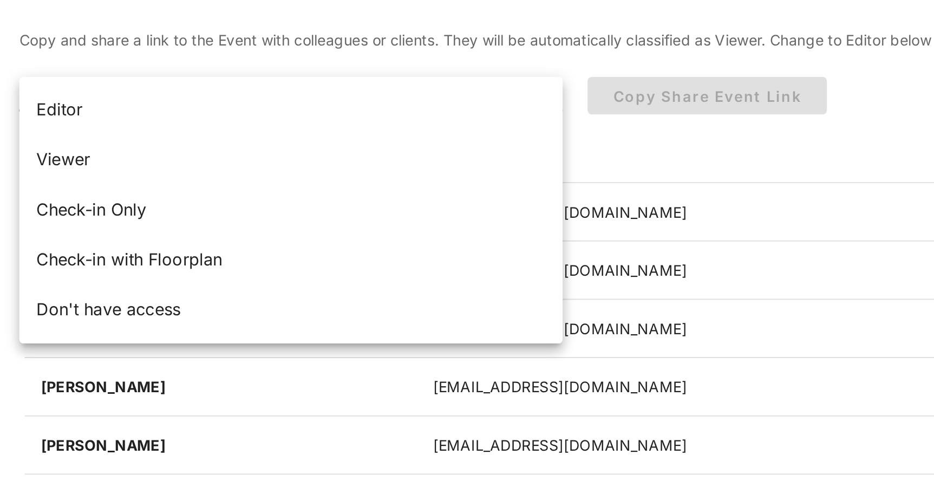
scroll to position [1, 0]
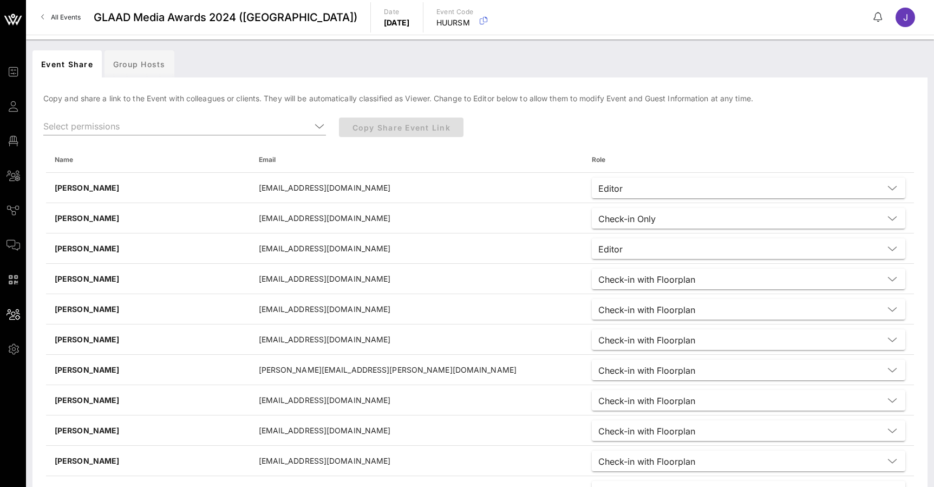
scroll to position [0, 0]
click at [140, 73] on div "Group Hosts" at bounding box center [140, 63] width 70 height 27
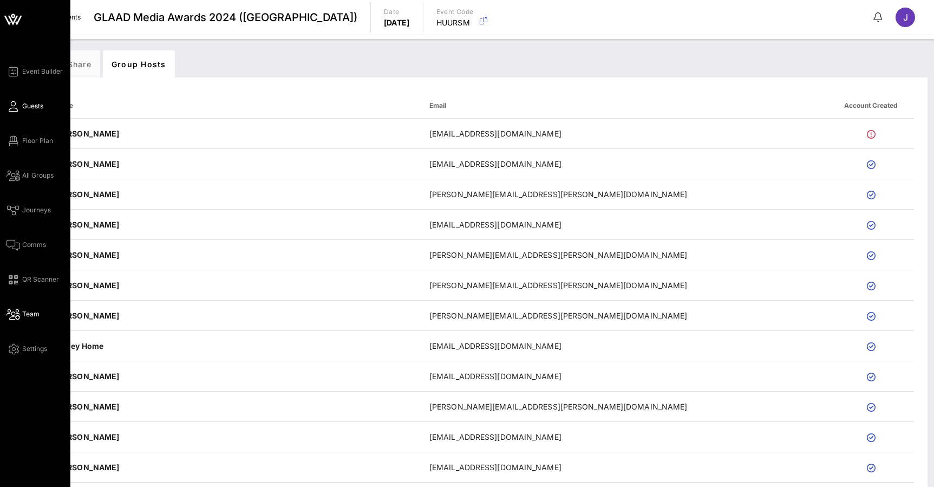
click at [6, 111] on link "Guests" at bounding box center [24, 106] width 37 height 13
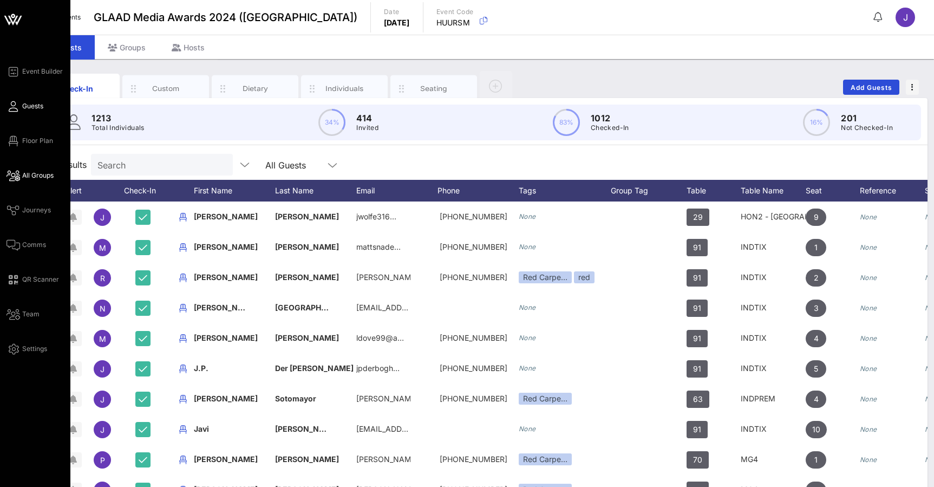
click at [11, 177] on icon at bounding box center [13, 176] width 14 height 2
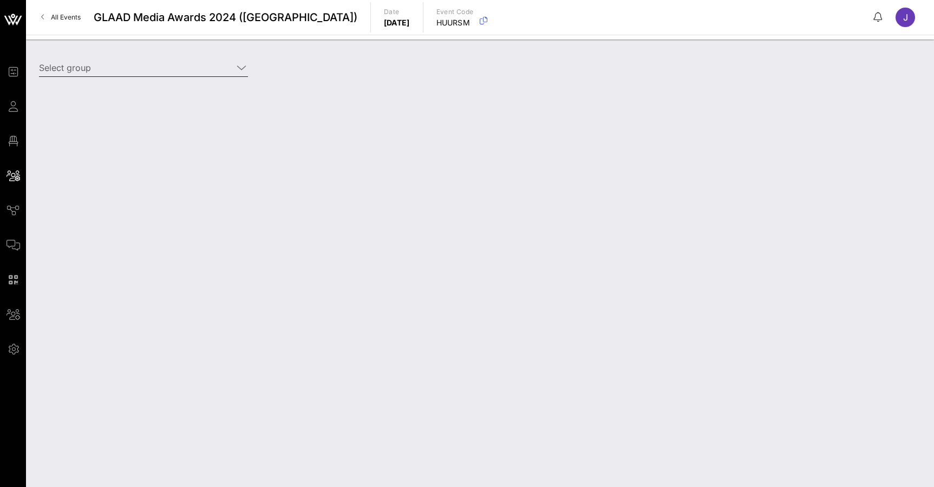
click at [211, 68] on input "Select group" at bounding box center [136, 67] width 194 height 17
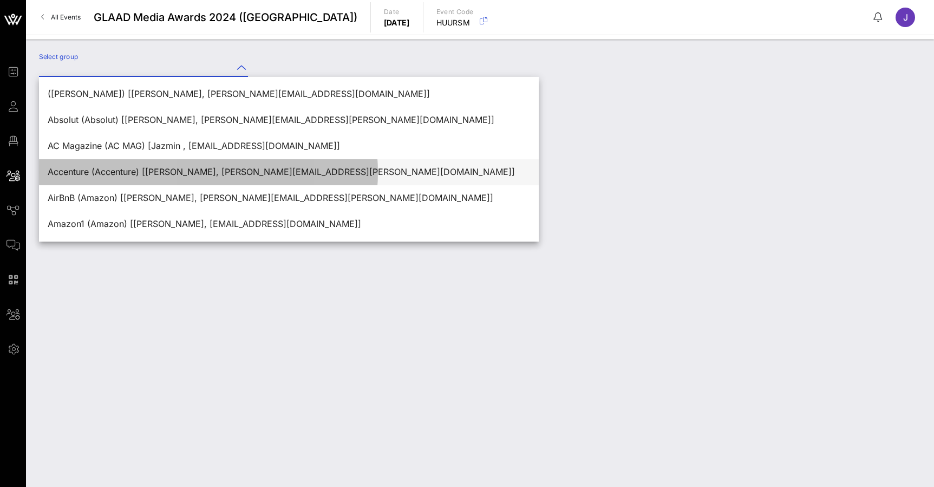
click at [171, 177] on div "Accenture (Accenture) [Joe Taiano, joseph.taiano@accenture.com]" at bounding box center [289, 172] width 482 height 10
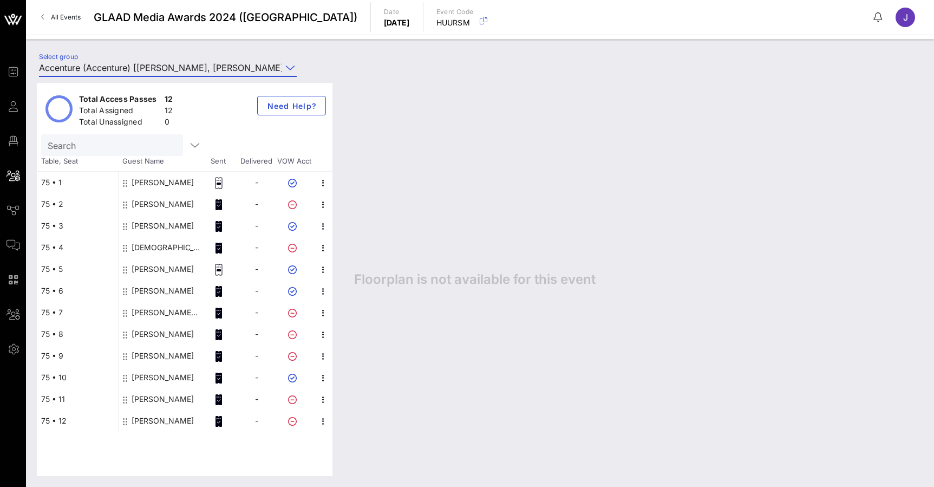
click at [197, 70] on input "Accenture (Accenture) [Joe Taiano, joseph.taiano@accenture.com]" at bounding box center [160, 67] width 243 height 17
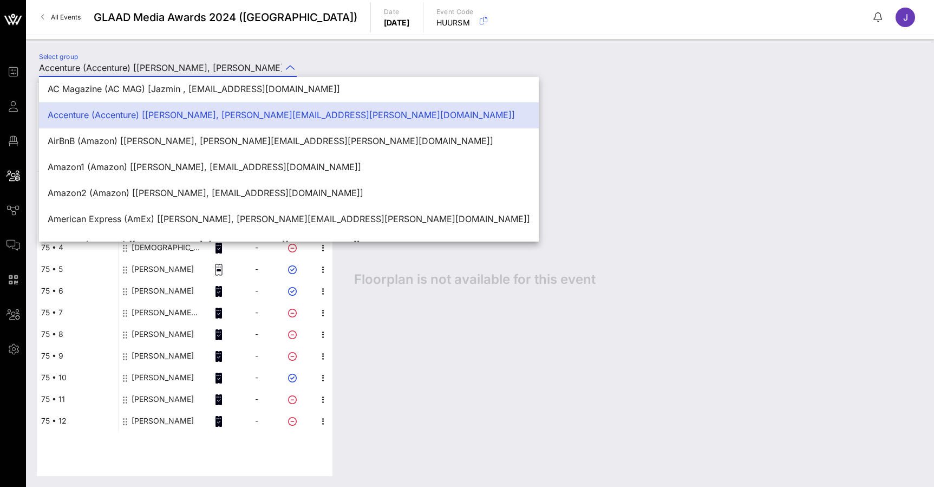
scroll to position [60, 0]
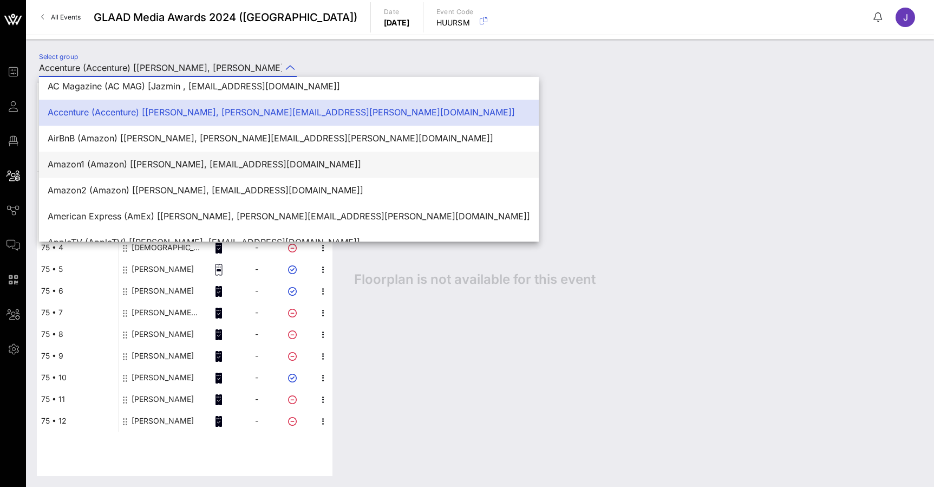
click at [141, 162] on div "Amazon1 (Amazon) [Rikkel Bravo, rikkel@amazon.com]" at bounding box center [289, 164] width 482 height 10
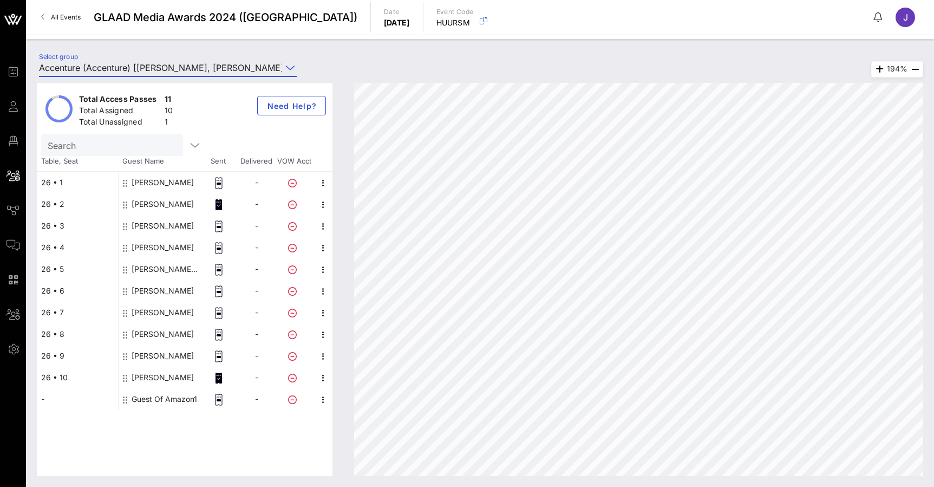
type input "Amazon1 (Amazon) [Rikkel Bravo, rikkel@amazon.com]"
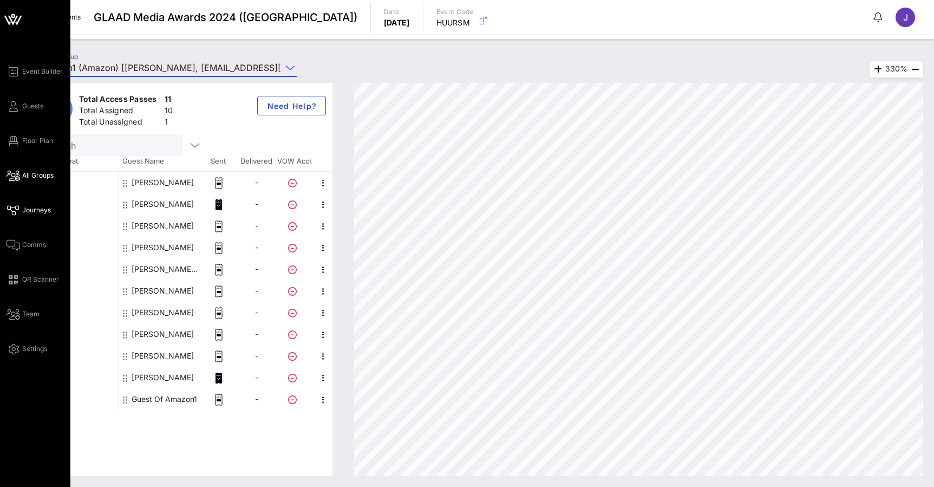
click at [18, 211] on icon at bounding box center [13, 211] width 14 height 2
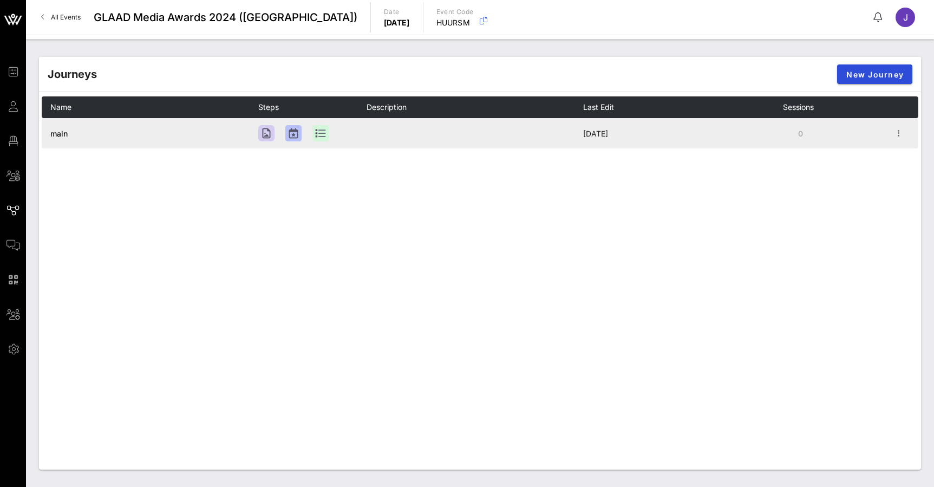
click at [69, 140] on td "main" at bounding box center [150, 133] width 217 height 30
click at [60, 135] on span "main" at bounding box center [58, 133] width 17 height 9
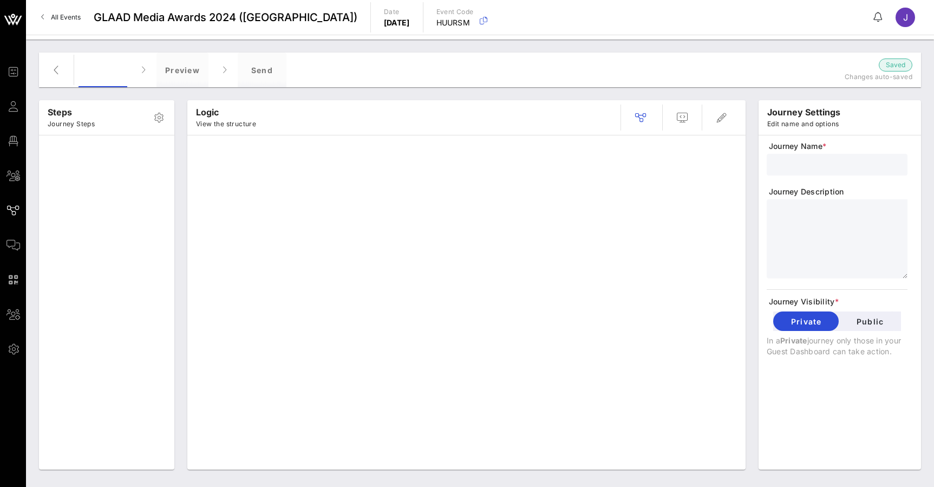
type input "main"
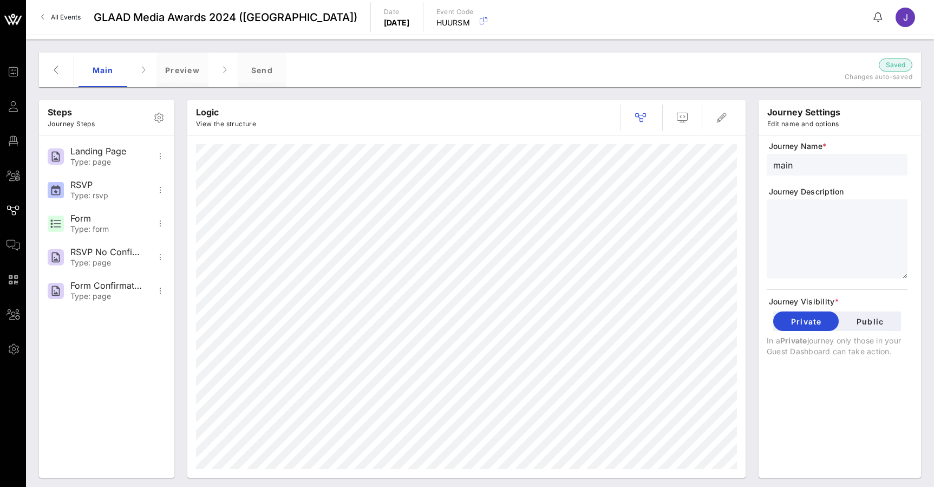
scroll to position [8, 0]
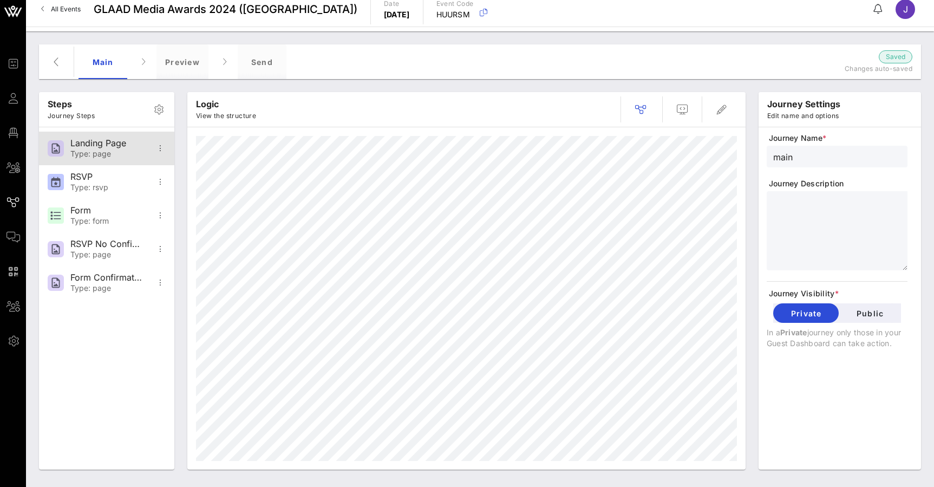
click at [113, 148] on div "Landing Page" at bounding box center [105, 143] width 71 height 10
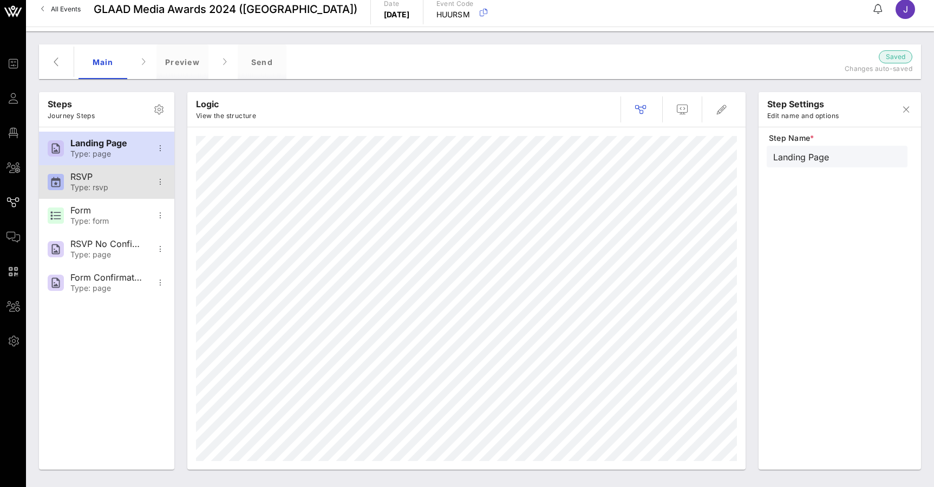
click at [110, 194] on div "RSVP Type: rsvp" at bounding box center [105, 182] width 71 height 34
type input "RSVP"
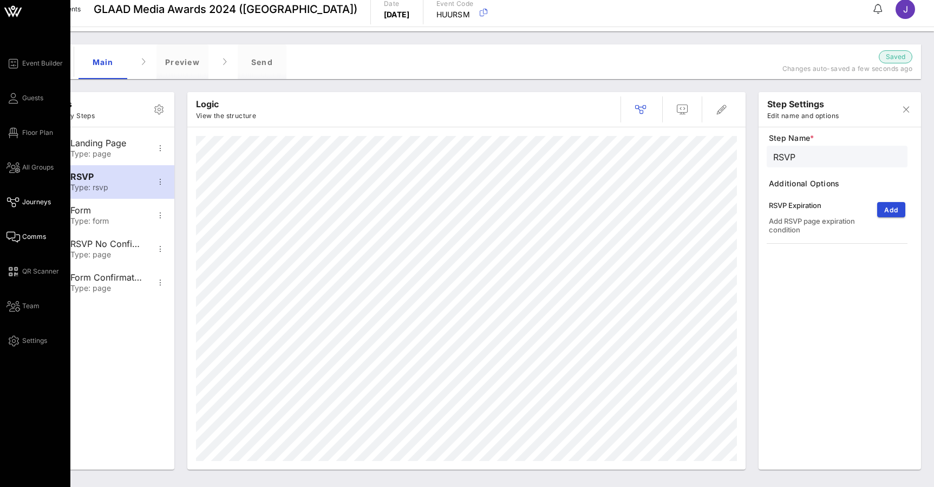
click at [21, 234] on link "Comms" at bounding box center [26, 236] width 40 height 13
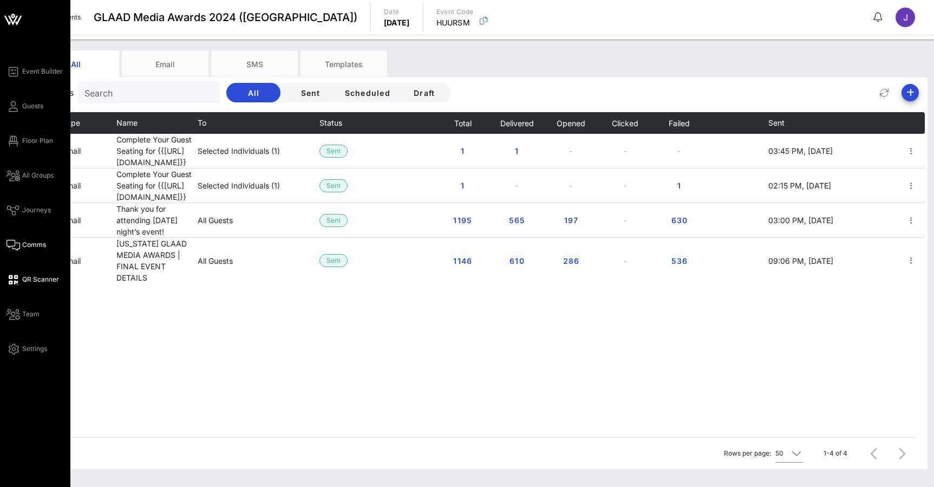
click at [19, 279] on icon at bounding box center [13, 280] width 14 height 2
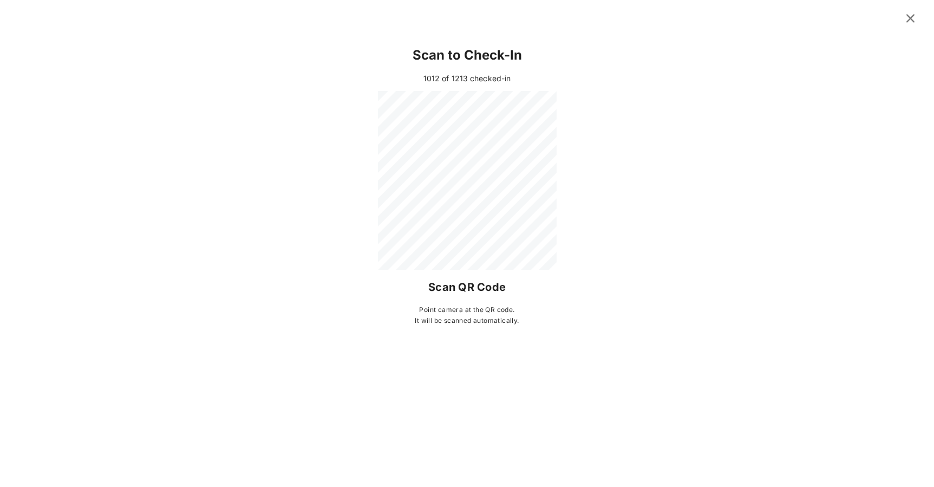
click at [911, 16] on icon at bounding box center [910, 18] width 15 height 13
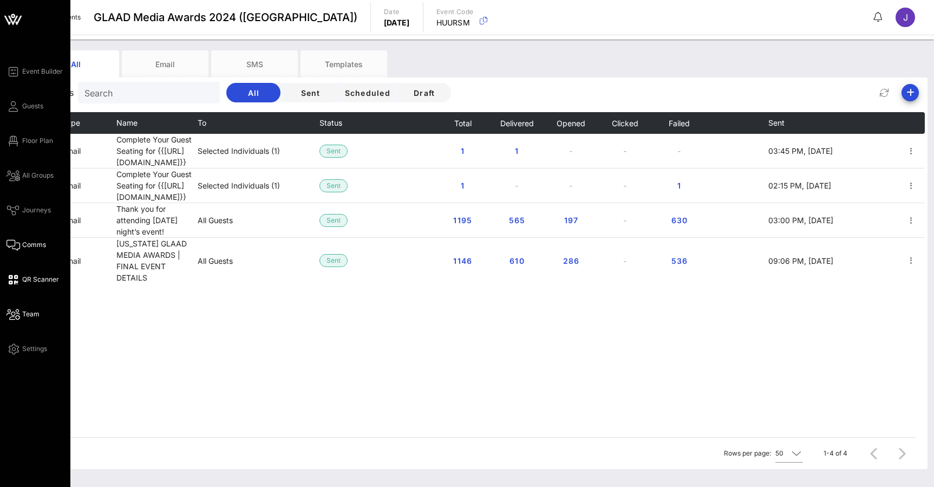
click at [10, 315] on icon at bounding box center [13, 315] width 14 height 2
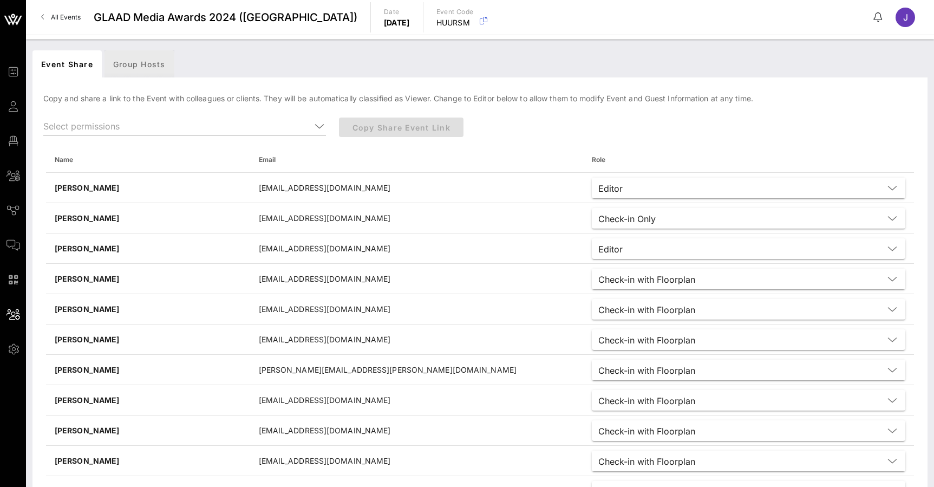
click at [147, 58] on div "Group Hosts" at bounding box center [140, 63] width 70 height 27
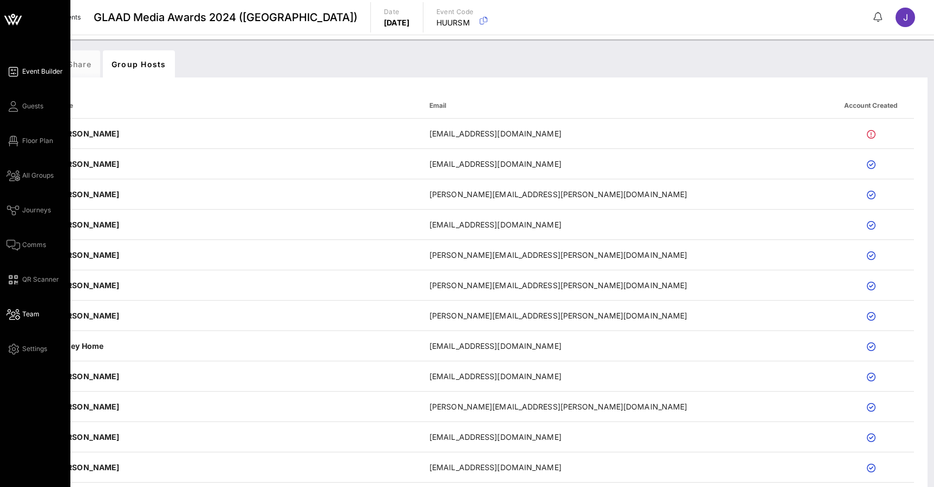
click at [8, 71] on icon at bounding box center [13, 72] width 14 height 2
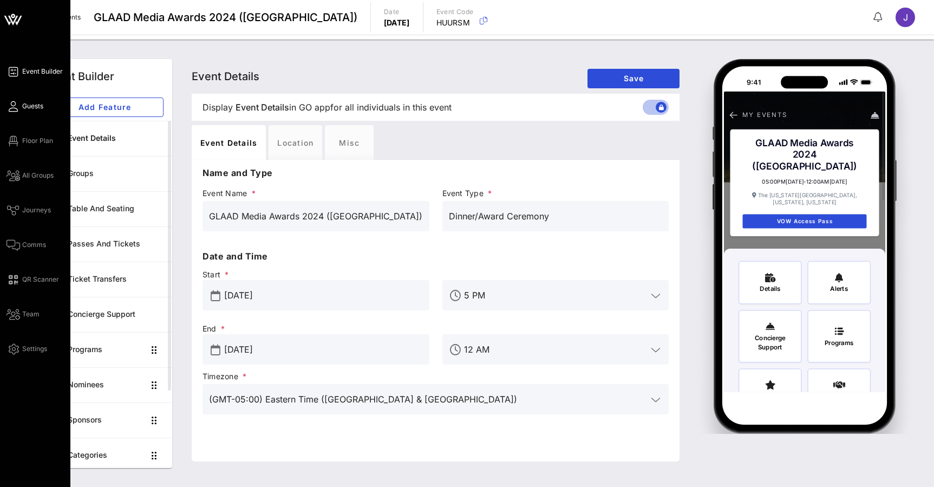
click at [24, 106] on span "Guests" at bounding box center [32, 106] width 21 height 10
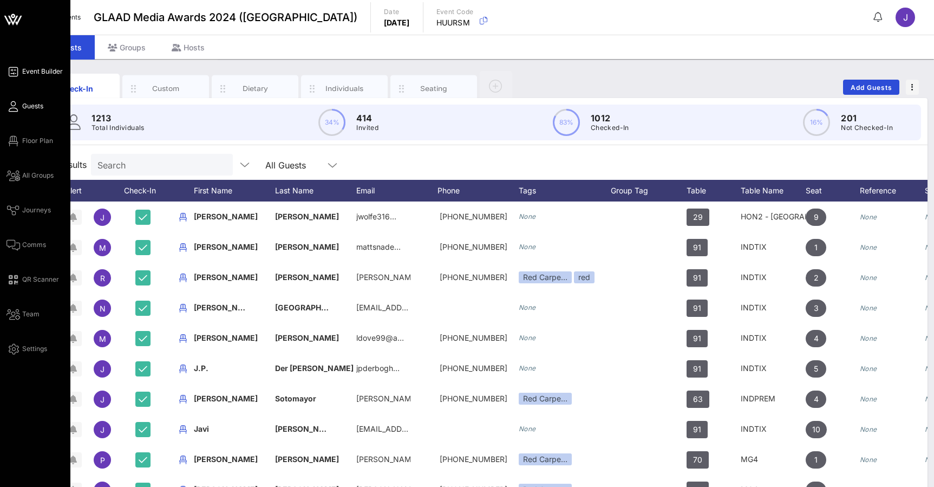
click at [49, 71] on span "Event Builder" at bounding box center [42, 72] width 41 height 10
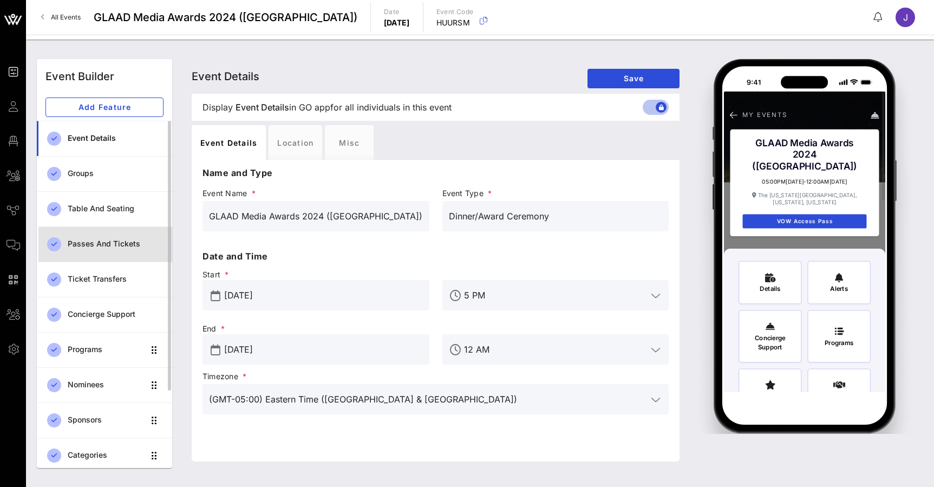
click at [125, 250] on div "Passes and Tickets" at bounding box center [116, 244] width 96 height 22
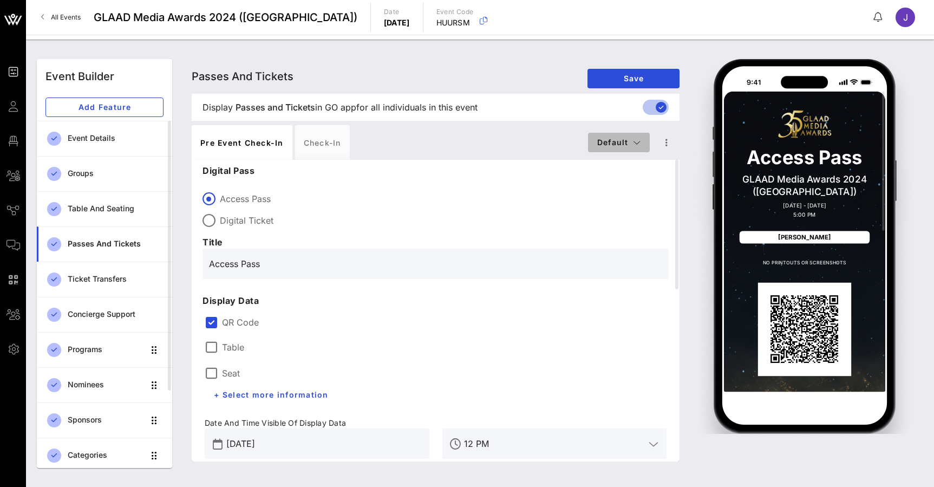
click at [642, 140] on button "Default" at bounding box center [619, 142] width 62 height 19
click at [475, 66] on div "Passes and Tickets Passes and Tickets Passes and Tickets Save" at bounding box center [436, 76] width 488 height 35
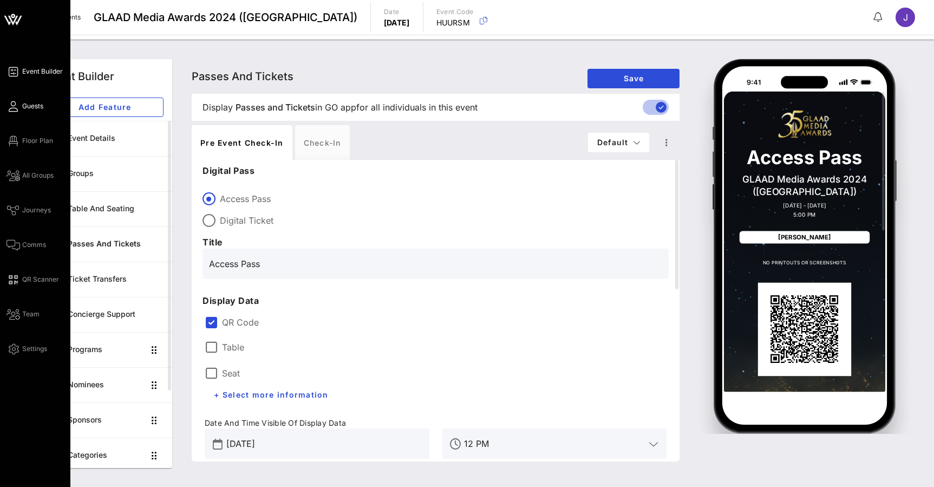
click at [16, 106] on icon at bounding box center [13, 107] width 14 height 2
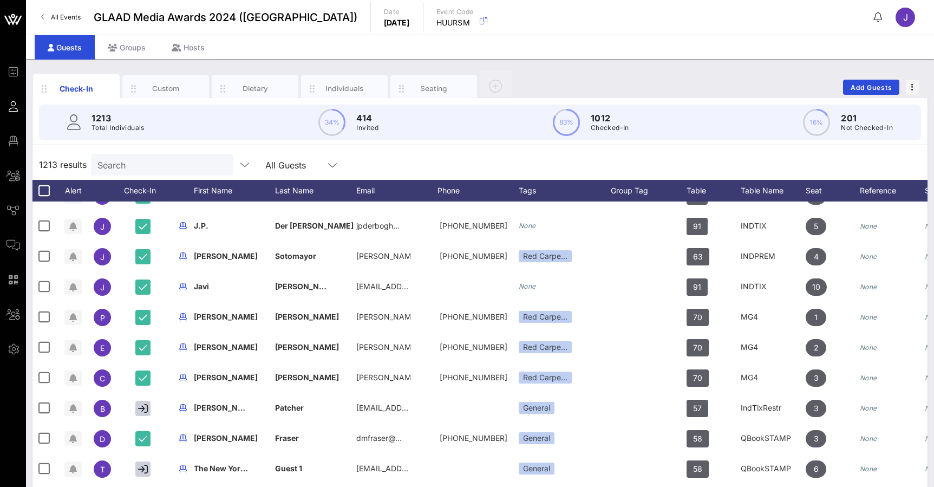
scroll to position [145, 0]
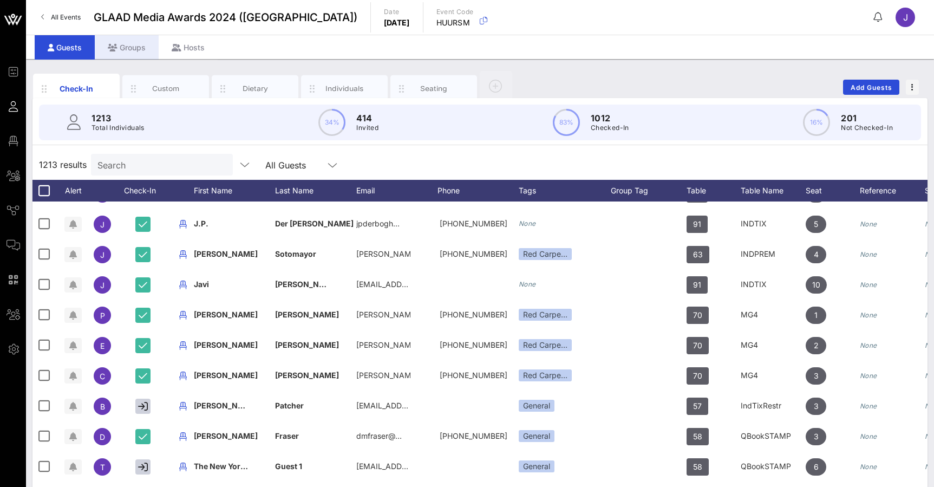
click at [128, 43] on div "Groups" at bounding box center [127, 47] width 64 height 24
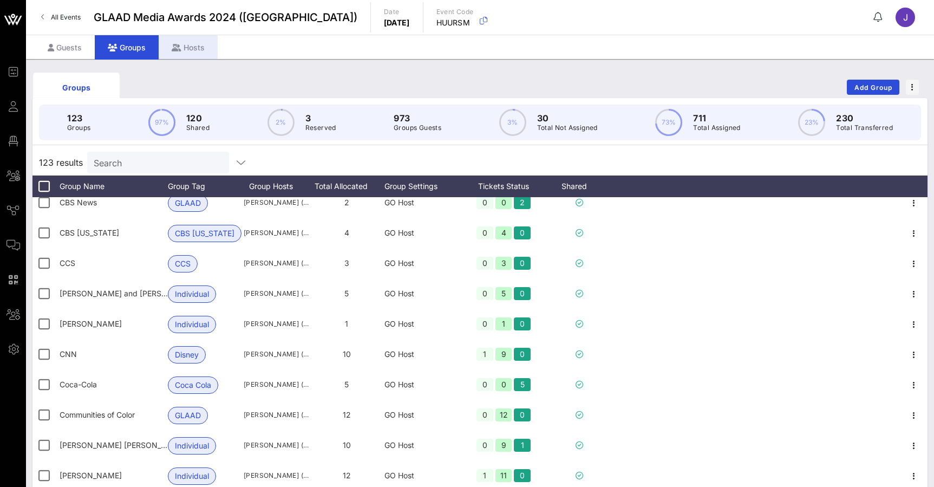
click at [186, 53] on div "Hosts" at bounding box center [188, 47] width 59 height 24
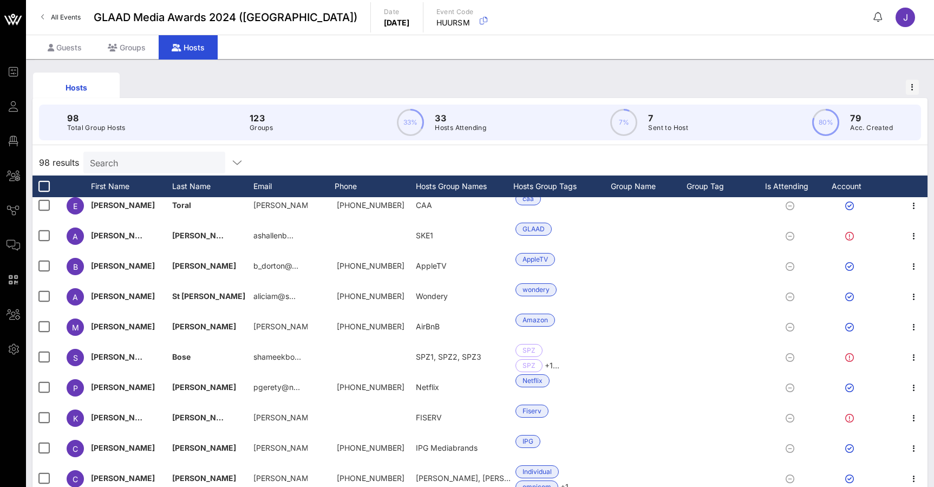
scroll to position [344, 0]
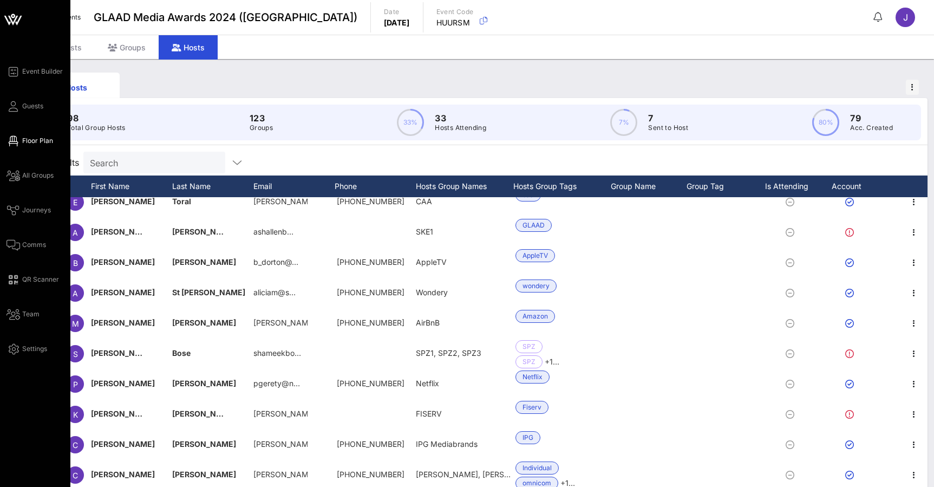
click at [15, 141] on icon at bounding box center [13, 141] width 14 height 2
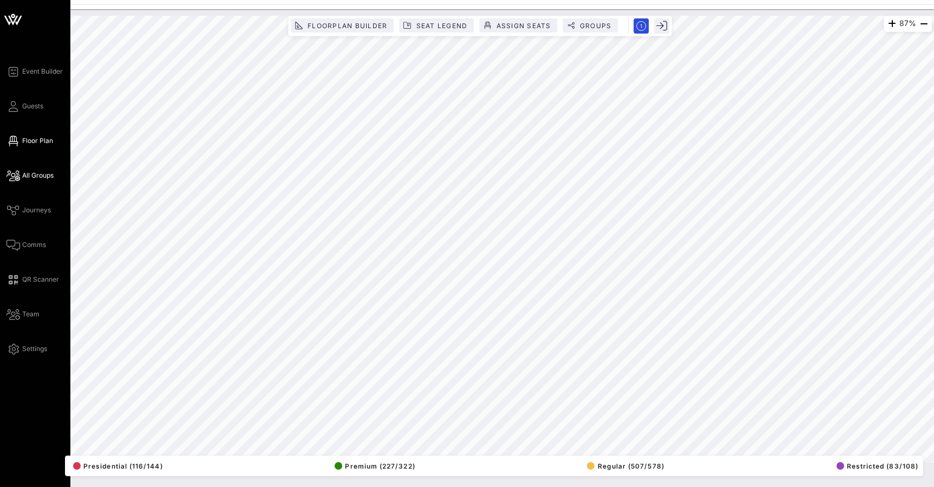
click at [13, 177] on icon at bounding box center [13, 176] width 14 height 2
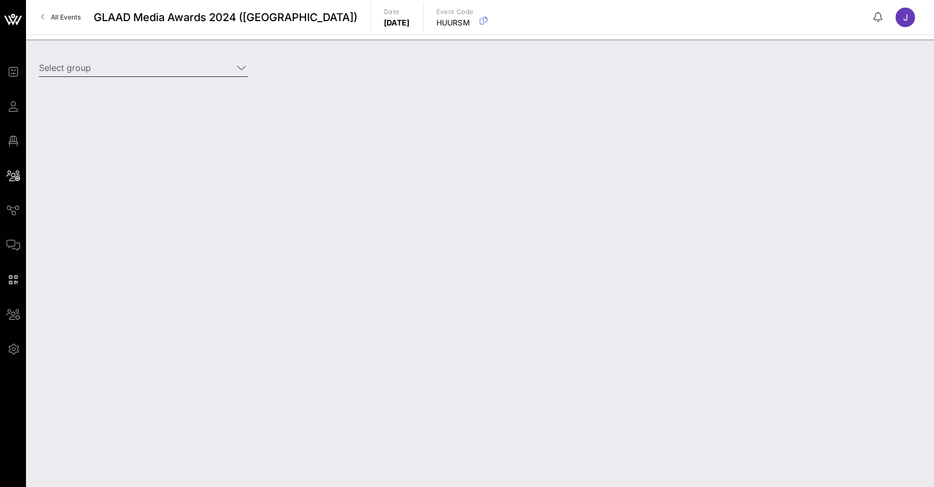
click at [126, 65] on input "Select group" at bounding box center [136, 67] width 194 height 17
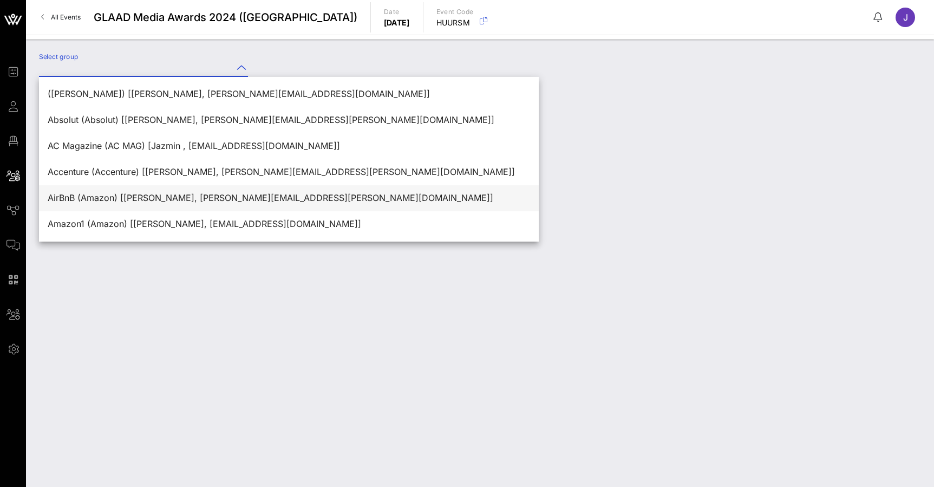
click at [102, 203] on div "AirBnB (Amazon) [Melissa Sandgren, melissa.sandgren@airbnb.com]" at bounding box center [289, 198] width 482 height 10
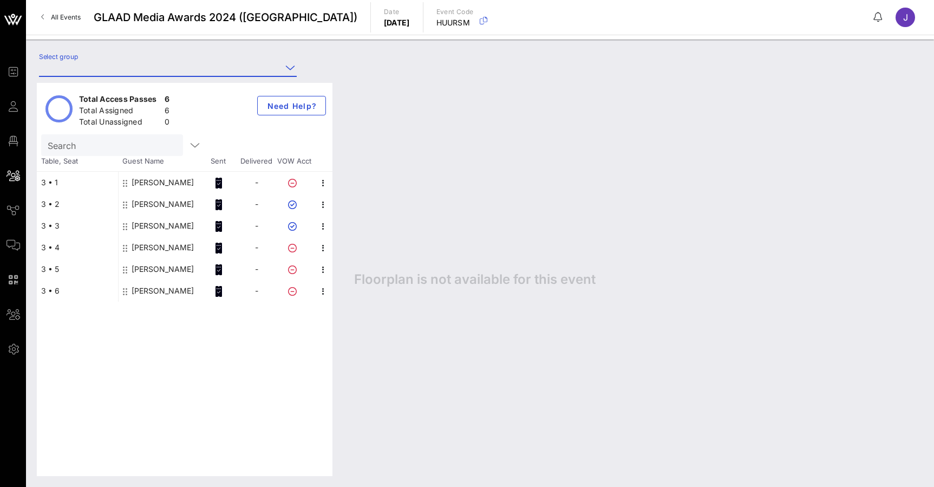
type input "AirBnB (Amazon) [Melissa Sandgren, melissa.sandgren@airbnb.com]"
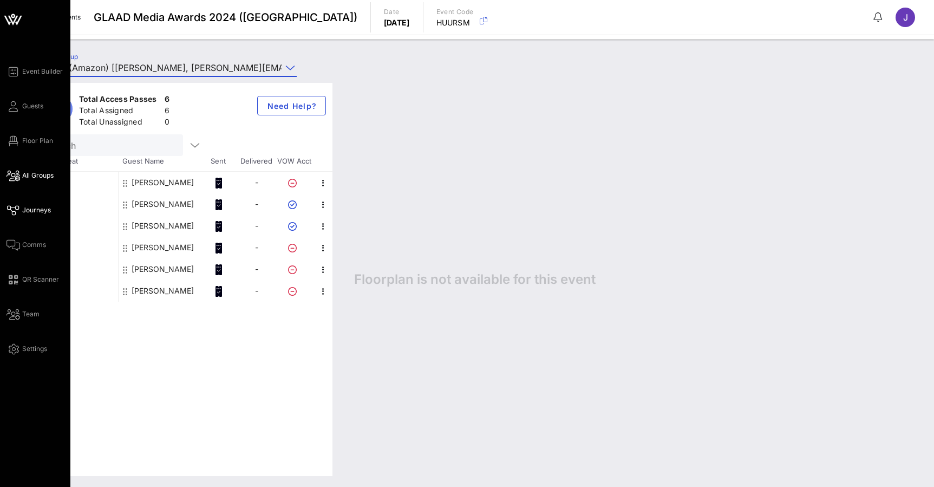
click at [14, 210] on icon at bounding box center [13, 211] width 14 height 2
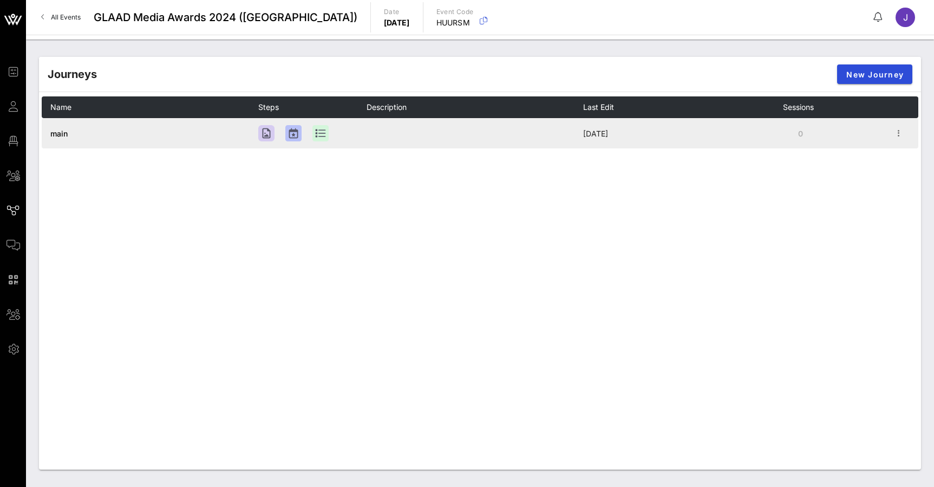
click at [59, 129] on span "main" at bounding box center [58, 133] width 17 height 9
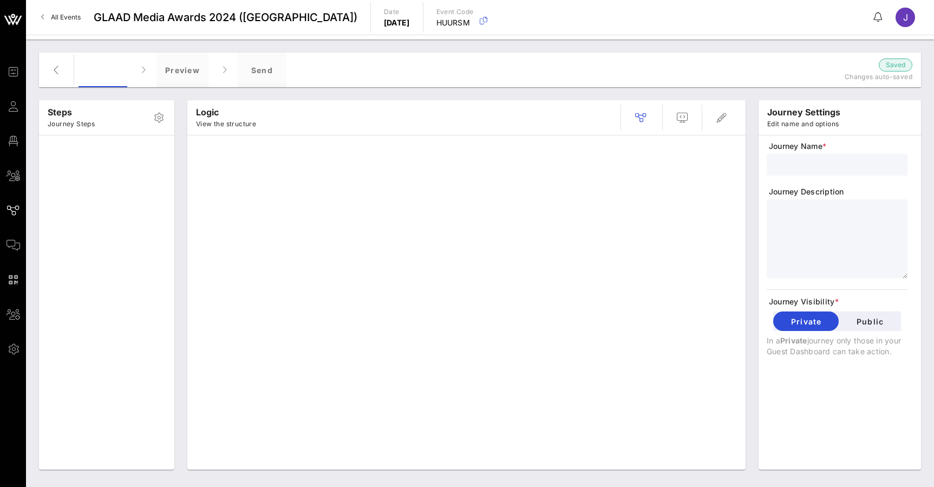
type input "main"
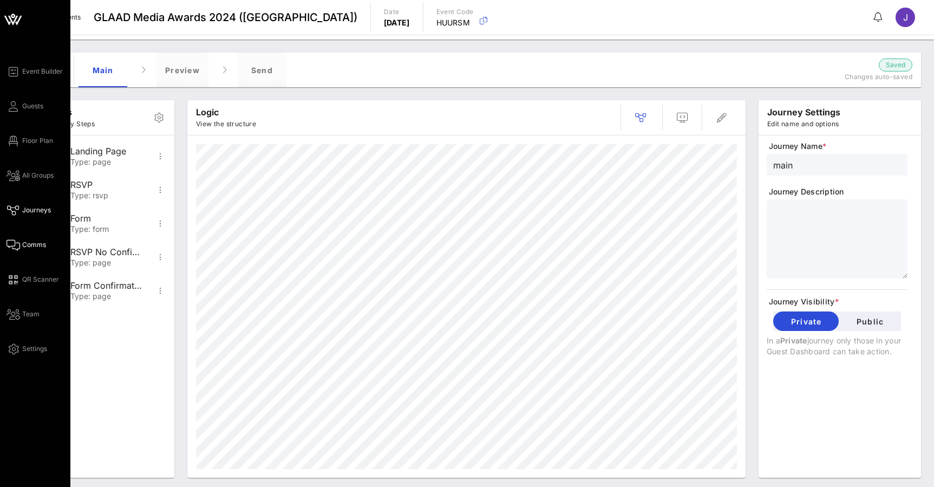
click at [23, 241] on span "Comms" at bounding box center [34, 245] width 24 height 10
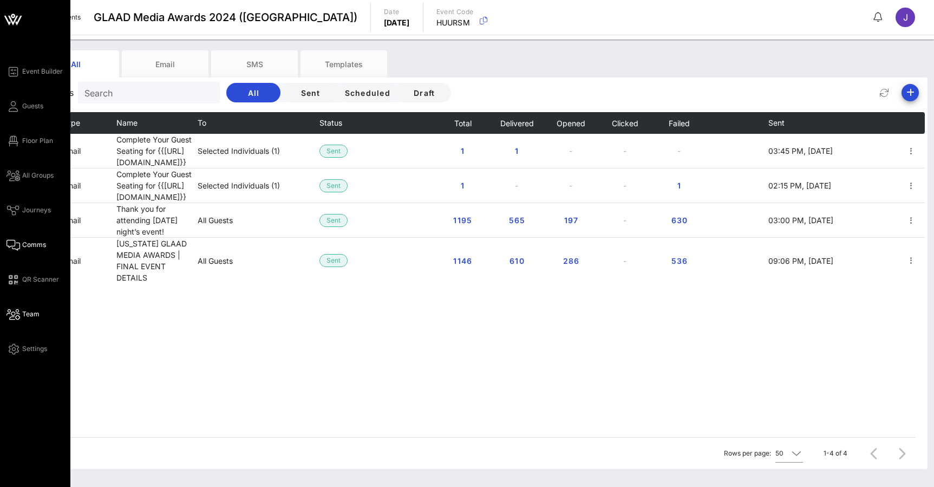
click at [18, 314] on icon at bounding box center [13, 315] width 14 height 2
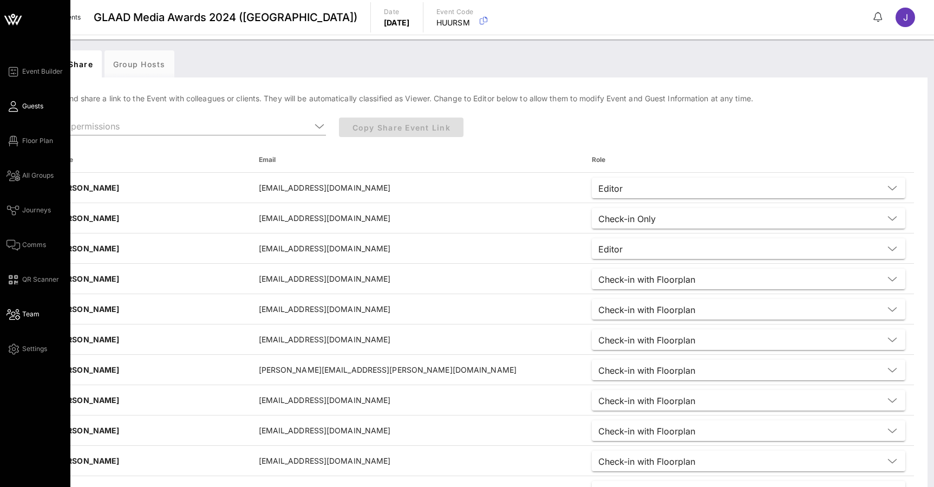
click at [36, 105] on span "Guests" at bounding box center [32, 106] width 21 height 10
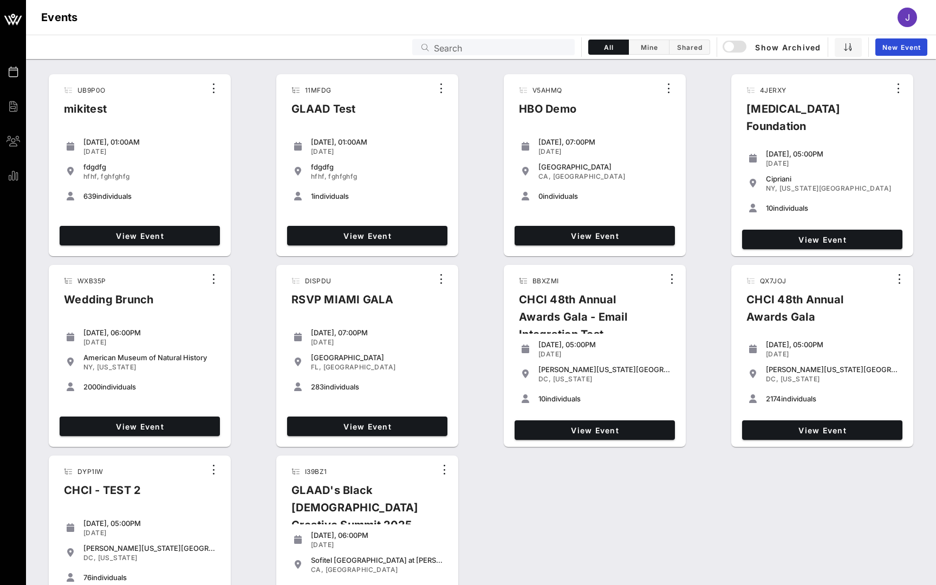
click at [520, 41] on input "Search" at bounding box center [501, 47] width 134 height 14
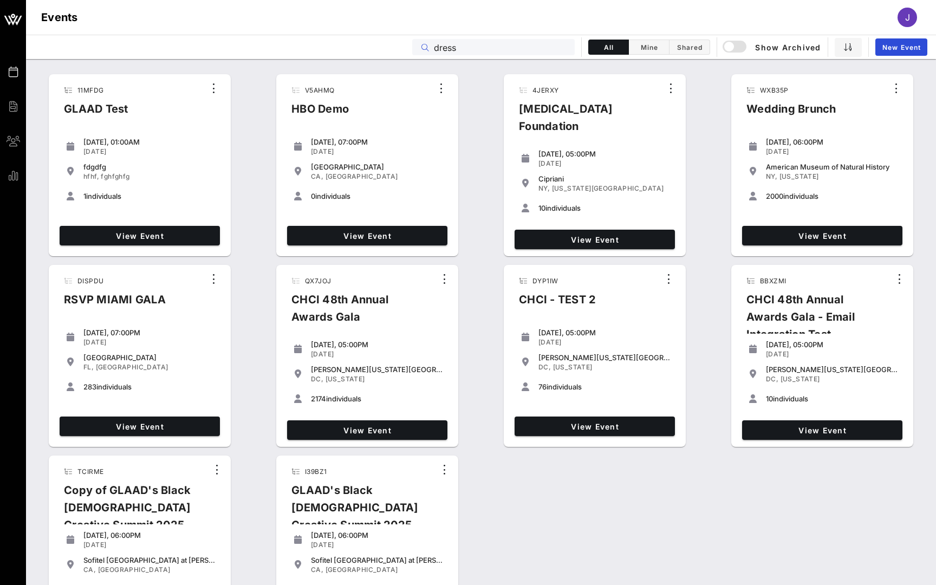
type input "dress"
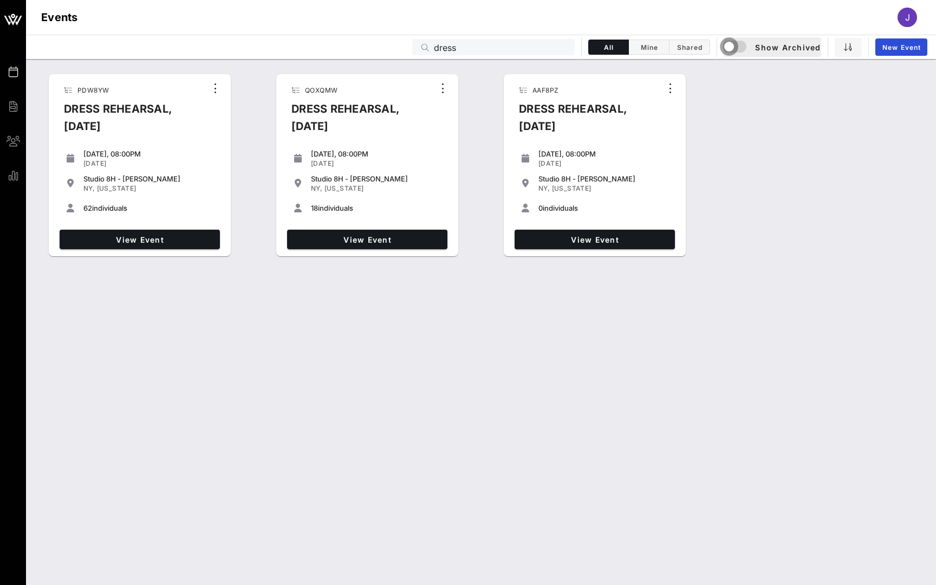
click at [730, 48] on div "button" at bounding box center [728, 46] width 15 height 15
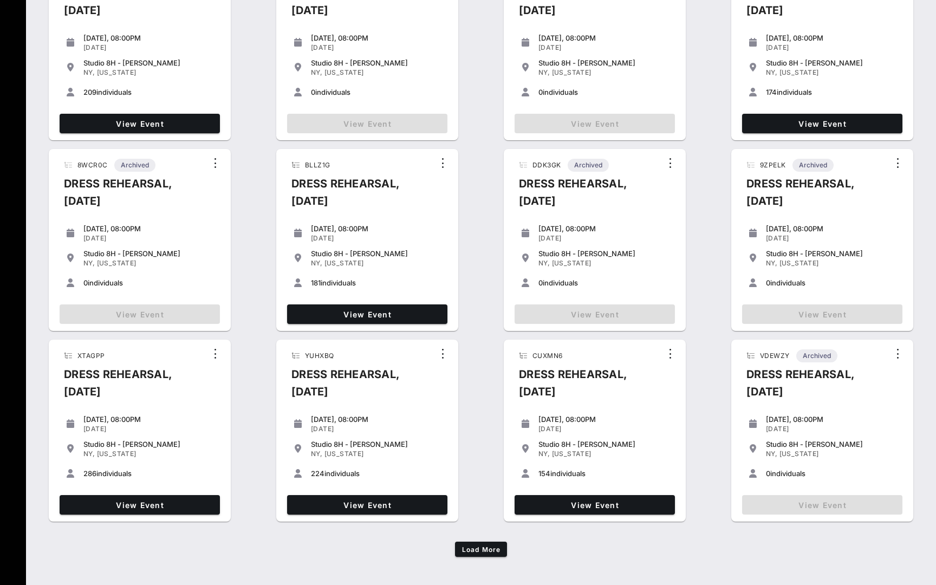
scroll to position [497, 0]
click at [411, 504] on span "View Event" at bounding box center [367, 504] width 152 height 9
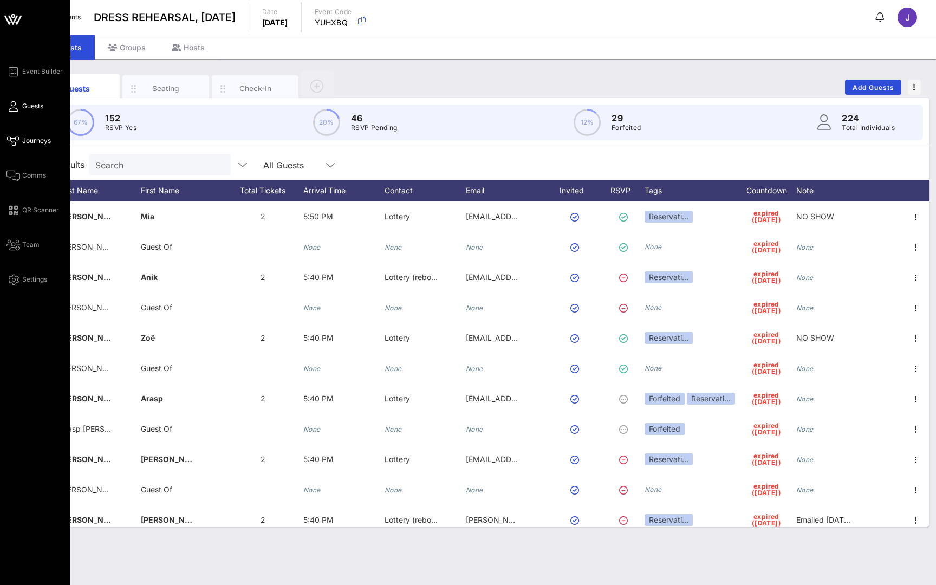
click at [31, 141] on span "Journeys" at bounding box center [36, 141] width 29 height 10
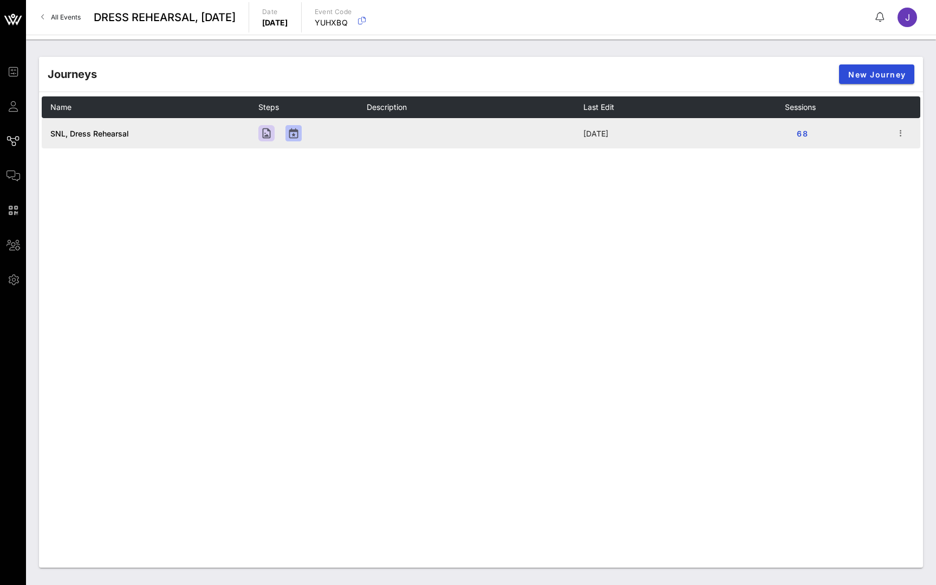
click at [83, 137] on span "SNL, Dress Rehearsal" at bounding box center [89, 133] width 79 height 9
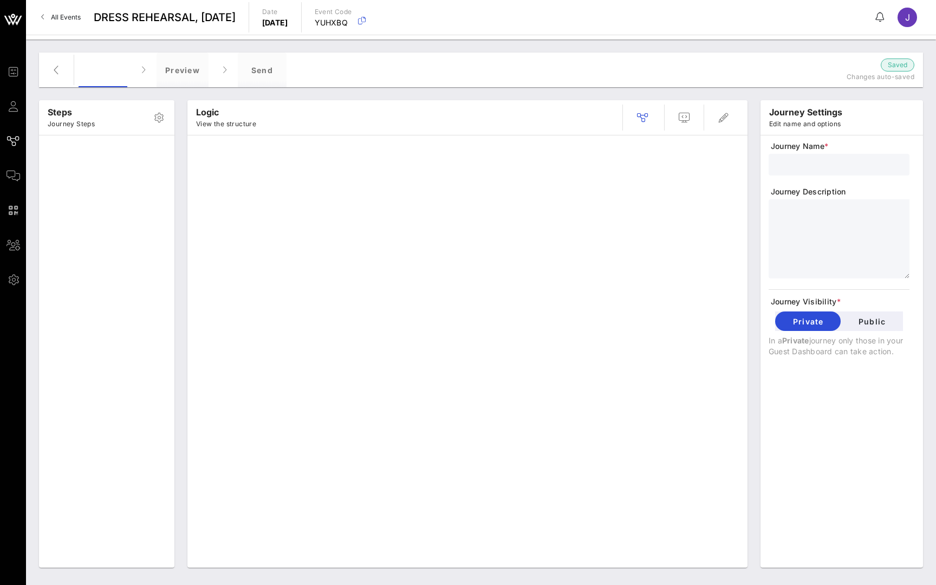
type input "SNL, Dress Rehearsal"
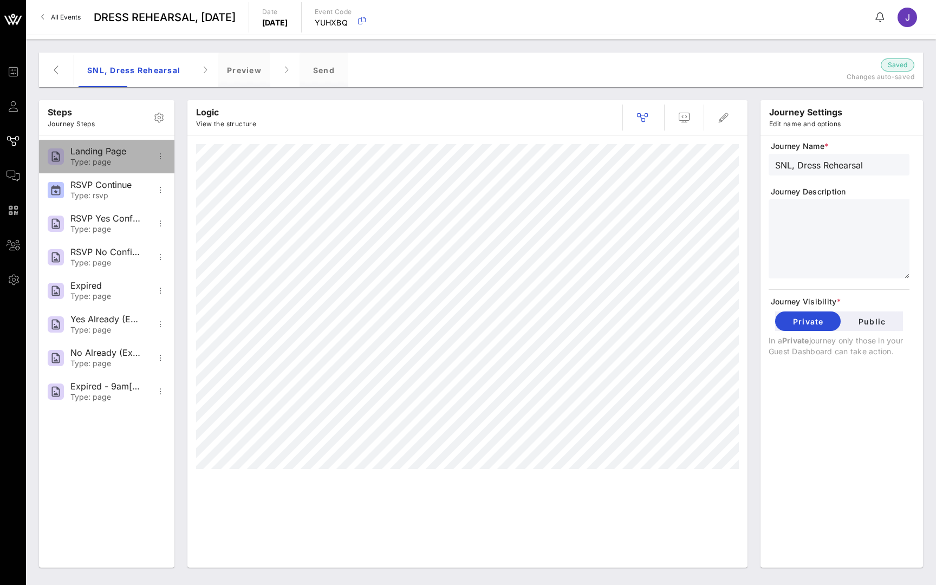
click at [115, 153] on div "Landing Page" at bounding box center [105, 151] width 71 height 10
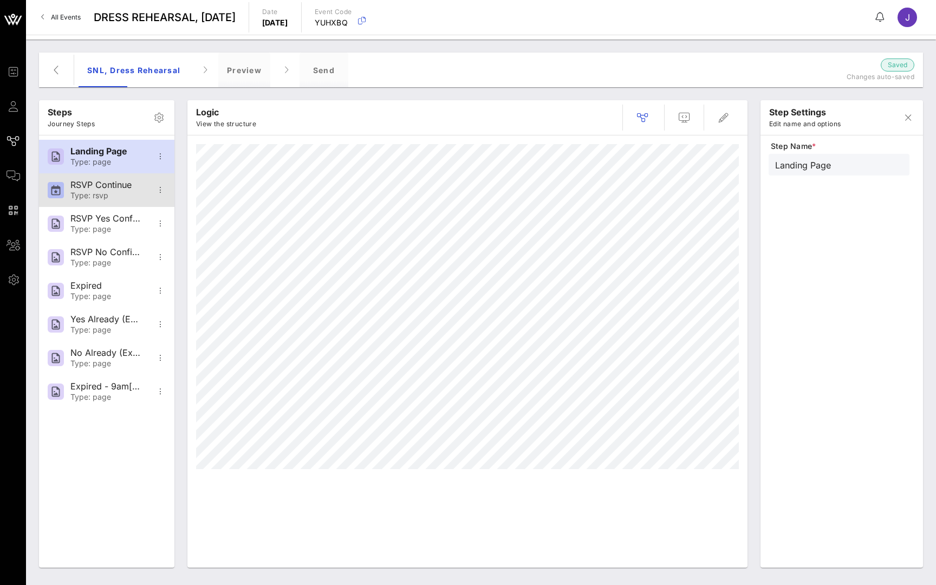
click at [103, 178] on div "RSVP Continue Type: rsvp" at bounding box center [105, 190] width 71 height 34
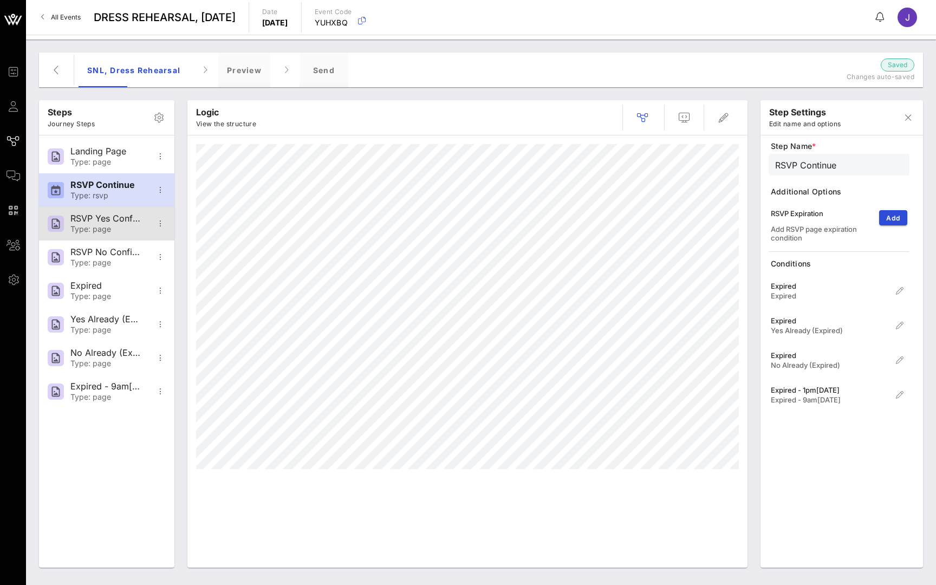
click at [103, 225] on div "Type: page" at bounding box center [105, 229] width 71 height 9
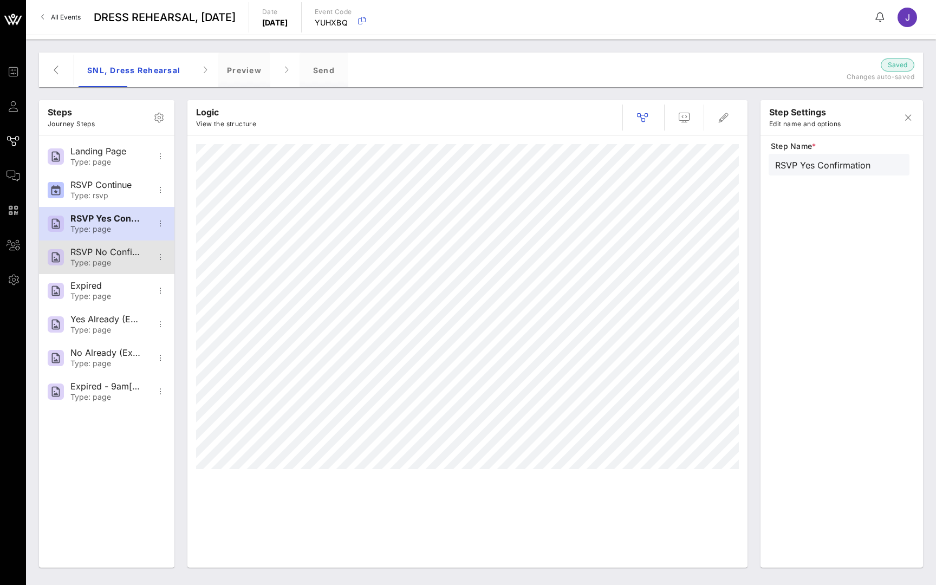
click at [110, 257] on div "RSVP No Confirmation" at bounding box center [105, 252] width 71 height 10
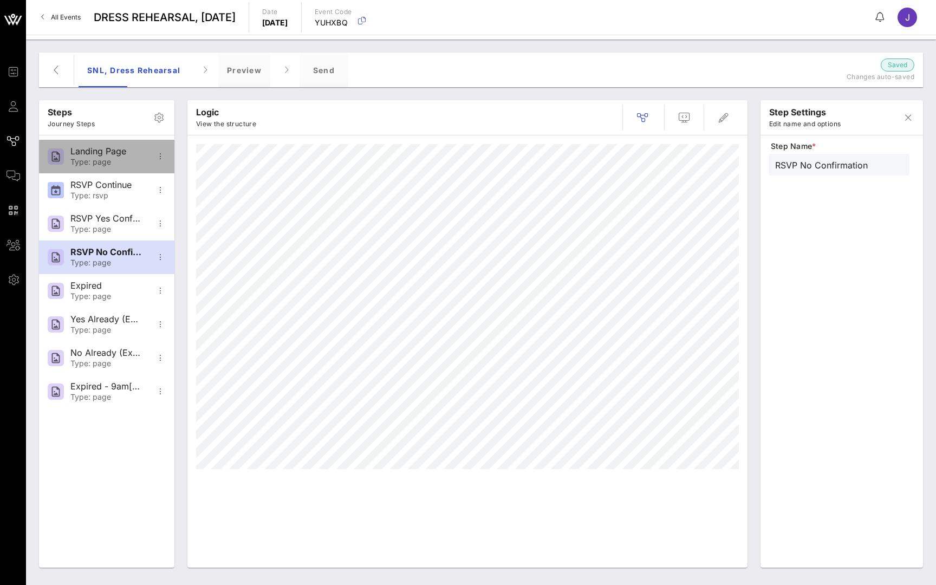
click at [121, 167] on div "Landing Page Type: page" at bounding box center [105, 157] width 71 height 34
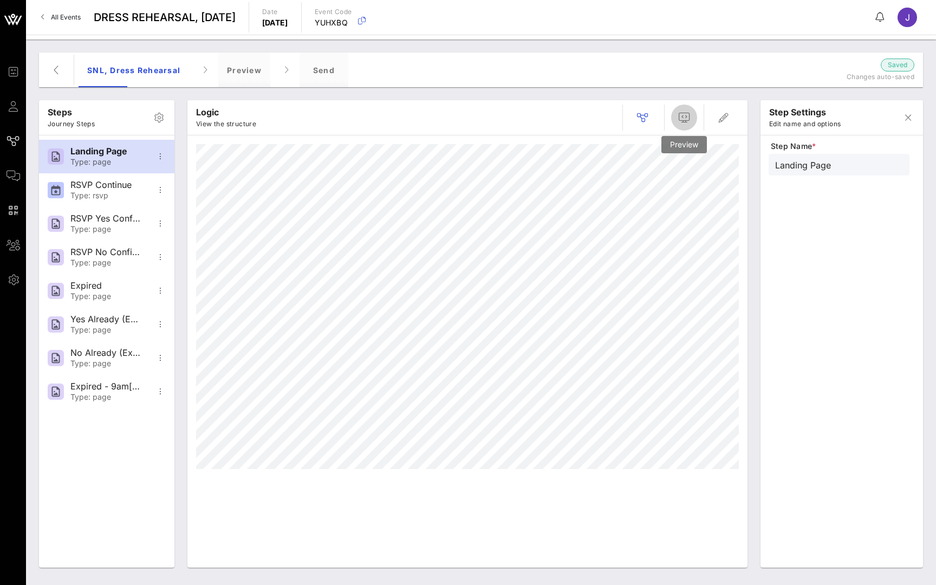
click at [682, 119] on icon "button" at bounding box center [683, 117] width 13 height 13
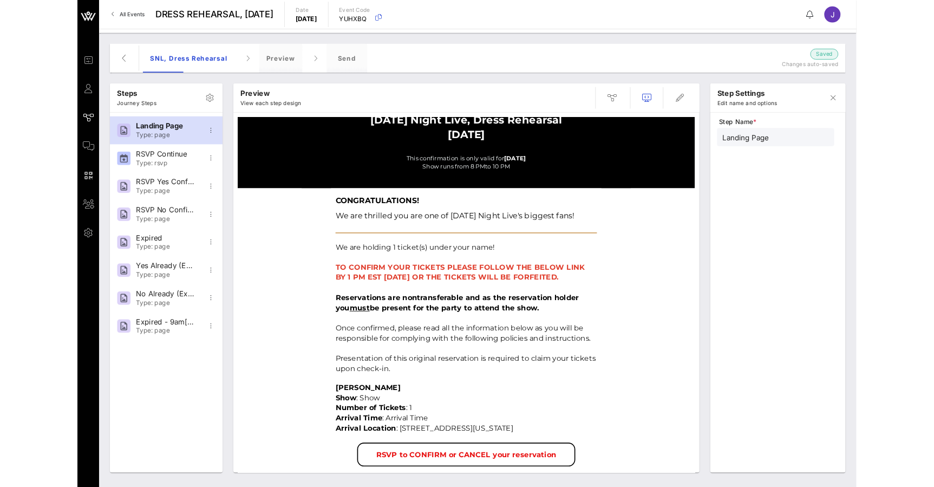
scroll to position [122, 0]
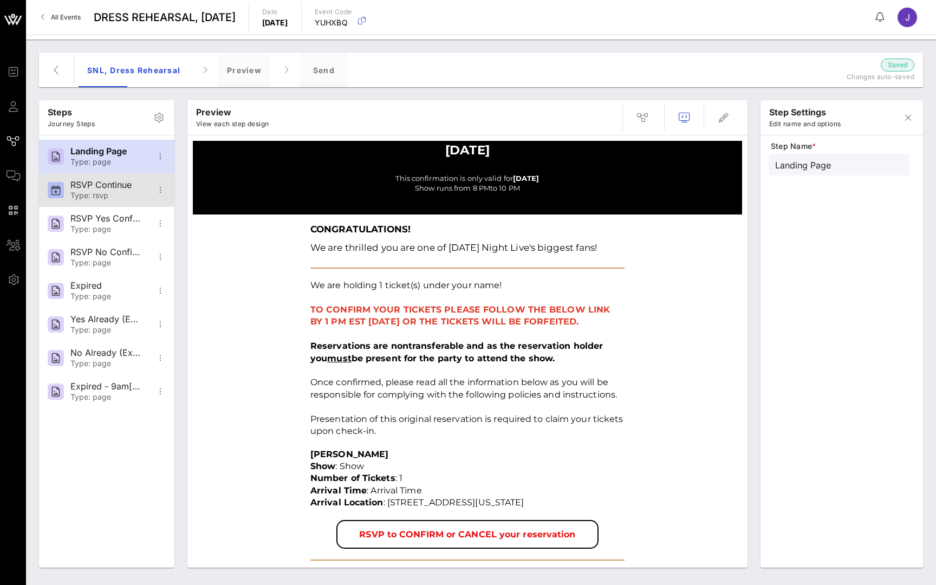
click at [130, 184] on div "RSVP Continue" at bounding box center [105, 185] width 71 height 10
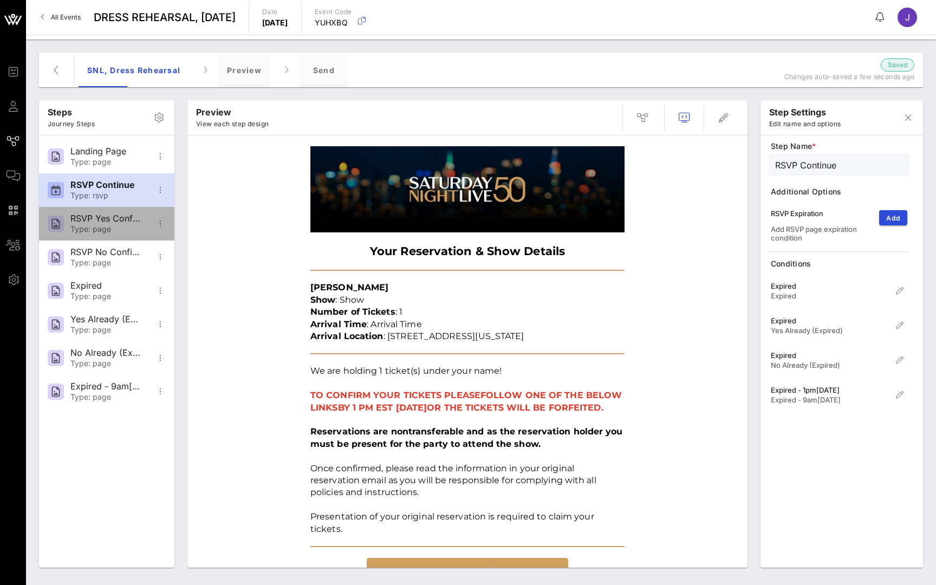
click at [115, 221] on div "RSVP Yes Confirmation" at bounding box center [105, 218] width 71 height 10
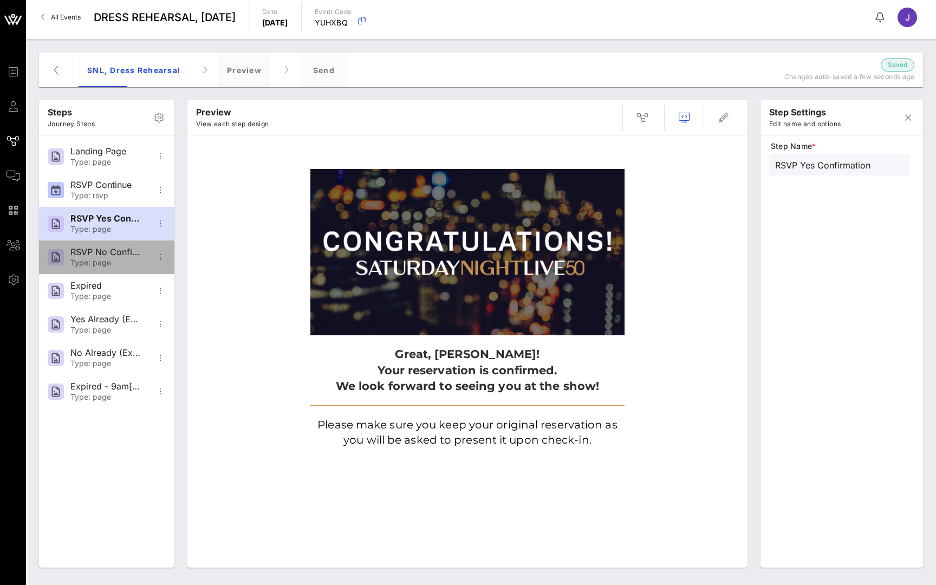
click at [103, 262] on div "Type: page" at bounding box center [105, 262] width 71 height 9
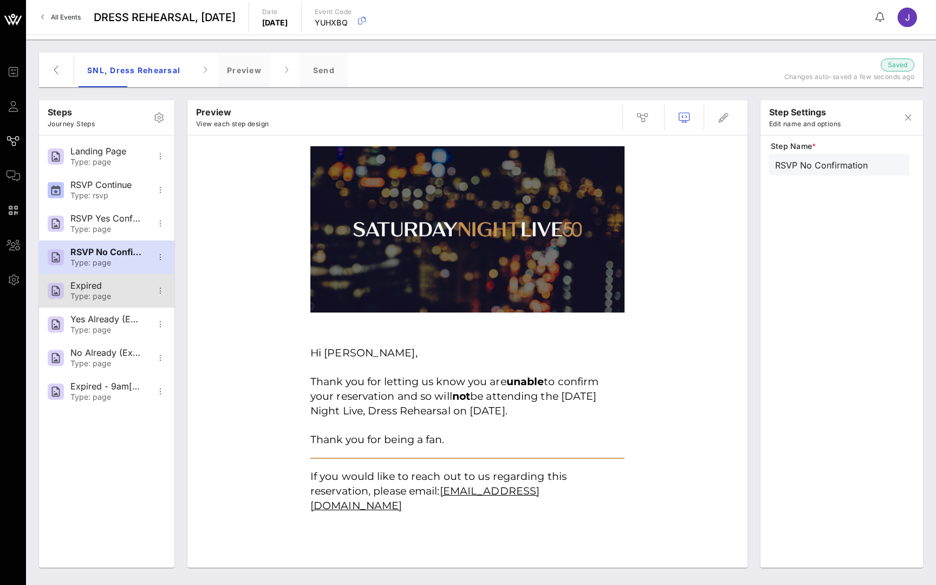
click at [94, 290] on div "Expired" at bounding box center [105, 285] width 71 height 10
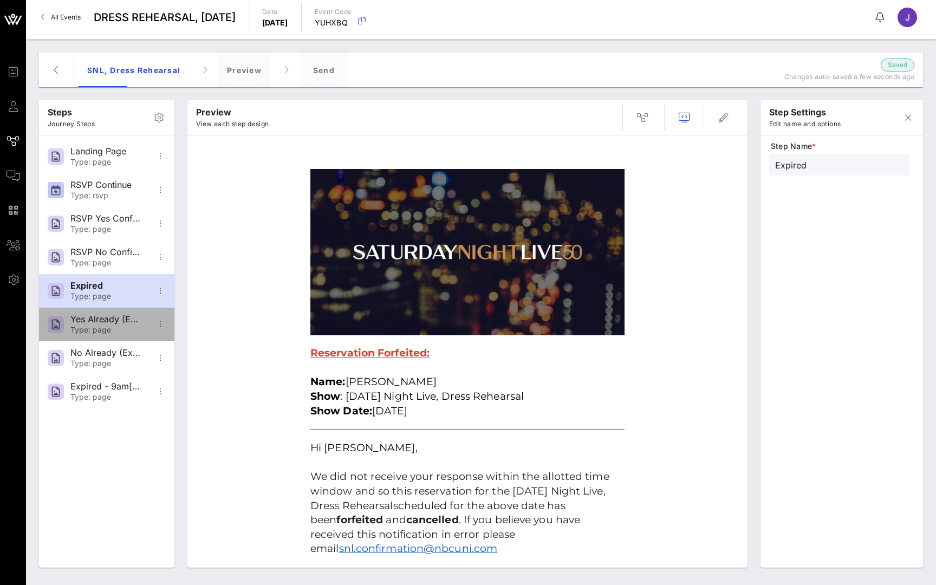
click at [86, 328] on div "Type: page" at bounding box center [105, 329] width 71 height 9
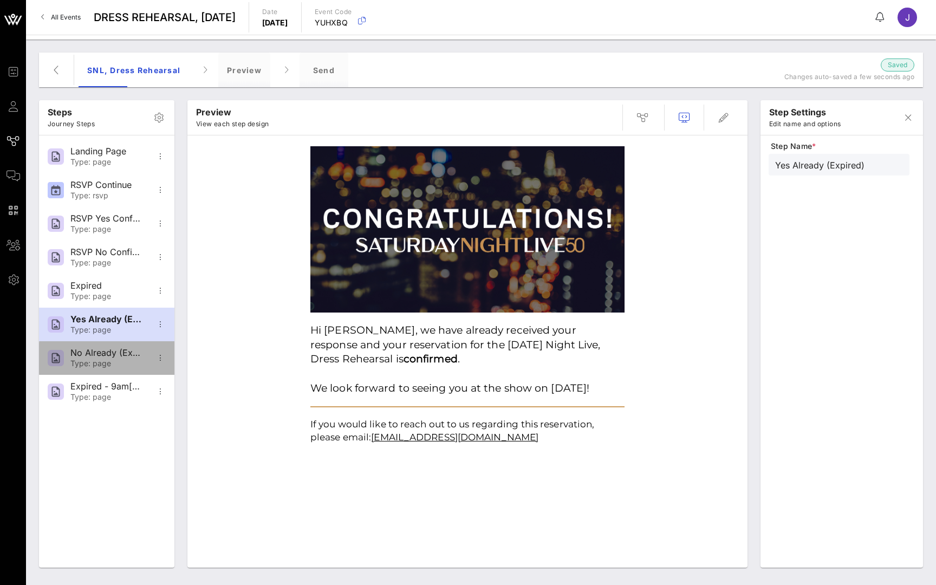
click at [85, 365] on div "Type: page" at bounding box center [105, 363] width 71 height 9
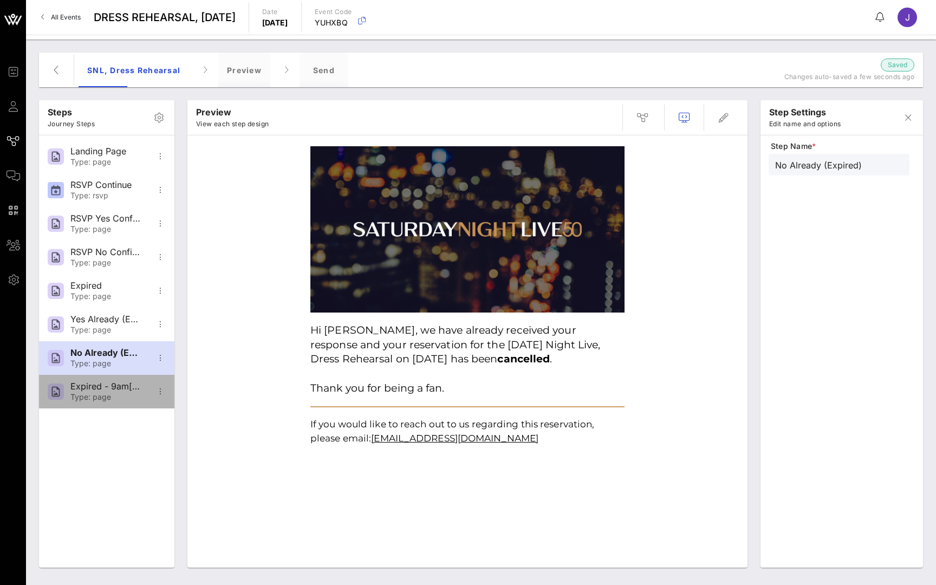
click at [89, 388] on div "Expired - 9am[DATE]" at bounding box center [105, 386] width 71 height 10
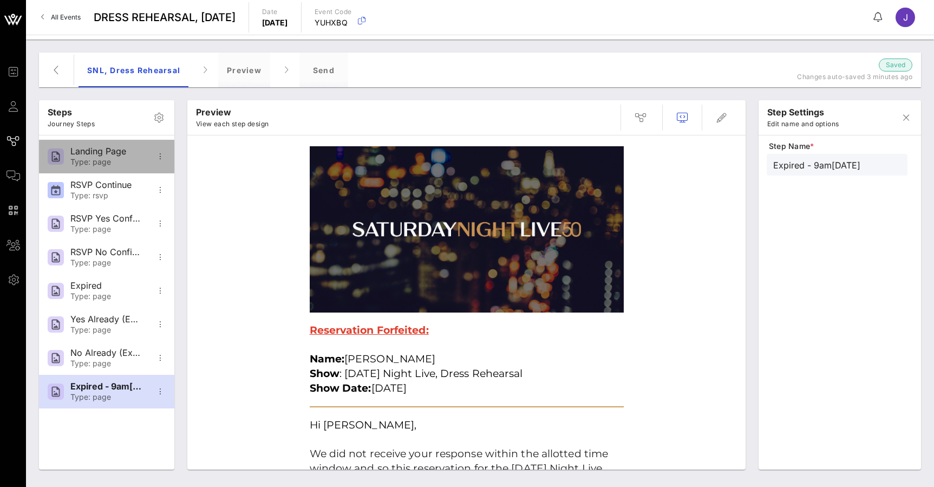
click at [101, 155] on div "Landing Page" at bounding box center [105, 151] width 71 height 10
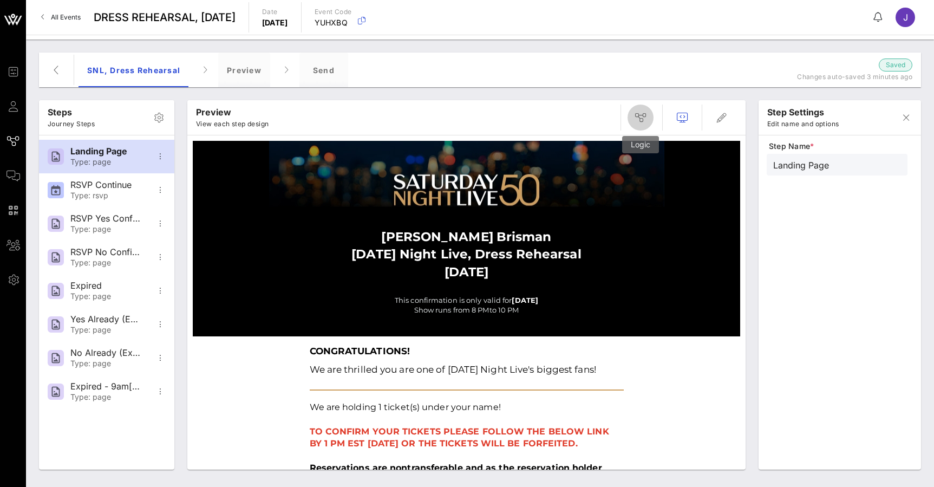
click at [642, 116] on icon "button" at bounding box center [640, 117] width 13 height 13
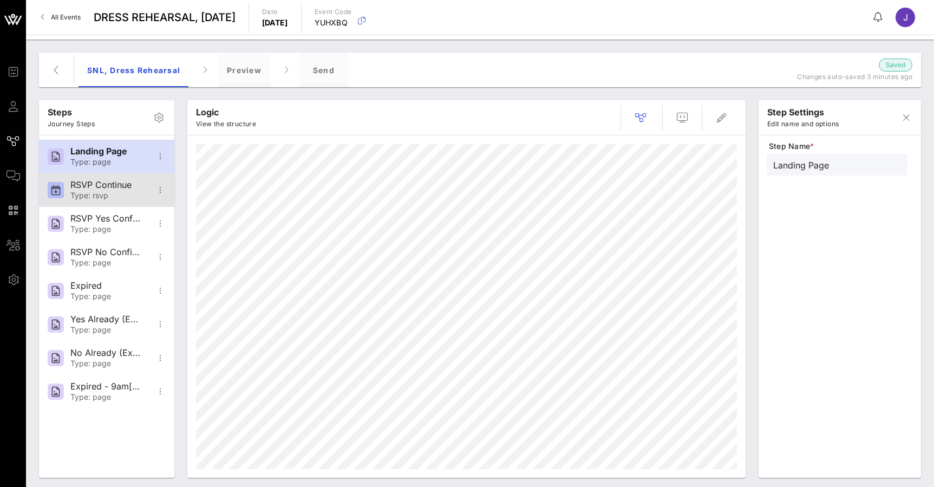
click at [112, 195] on div "Type: rsvp" at bounding box center [105, 195] width 71 height 9
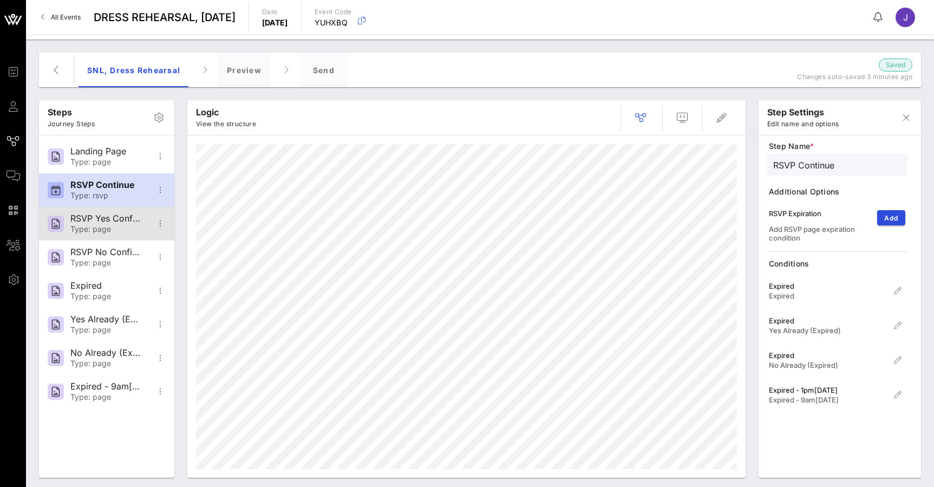
click at [109, 230] on div "Type: page" at bounding box center [105, 229] width 71 height 9
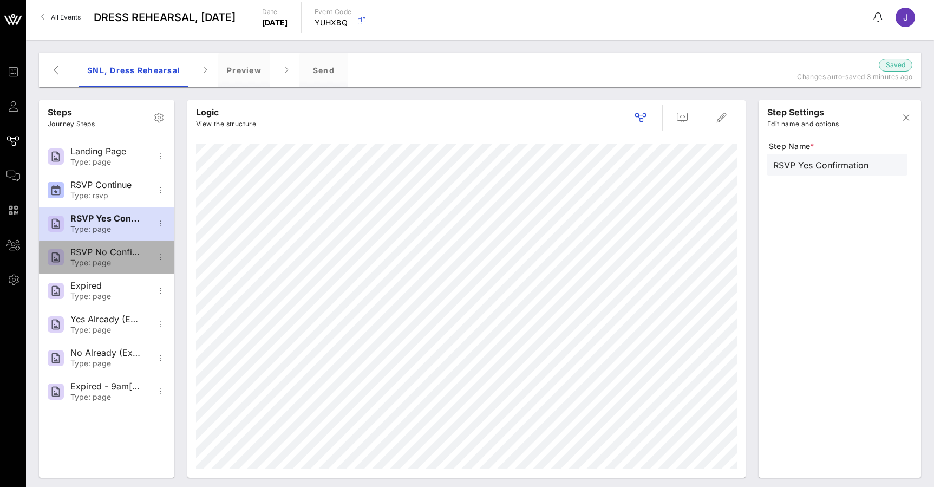
click at [107, 263] on div "Type: page" at bounding box center [105, 262] width 71 height 9
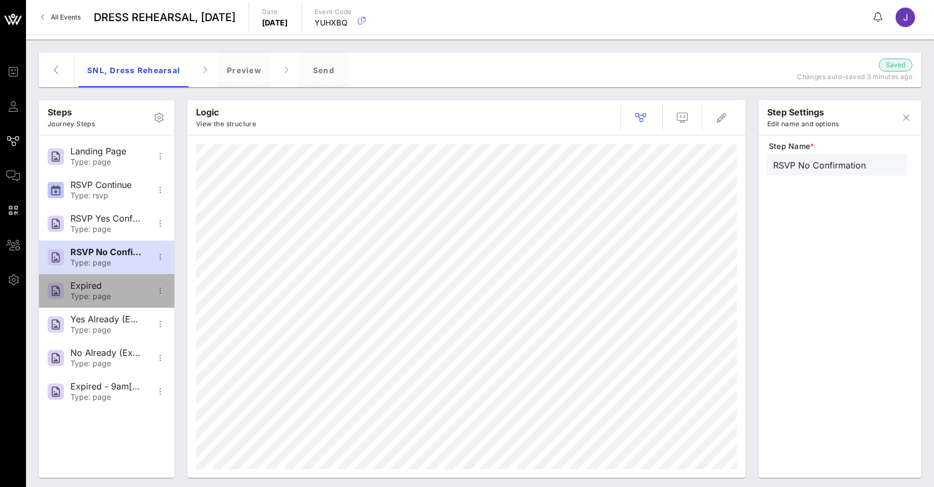
click at [108, 290] on div "Expired" at bounding box center [105, 285] width 71 height 10
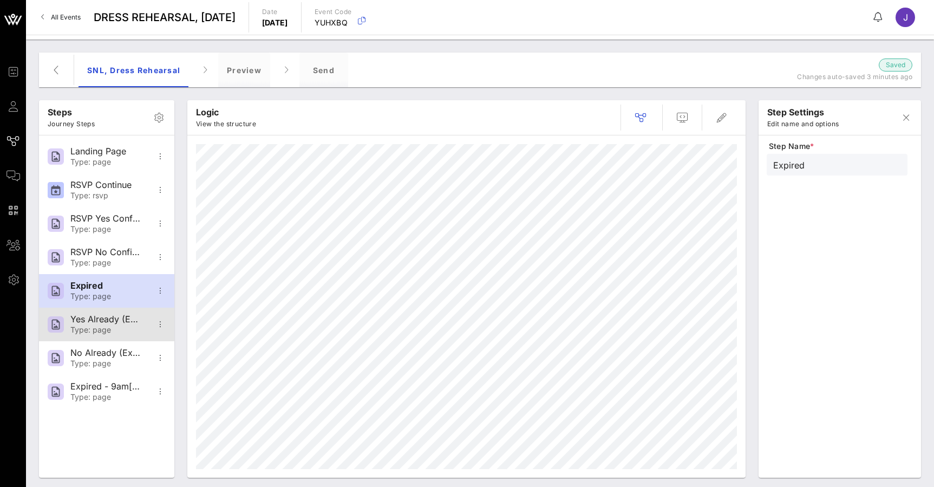
click at [114, 326] on div "Type: page" at bounding box center [105, 329] width 71 height 9
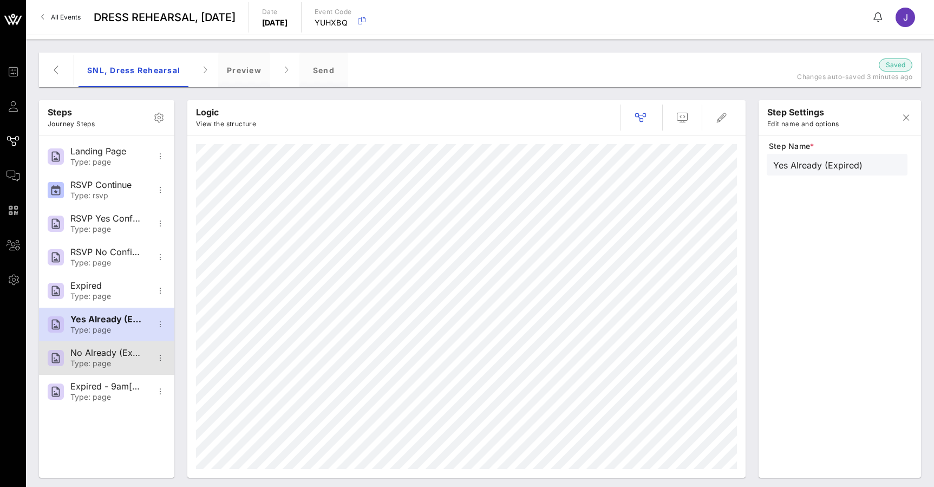
click at [120, 358] on div "No Already (Expired)" at bounding box center [105, 353] width 71 height 10
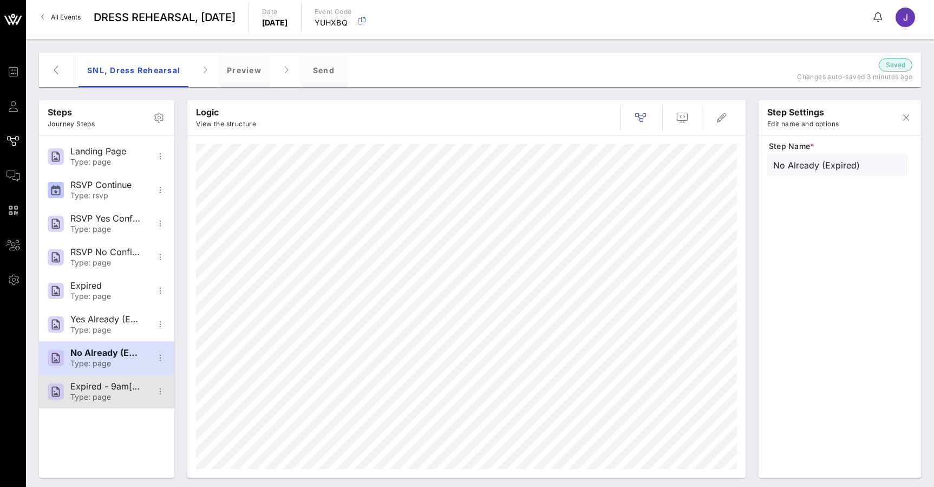
click at [126, 379] on div "Expired - 9am[DATE] Type: page" at bounding box center [105, 392] width 71 height 34
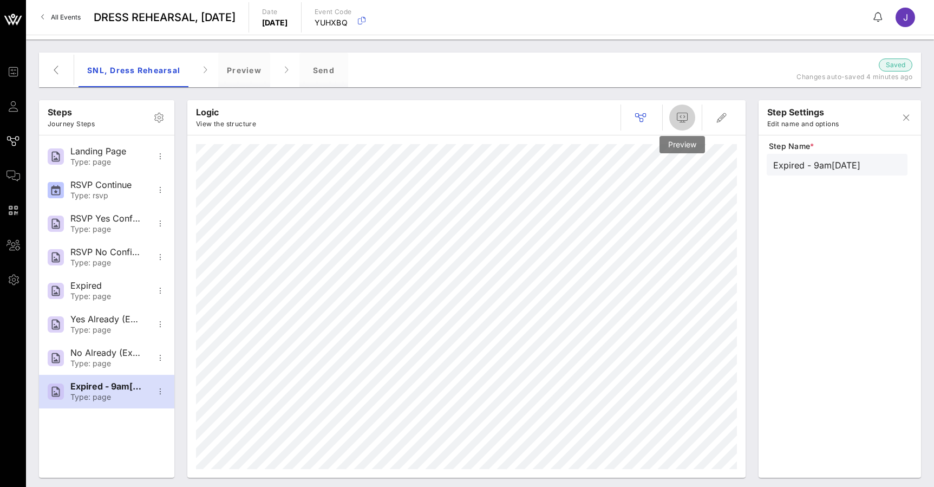
click at [684, 121] on icon "button" at bounding box center [682, 117] width 13 height 13
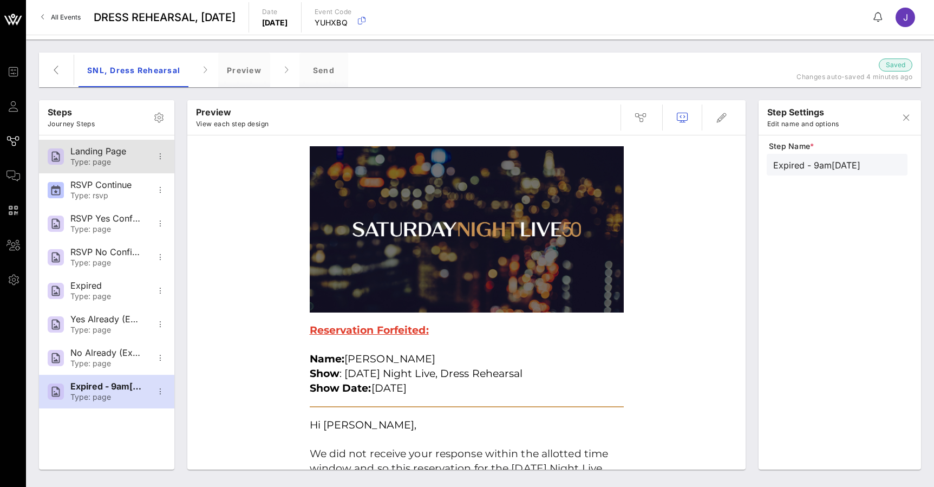
click at [90, 149] on div "Landing Page" at bounding box center [105, 151] width 71 height 10
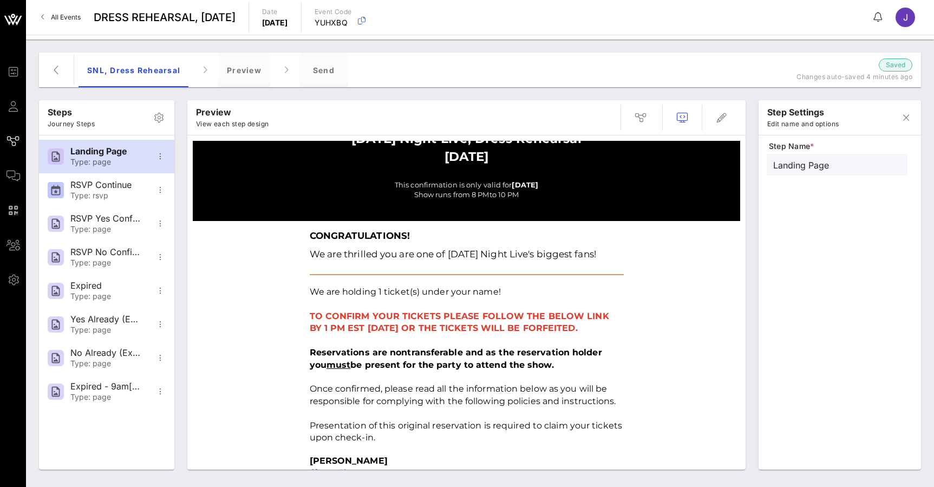
scroll to position [122, 0]
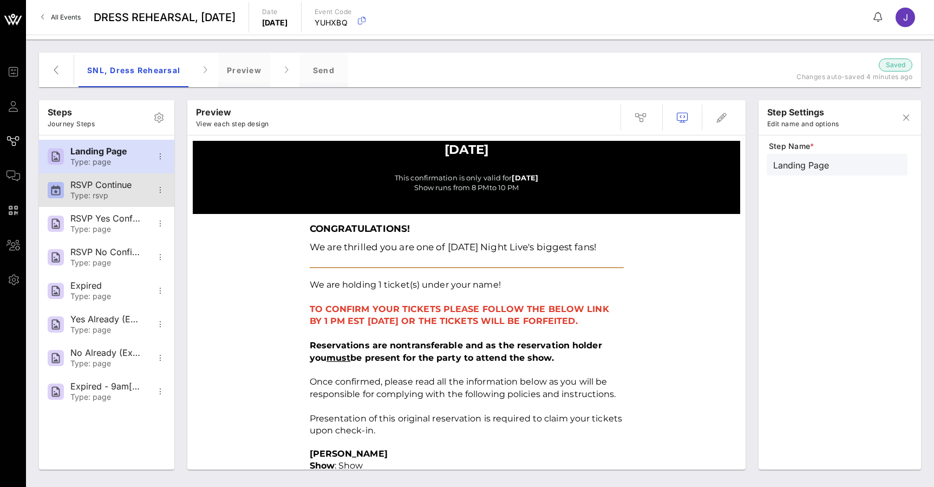
click at [118, 190] on div "RSVP Continue" at bounding box center [105, 185] width 71 height 10
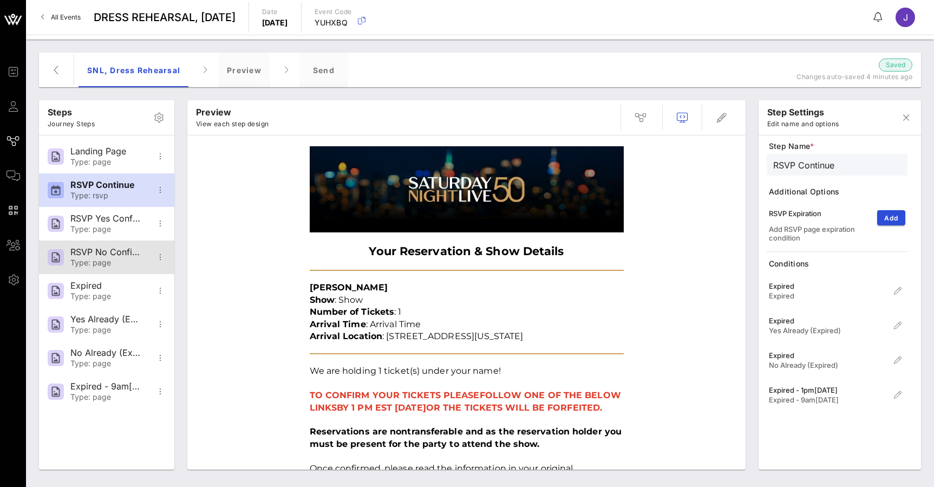
click at [106, 270] on div "RSVP No Confirmation Type: page" at bounding box center [105, 257] width 71 height 34
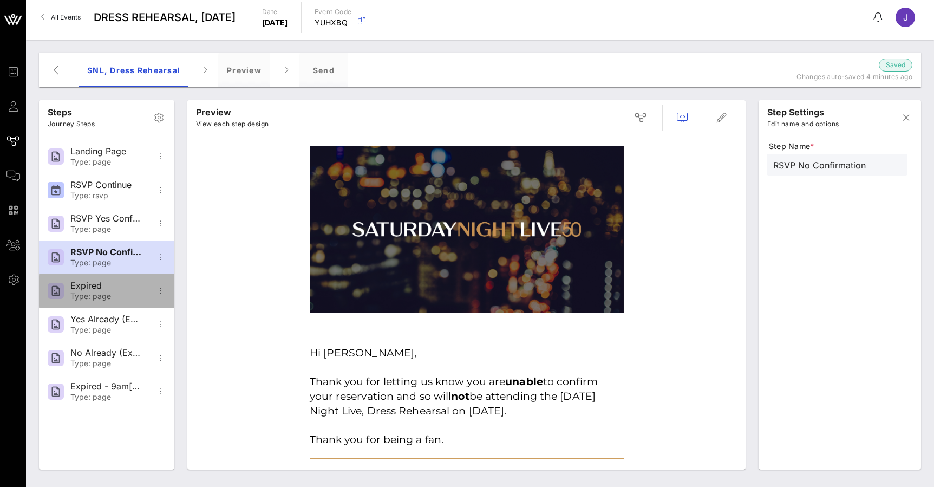
click at [101, 293] on div "Type: page" at bounding box center [105, 296] width 71 height 9
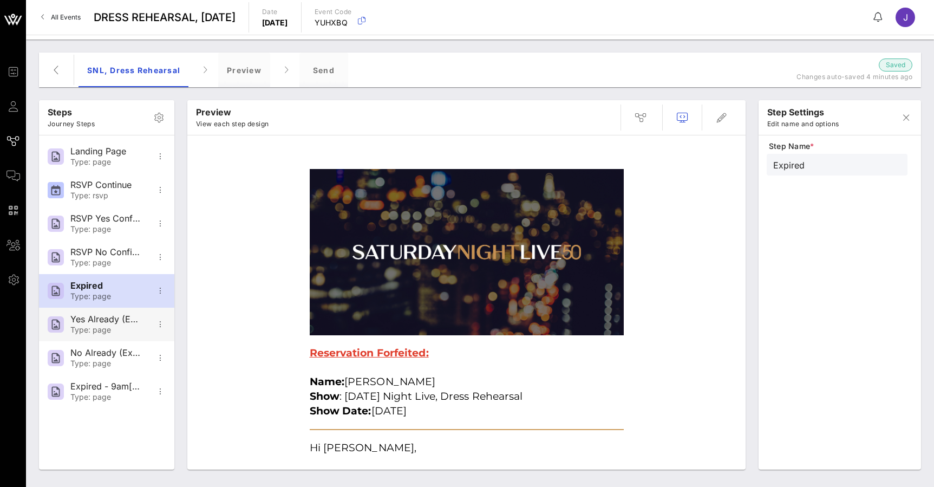
scroll to position [0, 0]
click at [100, 314] on div "Yes Already (Expired) Type: page" at bounding box center [105, 325] width 71 height 34
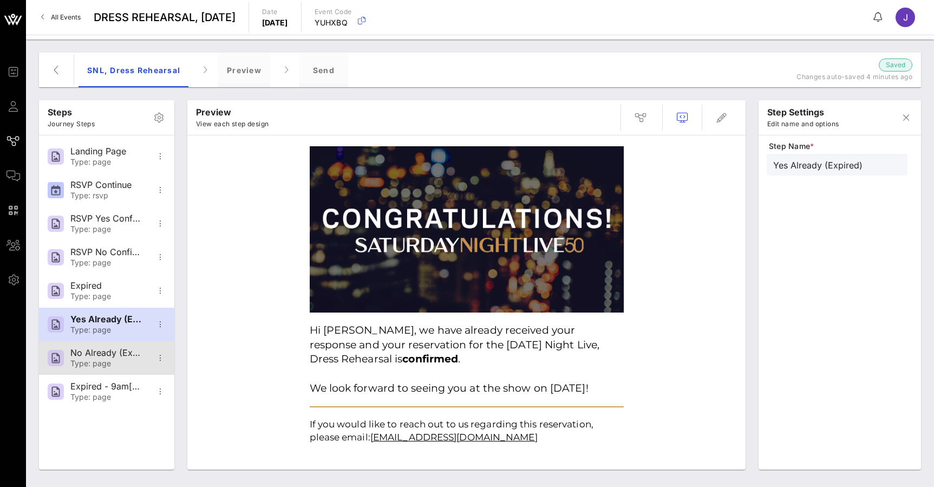
click at [112, 354] on div "No Already (Expired)" at bounding box center [105, 353] width 71 height 10
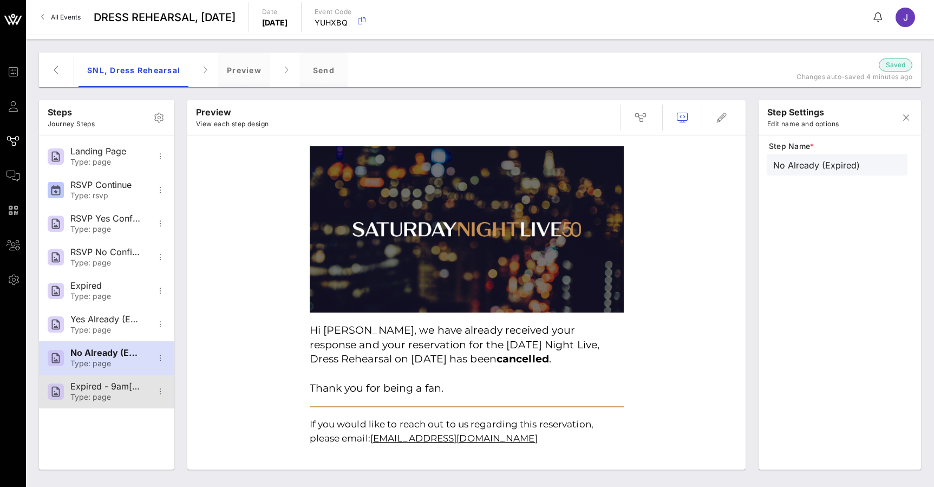
click at [115, 386] on div "Expired - 9am[DATE]" at bounding box center [105, 386] width 71 height 10
type input "Expired - 9am[DATE]"
